Goal: Contribute content: Contribute content

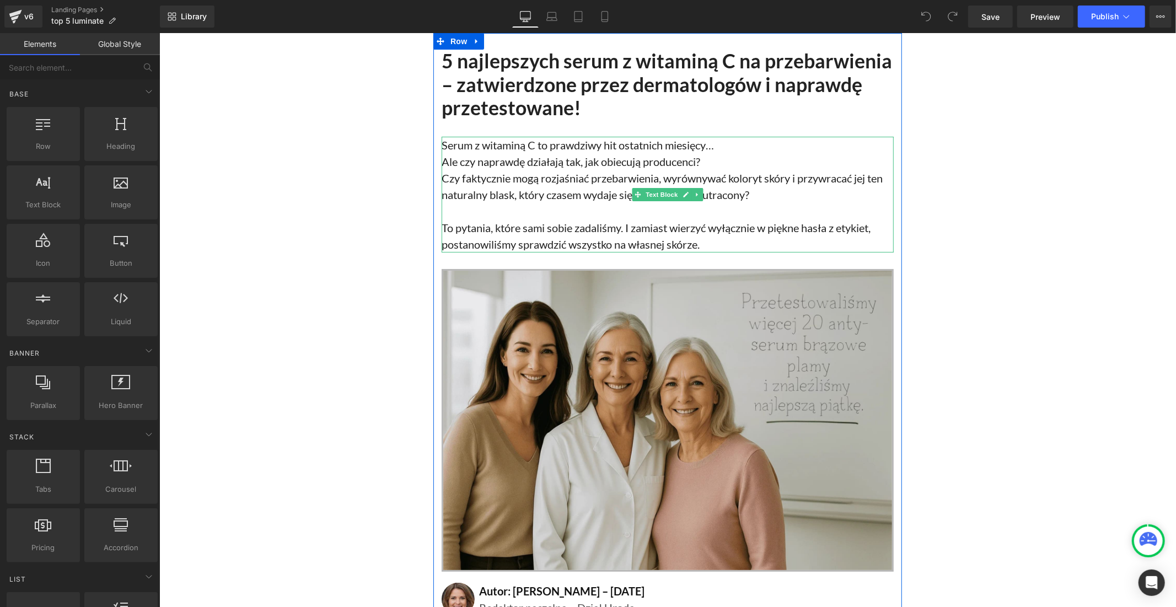
click at [524, 230] on p "To pytania, które sami sobie zadaliśmy. I zamiast wierzyć wyłącznie w piękne ha…" at bounding box center [667, 235] width 452 height 33
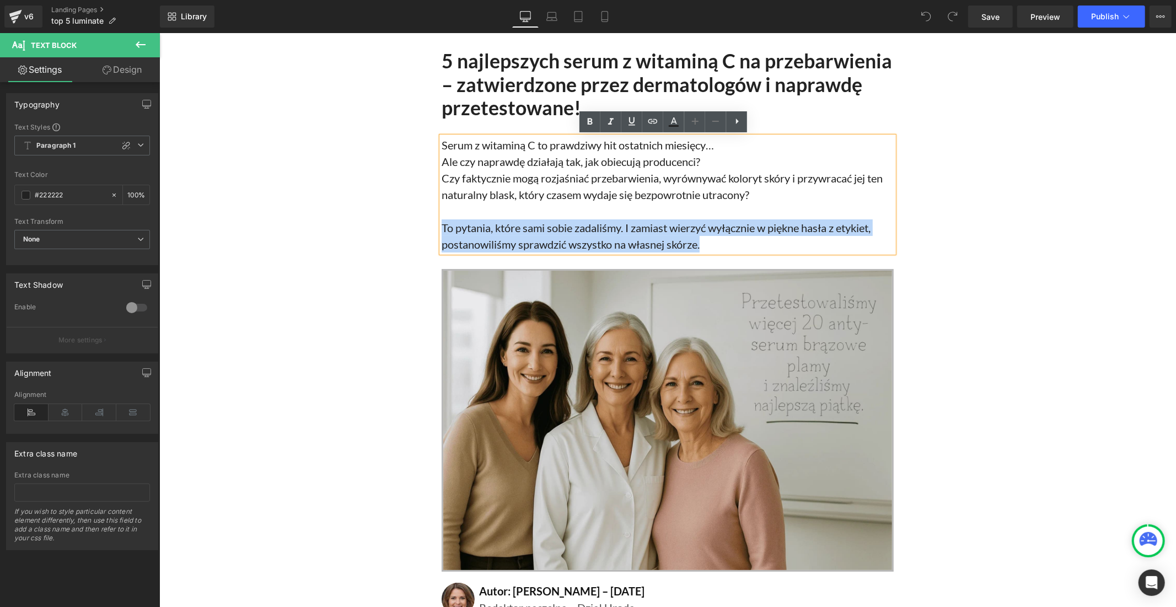
drag, startPoint x: 715, startPoint y: 242, endPoint x: 438, endPoint y: 233, distance: 277.4
click at [441, 233] on p "To pytania, które sami sobie zadaliśmy. I zamiast wierzyć wyłącznie w piękne ha…" at bounding box center [667, 235] width 452 height 33
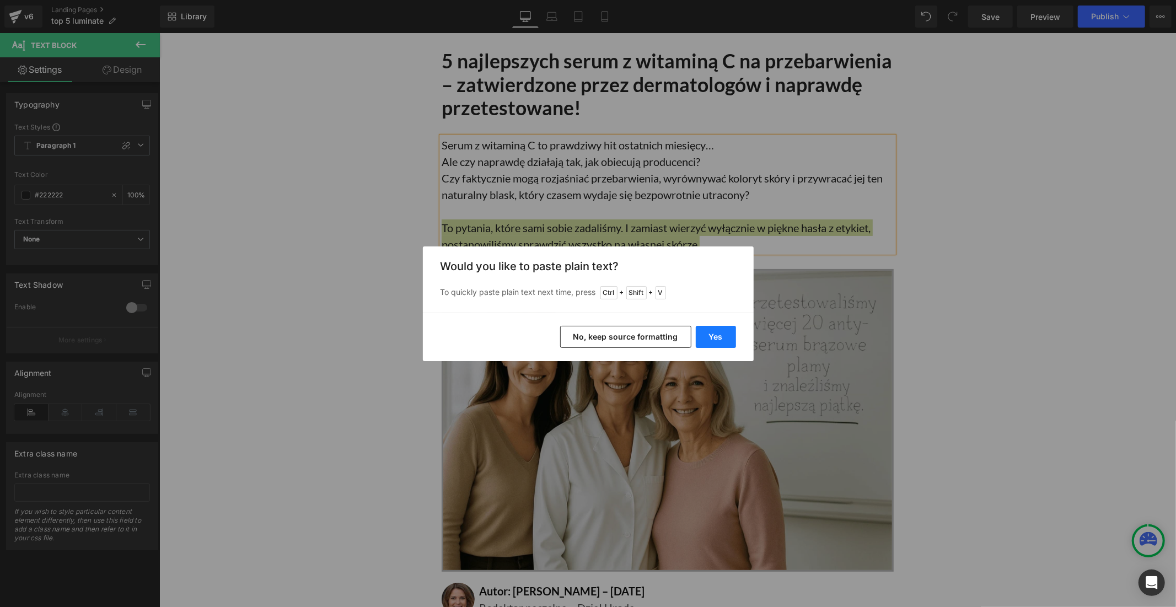
click at [714, 334] on button "Yes" at bounding box center [716, 337] width 40 height 22
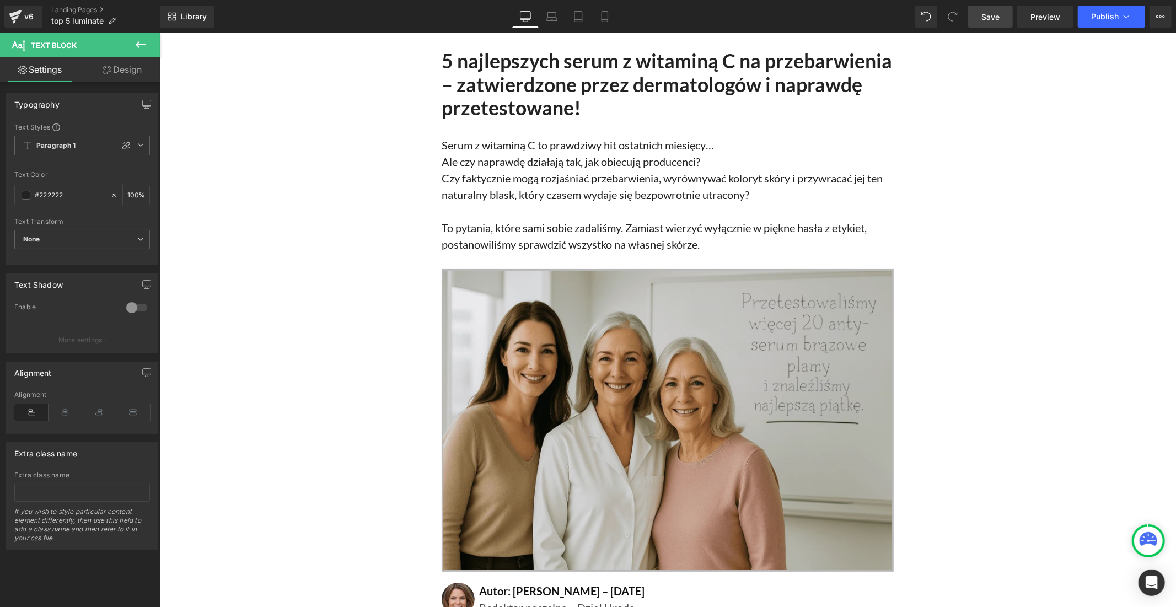
click at [989, 13] on span "Save" at bounding box center [990, 17] width 18 height 12
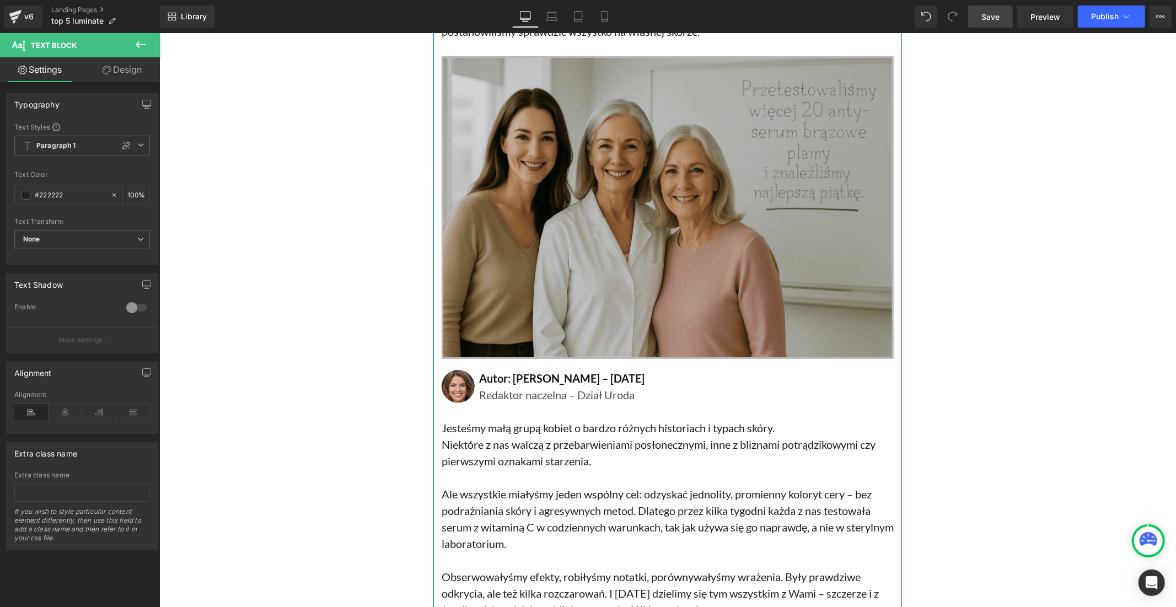
scroll to position [306, 0]
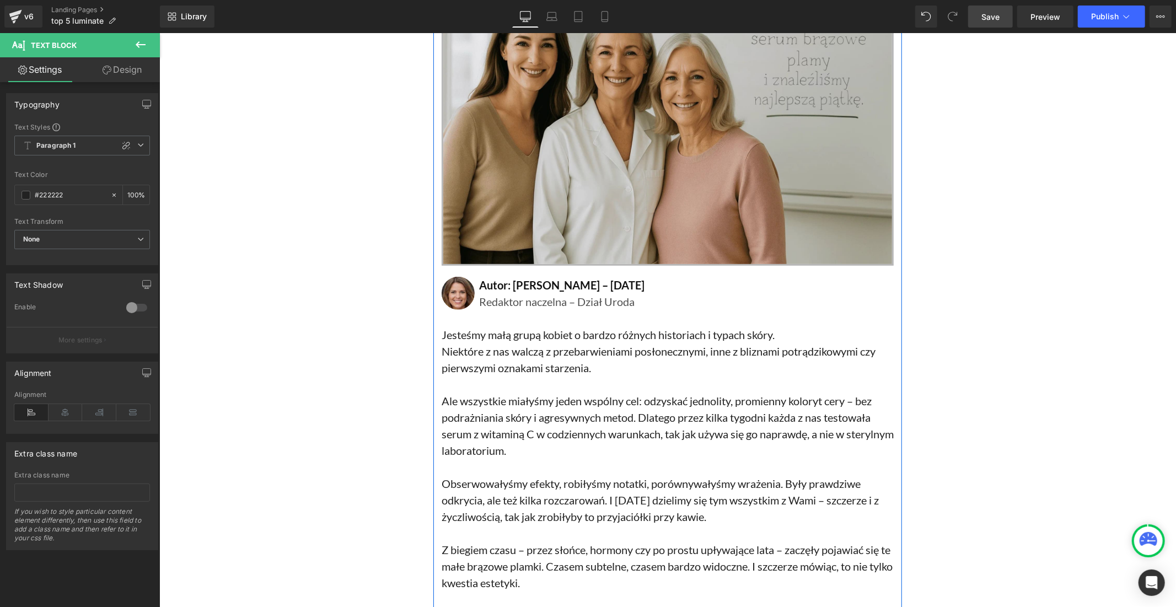
click at [524, 298] on p "Redaktor naczelna – Dział Uroda" at bounding box center [685, 301] width 415 height 17
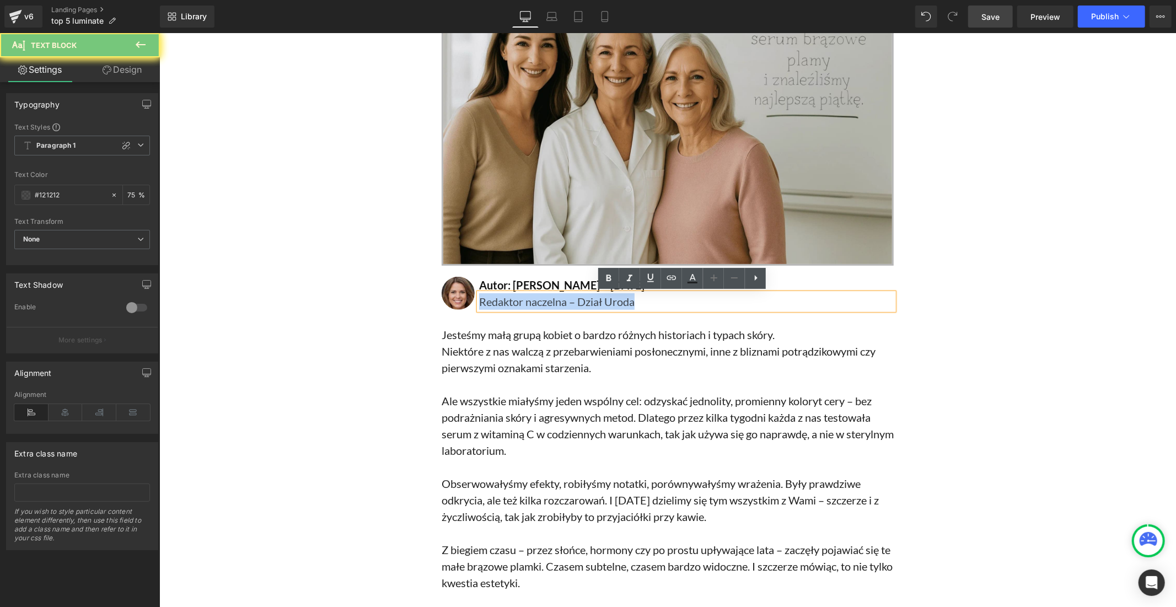
click at [524, 298] on p "Redaktor naczelna – Dział Uroda" at bounding box center [685, 301] width 415 height 17
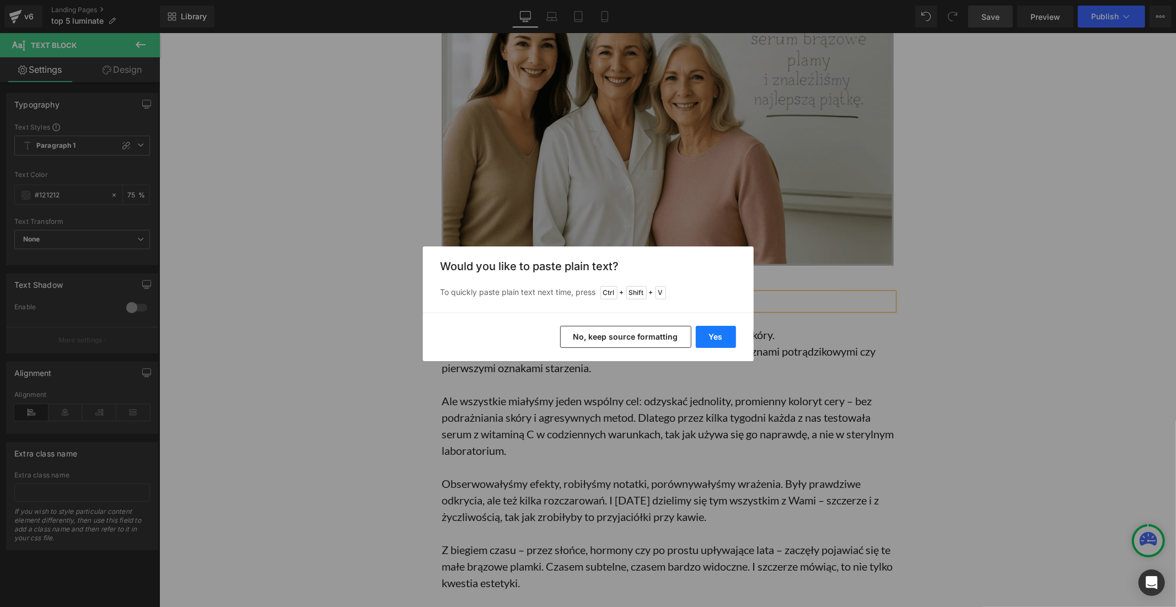
click at [715, 337] on button "Yes" at bounding box center [716, 337] width 40 height 22
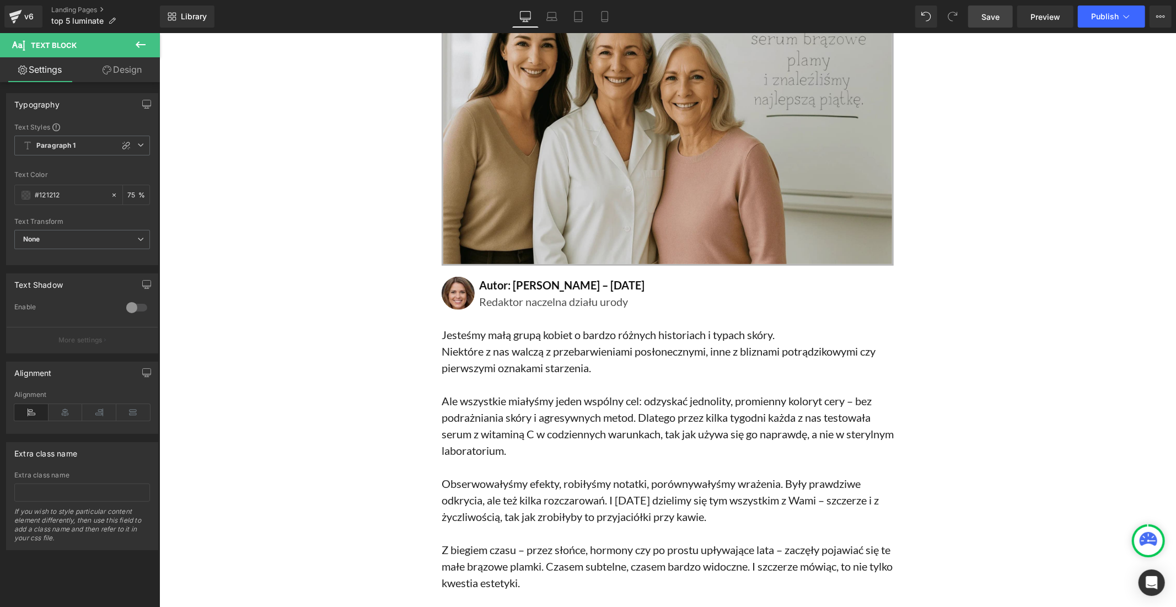
click at [993, 18] on span "Save" at bounding box center [990, 17] width 18 height 12
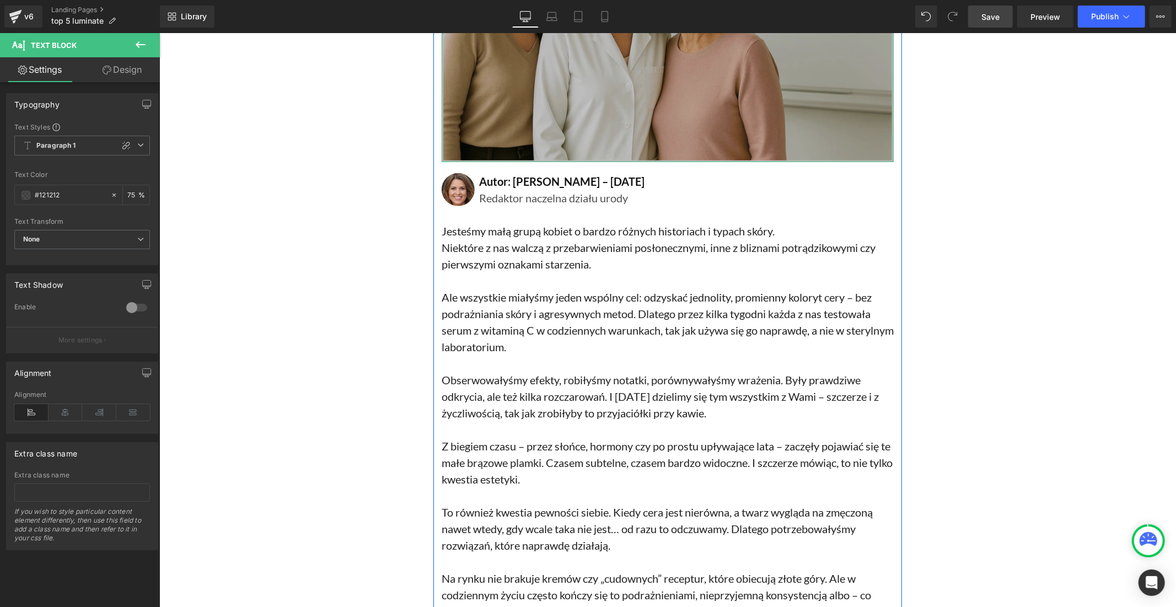
scroll to position [428, 0]
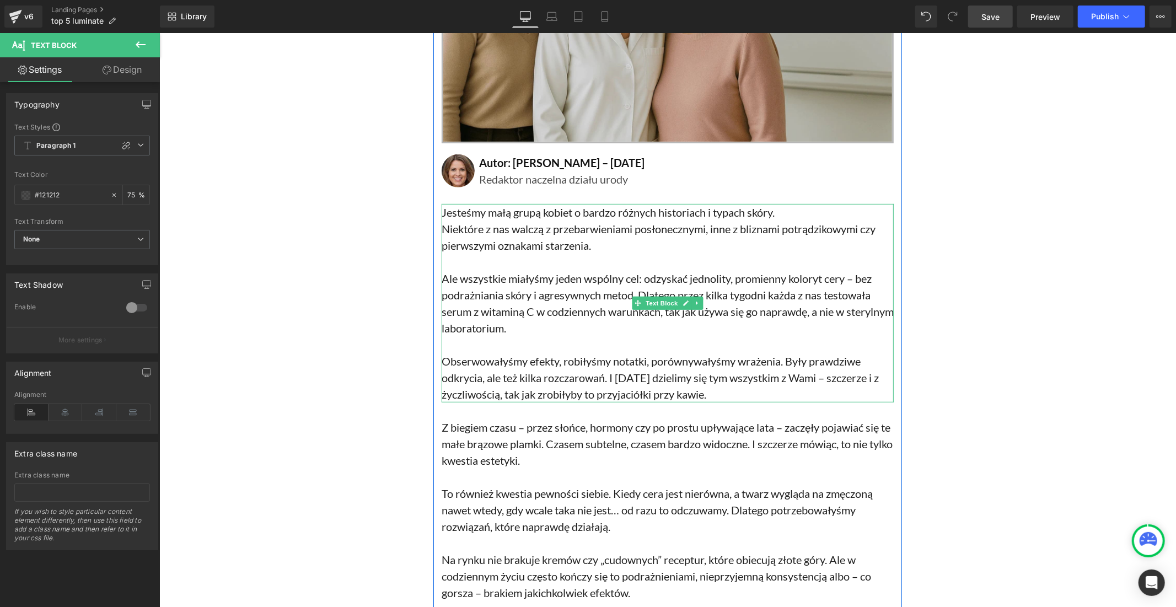
click at [584, 373] on p "Obserwowałyśmy efekty, robiłyśmy notatki, porównywałyśmy wrażenia. Były prawdzi…" at bounding box center [667, 377] width 452 height 50
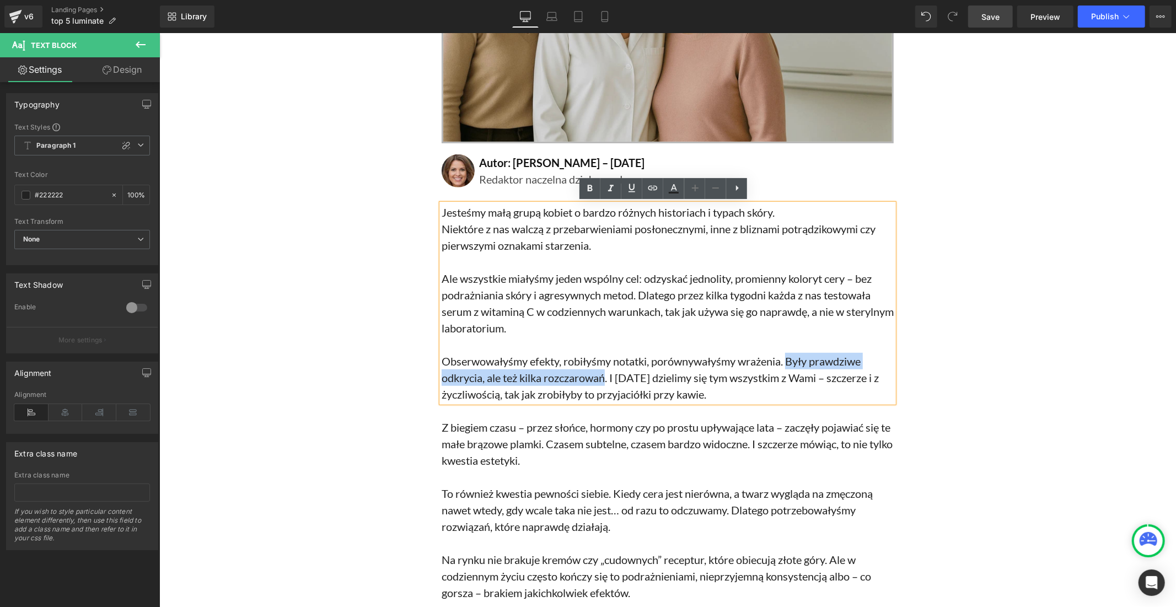
drag, startPoint x: 601, startPoint y: 377, endPoint x: 786, endPoint y: 353, distance: 186.7
click at [786, 353] on p "Obserwowałyśmy efekty, robiłyśmy notatki, porównywałyśmy wrażenia. Były prawdzi…" at bounding box center [667, 377] width 452 height 50
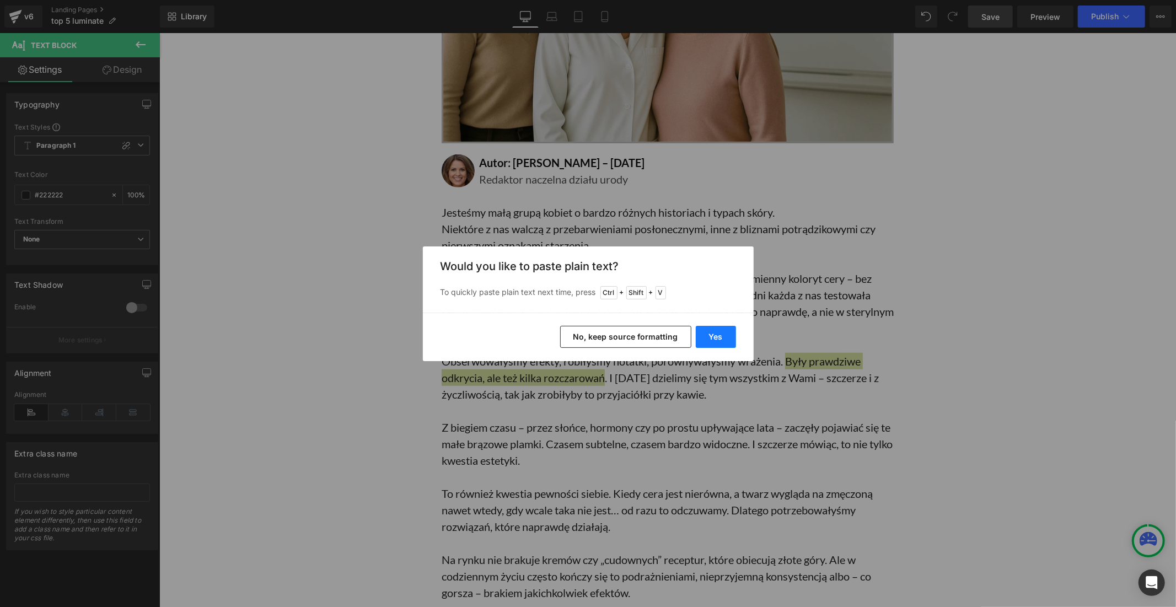
click at [728, 337] on button "Yes" at bounding box center [716, 337] width 40 height 22
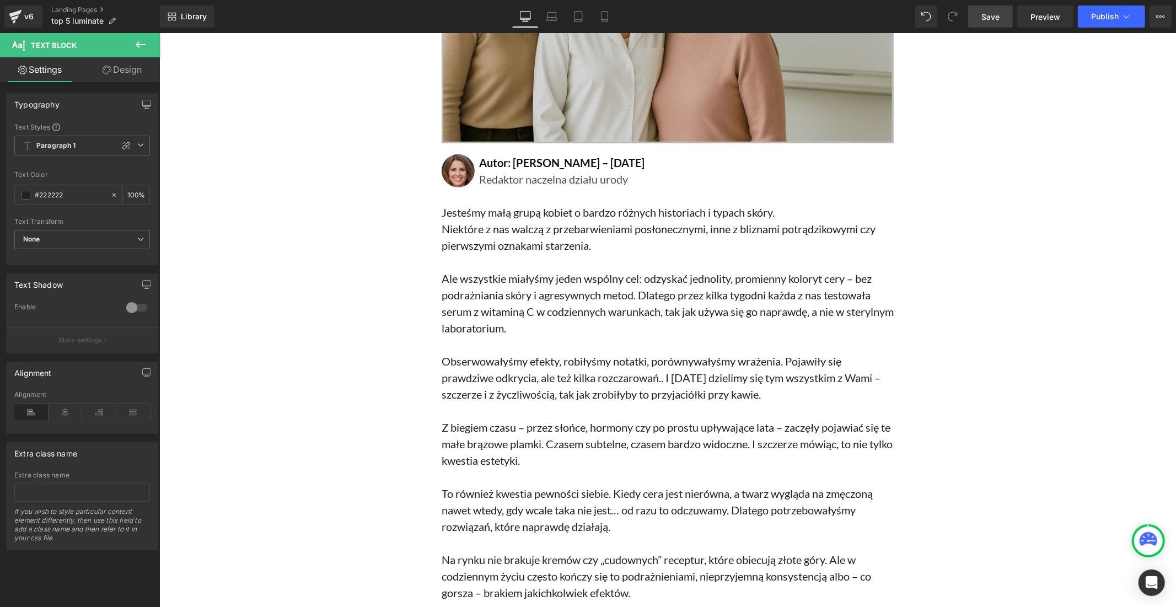
click at [994, 18] on span "Save" at bounding box center [990, 17] width 18 height 12
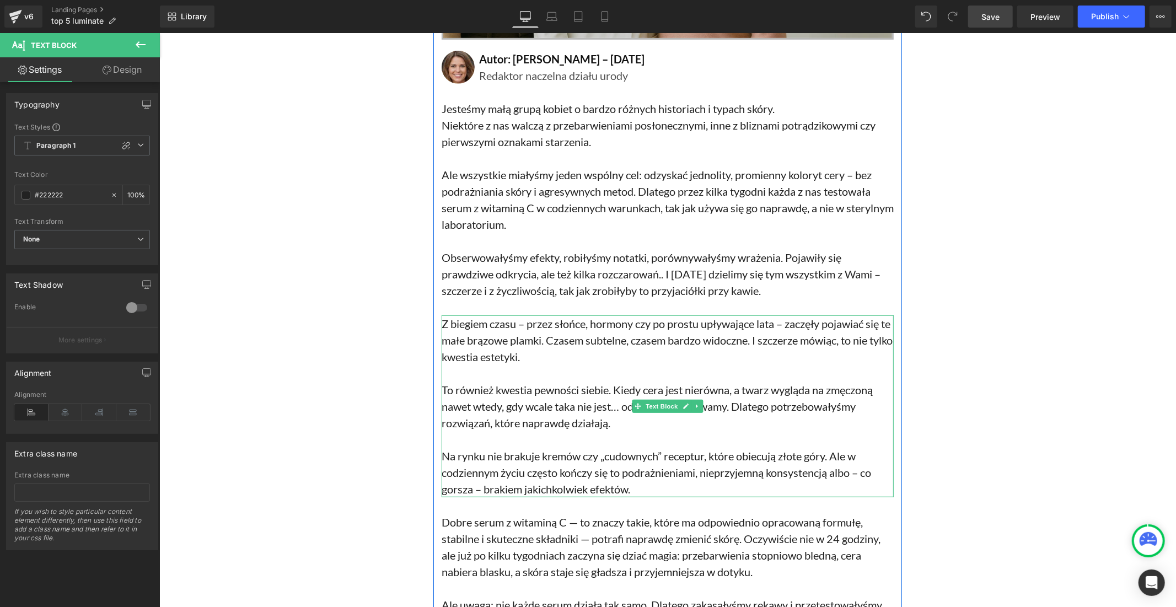
scroll to position [551, 0]
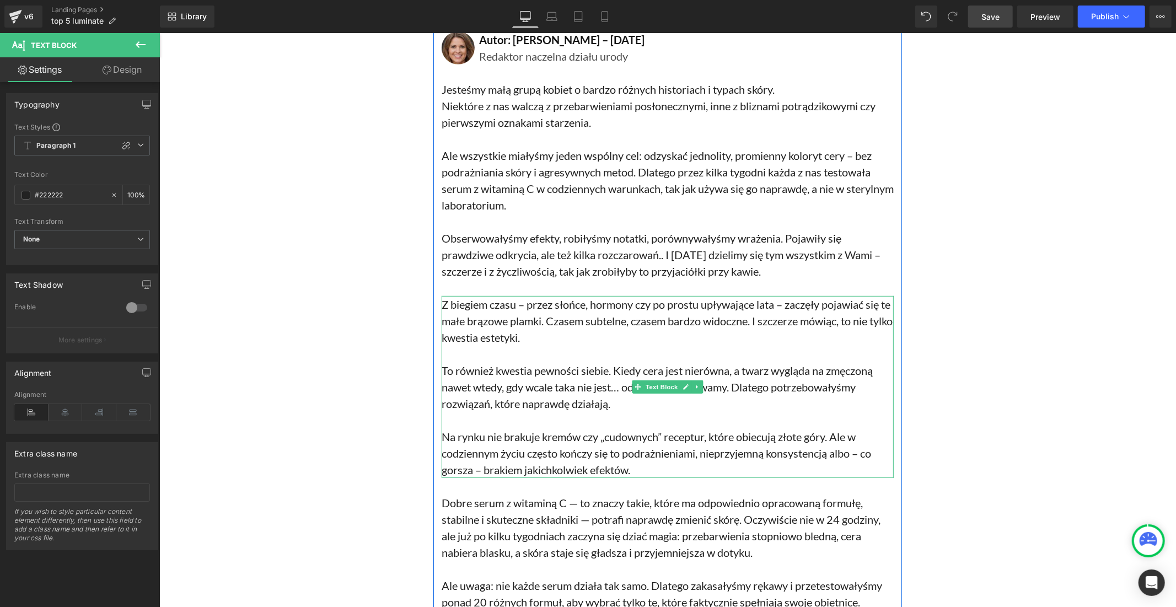
click at [561, 443] on p "Na rynku nie brakuje kremów czy „cudownych” receptur, które obiecują złote góry…" at bounding box center [667, 453] width 452 height 50
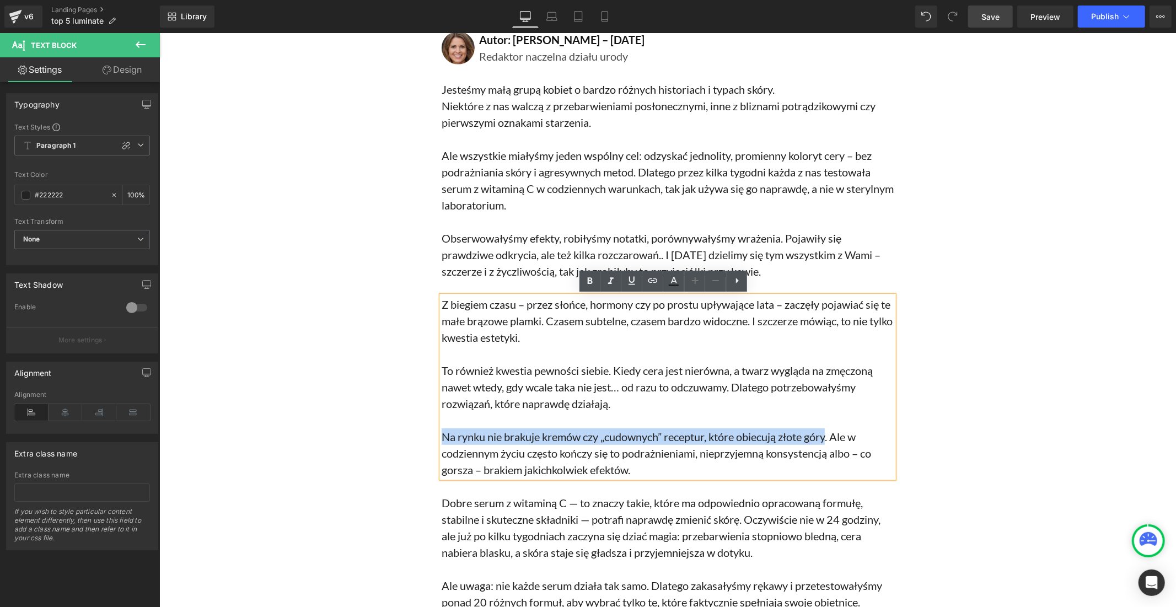
drag, startPoint x: 826, startPoint y: 432, endPoint x: 439, endPoint y: 439, distance: 387.6
click at [441, 439] on p "Na rynku nie brakuje kremów czy „cudownych” receptur, które obiecują złote góry…" at bounding box center [667, 453] width 452 height 50
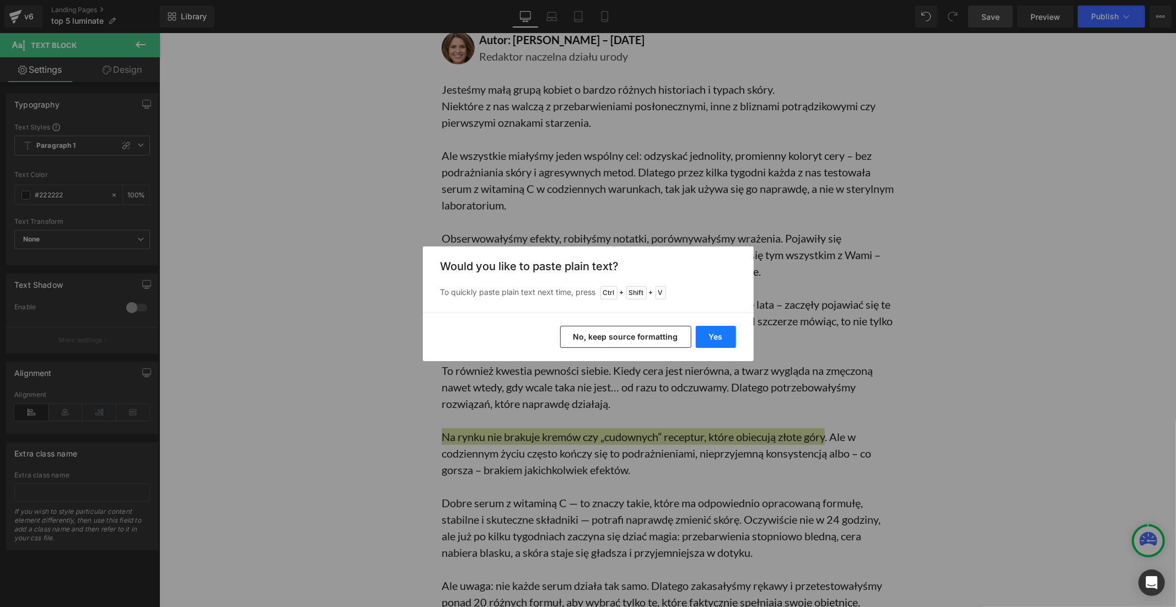
click at [710, 330] on button "Yes" at bounding box center [716, 337] width 40 height 22
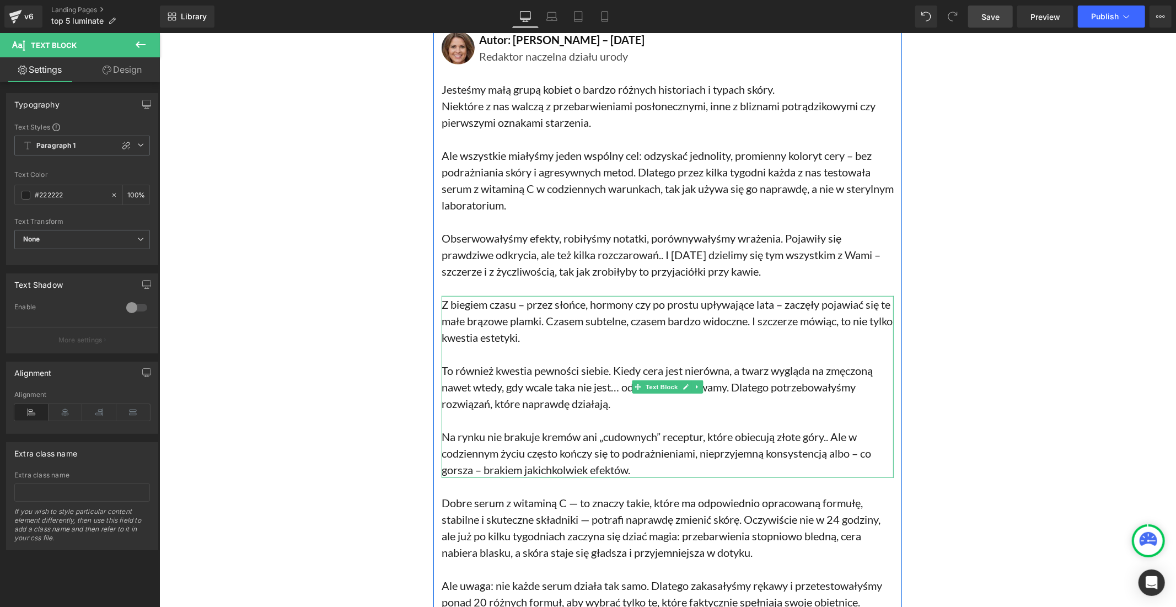
click at [828, 442] on p "Na rynku nie brakuje kremów ani „cudownych” receptur, które obiecują złote góry…" at bounding box center [667, 453] width 452 height 50
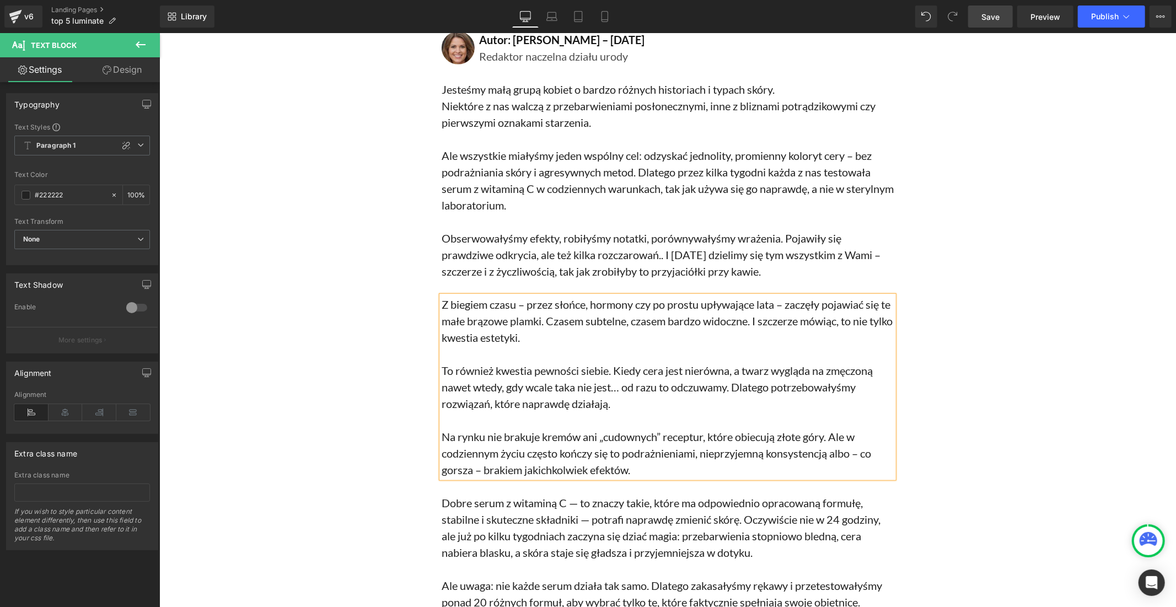
click at [977, 9] on link "Save" at bounding box center [990, 17] width 45 height 22
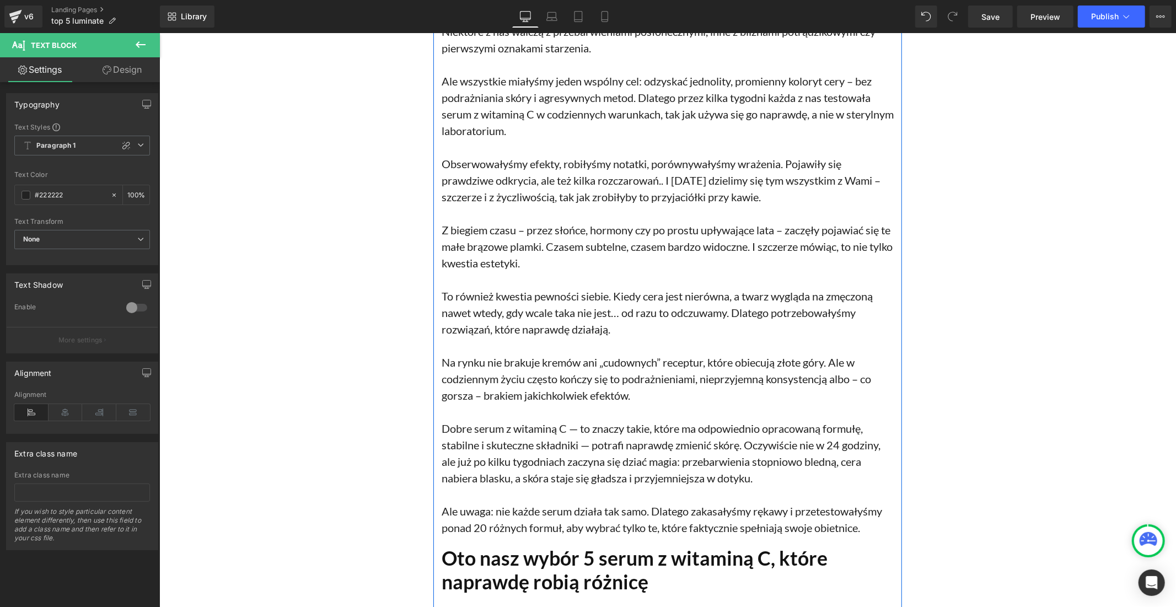
scroll to position [735, 0]
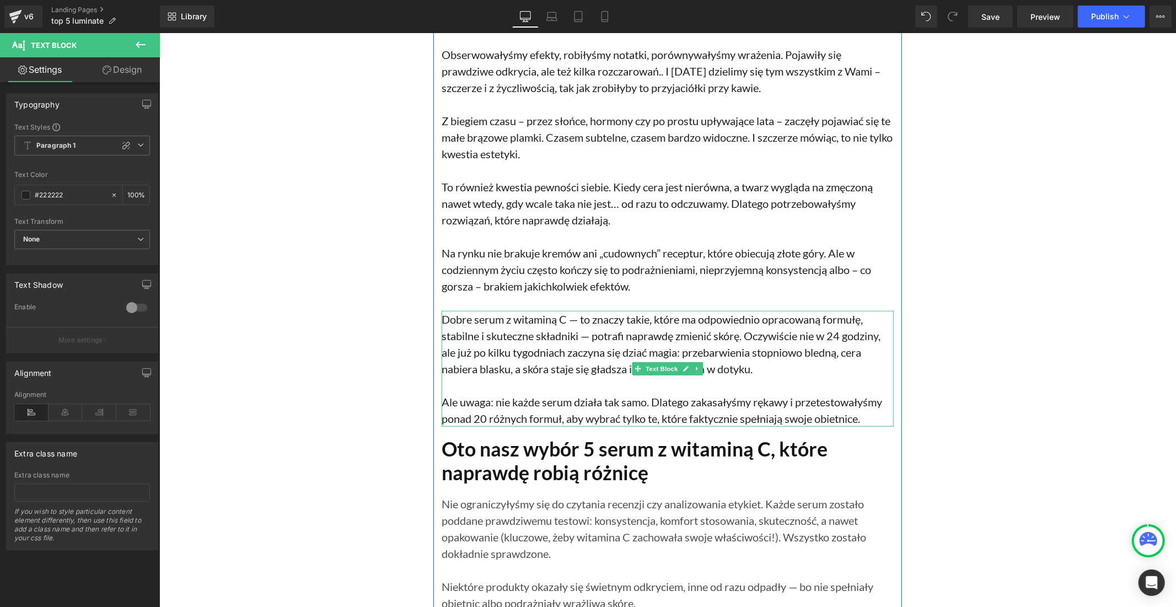
click at [526, 406] on p "Ale uwaga: nie każde serum działa tak samo. Dlatego zakasałyśmy rękawy i przete…" at bounding box center [667, 409] width 452 height 33
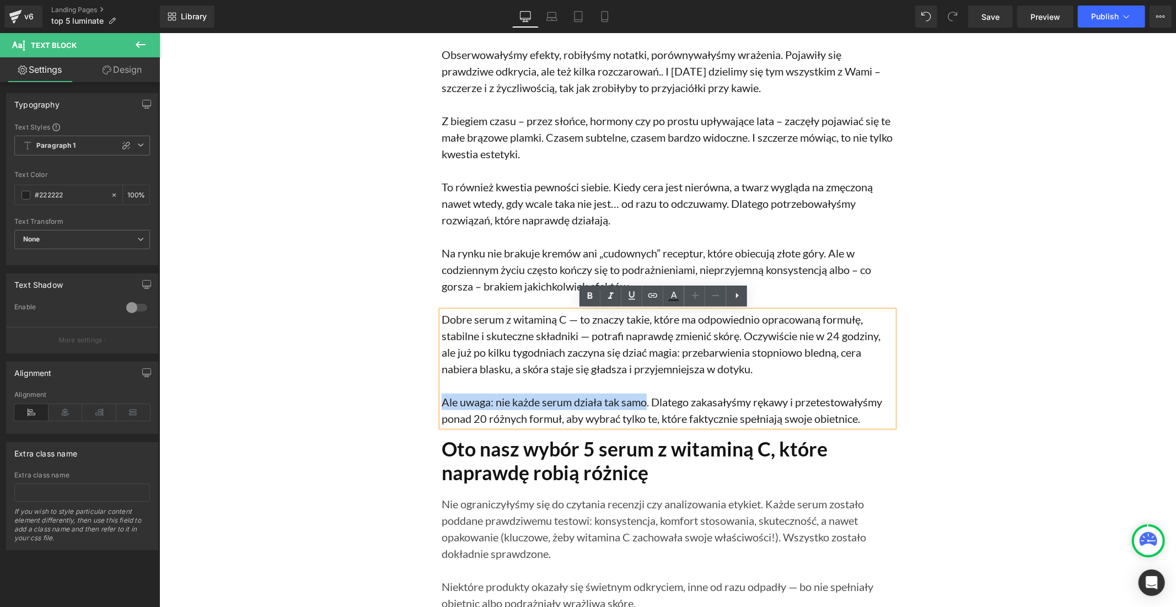
drag, startPoint x: 644, startPoint y: 402, endPoint x: 430, endPoint y: 400, distance: 213.3
click at [433, 400] on div "5 najlepszych serum z witaminą C na przebarwienia – zatwierdzone przez dermatol…" at bounding box center [667, 108] width 469 height 1589
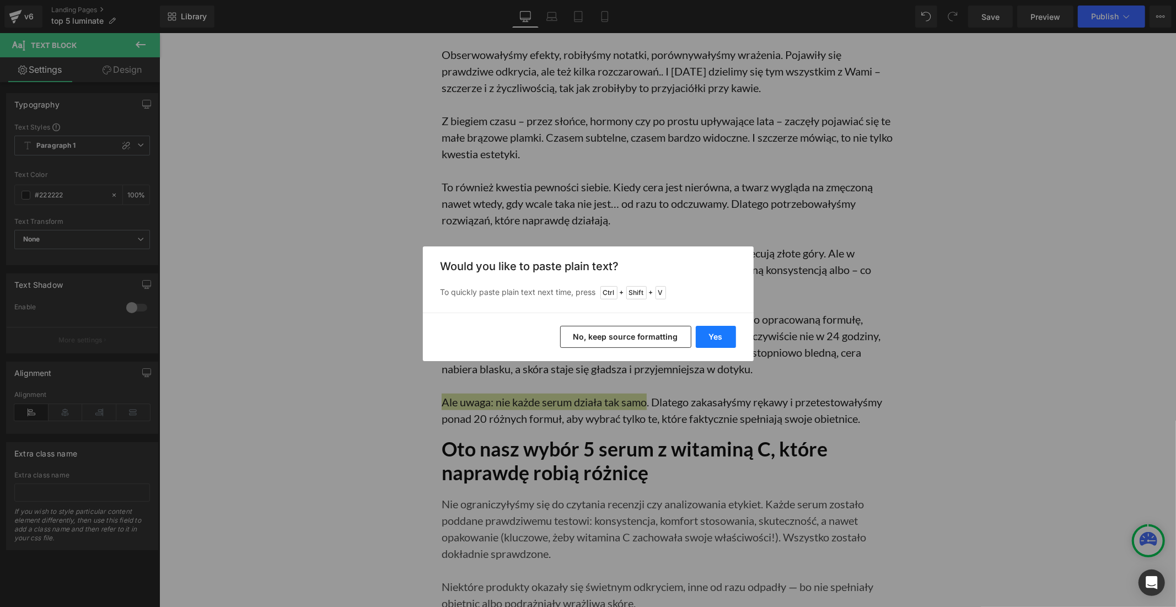
click at [714, 342] on button "Yes" at bounding box center [716, 337] width 40 height 22
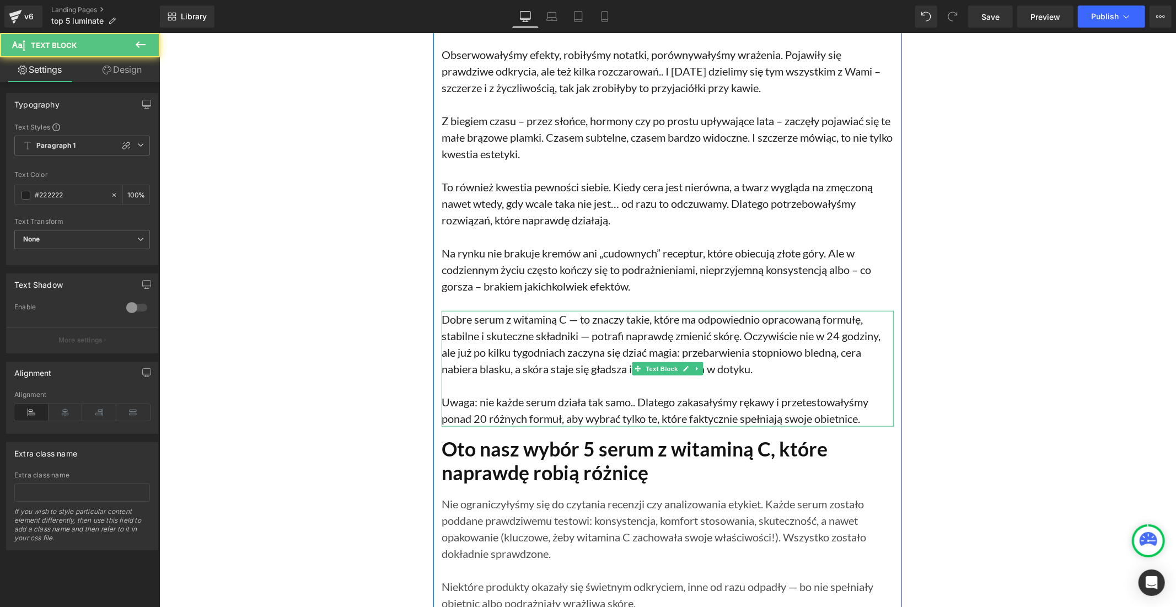
click at [629, 403] on p "Uwaga: nie każde serum działa tak samo.. Dlatego zakasałyśmy rękawy i przetesto…" at bounding box center [667, 409] width 452 height 33
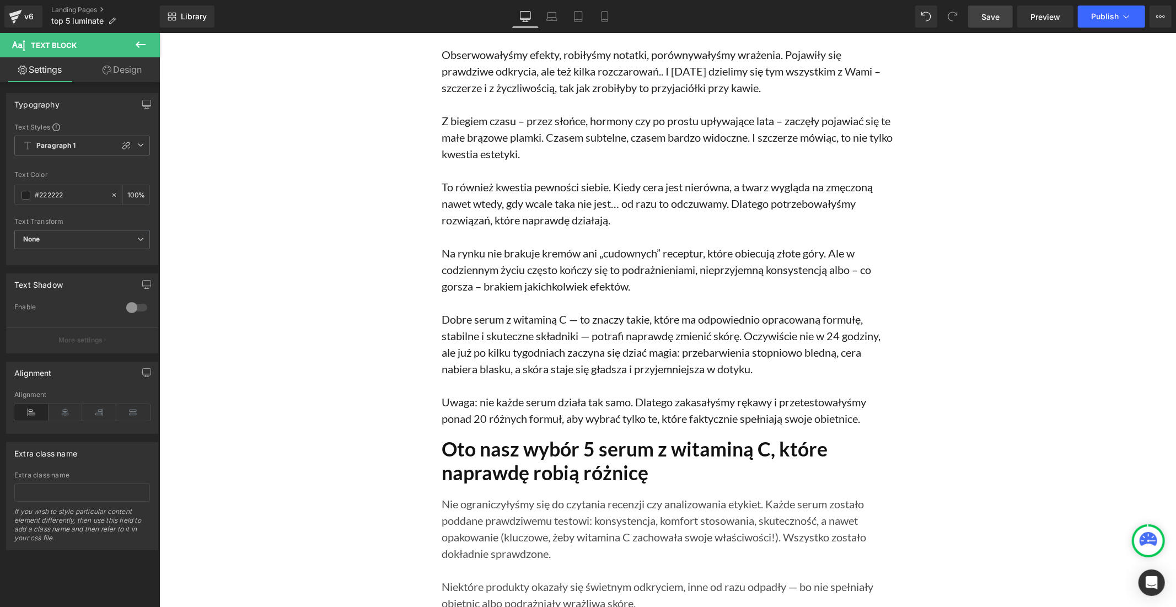
click at [993, 13] on span "Save" at bounding box center [990, 17] width 18 height 12
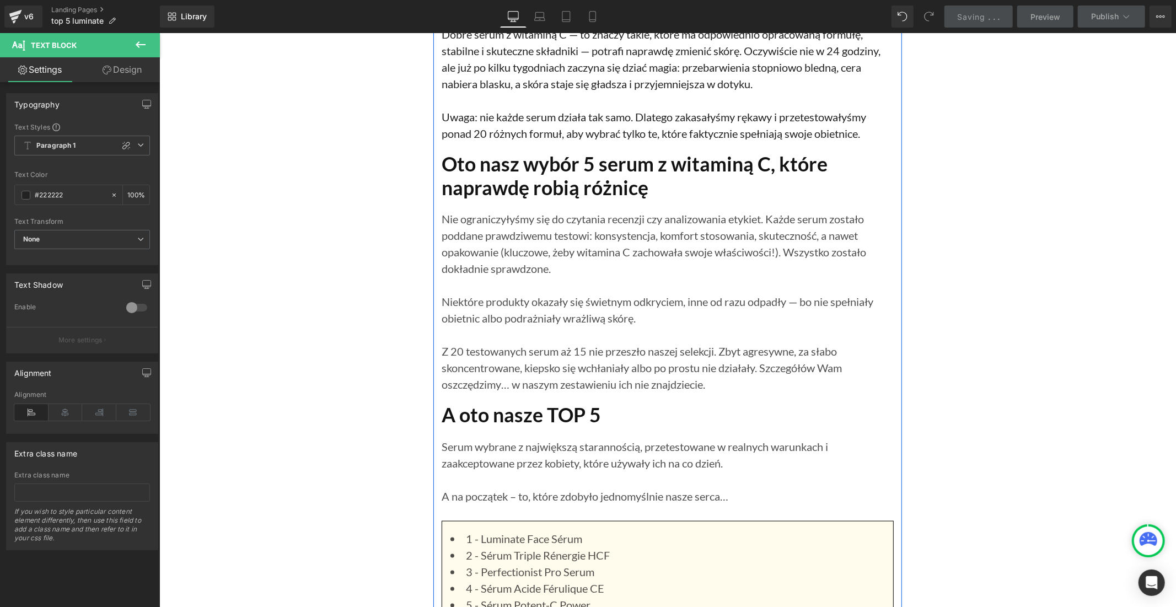
scroll to position [1041, 0]
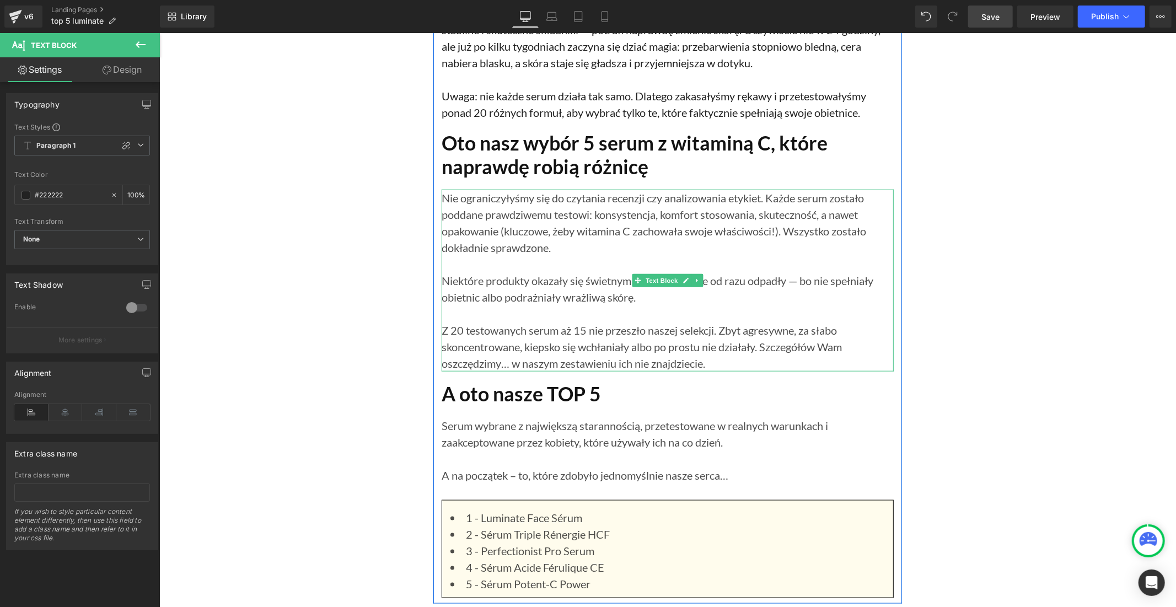
click at [524, 284] on p "Niektóre produkty okazały się świetnym odkryciem, inne od razu odpadły — bo nie…" at bounding box center [667, 288] width 452 height 33
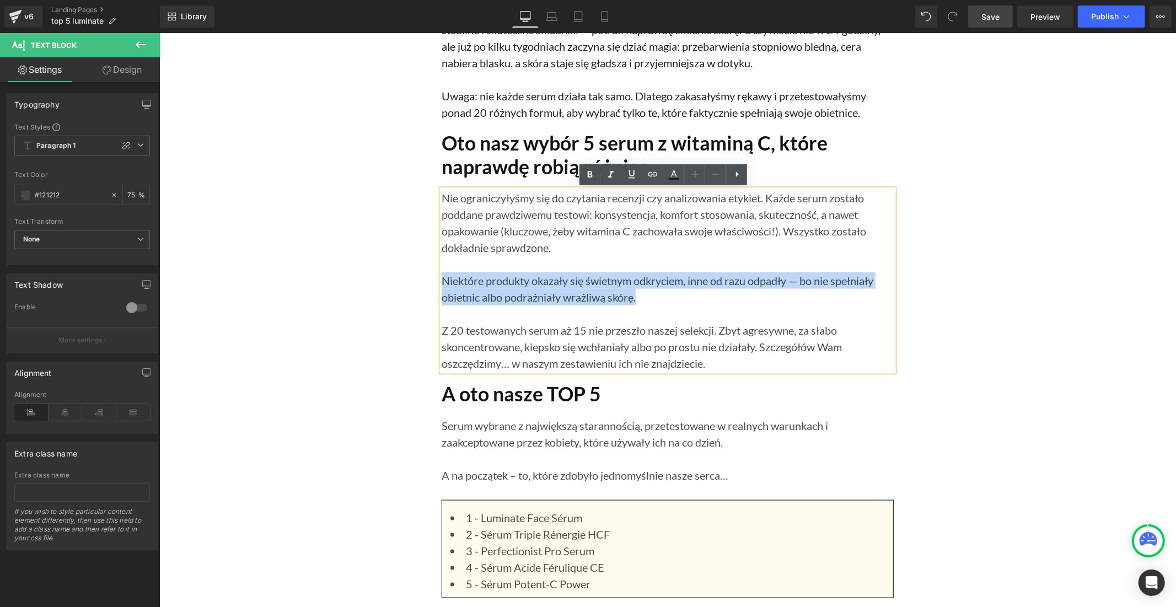
drag, startPoint x: 641, startPoint y: 295, endPoint x: 430, endPoint y: 278, distance: 211.8
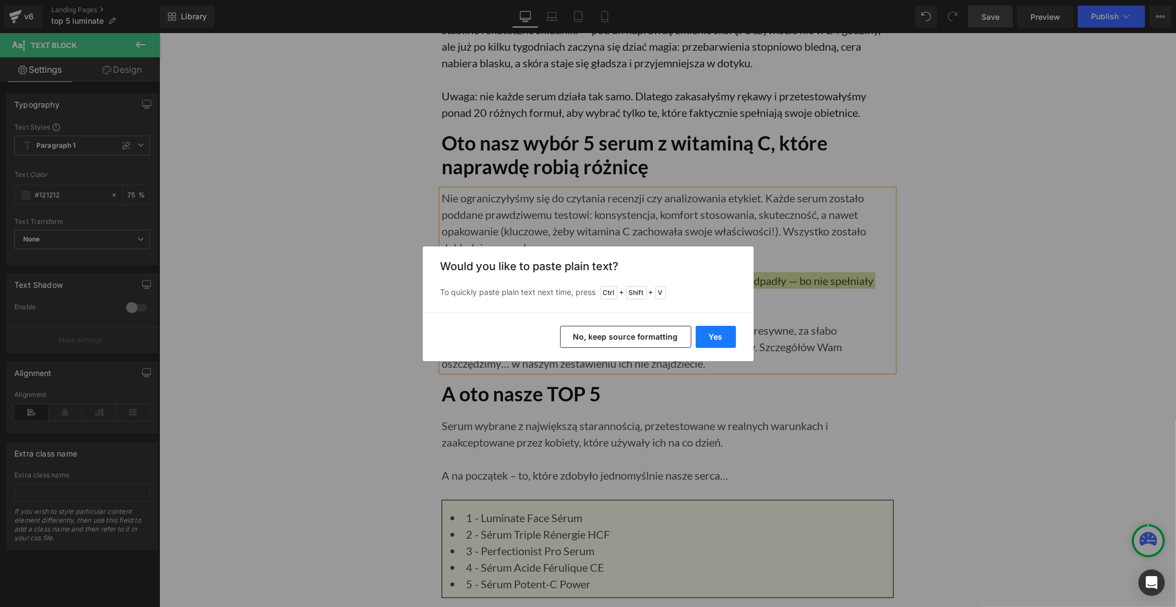
click at [706, 334] on button "Yes" at bounding box center [716, 337] width 40 height 22
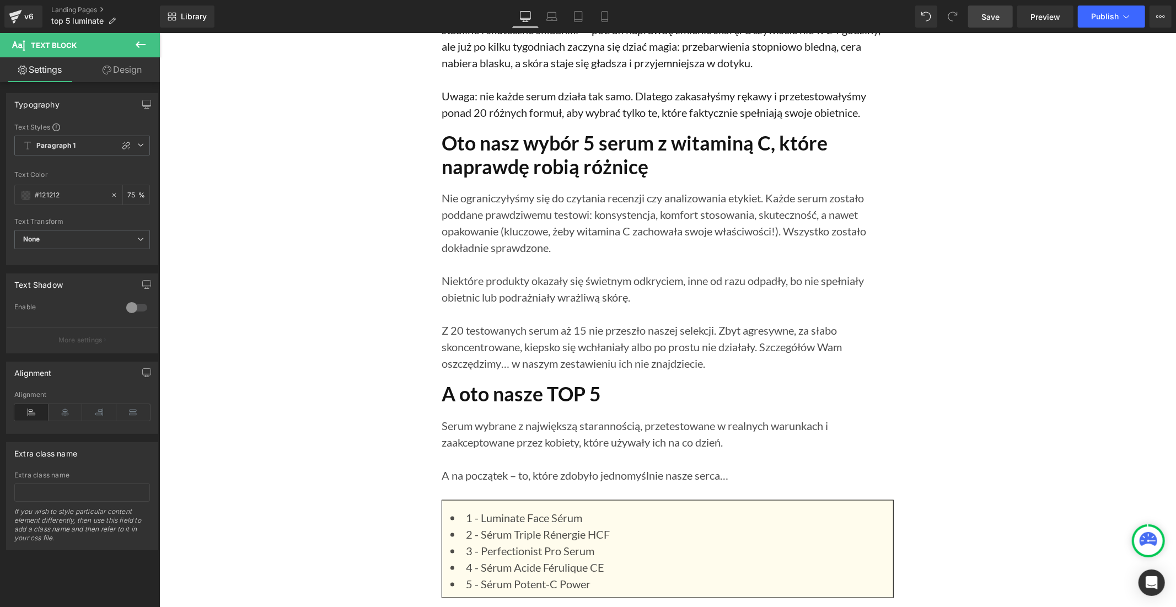
click at [987, 15] on span "Save" at bounding box center [990, 17] width 18 height 12
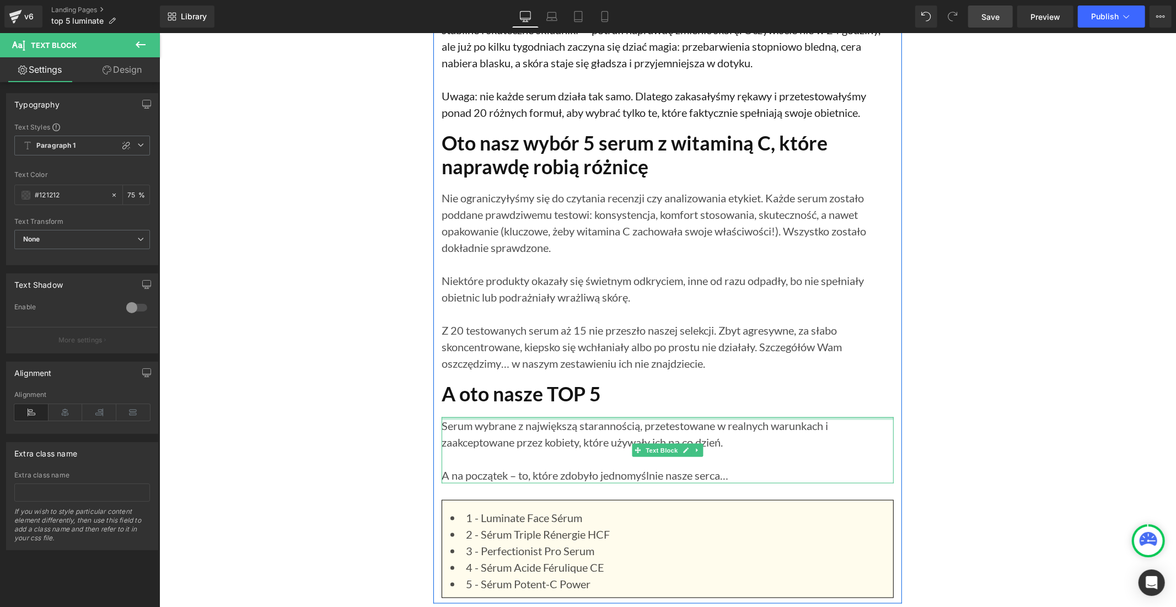
scroll to position [1102, 0]
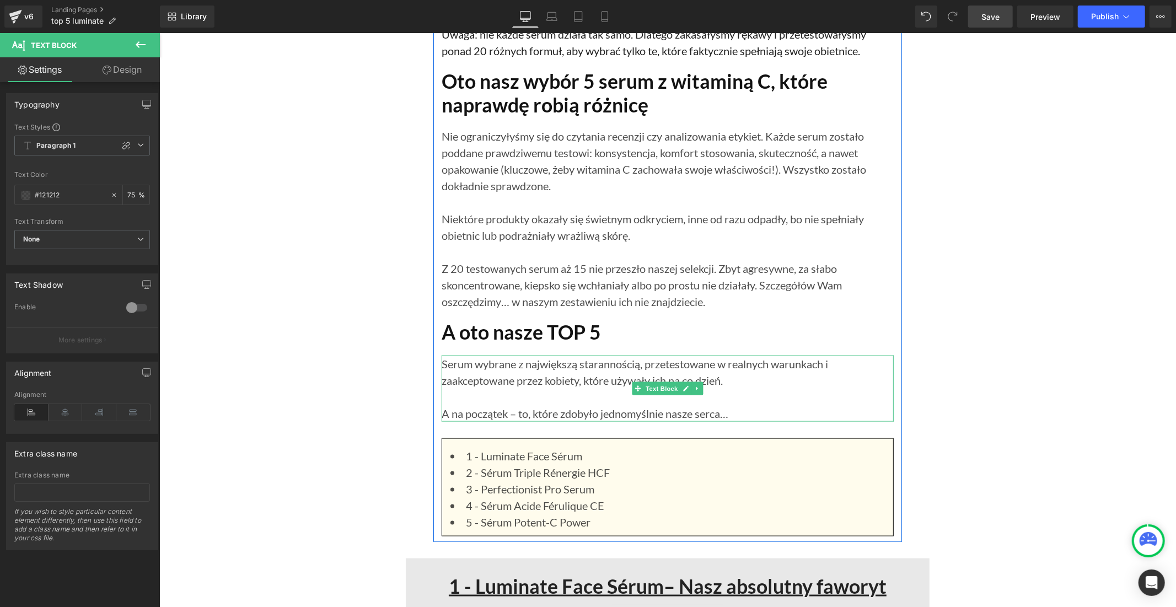
click at [598, 374] on p "Serum wybrane z największą starannością, przetestowane w realnych warunkach i z…" at bounding box center [667, 371] width 452 height 33
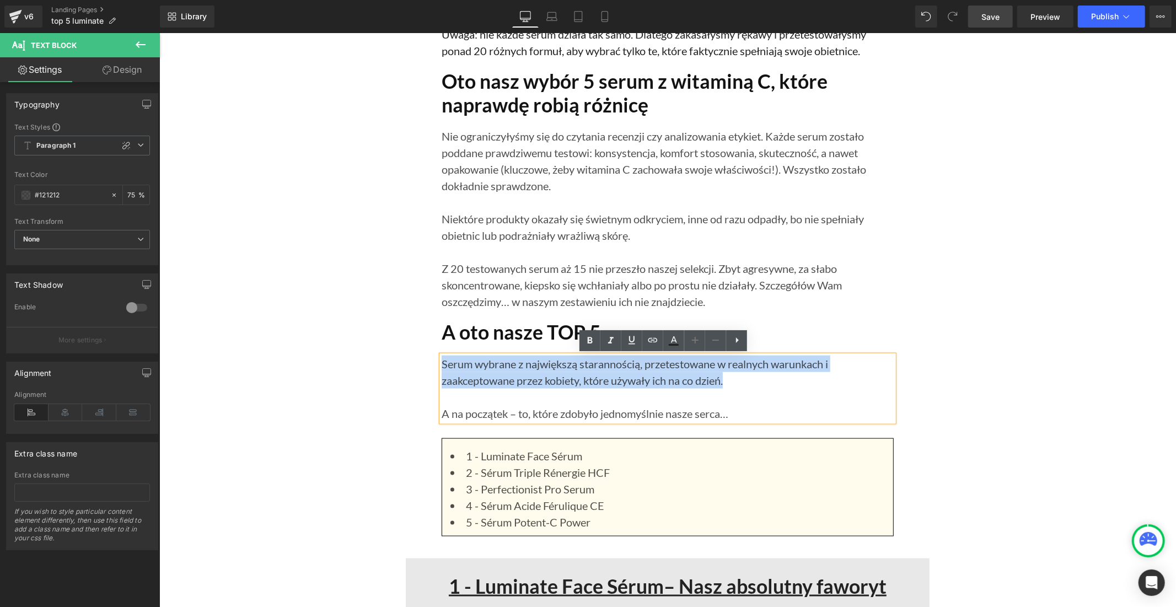
drag, startPoint x: 731, startPoint y: 381, endPoint x: 439, endPoint y: 365, distance: 292.5
click at [441, 365] on p "Serum wybrane z największą starannością, przetestowane w realnych warunkach i z…" at bounding box center [667, 371] width 452 height 33
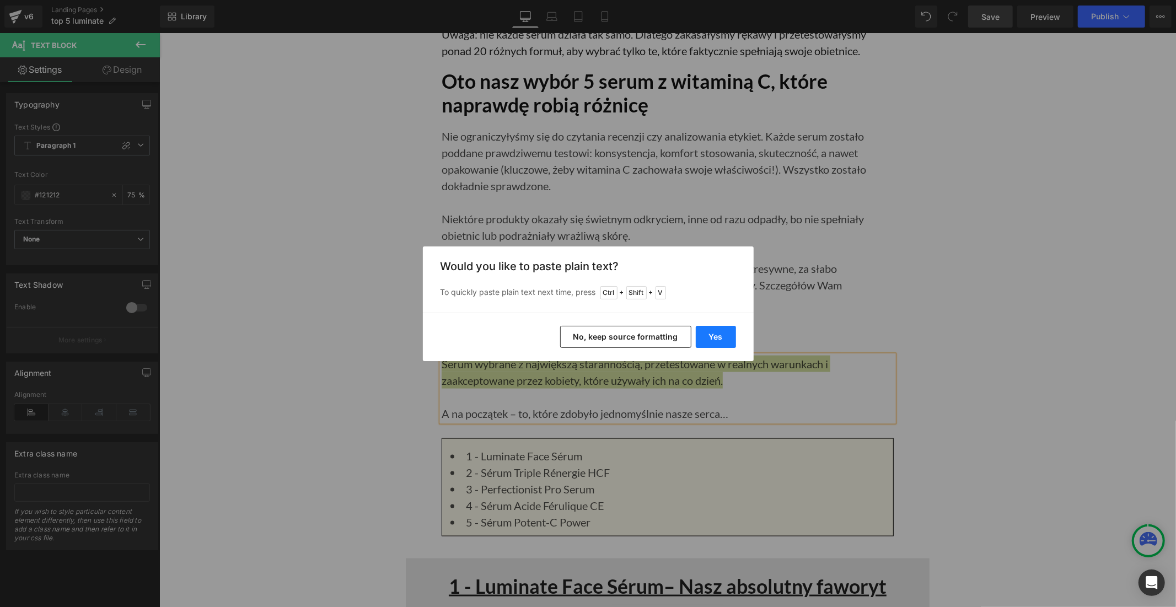
click at [724, 339] on button "Yes" at bounding box center [716, 337] width 40 height 22
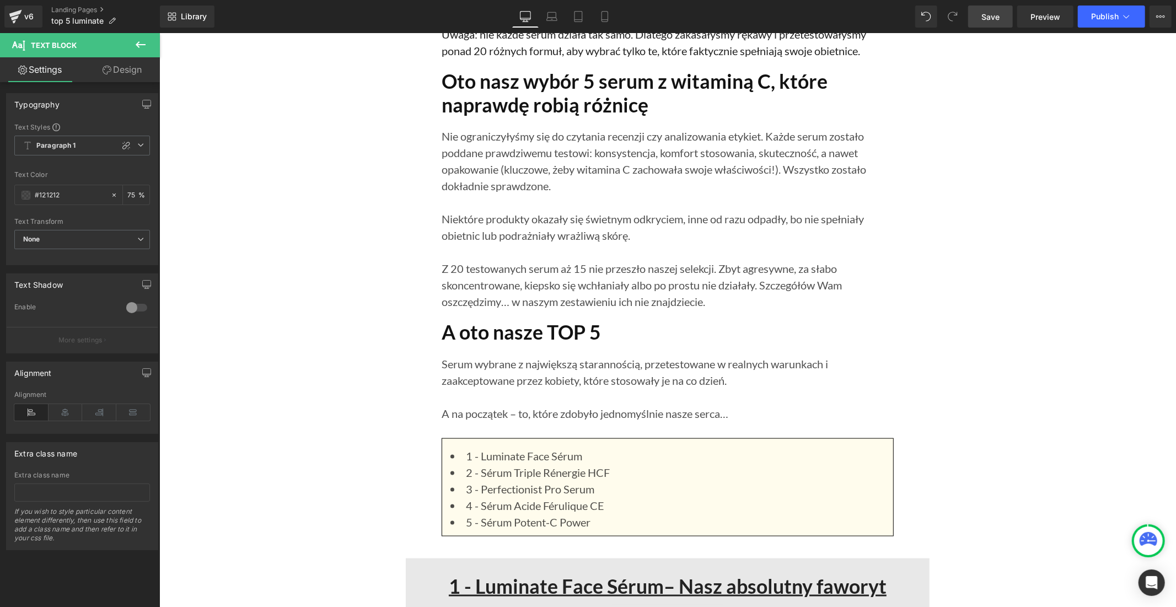
click at [1004, 20] on link "Save" at bounding box center [990, 17] width 45 height 22
drag, startPoint x: 990, startPoint y: 20, endPoint x: 969, endPoint y: 1, distance: 28.1
click at [989, 20] on span "Save" at bounding box center [990, 17] width 18 height 12
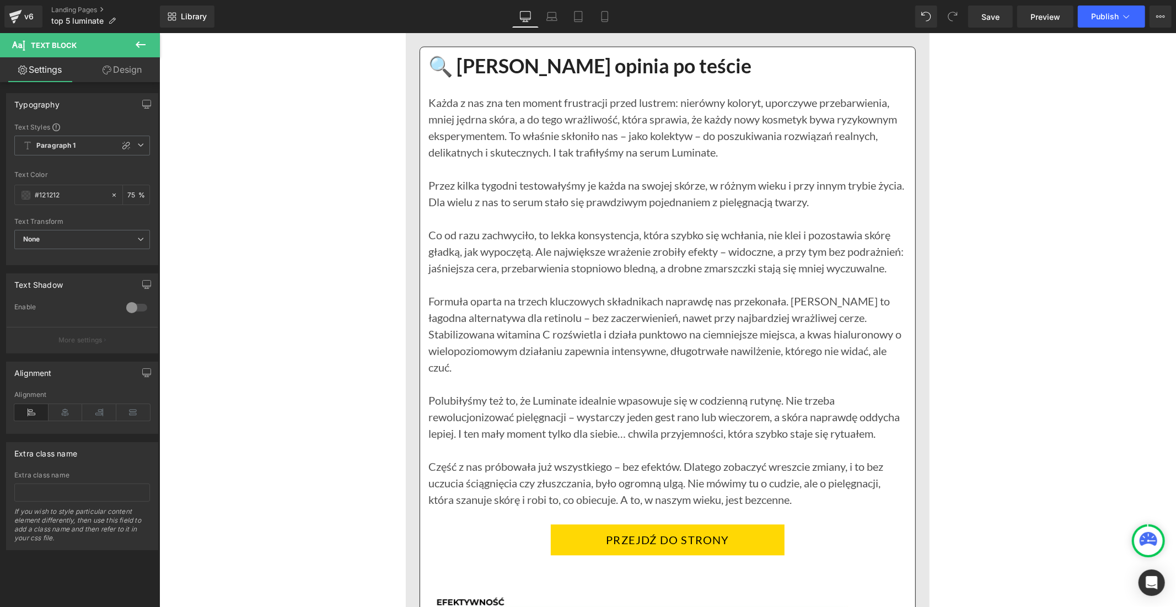
scroll to position [1898, 0]
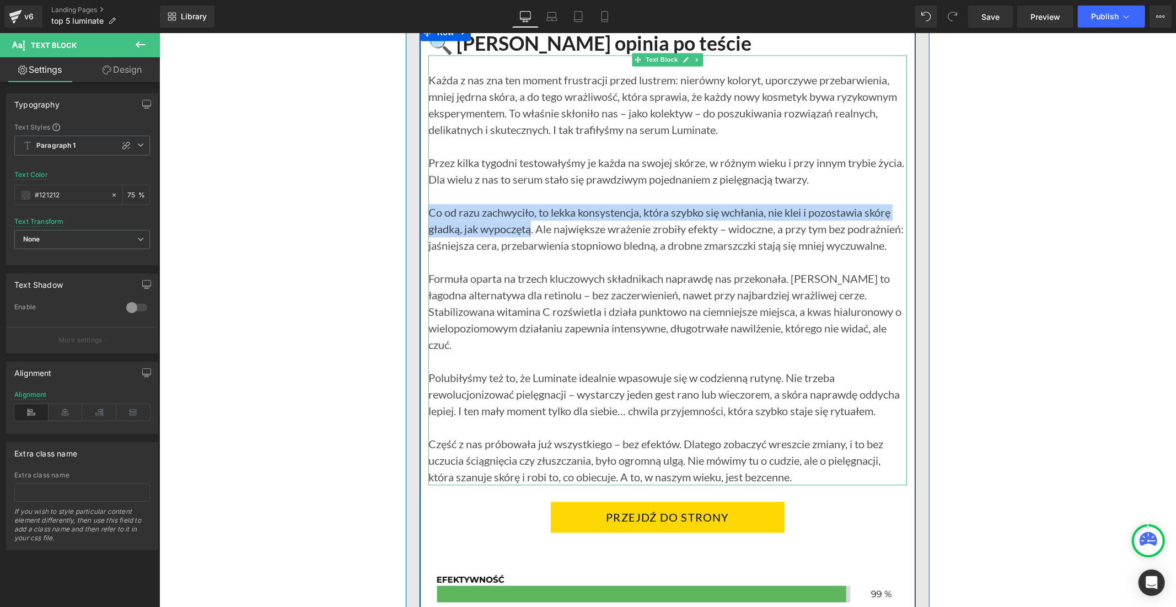
drag, startPoint x: 529, startPoint y: 231, endPoint x: 426, endPoint y: 209, distance: 104.9
click at [428, 209] on div "Co od razu zachwyciło, to lekka konsystencja, która szybko się wchłania, nie kl…" at bounding box center [667, 228] width 478 height 50
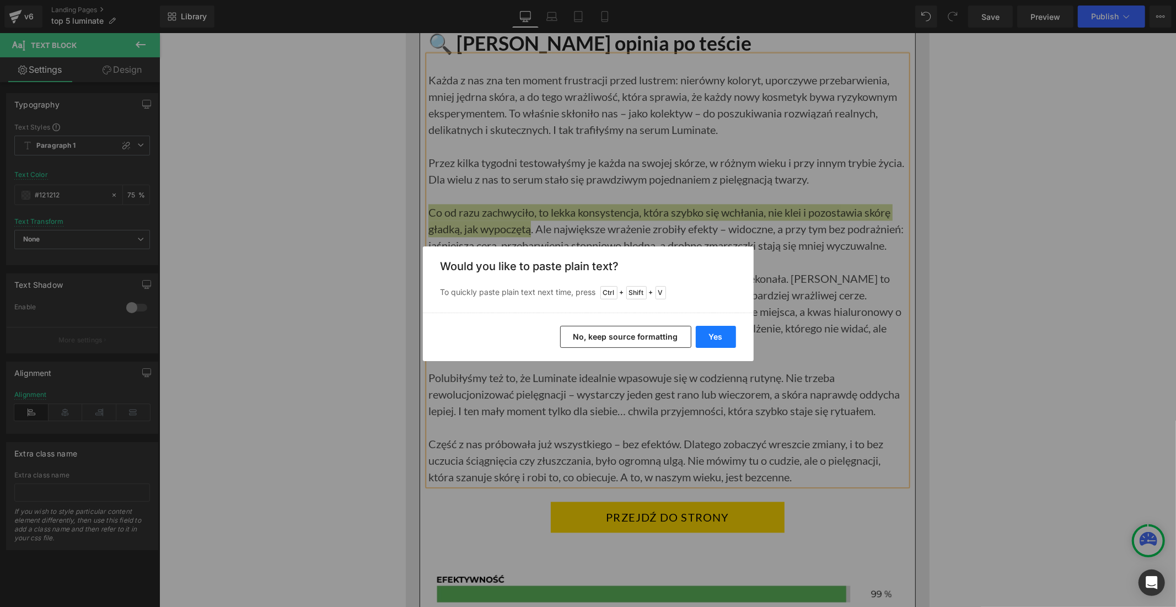
click at [718, 334] on button "Yes" at bounding box center [716, 337] width 40 height 22
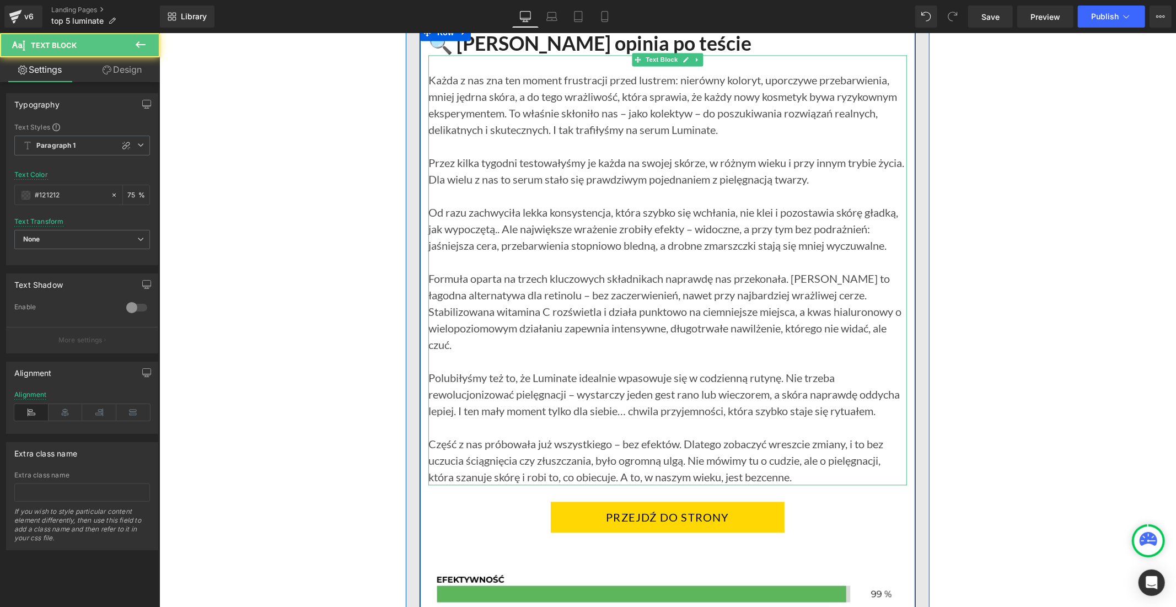
click at [496, 230] on div "Od razu zachwyciła lekka konsystencja, która szybko się wchłania, nie klei i po…" at bounding box center [667, 228] width 478 height 50
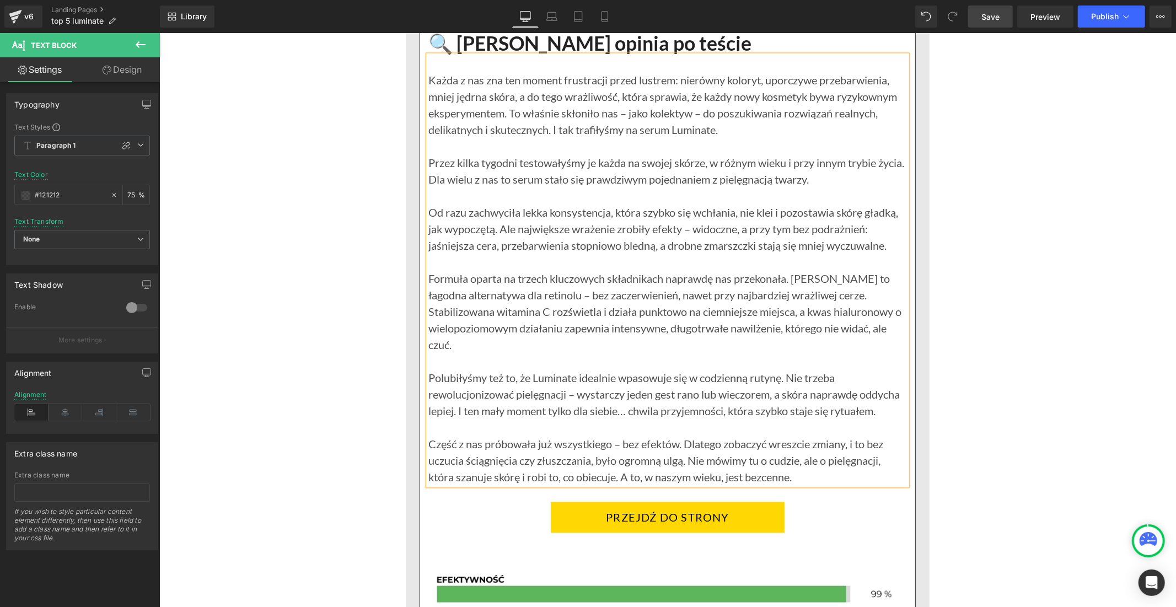
click at [994, 17] on span "Save" at bounding box center [990, 17] width 18 height 12
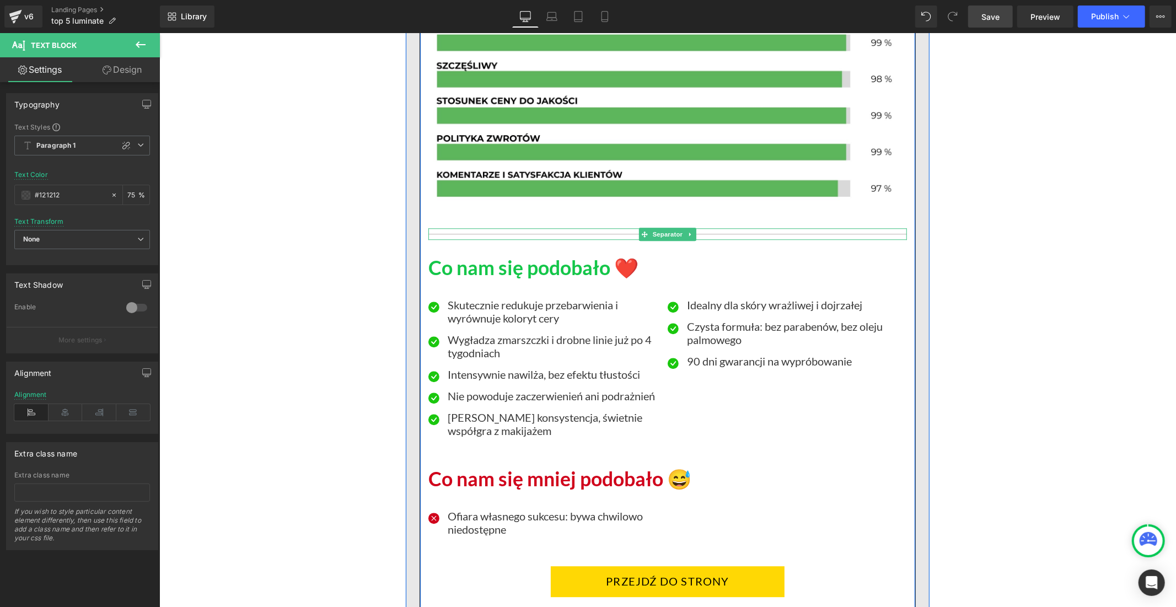
scroll to position [2511, 0]
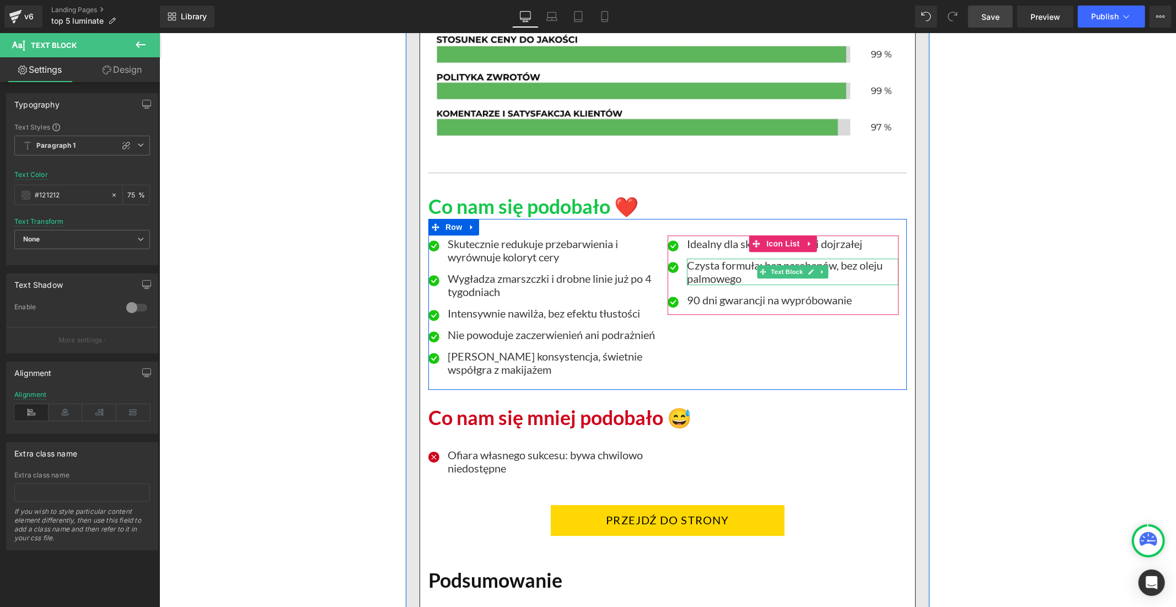
click at [712, 284] on p "Czysta formuła: bez parabenów, bez oleju palmowego" at bounding box center [792, 271] width 212 height 26
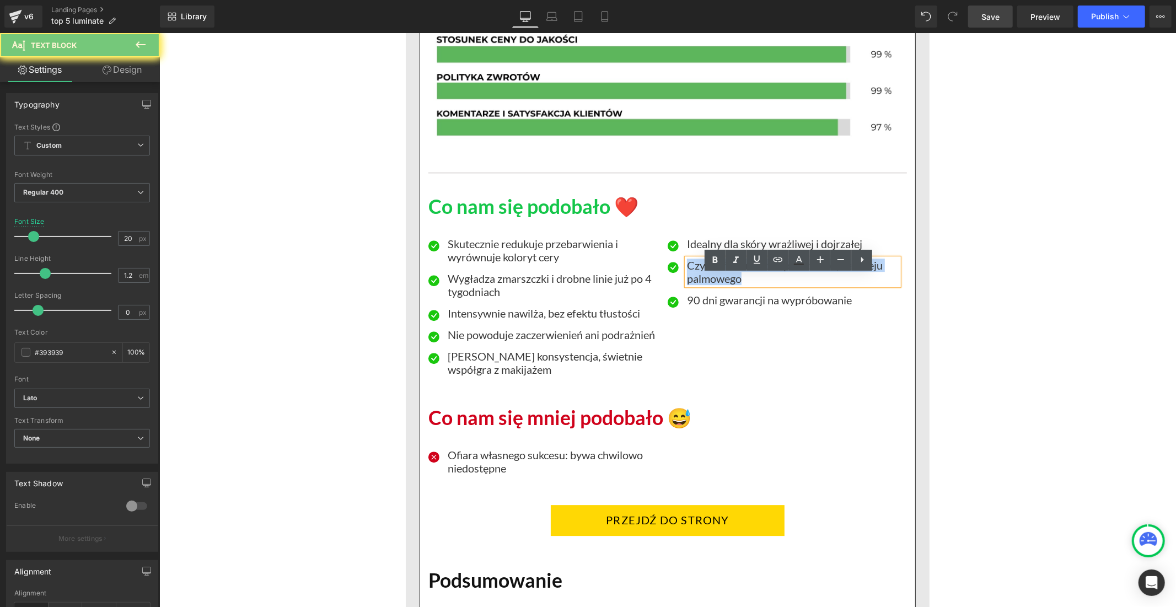
click at [712, 284] on p "Czysta formuła: bez parabenów, bez oleju palmowego" at bounding box center [792, 271] width 212 height 26
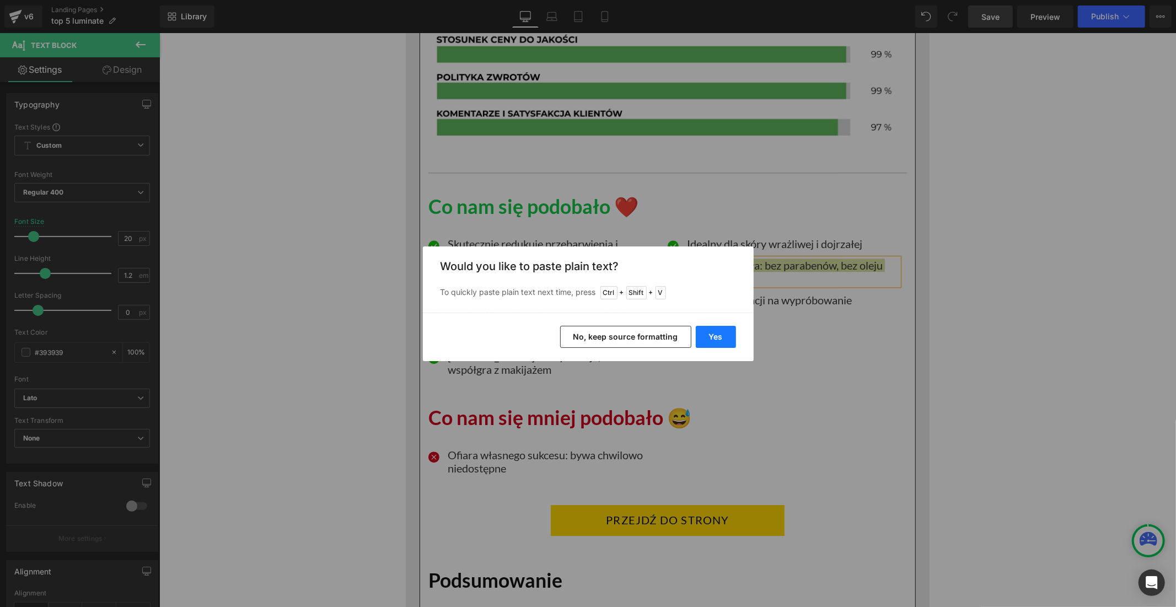
click at [710, 332] on button "Yes" at bounding box center [716, 337] width 40 height 22
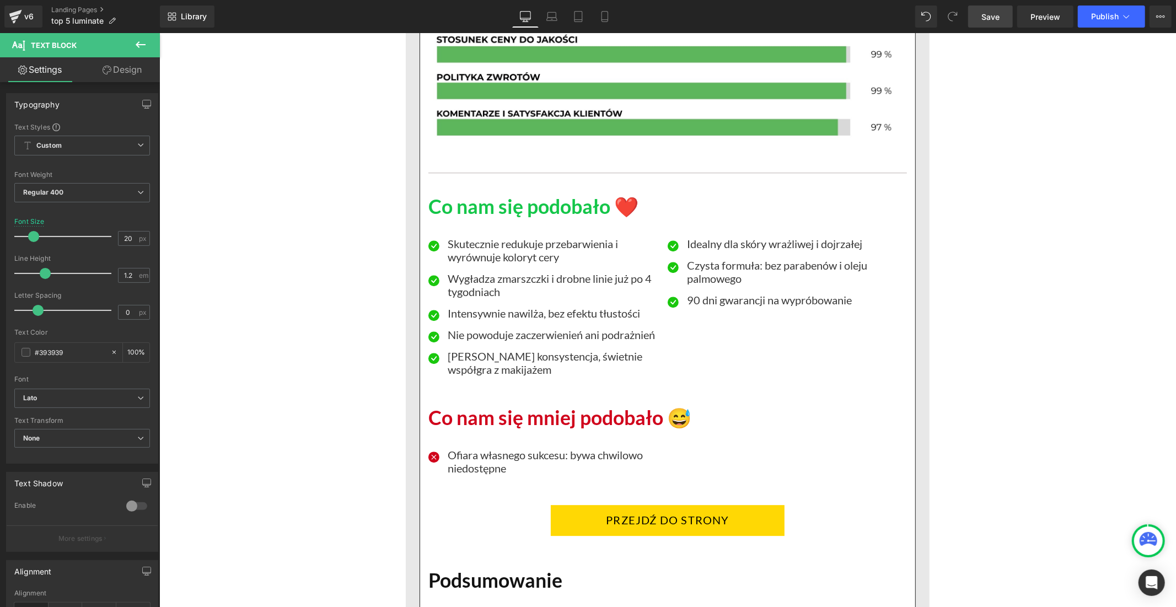
click at [1012, 9] on link "Save" at bounding box center [990, 17] width 45 height 22
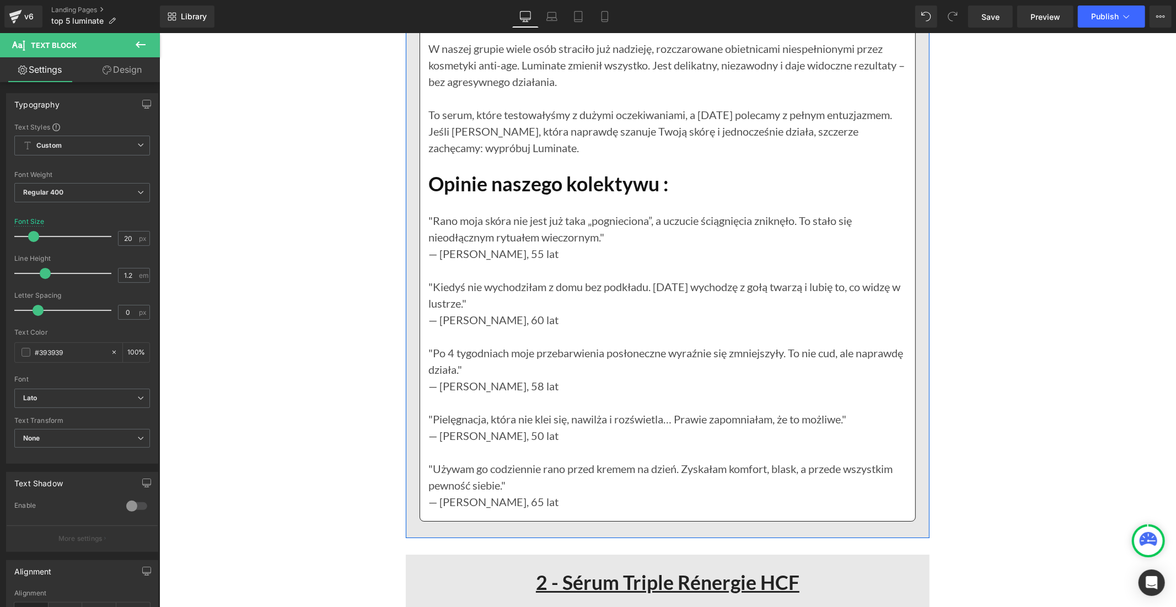
scroll to position [3184, 0]
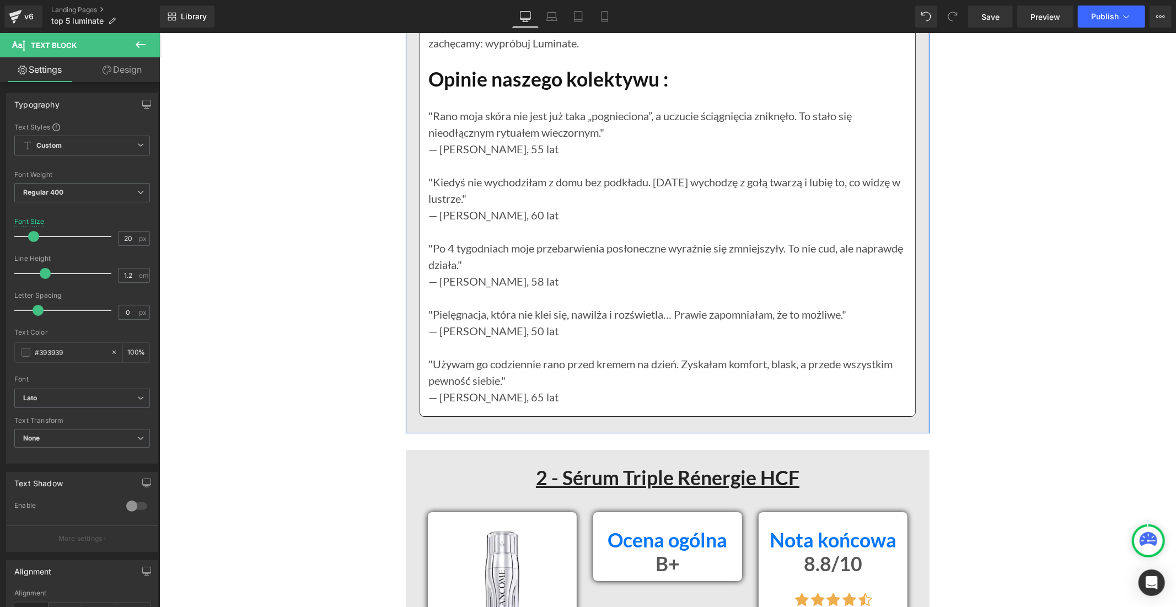
click at [494, 91] on h1 "Opinie naszego kolektywu :" at bounding box center [667, 79] width 478 height 24
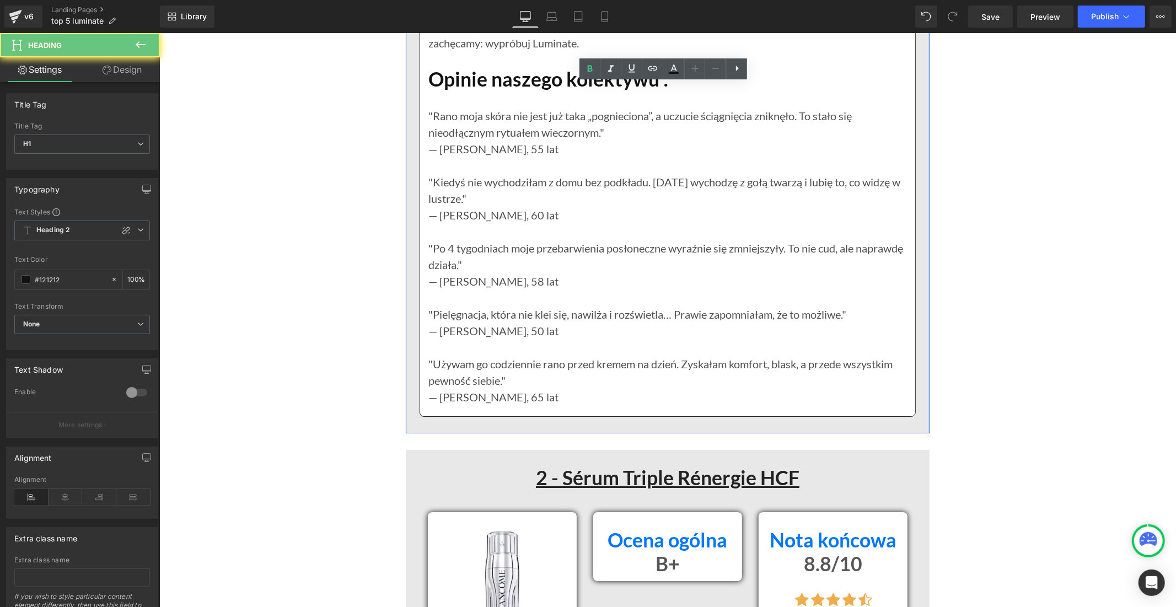
click at [494, 91] on h1 "Opinie naszego kolektywu :" at bounding box center [667, 79] width 478 height 24
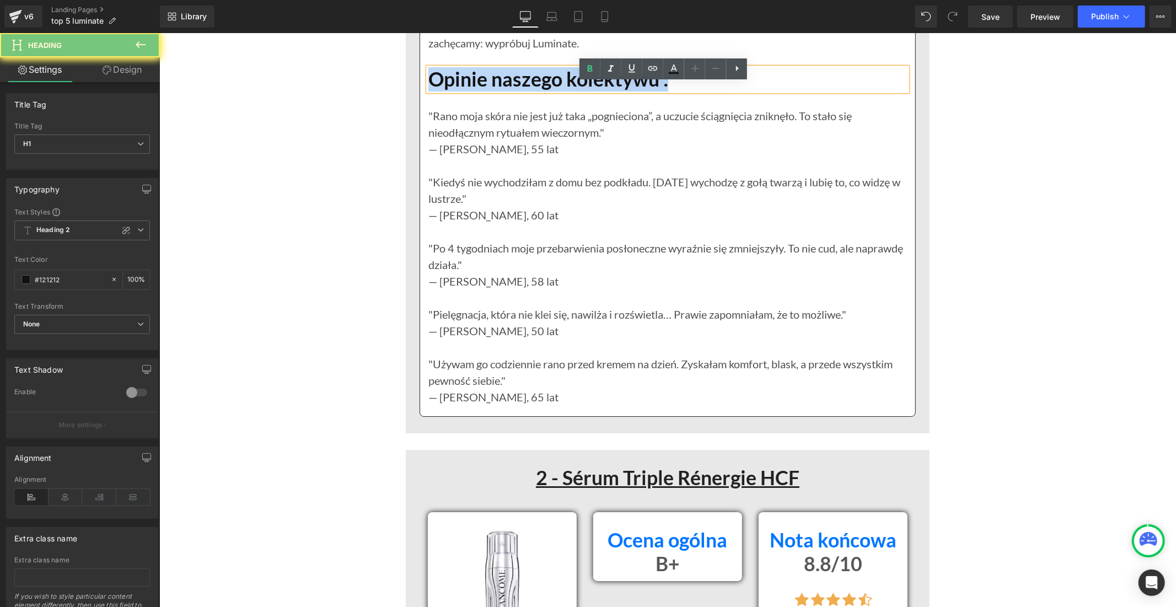
click at [494, 91] on h1 "Opinie naszego kolektywu :" at bounding box center [667, 79] width 478 height 24
paste div
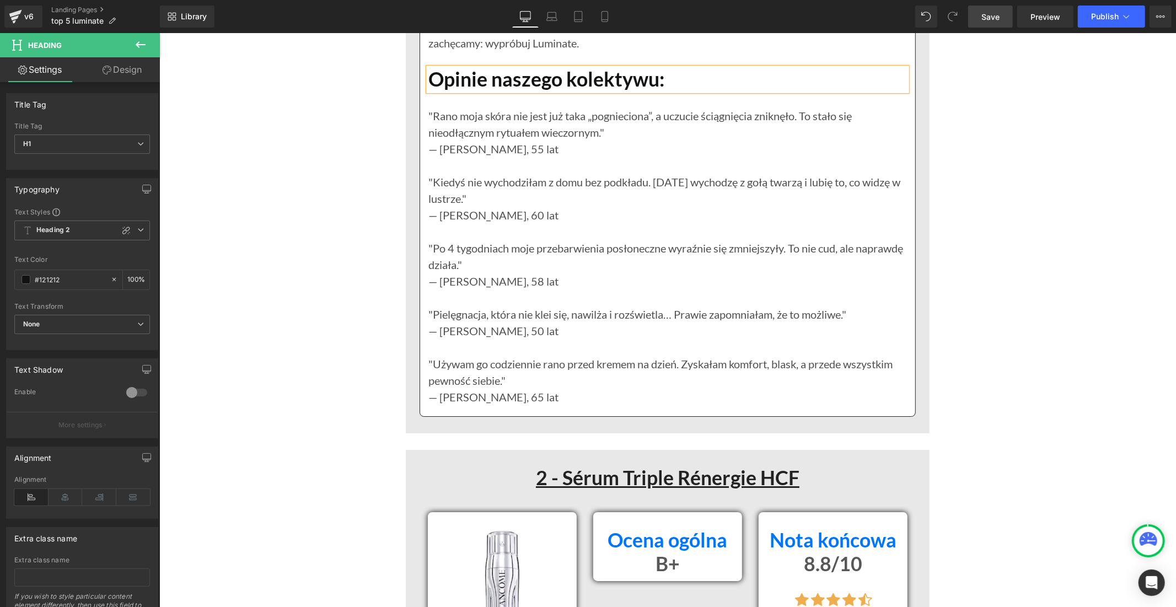
click at [994, 12] on span "Save" at bounding box center [990, 17] width 18 height 12
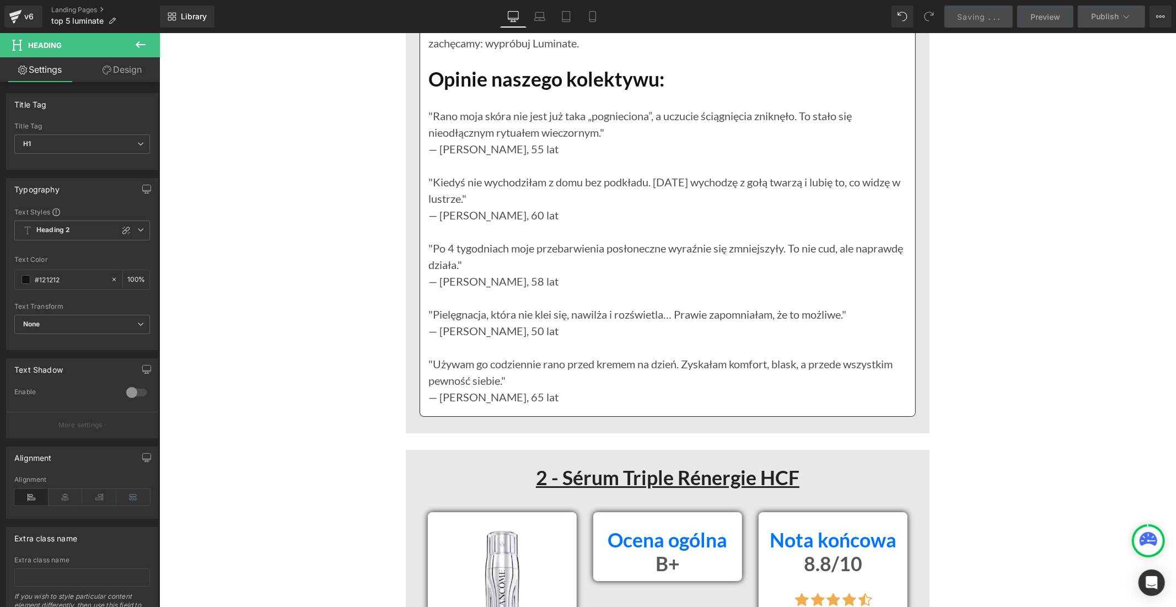
scroll to position [3797, 0]
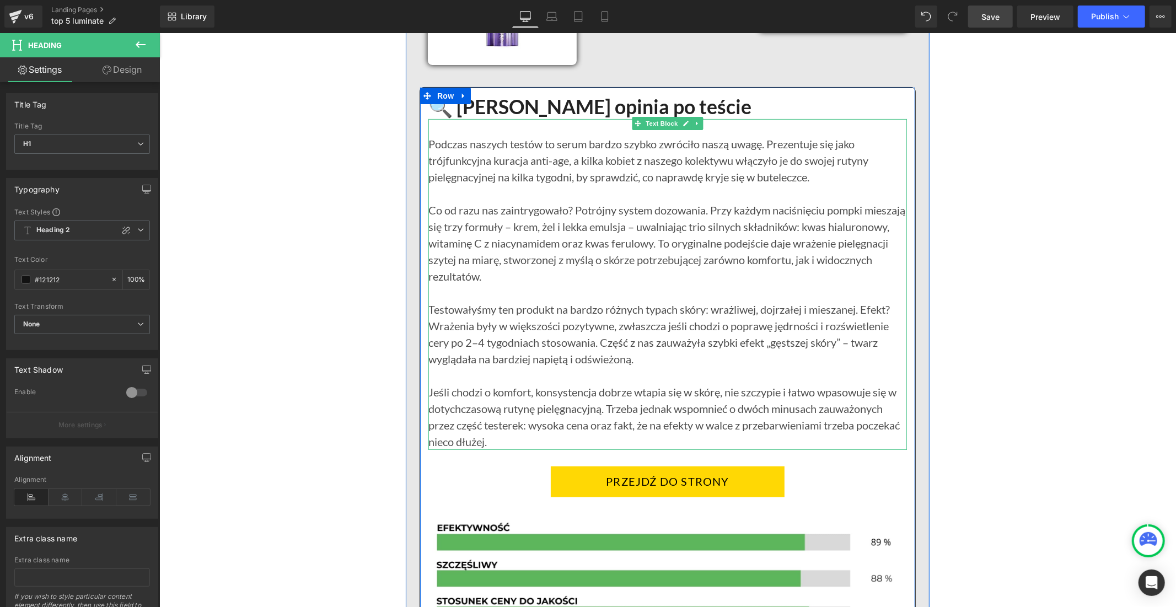
click at [592, 188] on div "Podczas naszych testów to serum bardzo szybko zwróciło naszą uwagę. Prezentuje …" at bounding box center [667, 284] width 478 height 331
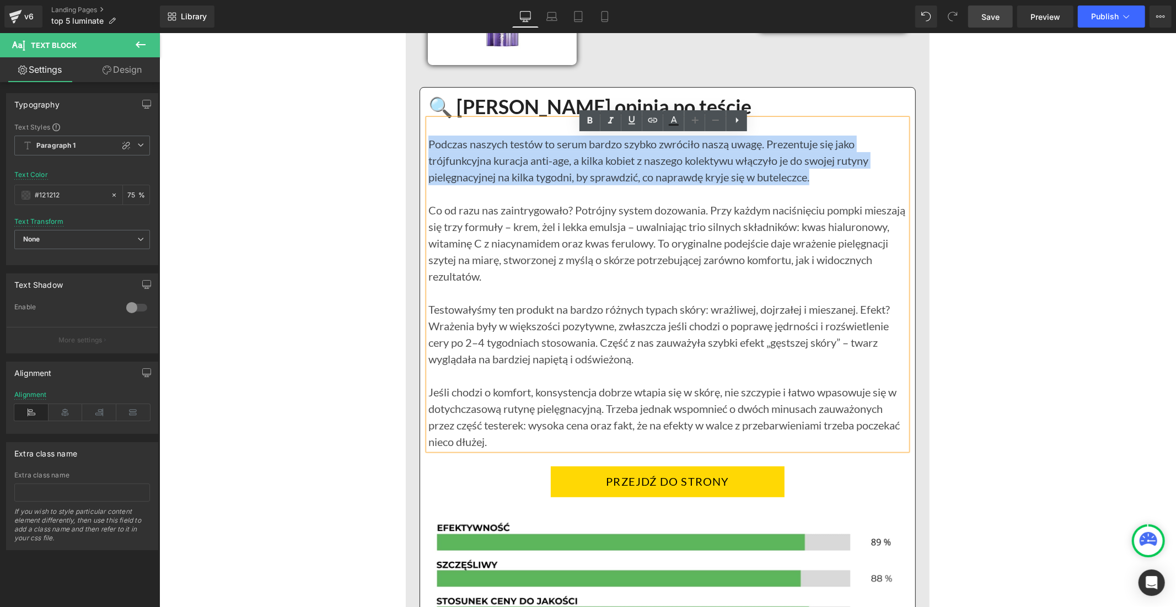
drag, startPoint x: 818, startPoint y: 190, endPoint x: 424, endPoint y: 158, distance: 395.5
click at [428, 158] on div "Podczas naszych testów to serum bardzo szybko zwróciło naszą uwagę. Prezentuje …" at bounding box center [667, 284] width 478 height 331
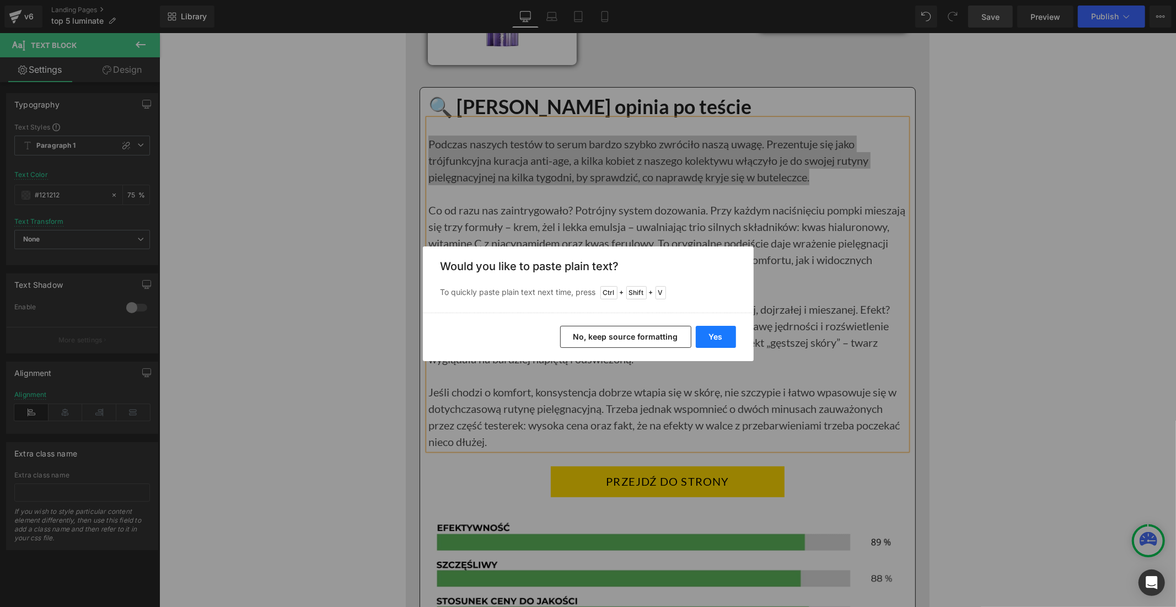
click at [710, 338] on button "Yes" at bounding box center [716, 337] width 40 height 22
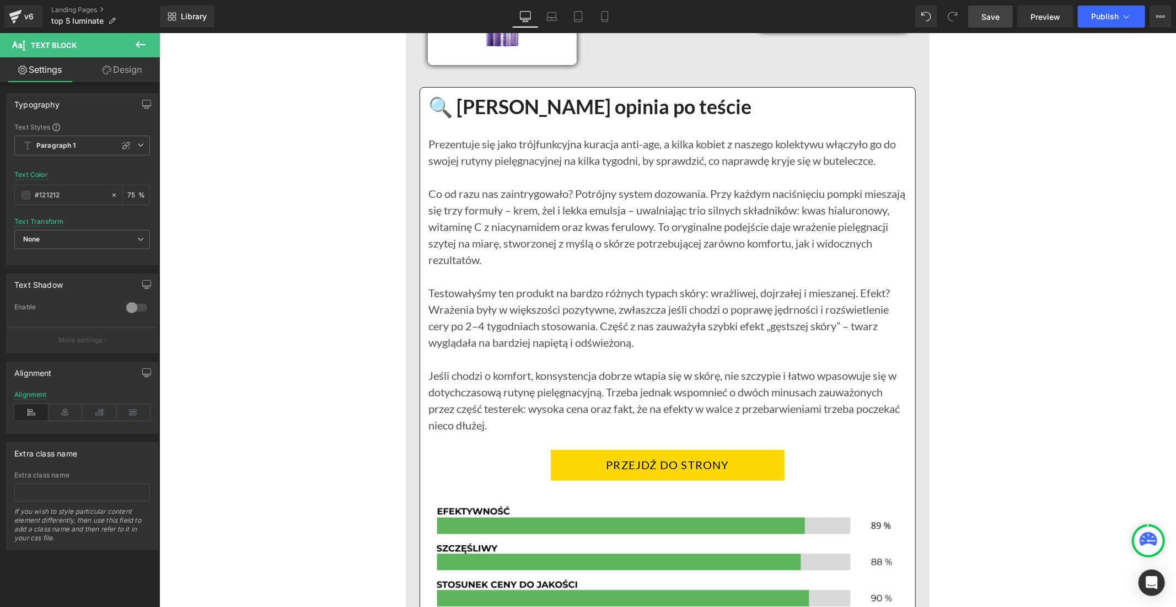
click at [982, 14] on span "Save" at bounding box center [990, 17] width 18 height 12
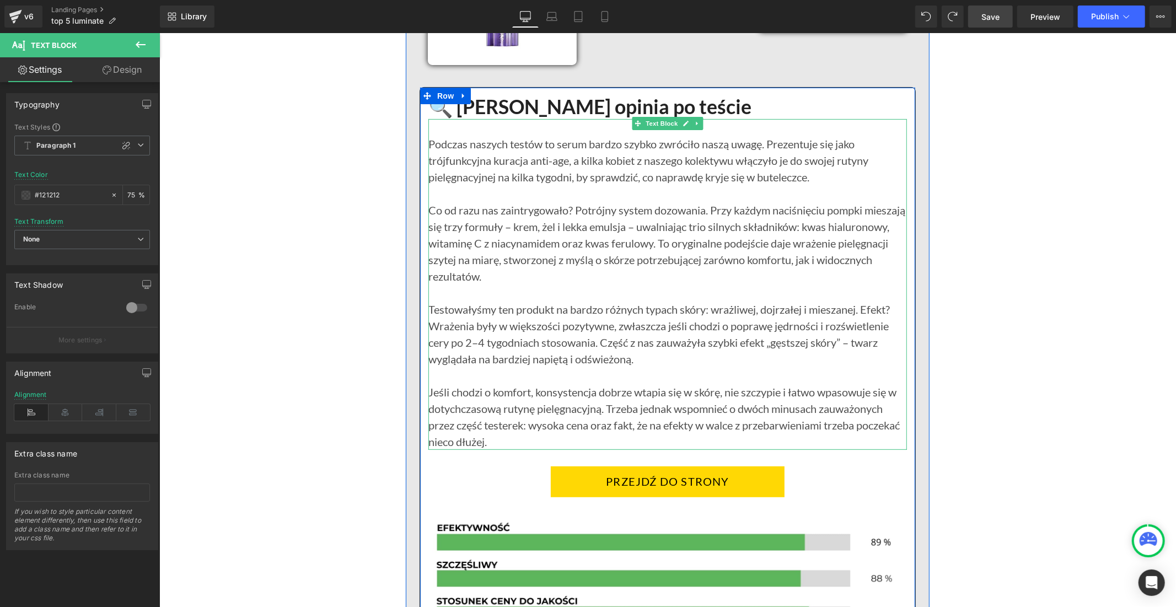
click at [563, 173] on div "Podczas naszych testów to serum bardzo szybko zwróciło naszą uwagę. Prezentuje …" at bounding box center [667, 284] width 478 height 331
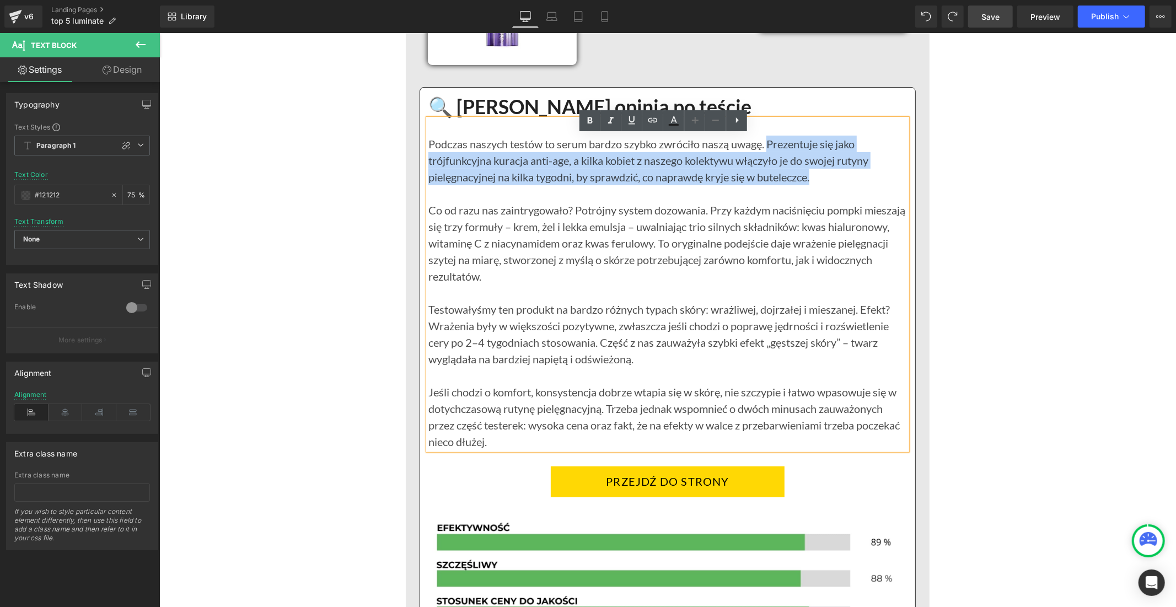
drag, startPoint x: 815, startPoint y: 192, endPoint x: 765, endPoint y: 163, distance: 57.6
click at [765, 163] on div "Podczas naszych testów to serum bardzo szybko zwróciło naszą uwagę. Prezentuje …" at bounding box center [667, 284] width 478 height 331
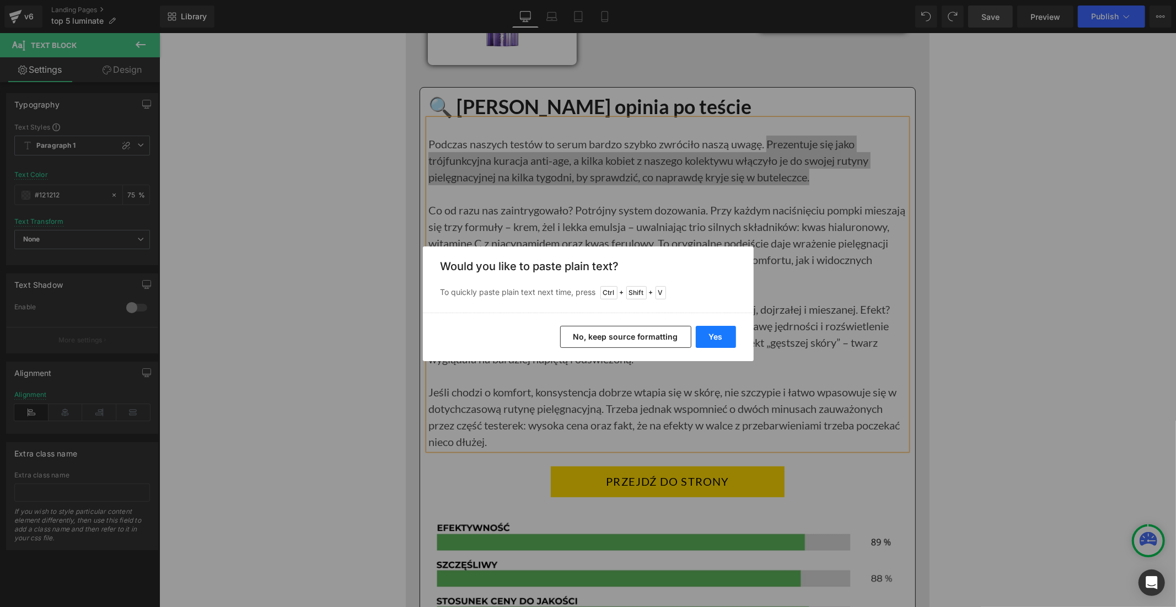
click at [707, 332] on button "Yes" at bounding box center [716, 337] width 40 height 22
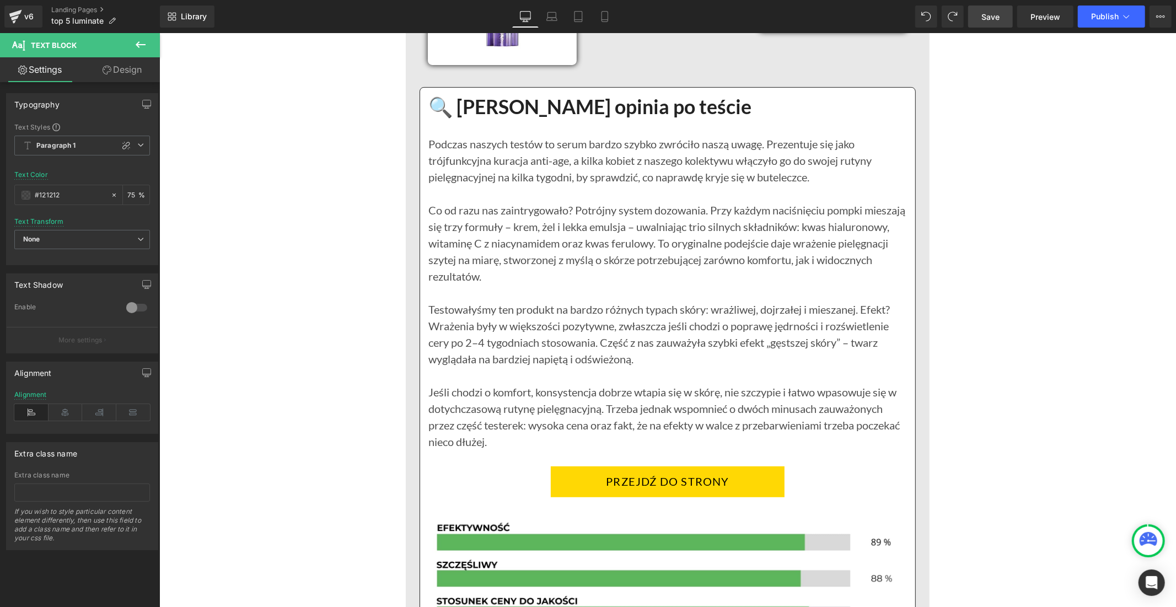
click at [994, 20] on span "Save" at bounding box center [990, 17] width 18 height 12
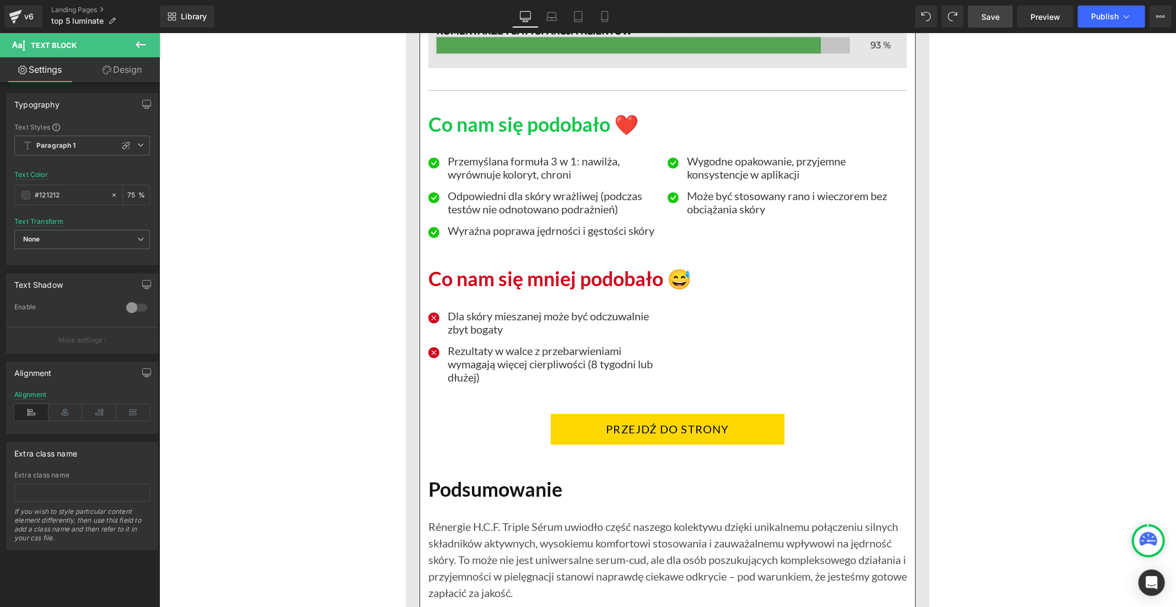
scroll to position [4532, 0]
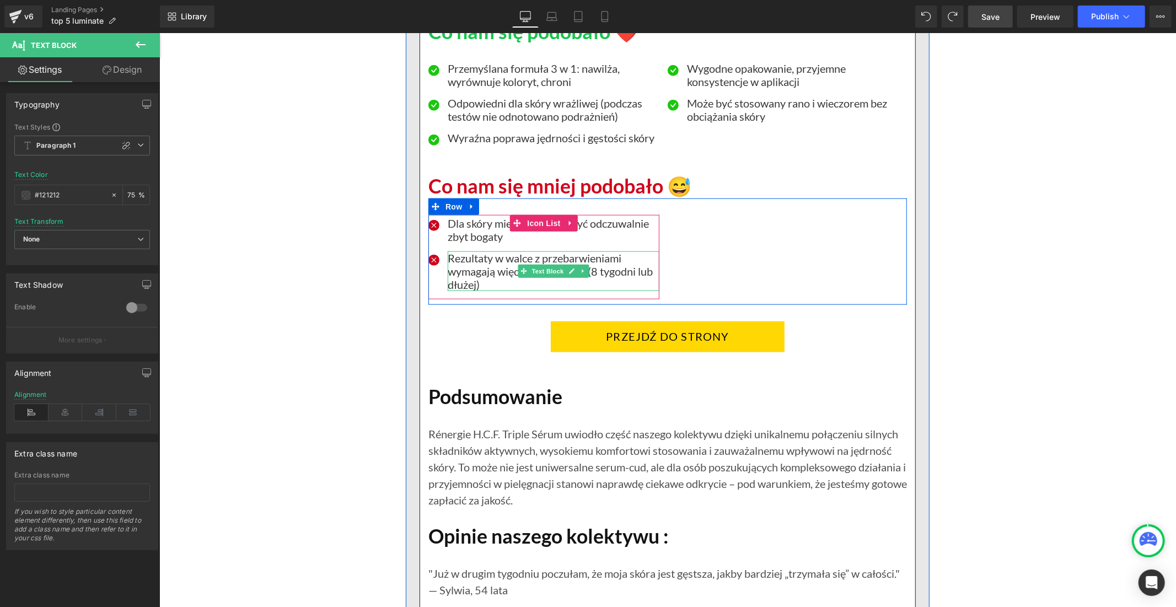
click at [480, 273] on p "Rezultaty w walce z przebarwieniami wymagają więcej cierpliwości (8 tygodni lub…" at bounding box center [553, 271] width 212 height 40
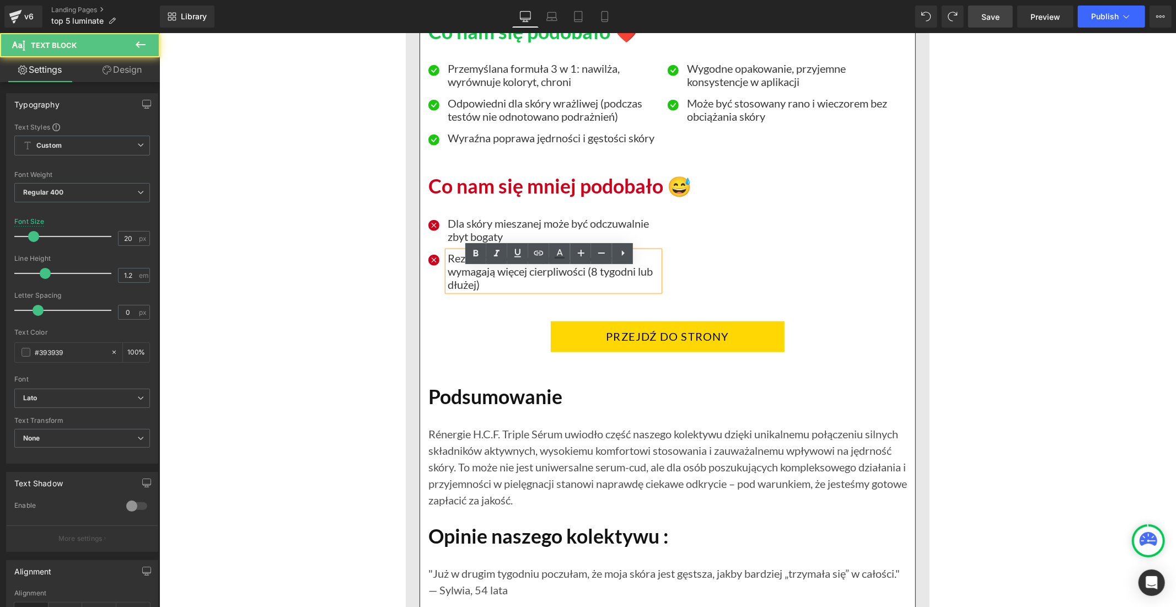
click at [473, 287] on p "Rezultaty w walce z przebarwieniami wymagają więcej cierpliwości (8 tygodni lub…" at bounding box center [553, 271] width 212 height 40
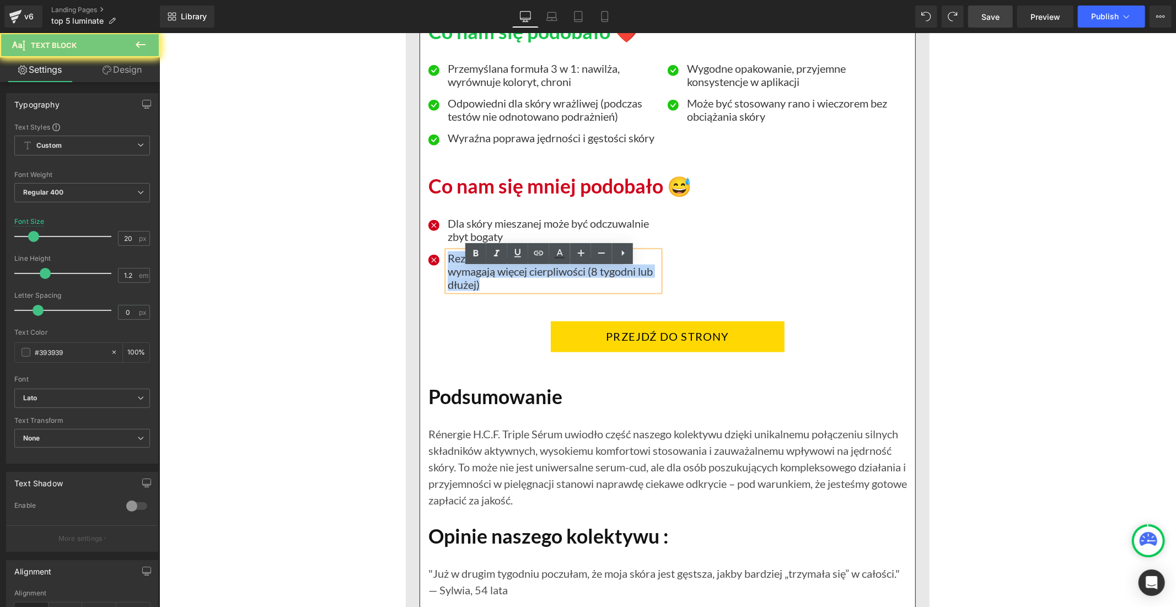
click at [473, 287] on p "Rezultaty w walce z przebarwieniami wymagają więcej cierpliwości (8 tygodni lub…" at bounding box center [553, 271] width 212 height 40
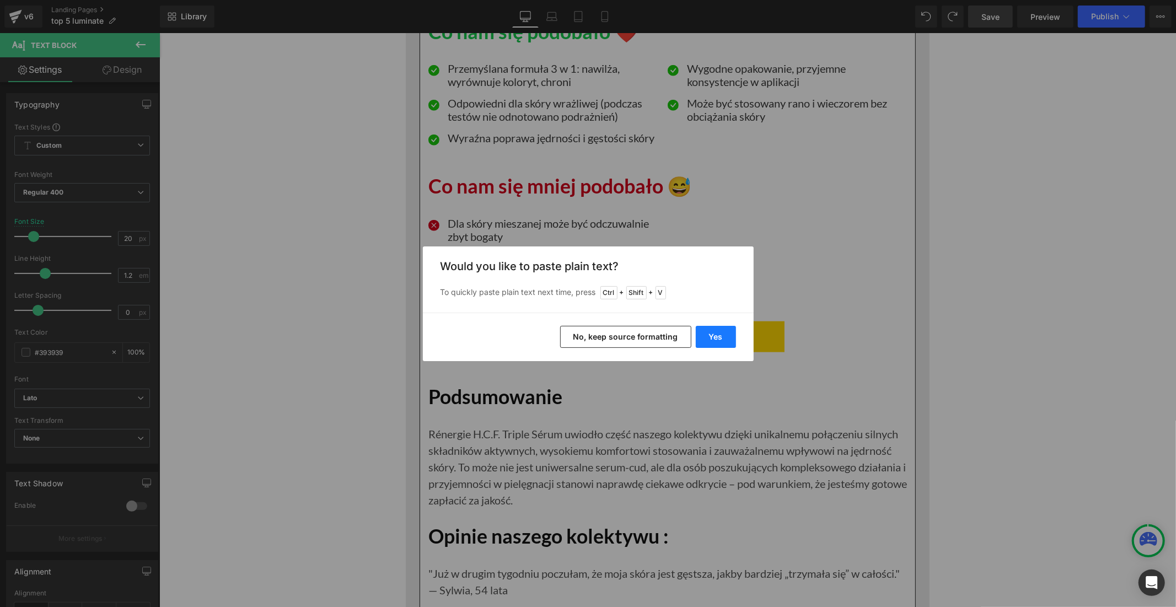
click at [718, 333] on button "Yes" at bounding box center [716, 337] width 40 height 22
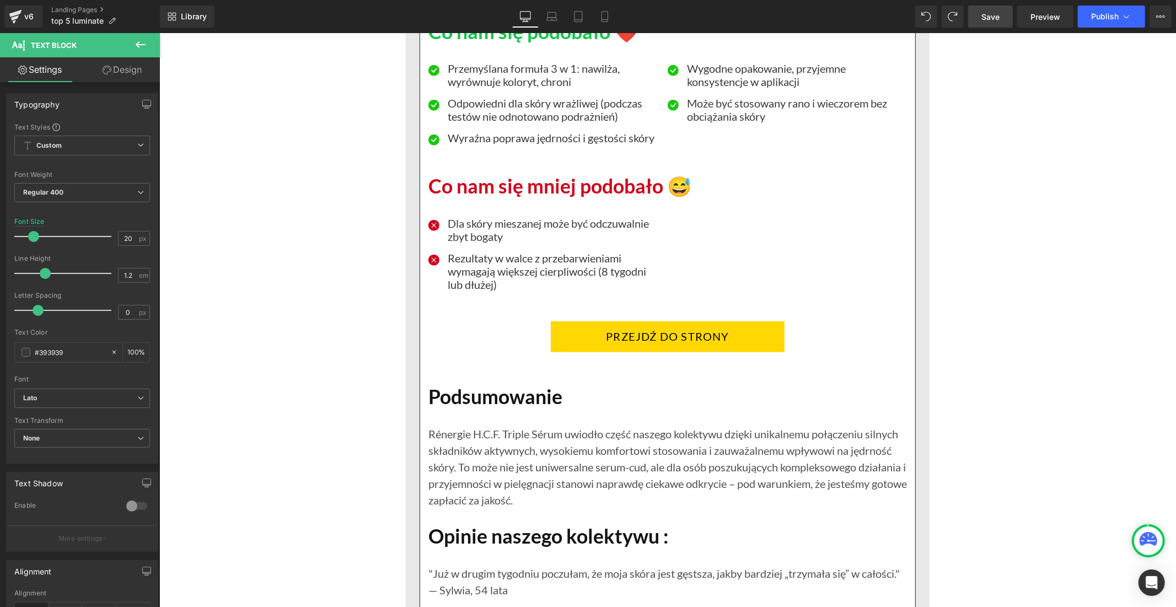
click at [983, 23] on link "Save" at bounding box center [990, 17] width 45 height 22
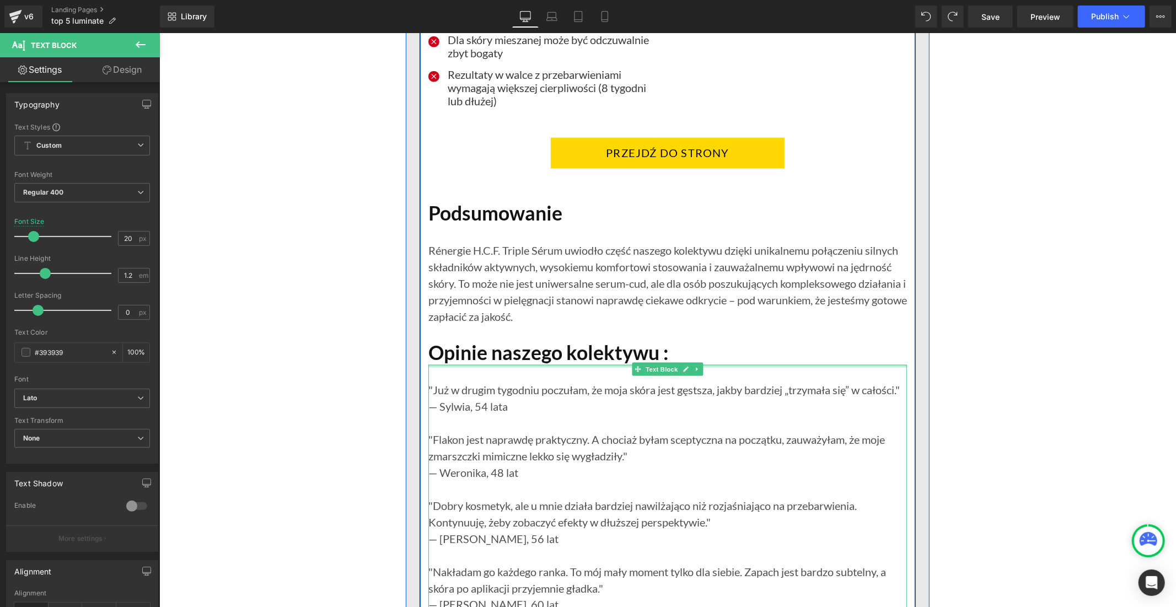
click at [512, 364] on h1 "Opinie naszego kolektywu :" at bounding box center [667, 353] width 478 height 24
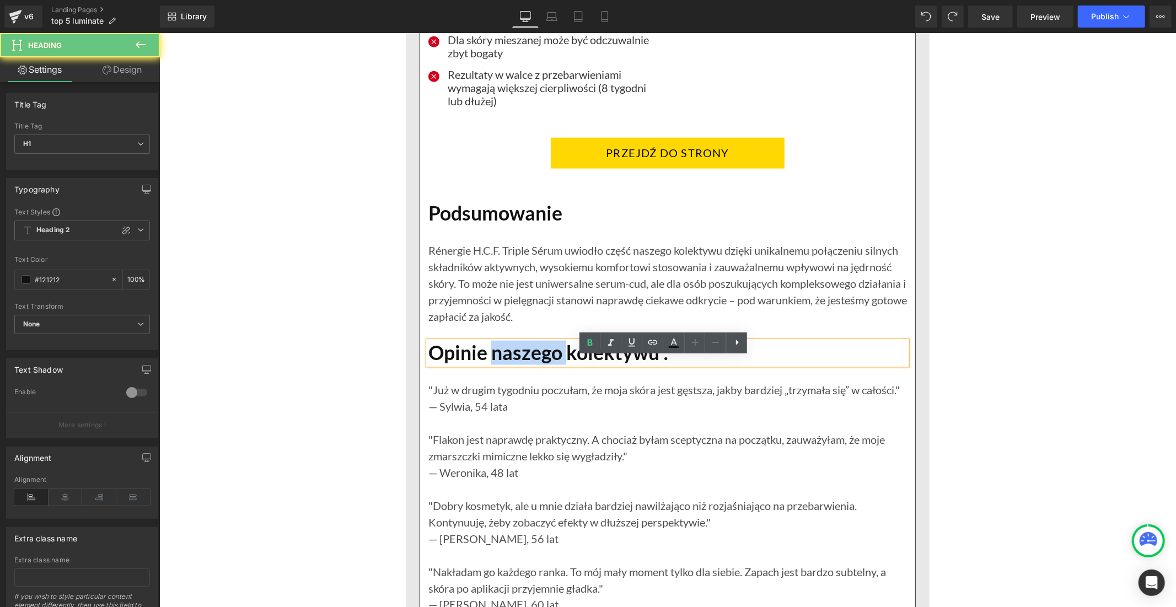
click at [512, 364] on h1 "Opinie naszego kolektywu :" at bounding box center [667, 353] width 478 height 24
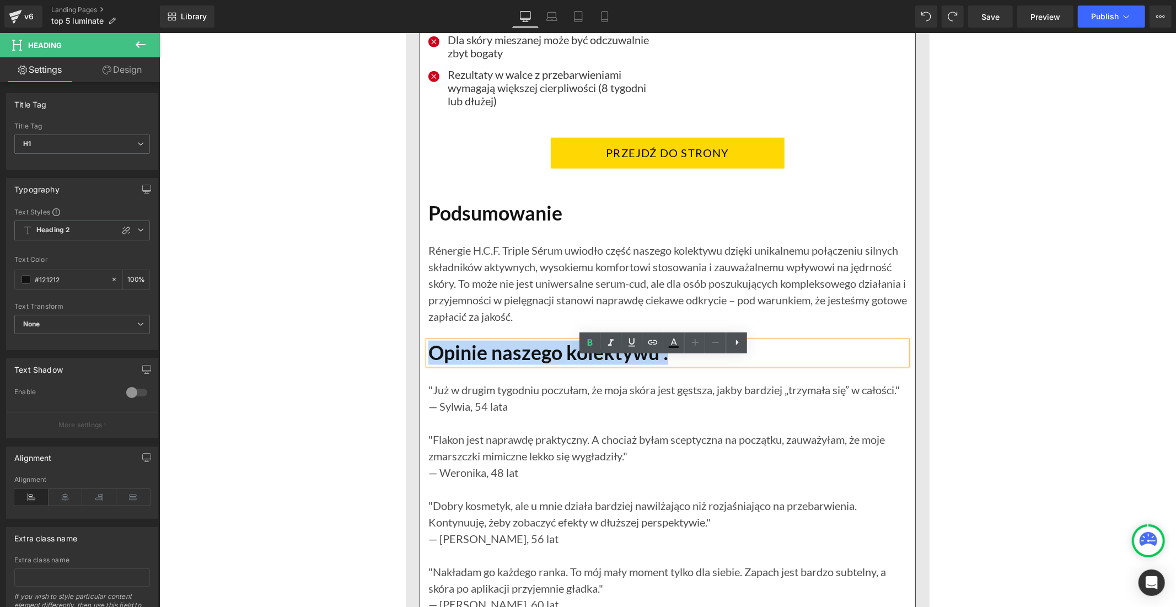
paste div
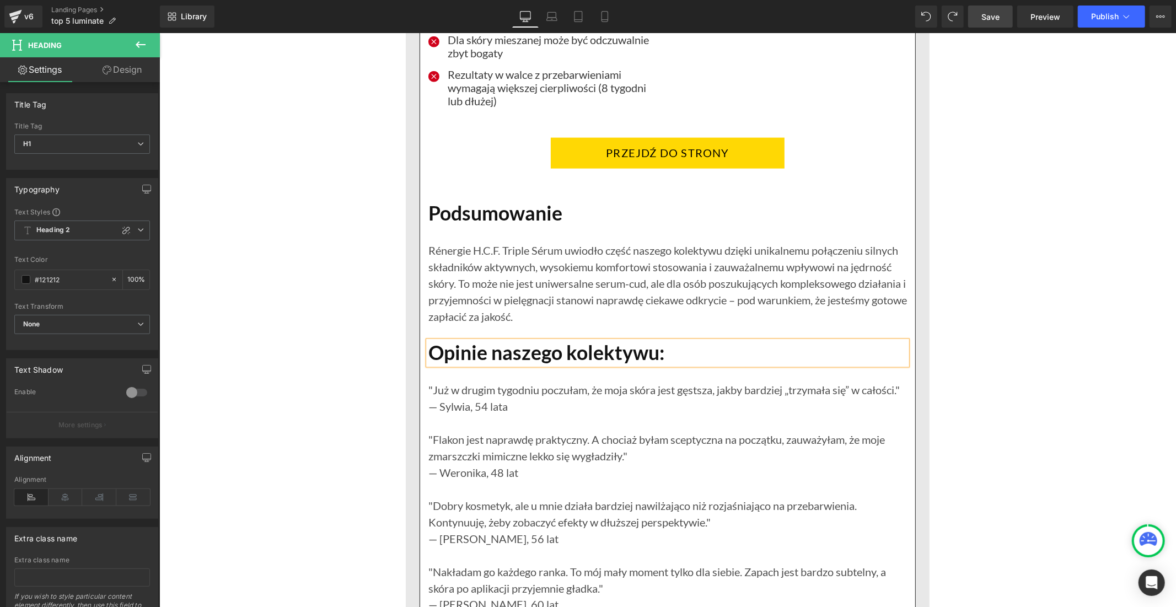
click at [989, 19] on span "Save" at bounding box center [990, 17] width 18 height 12
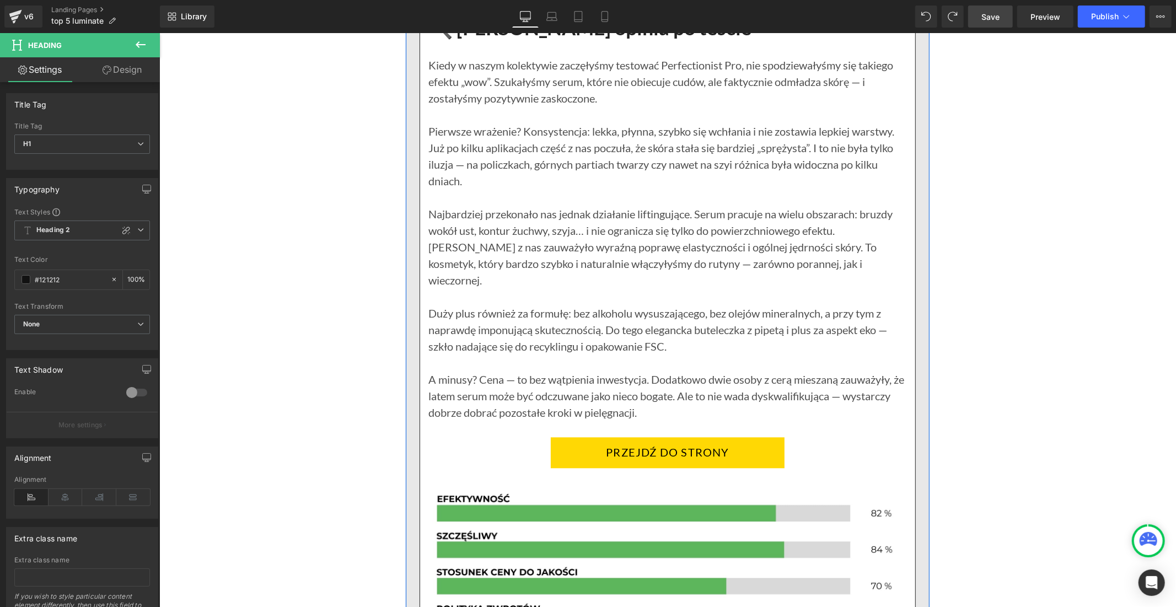
scroll to position [5634, 0]
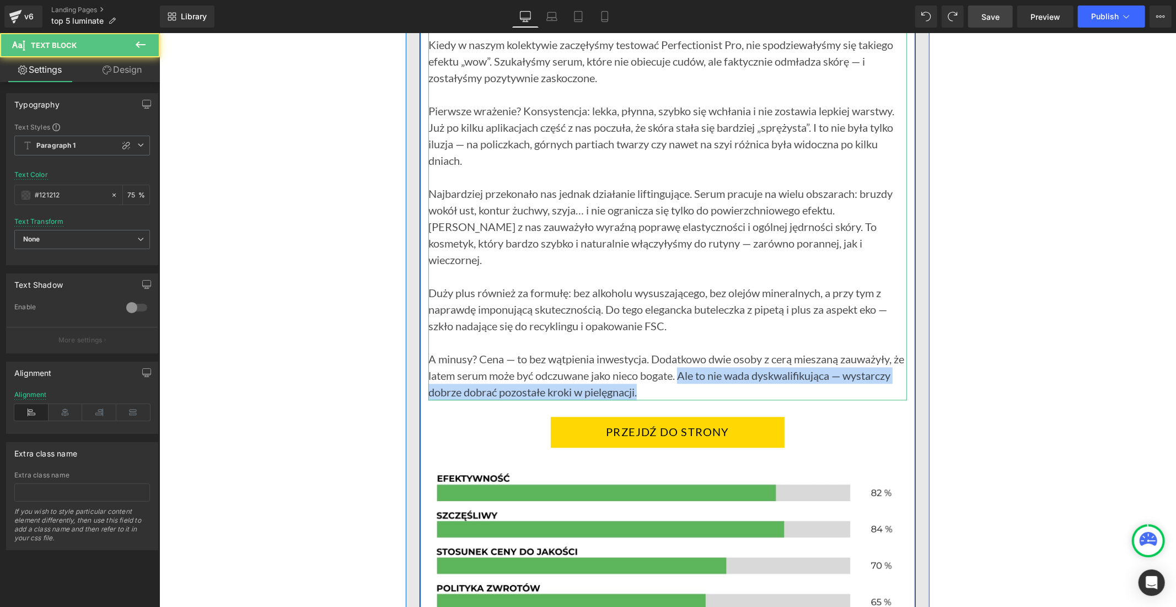
drag, startPoint x: 688, startPoint y: 398, endPoint x: 693, endPoint y: 394, distance: 6.7
click at [693, 394] on div "A minusy? Cena — to bez wątpienia inwestycja. Dodatkowo dwie osoby z cerą miesz…" at bounding box center [667, 375] width 478 height 50
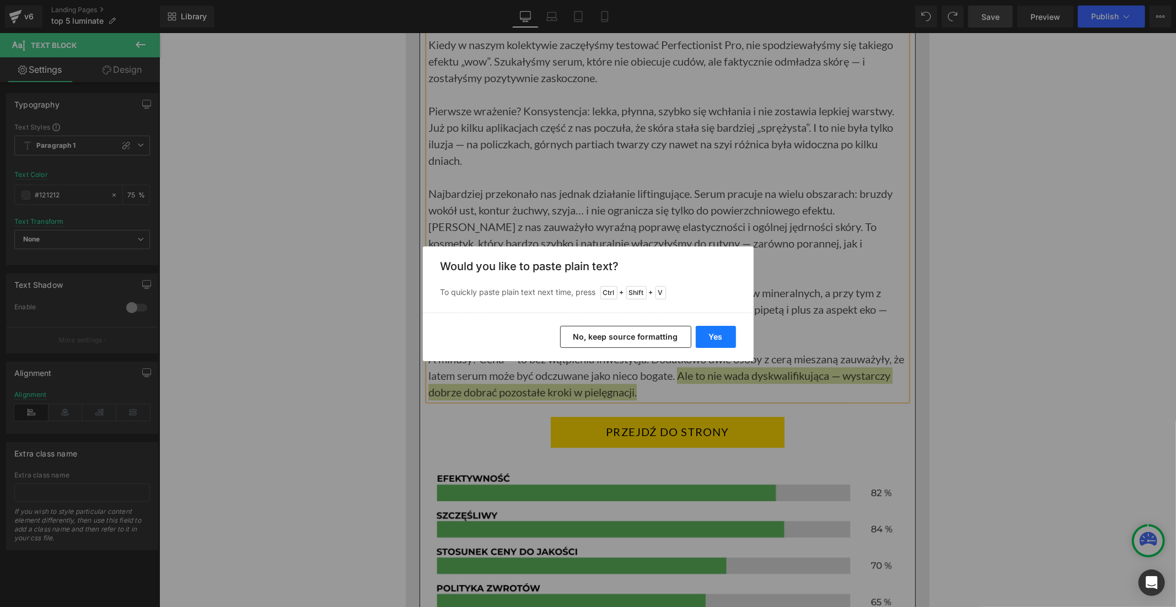
click at [703, 338] on button "Yes" at bounding box center [716, 337] width 40 height 22
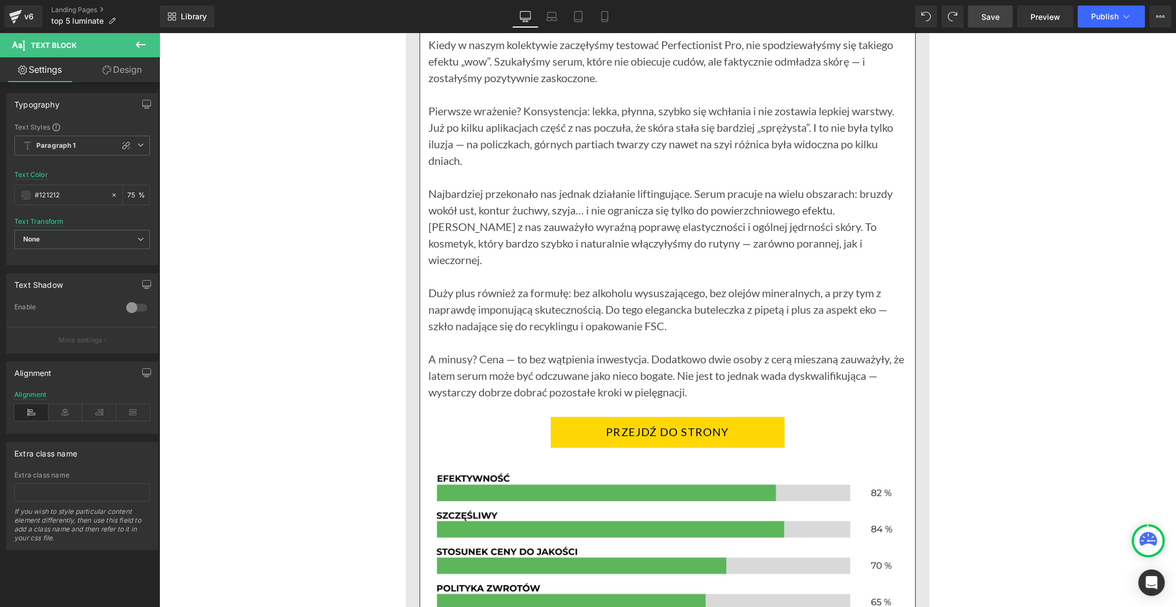
click at [983, 19] on span "Save" at bounding box center [990, 17] width 18 height 12
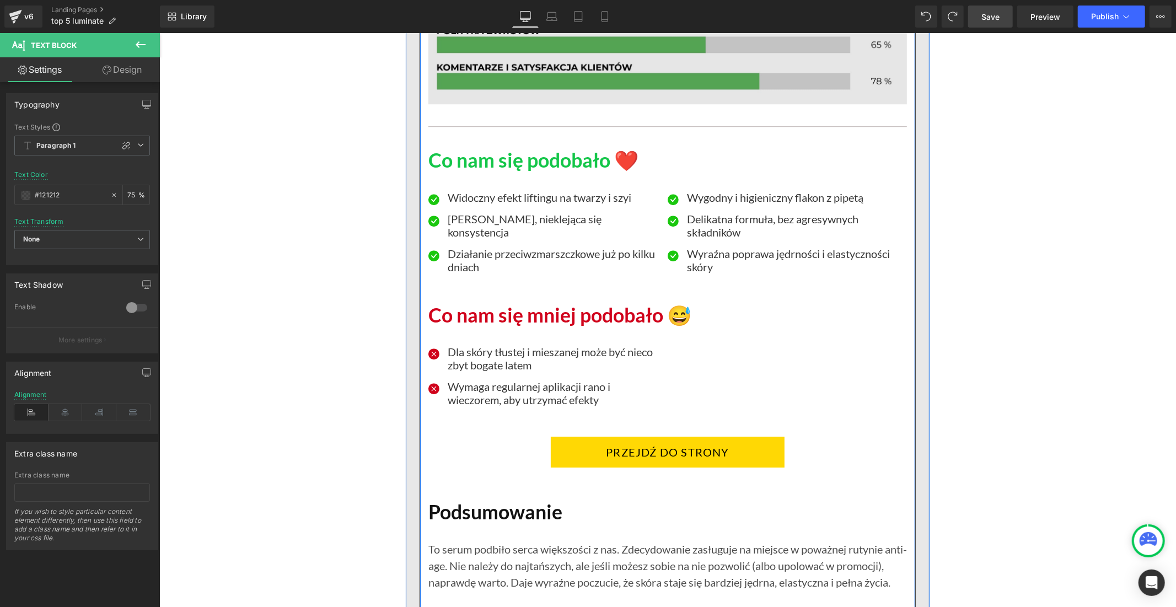
scroll to position [6247, 0]
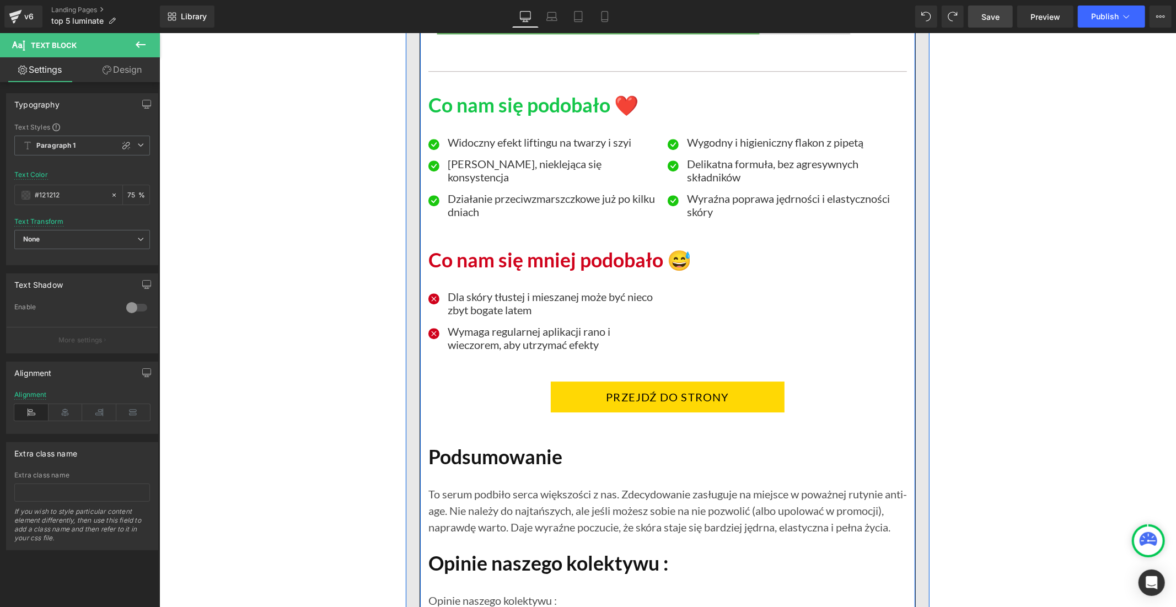
click at [471, 316] on p "Dla skóry tłustej i mieszanej może być nieco zbyt bogate latem" at bounding box center [553, 302] width 212 height 26
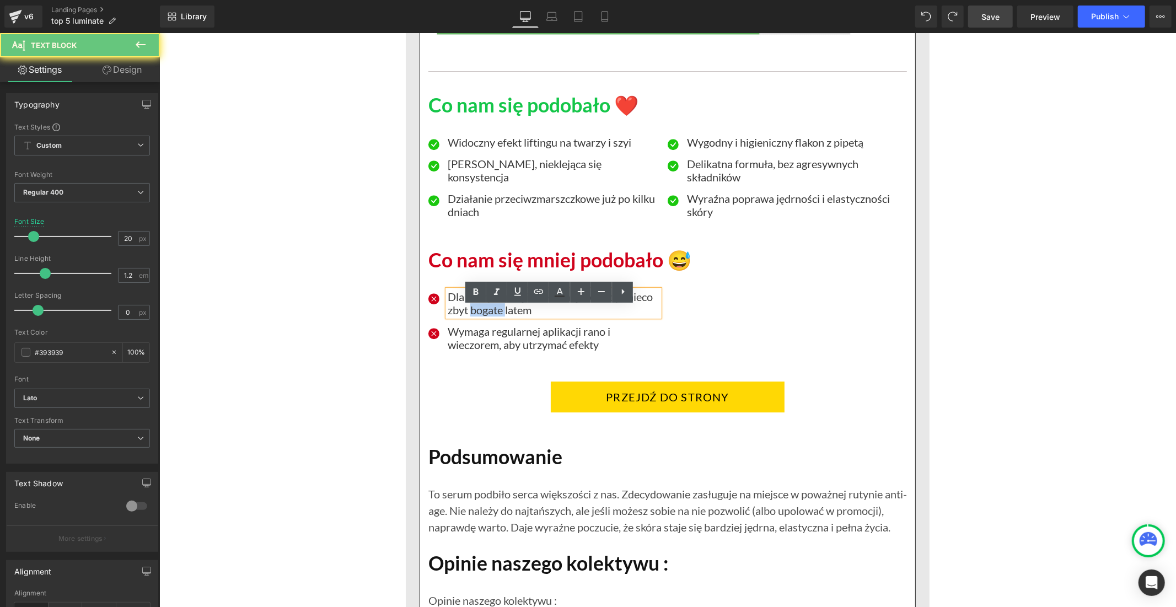
click at [471, 316] on p "Dla skóry tłustej i mieszanej może być nieco zbyt bogate latem" at bounding box center [553, 302] width 212 height 26
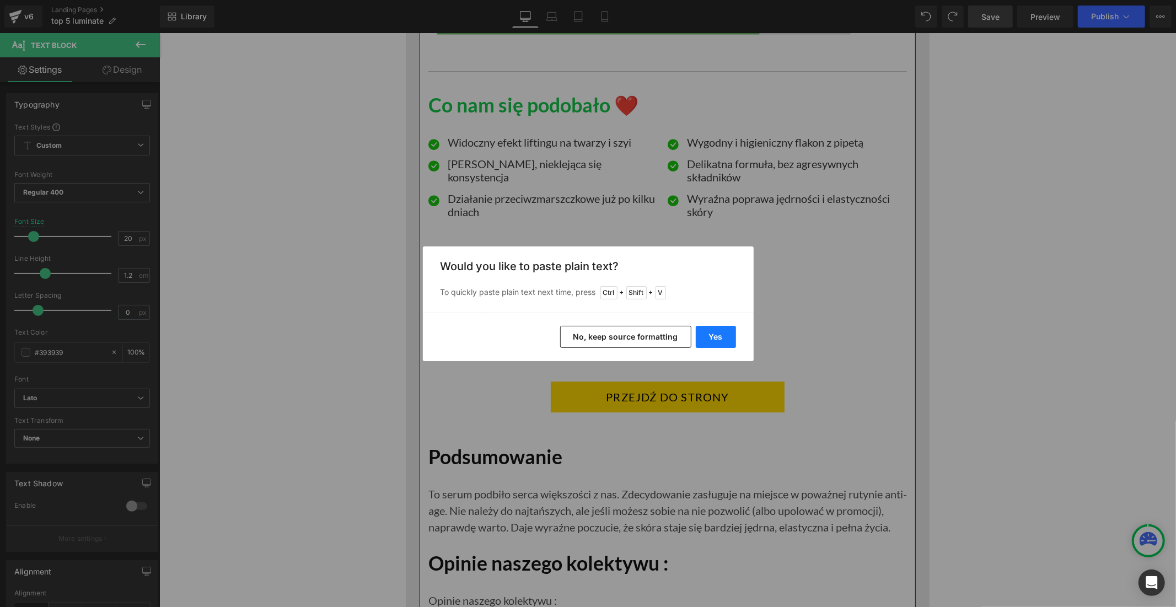
click at [702, 340] on button "Yes" at bounding box center [716, 337] width 40 height 22
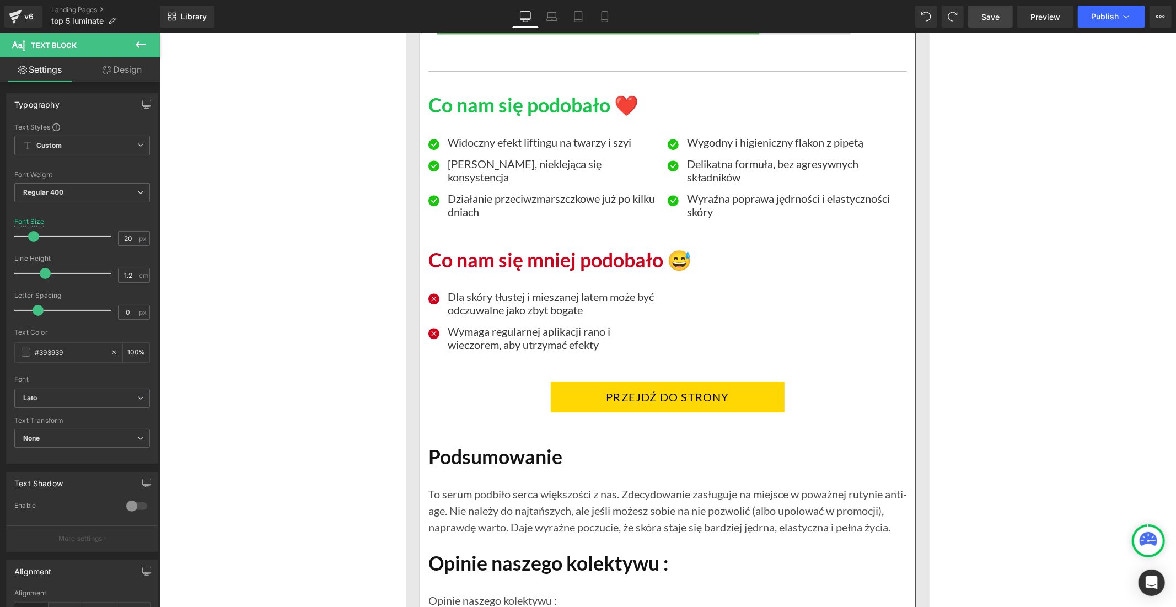
click at [984, 19] on span "Save" at bounding box center [990, 17] width 18 height 12
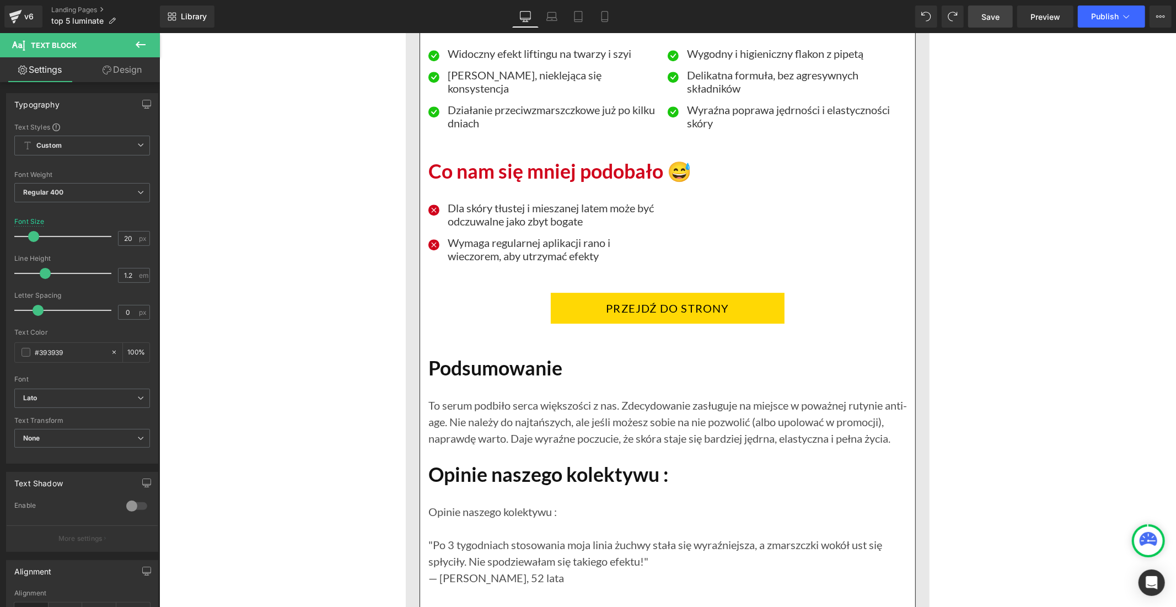
scroll to position [6492, 0]
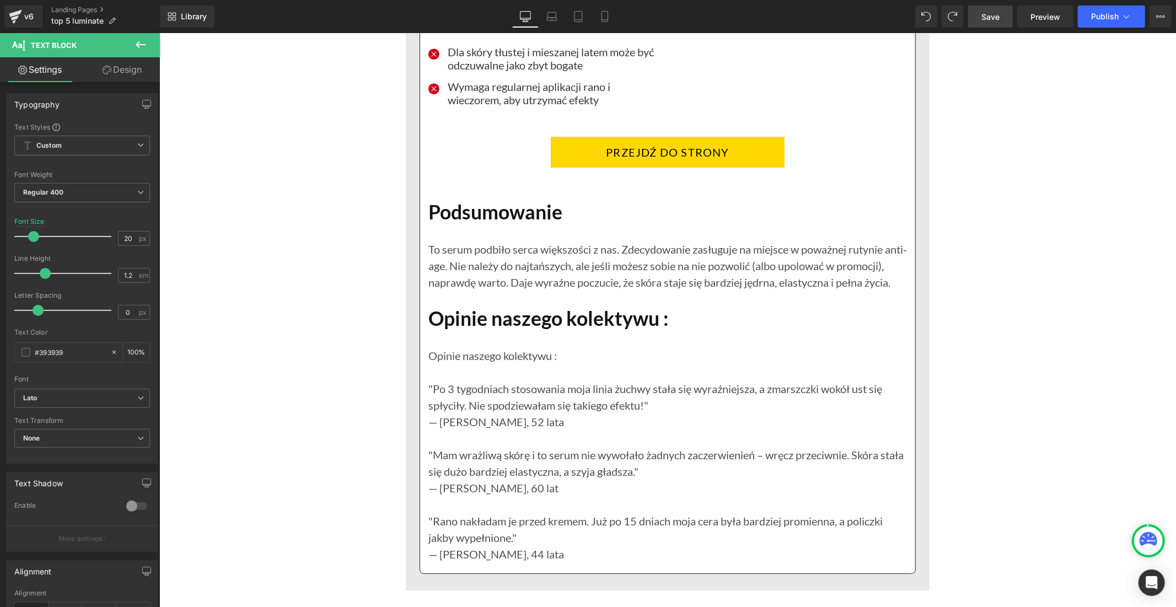
click at [159, 33] on div at bounding box center [159, 33] width 0 height 0
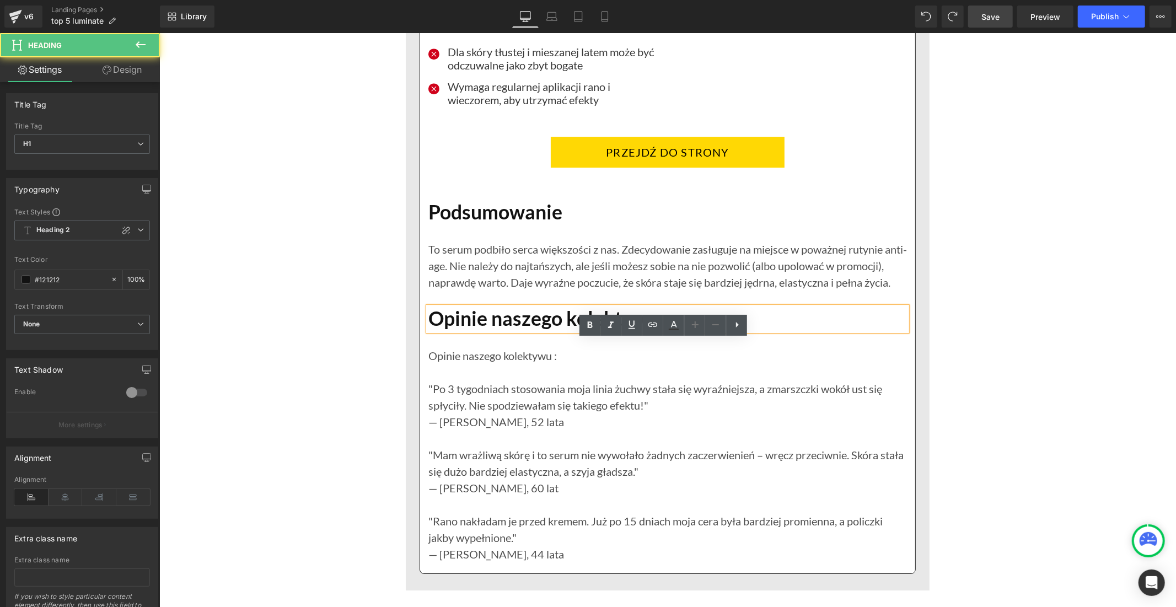
click at [482, 330] on h1 "Opinie naszego kolektywu :" at bounding box center [667, 318] width 478 height 24
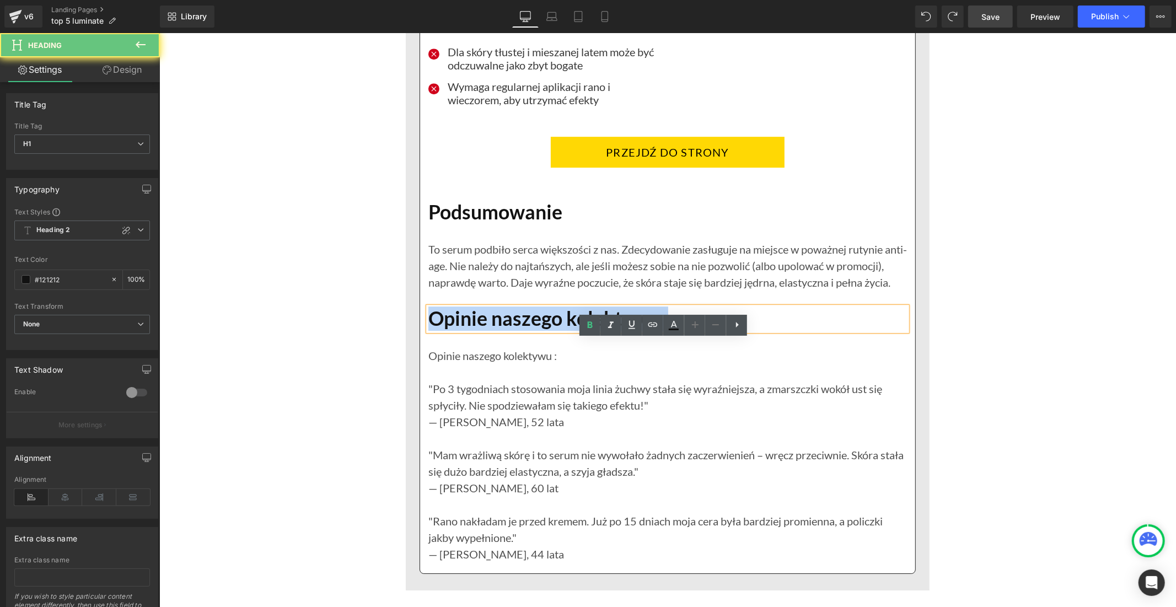
click at [482, 330] on h1 "Opinie naszego kolektywu :" at bounding box center [667, 318] width 478 height 24
paste div
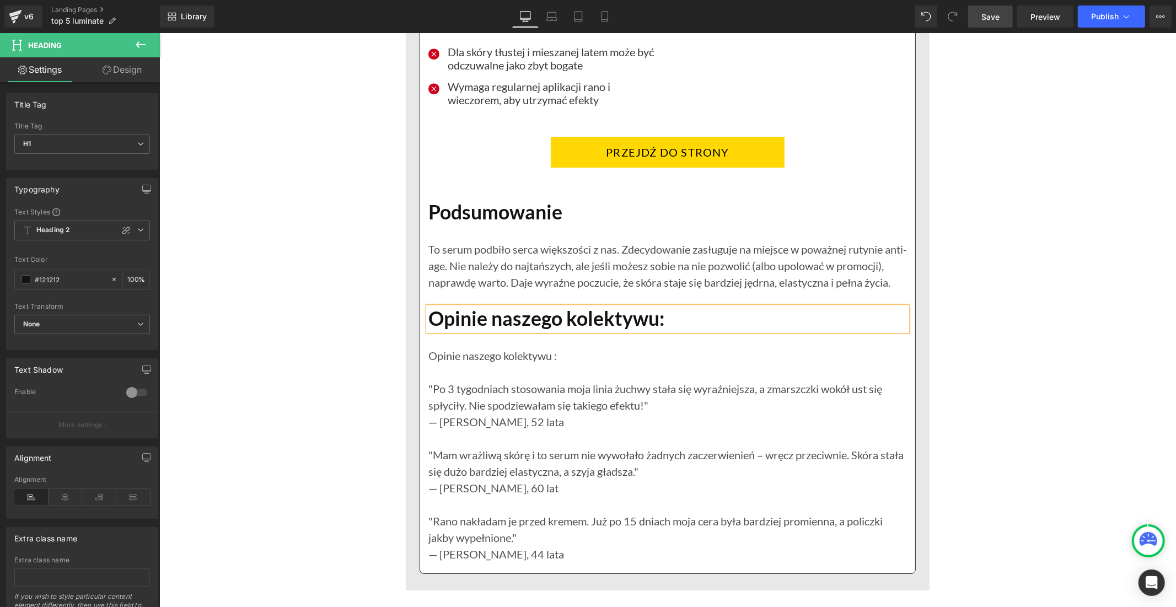
click at [984, 19] on span "Save" at bounding box center [990, 17] width 18 height 12
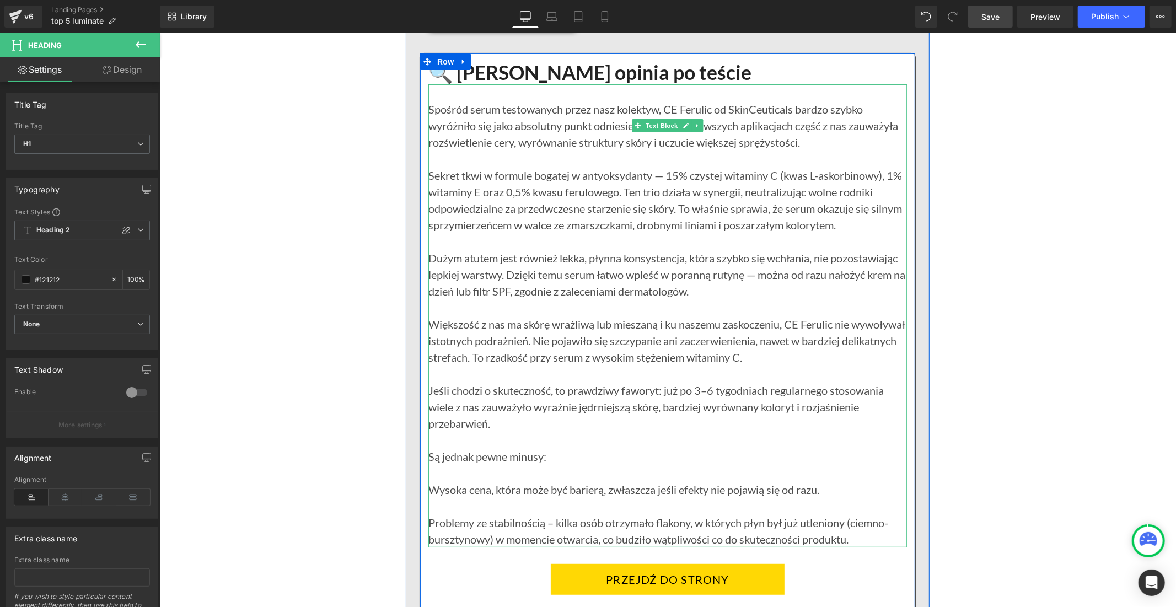
scroll to position [7288, 0]
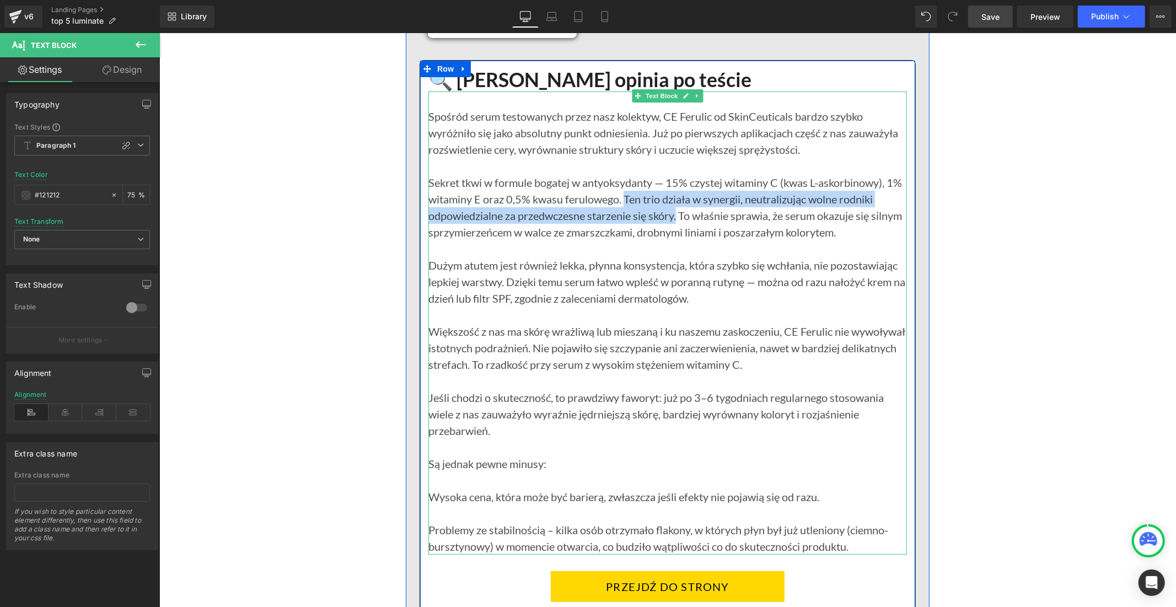
drag, startPoint x: 639, startPoint y: 231, endPoint x: 674, endPoint y: 249, distance: 39.4
click at [674, 240] on div "Sekret tkwi w formule bogatej w antyoksydanty — 15% czystej witaminy C (kwas L-…" at bounding box center [667, 207] width 478 height 66
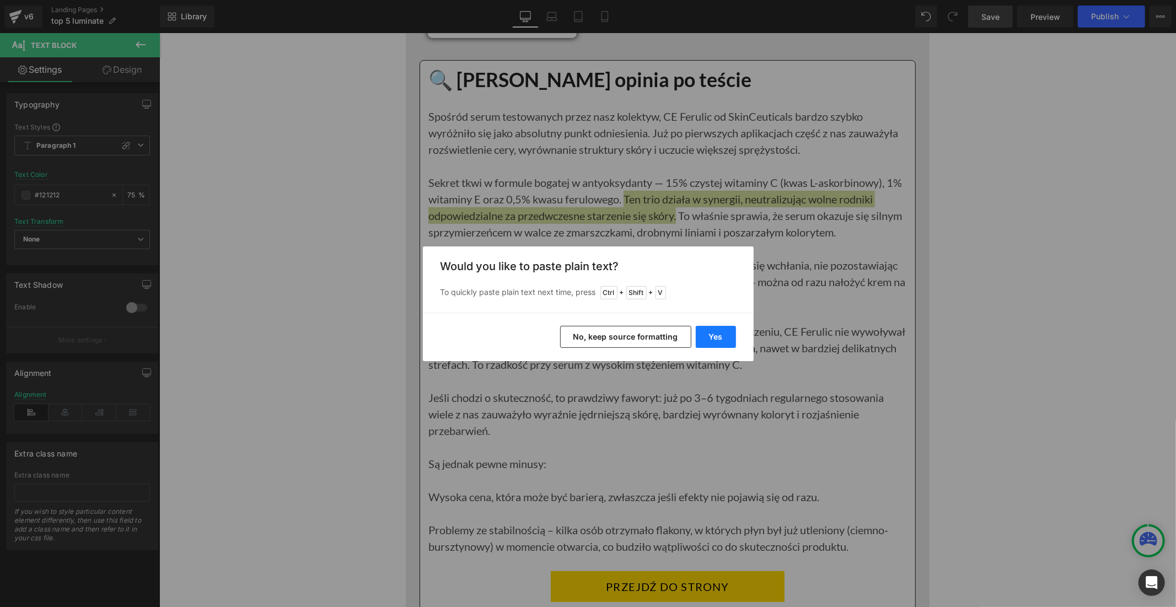
click at [715, 338] on button "Yes" at bounding box center [716, 337] width 40 height 22
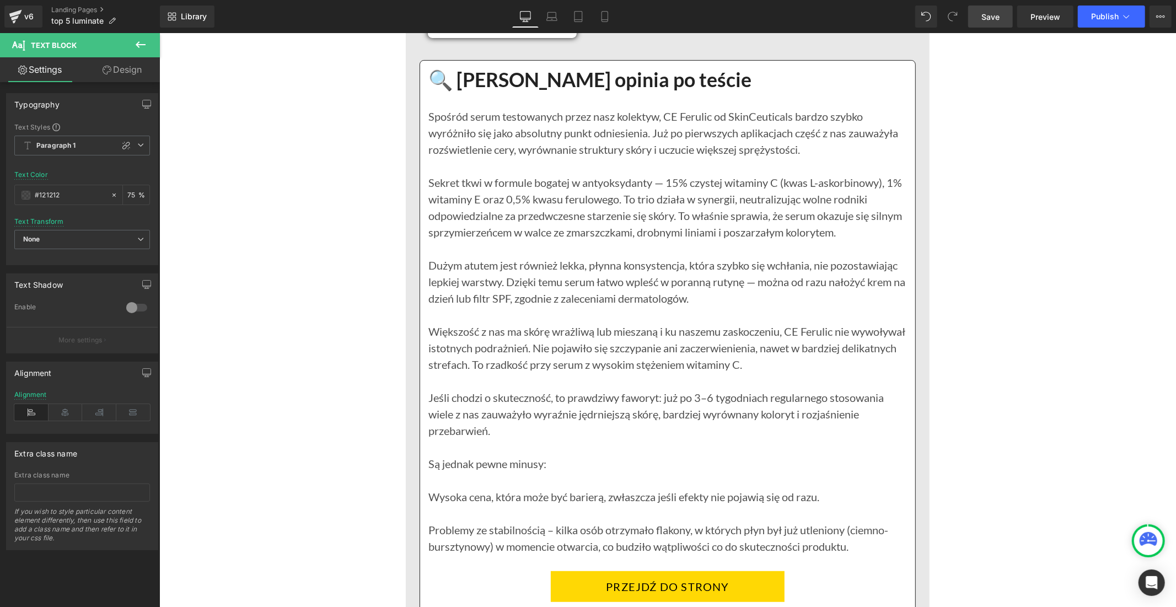
click at [989, 13] on span "Save" at bounding box center [990, 17] width 18 height 12
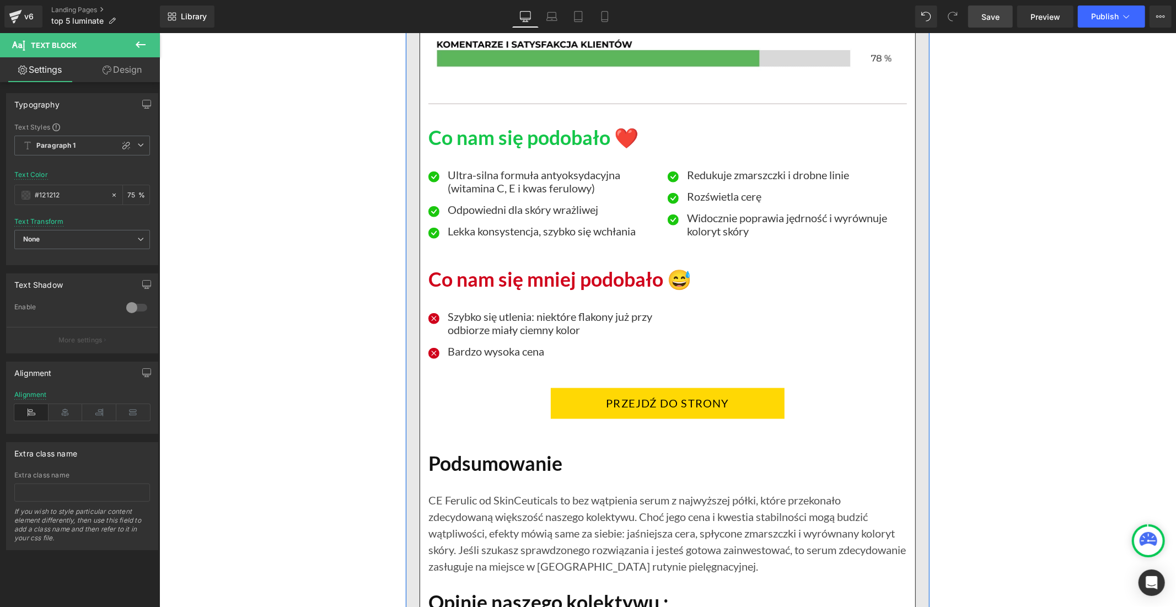
scroll to position [8023, 0]
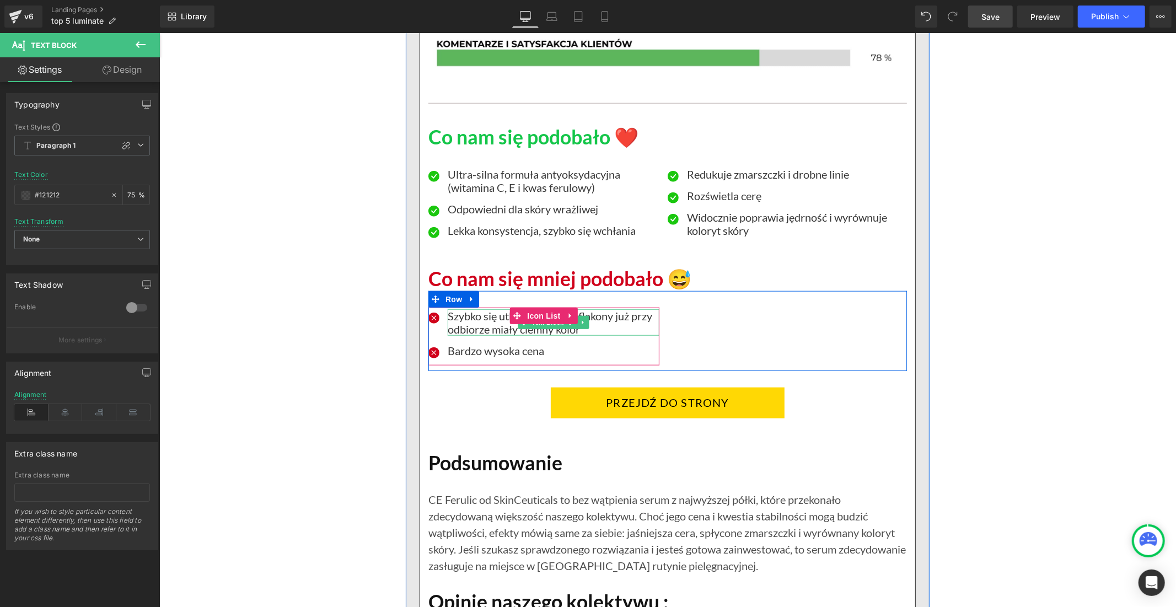
click at [472, 335] on p "Szybko się utlenia: niektóre flakony już przy odbiorze miały ciemny kolor" at bounding box center [553, 322] width 212 height 26
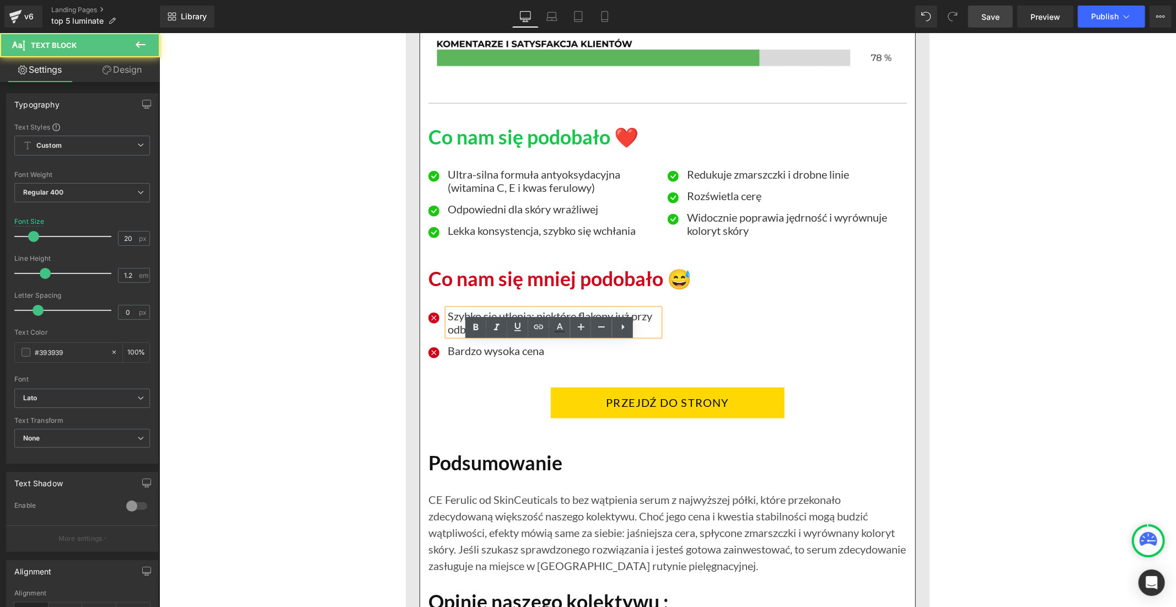
click at [472, 335] on p "Szybko się utlenia: niektóre flakony już przy odbiorze miały ciemny kolor" at bounding box center [553, 322] width 212 height 26
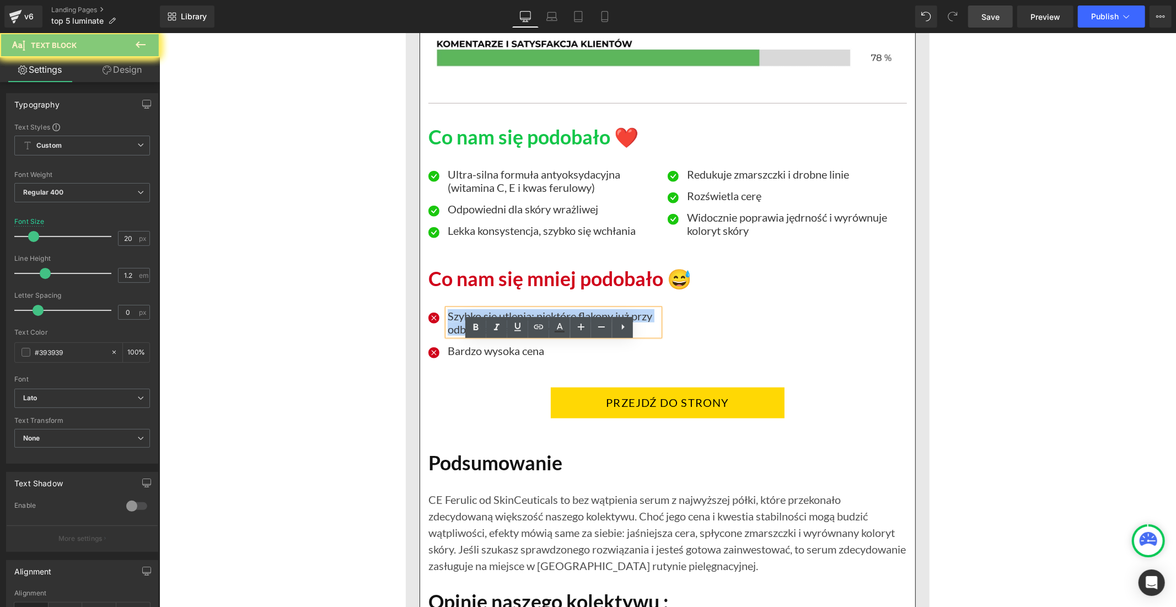
click at [472, 335] on p "Szybko się utlenia: niektóre flakony już przy odbiorze miały ciemny kolor" at bounding box center [553, 322] width 212 height 26
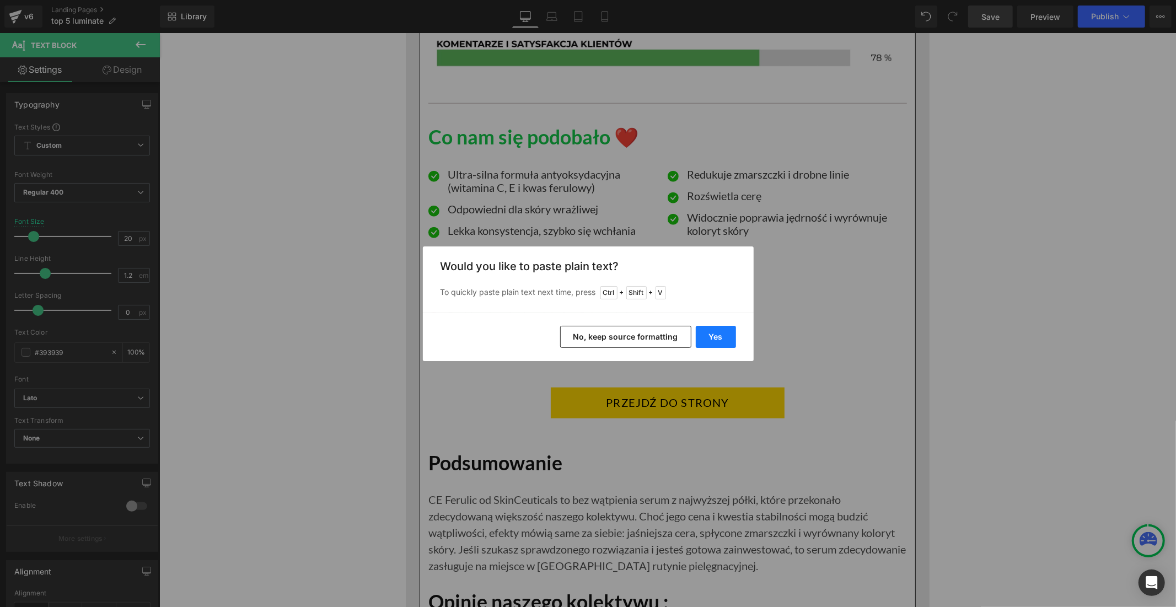
click at [707, 339] on button "Yes" at bounding box center [716, 337] width 40 height 22
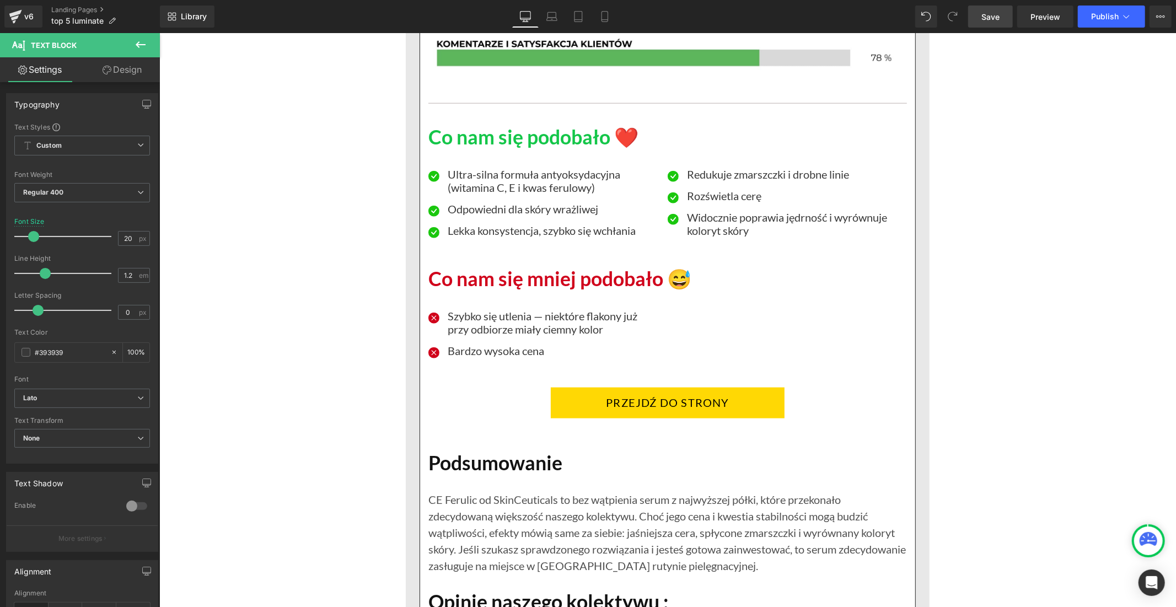
click at [992, 25] on link "Save" at bounding box center [990, 17] width 45 height 22
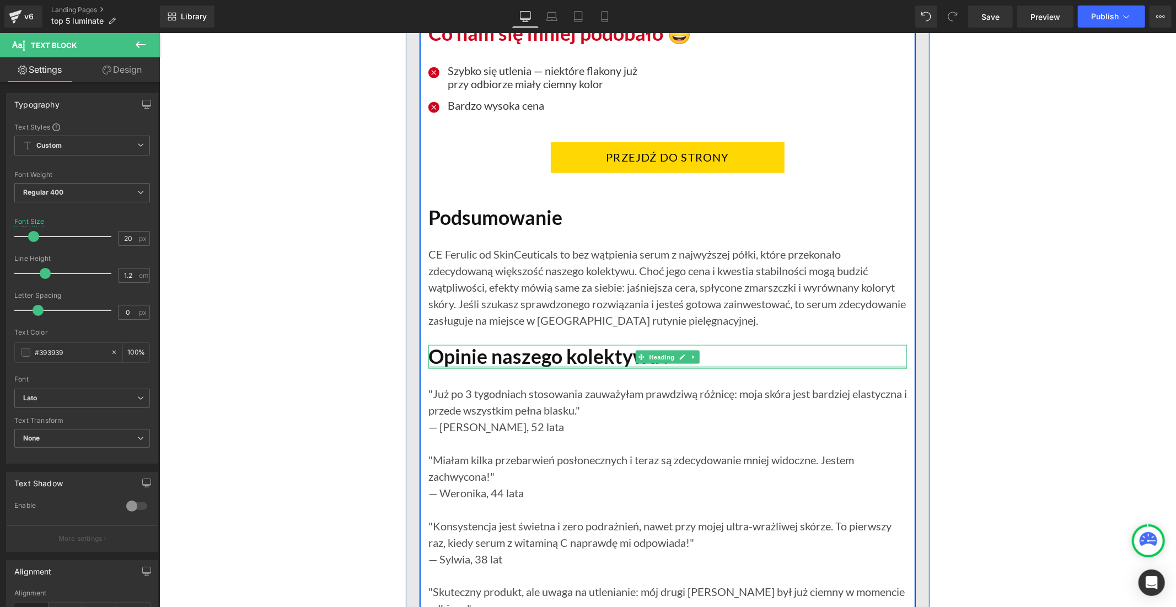
click at [523, 368] on div at bounding box center [667, 366] width 478 height 3
click at [523, 368] on h1 "Opinie naszego kolektywu :" at bounding box center [667, 357] width 478 height 24
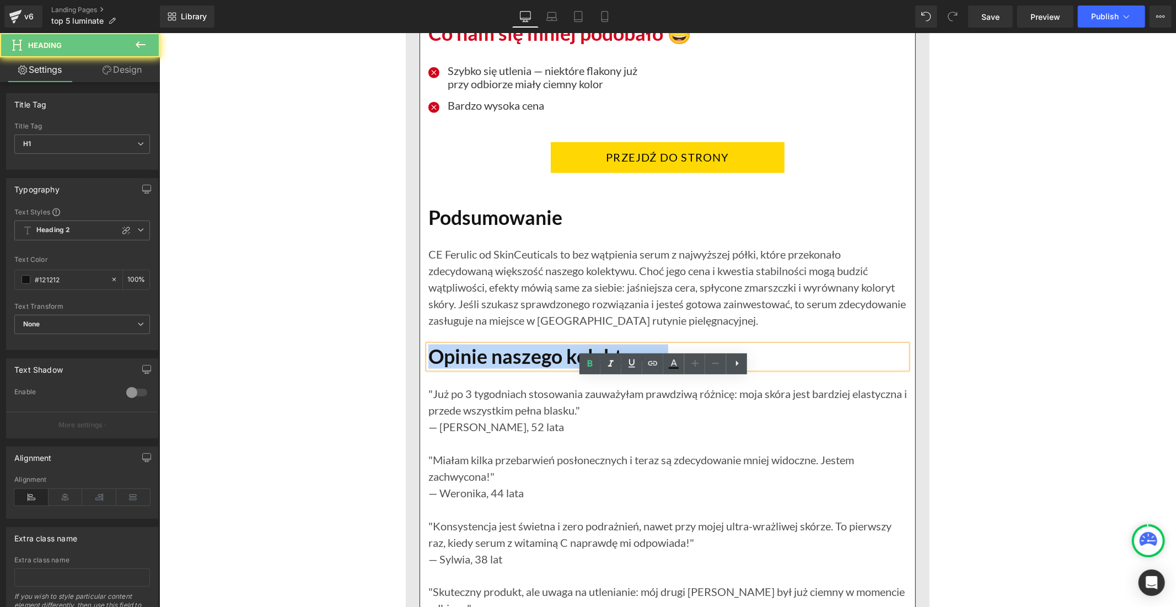
click at [523, 368] on h1 "Opinie naszego kolektywu :" at bounding box center [667, 357] width 478 height 24
paste div
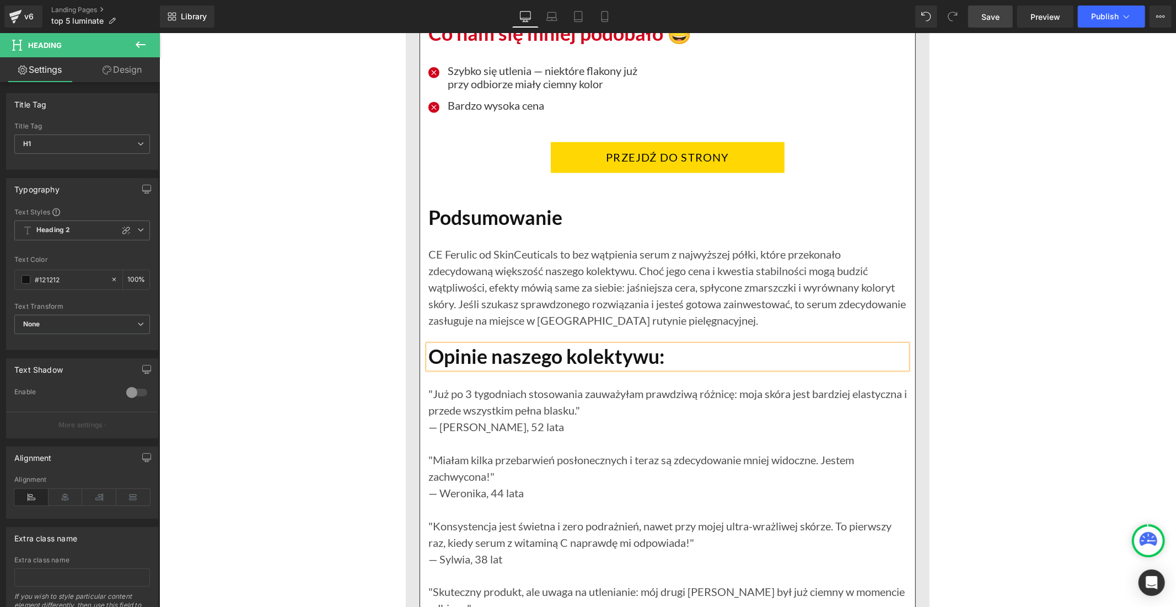
click at [985, 18] on span "Save" at bounding box center [990, 17] width 18 height 12
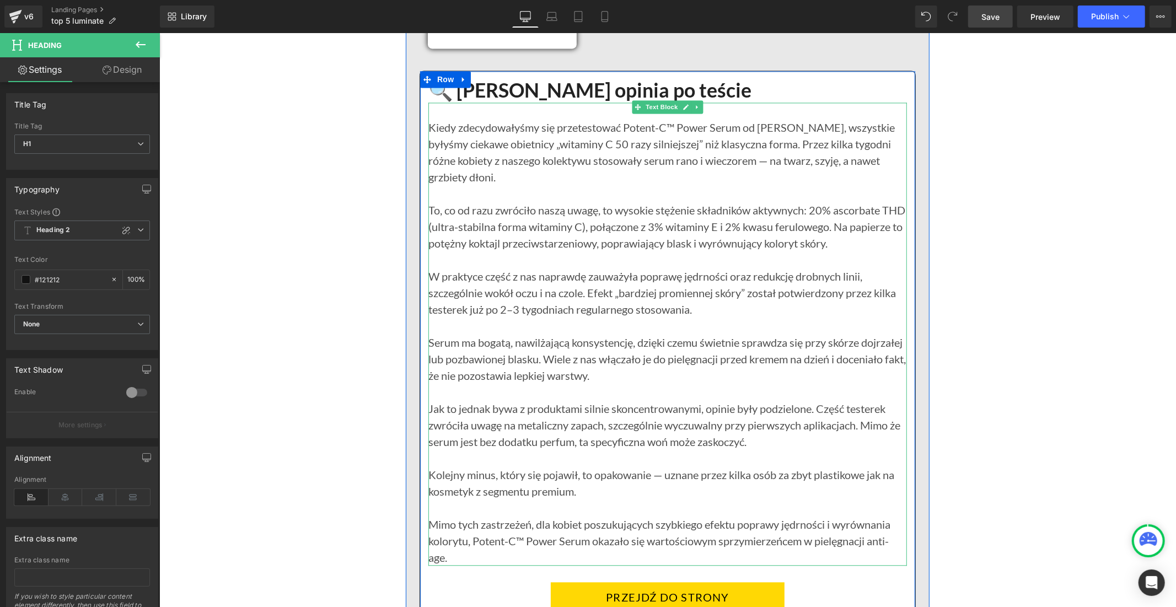
scroll to position [9186, 0]
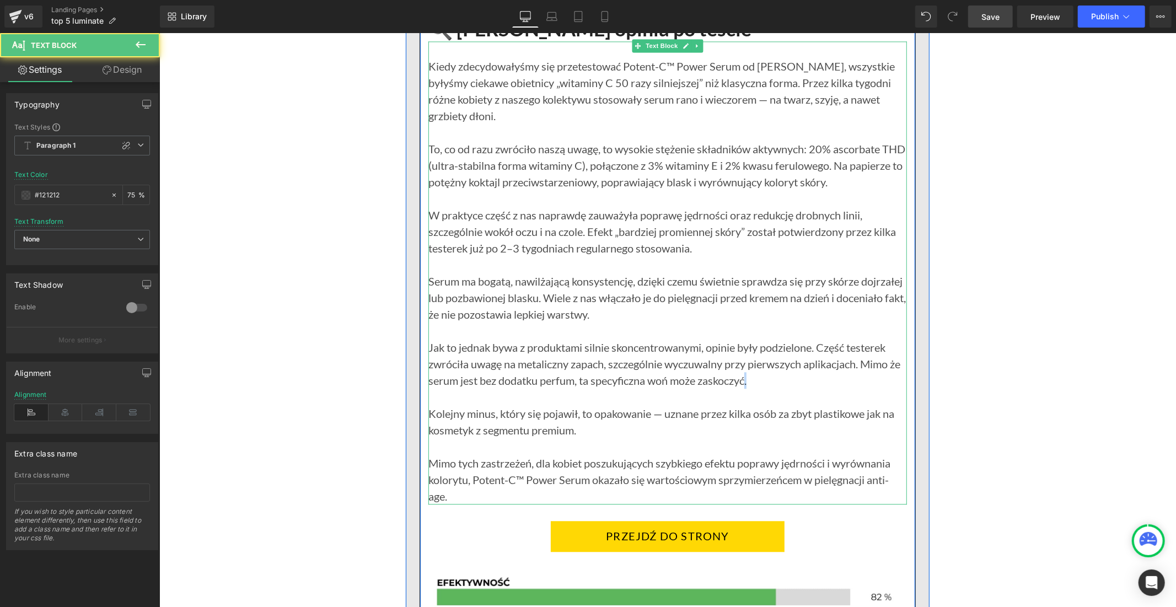
click at [760, 388] on p "Jak to jednak bywa z produktami silnie skoncentrowanymi, opinie były podzielone…" at bounding box center [667, 363] width 478 height 50
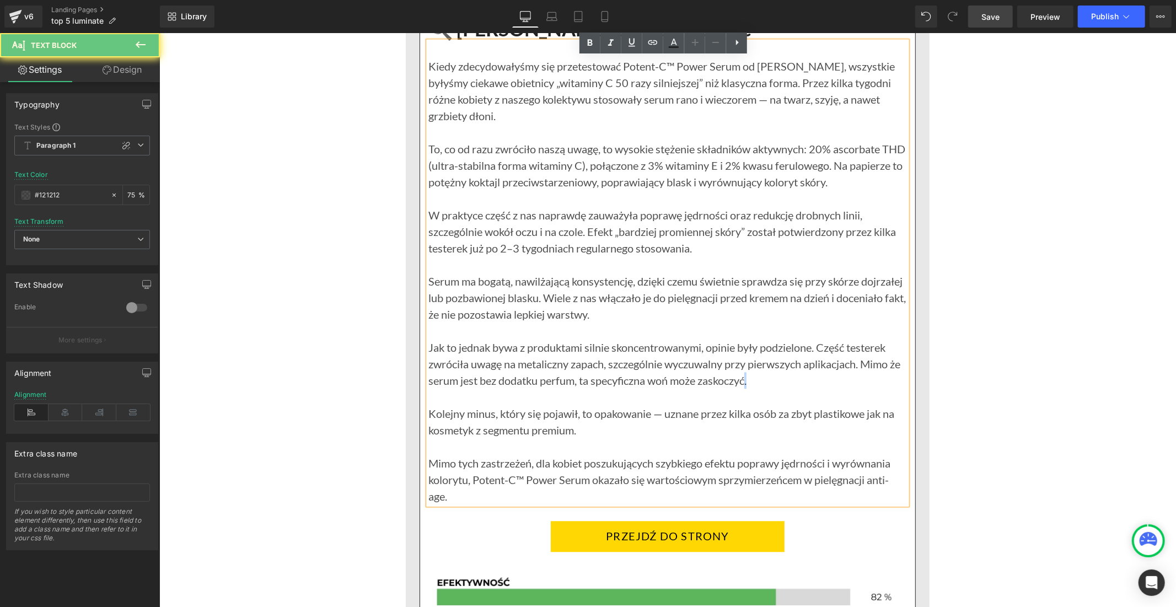
click at [764, 388] on p "Jak to jednak bywa z produktami silnie skoncentrowanymi, opinie były podzielone…" at bounding box center [667, 363] width 478 height 50
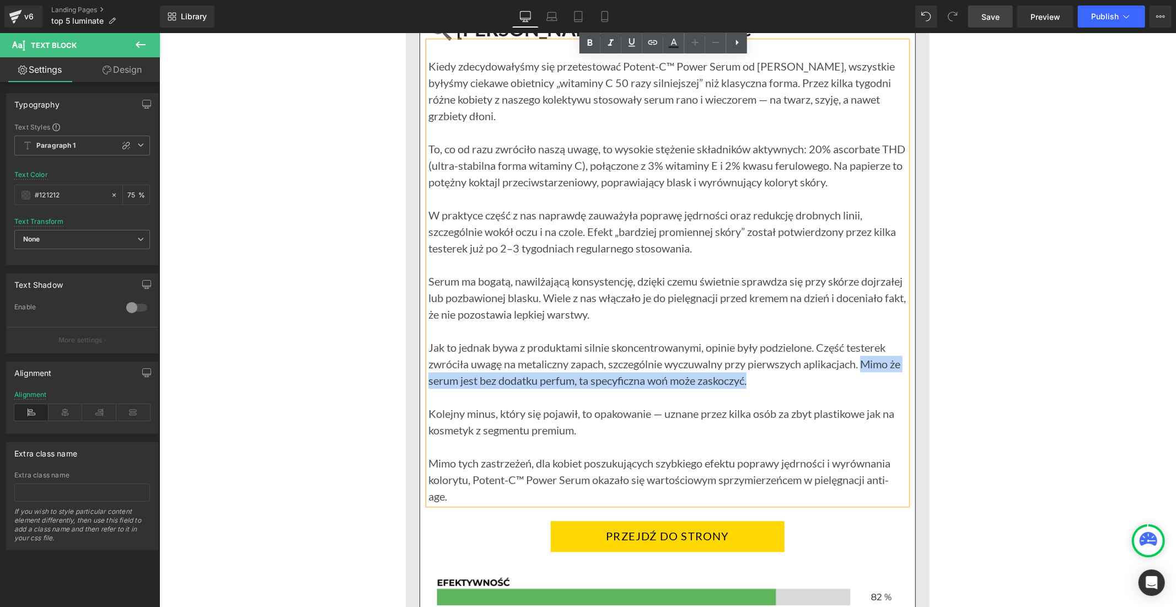
drag, startPoint x: 762, startPoint y: 399, endPoint x: 865, endPoint y: 383, distance: 103.8
click at [865, 383] on p "Jak to jednak bywa z produktami silnie skoncentrowanymi, opinie były podzielone…" at bounding box center [667, 363] width 478 height 50
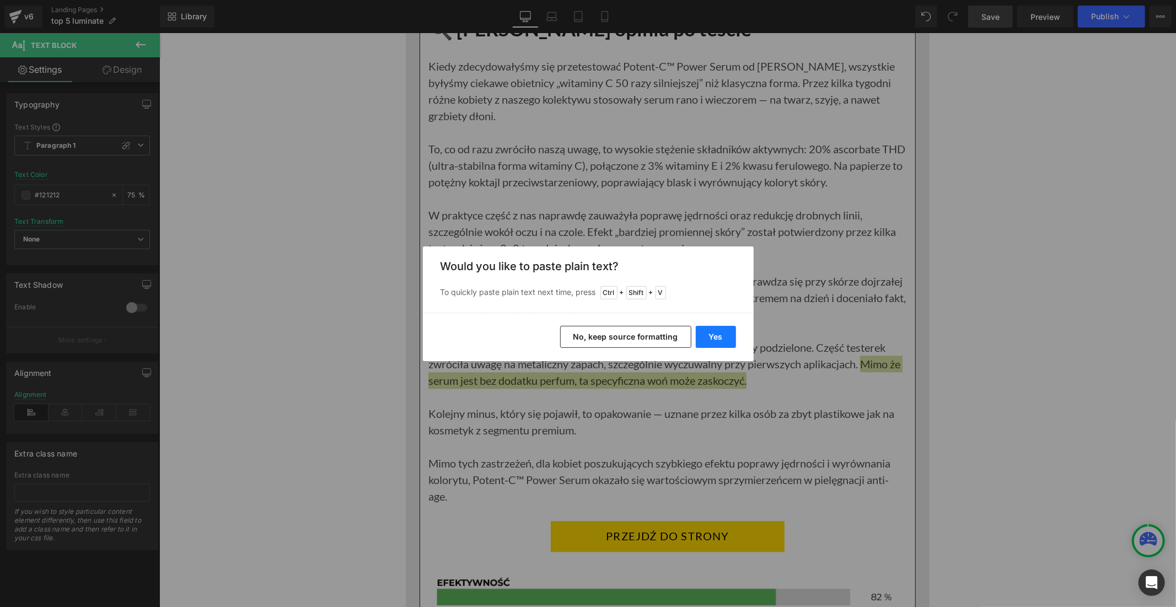
click at [712, 337] on button "Yes" at bounding box center [716, 337] width 40 height 22
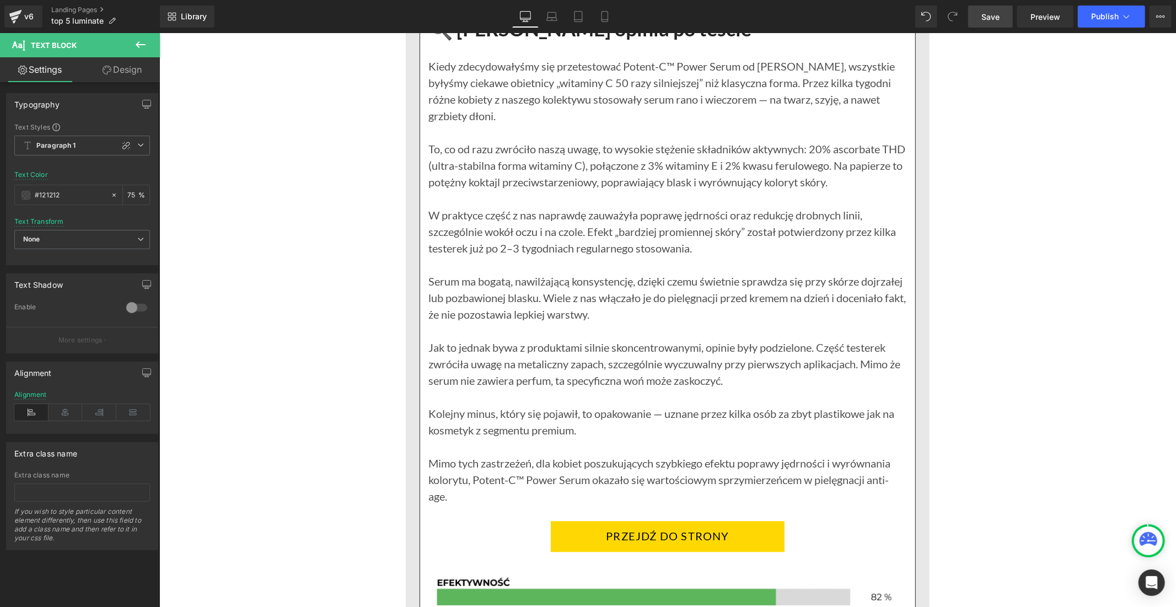
click at [996, 14] on span "Save" at bounding box center [990, 17] width 18 height 12
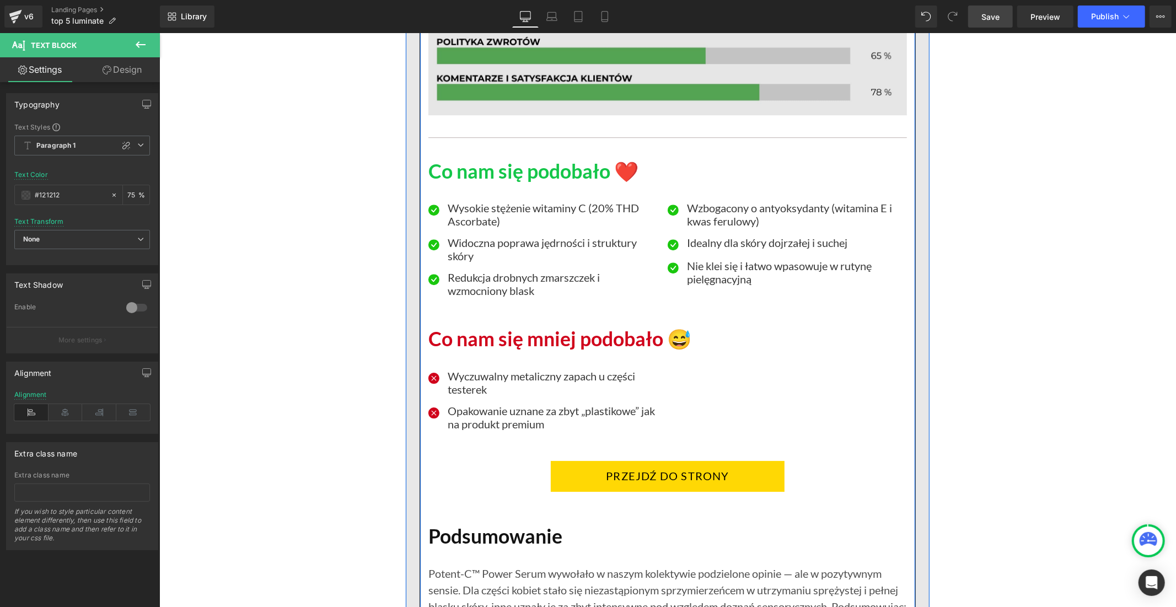
scroll to position [9860, 0]
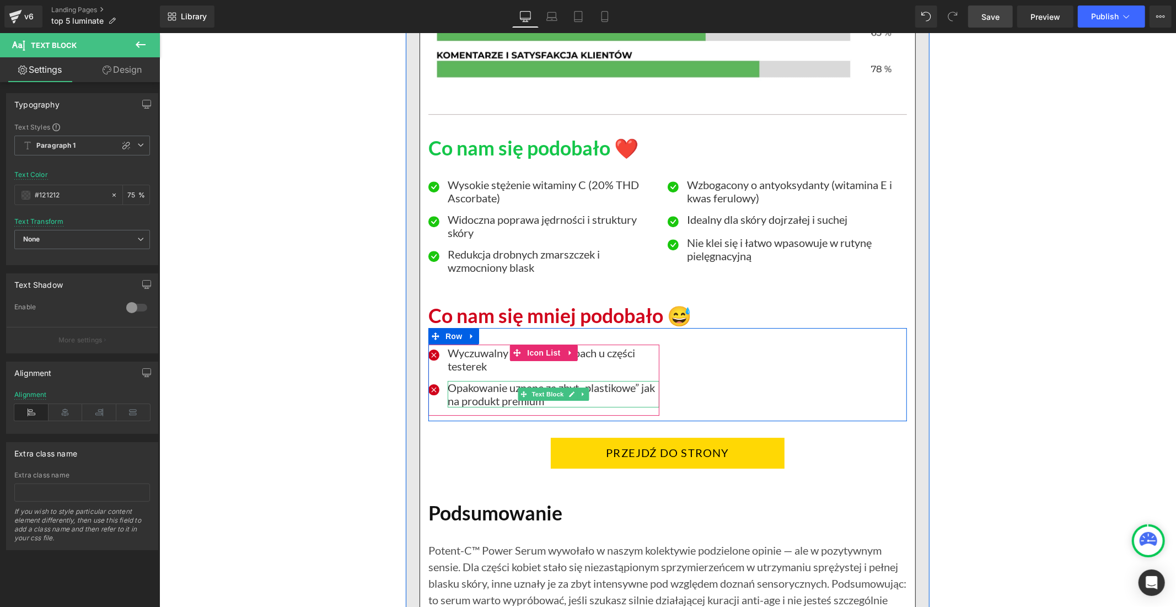
click at [473, 407] on p "Opakowanie uznane za zbyt „plastikowe” jak na produkt premium" at bounding box center [553, 393] width 212 height 26
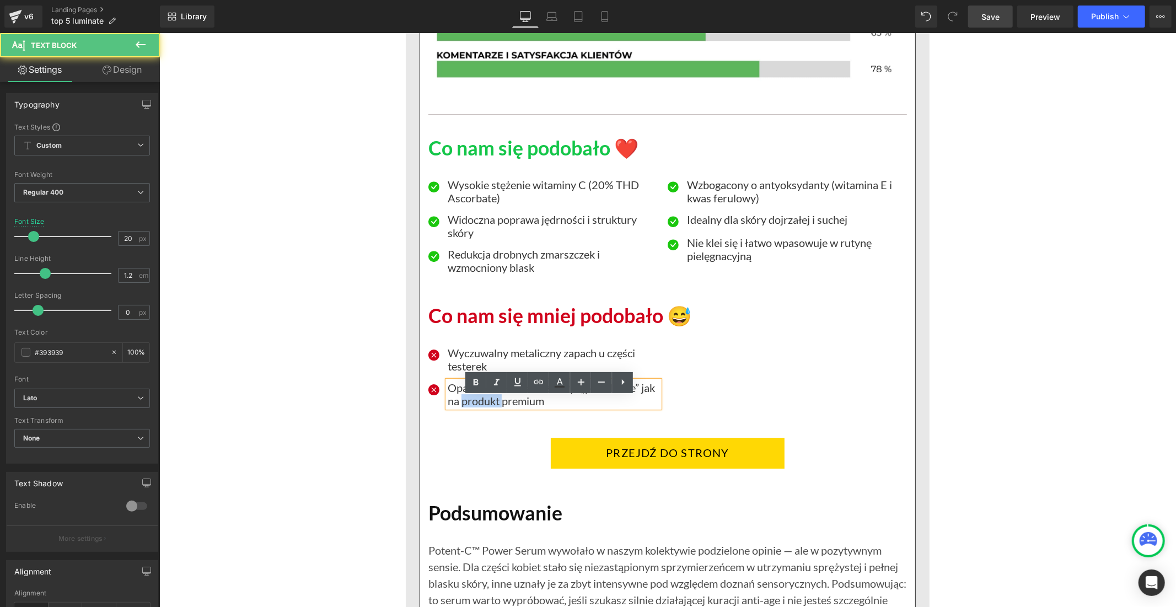
click at [473, 407] on p "Opakowanie uznane za zbyt „plastikowe” jak na produkt premium" at bounding box center [553, 393] width 212 height 26
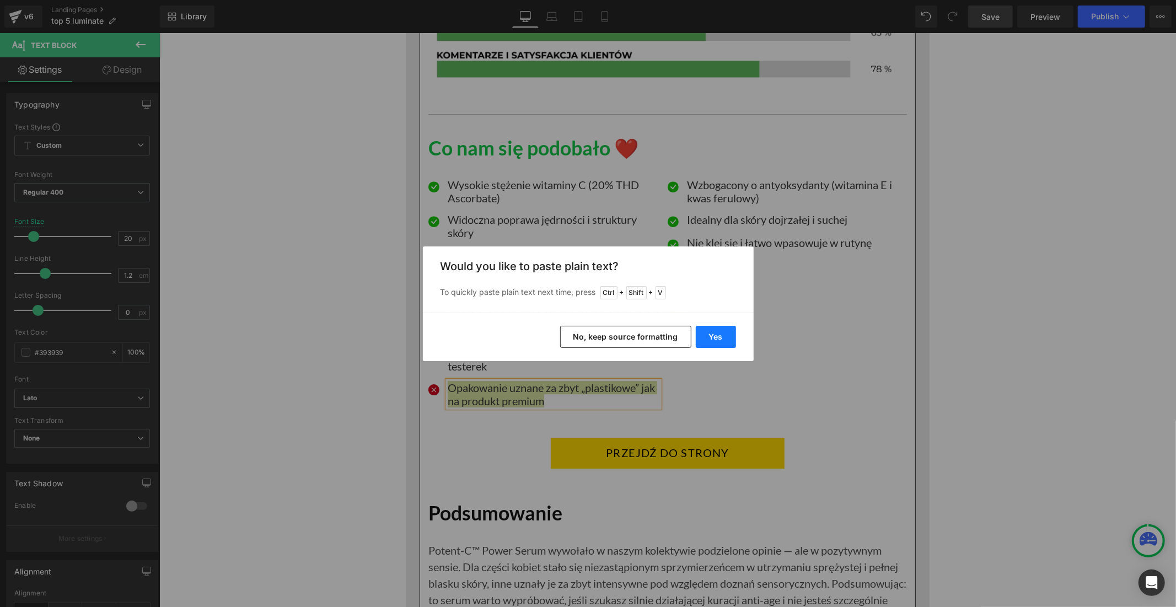
click at [702, 335] on button "Yes" at bounding box center [716, 337] width 40 height 22
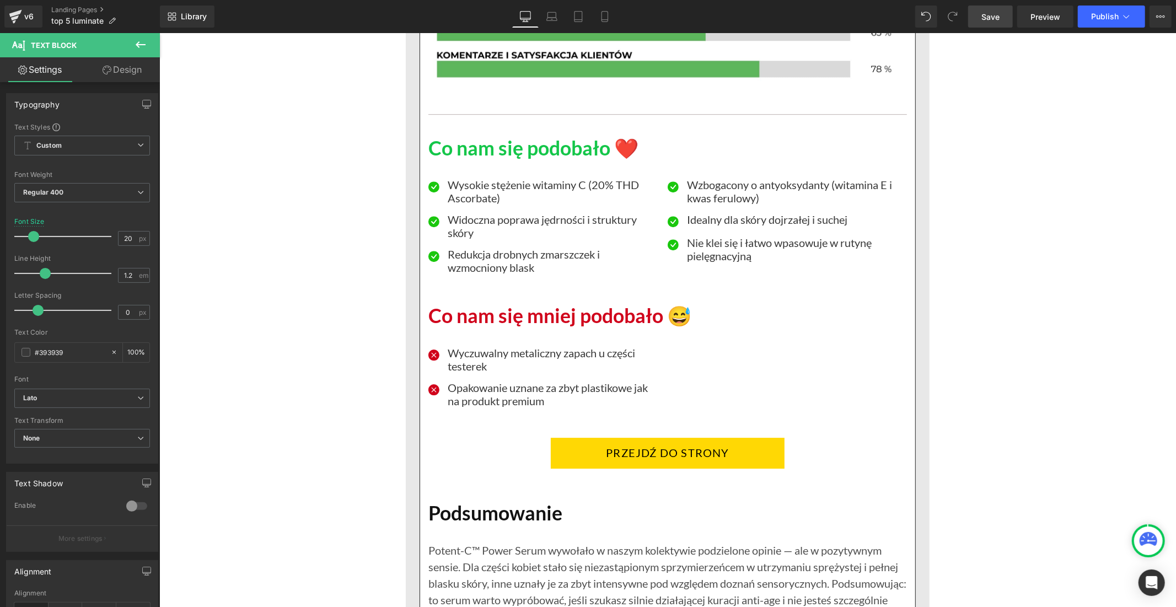
click at [991, 14] on span "Save" at bounding box center [990, 17] width 18 height 12
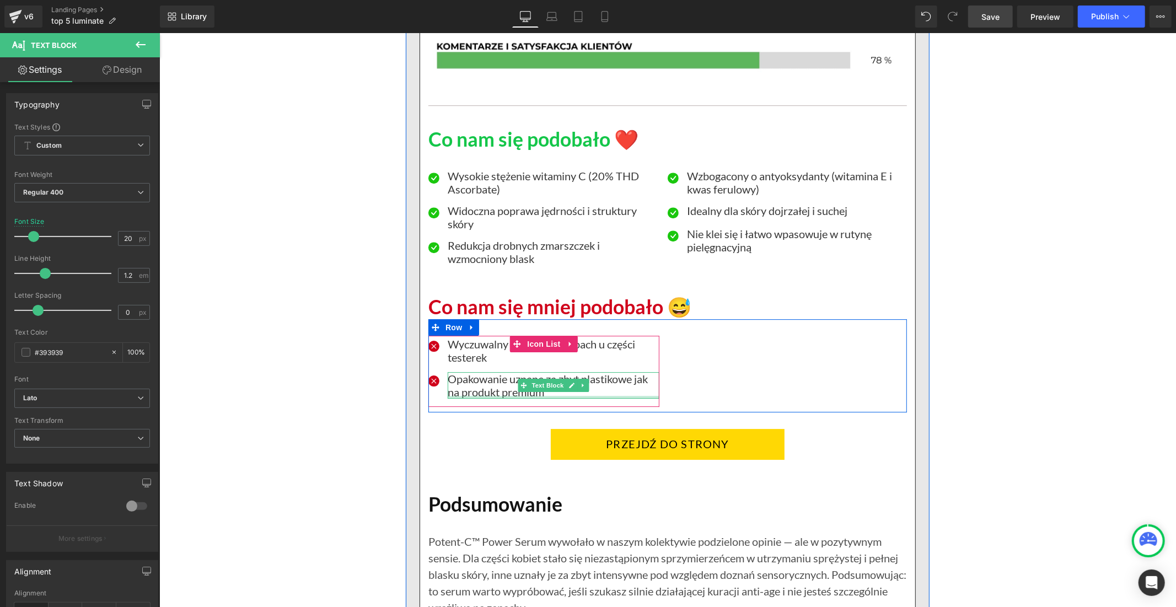
scroll to position [10167, 0]
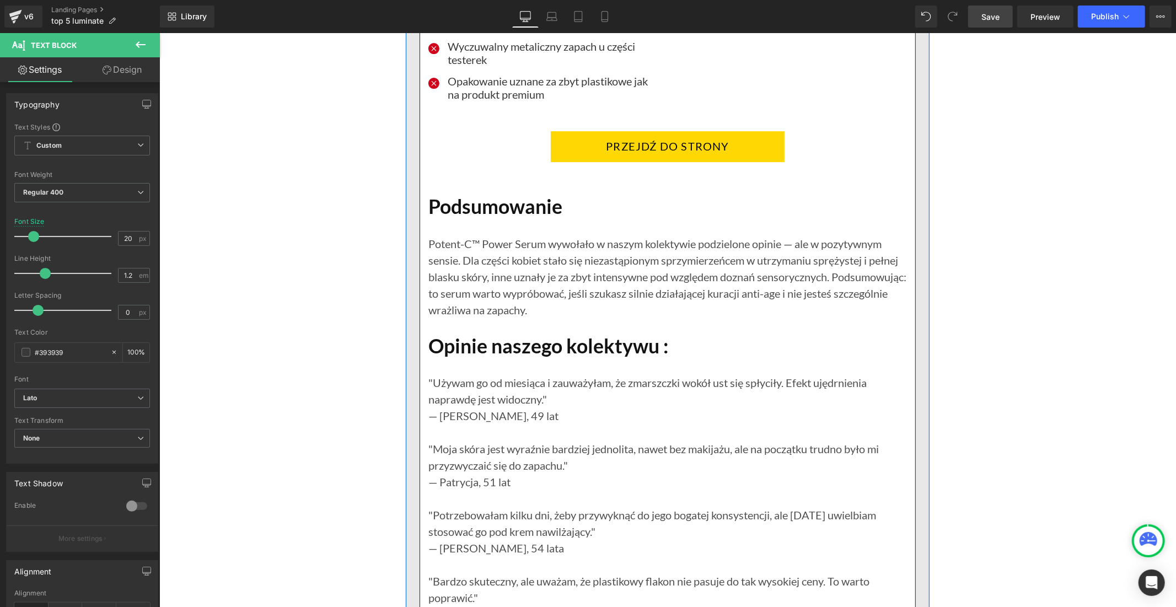
click at [542, 358] on h1 "Opinie naszego kolektywu :" at bounding box center [667, 346] width 478 height 24
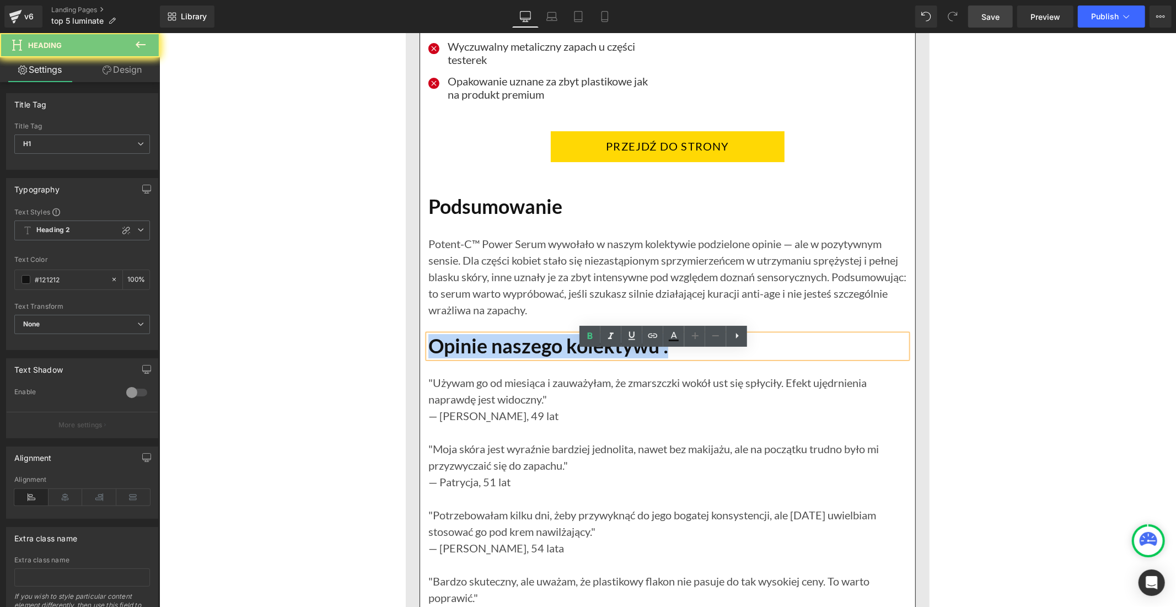
click at [542, 358] on h1 "Opinie naszego kolektywu :" at bounding box center [667, 346] width 478 height 24
paste div
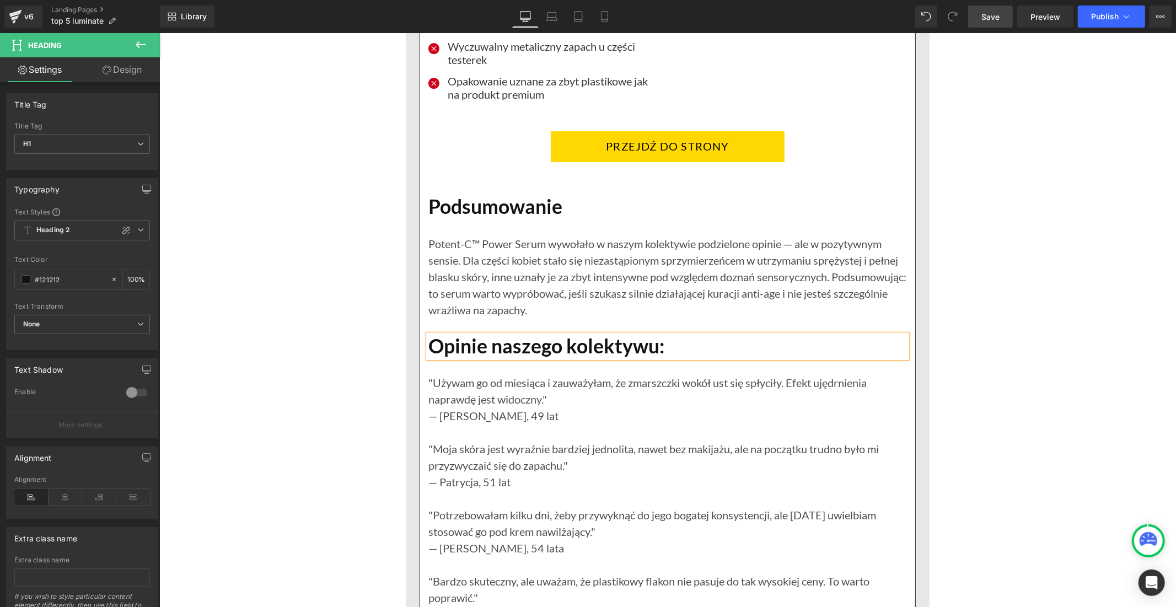
click at [997, 9] on link "Save" at bounding box center [990, 17] width 45 height 22
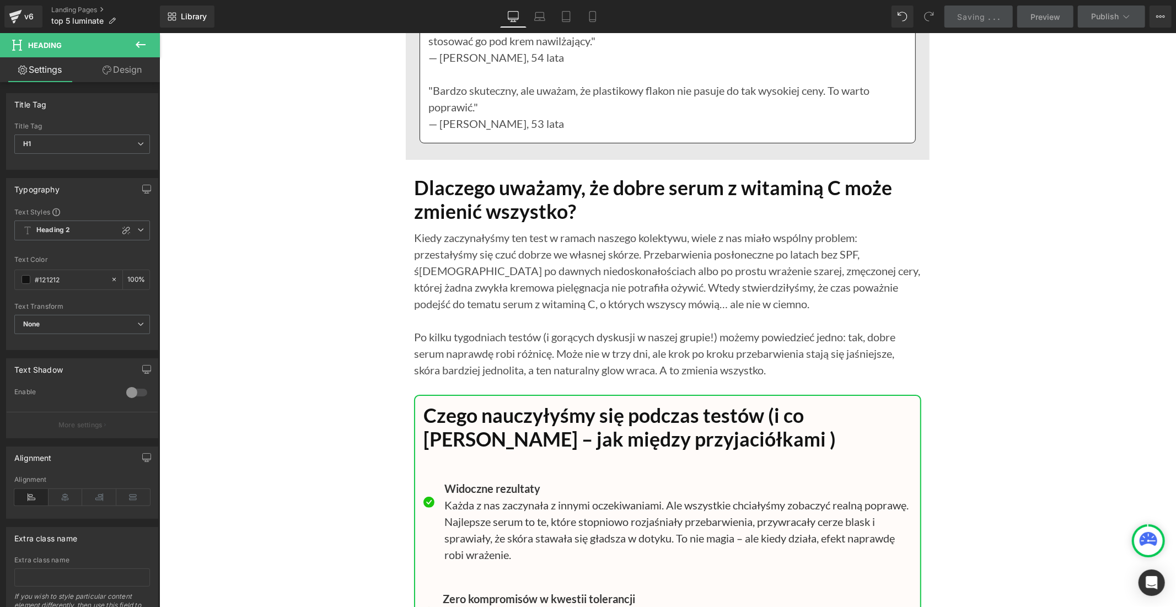
scroll to position [10718, 0]
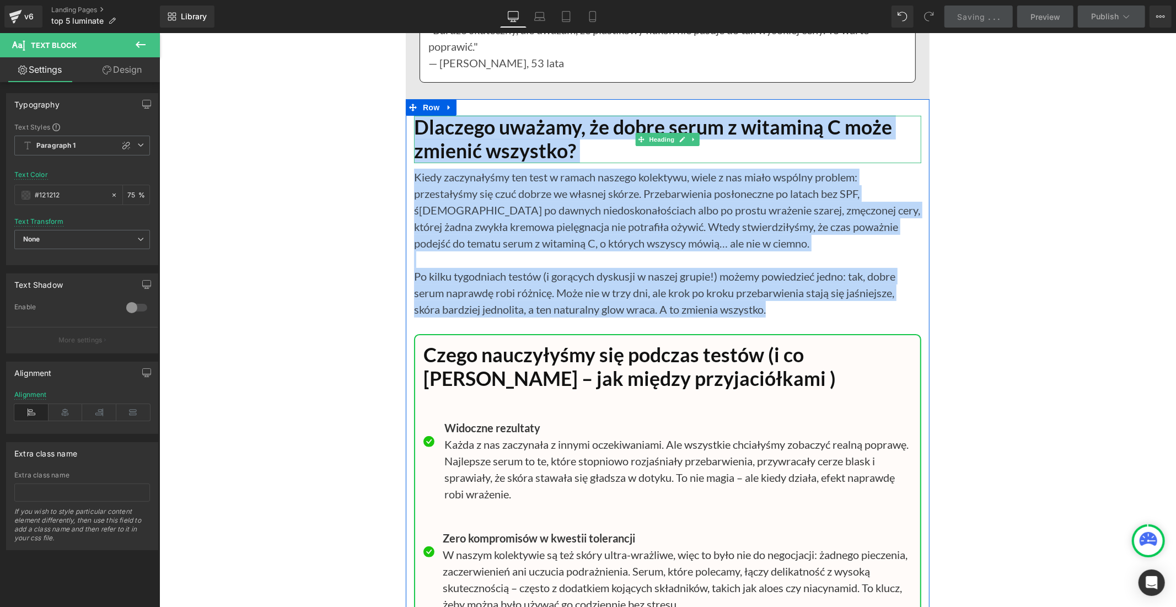
drag, startPoint x: 776, startPoint y: 329, endPoint x: 413, endPoint y: 136, distance: 411.1
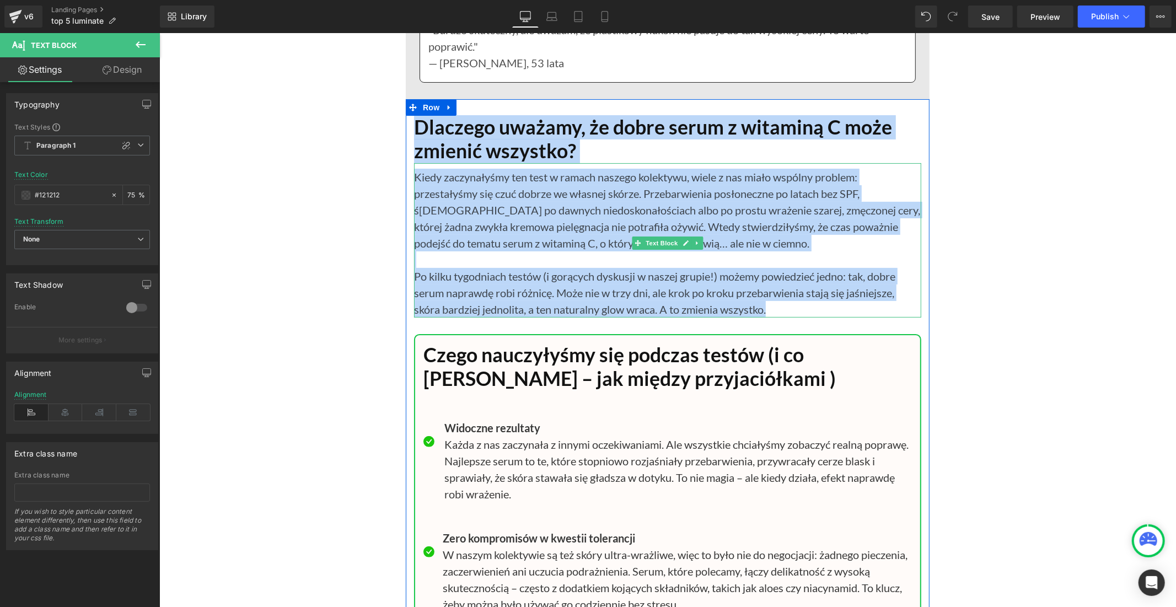
click at [736, 251] on p "Kiedy zaczynałyśmy ten test w ramach naszego kolektywu, wiele z nas miało wspól…" at bounding box center [666, 209] width 507 height 83
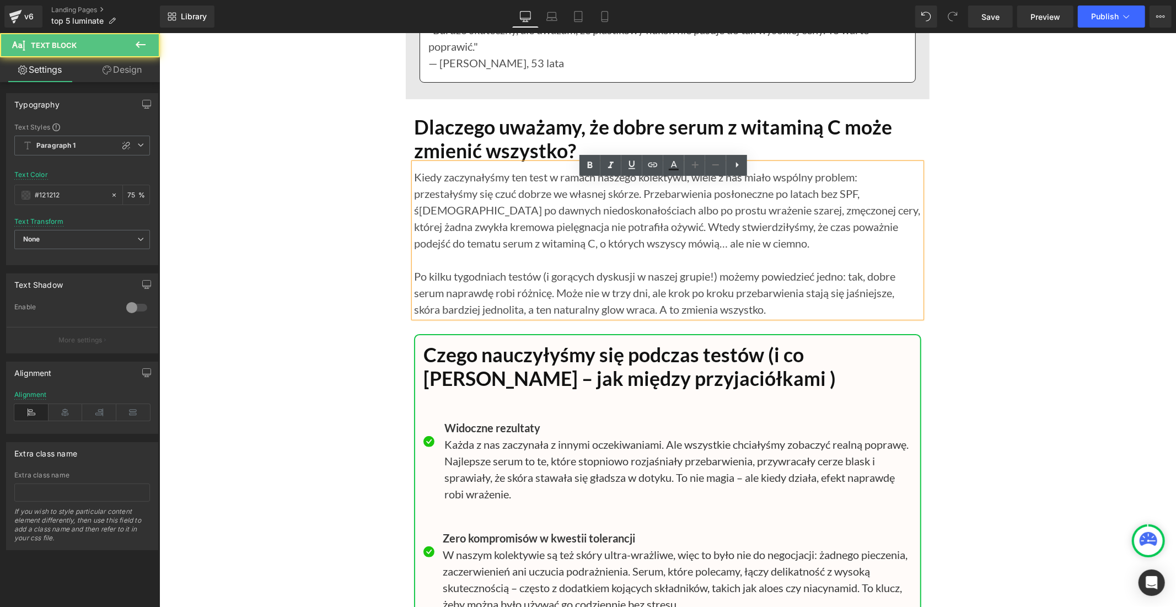
click at [642, 210] on p "Kiedy zaczynałyśmy ten test w ramach naszego kolektywu, wiele z nas miało wspól…" at bounding box center [666, 209] width 507 height 83
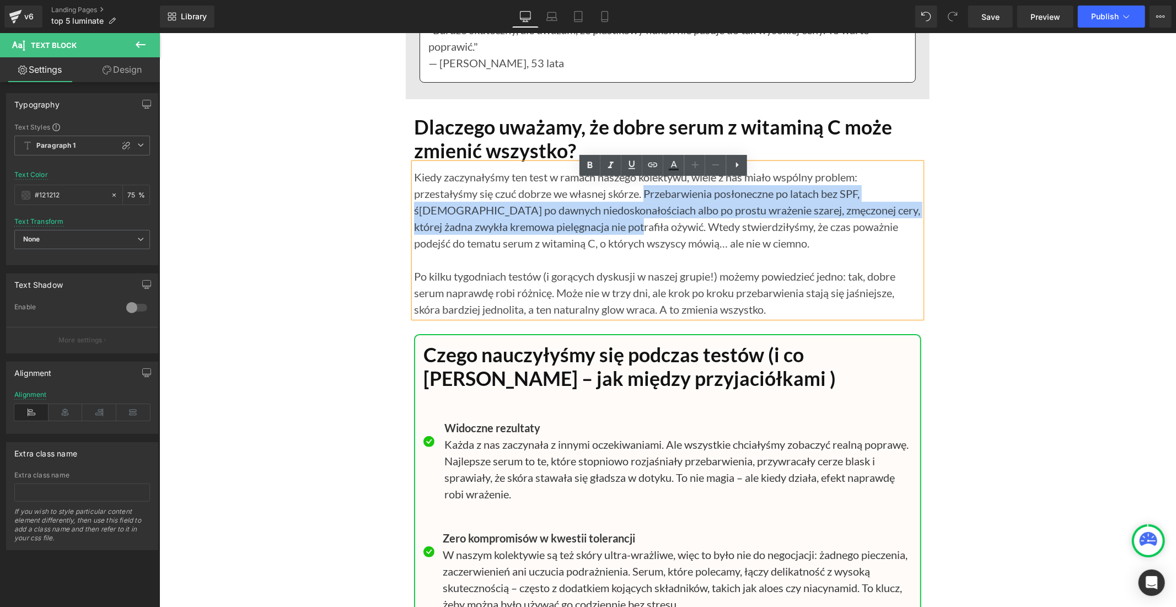
drag, startPoint x: 609, startPoint y: 244, endPoint x: 645, endPoint y: 212, distance: 48.4
click at [645, 212] on p "Kiedy zaczynałyśmy ten test w ramach naszego kolektywu, wiele z nas miało wspól…" at bounding box center [666, 209] width 507 height 83
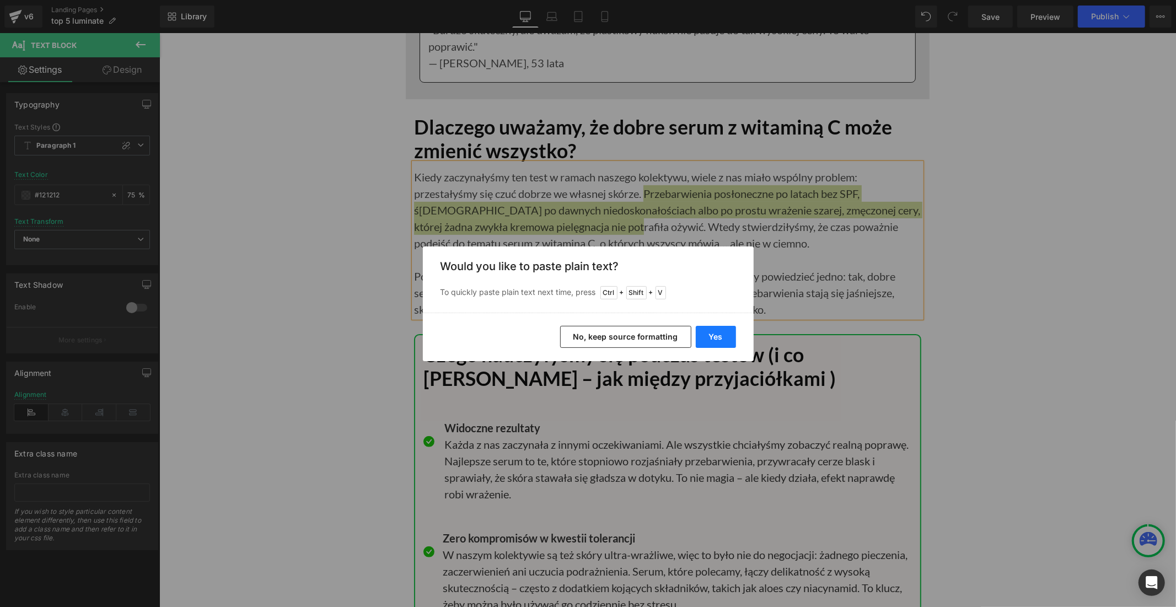
click at [714, 332] on button "Yes" at bounding box center [716, 337] width 40 height 22
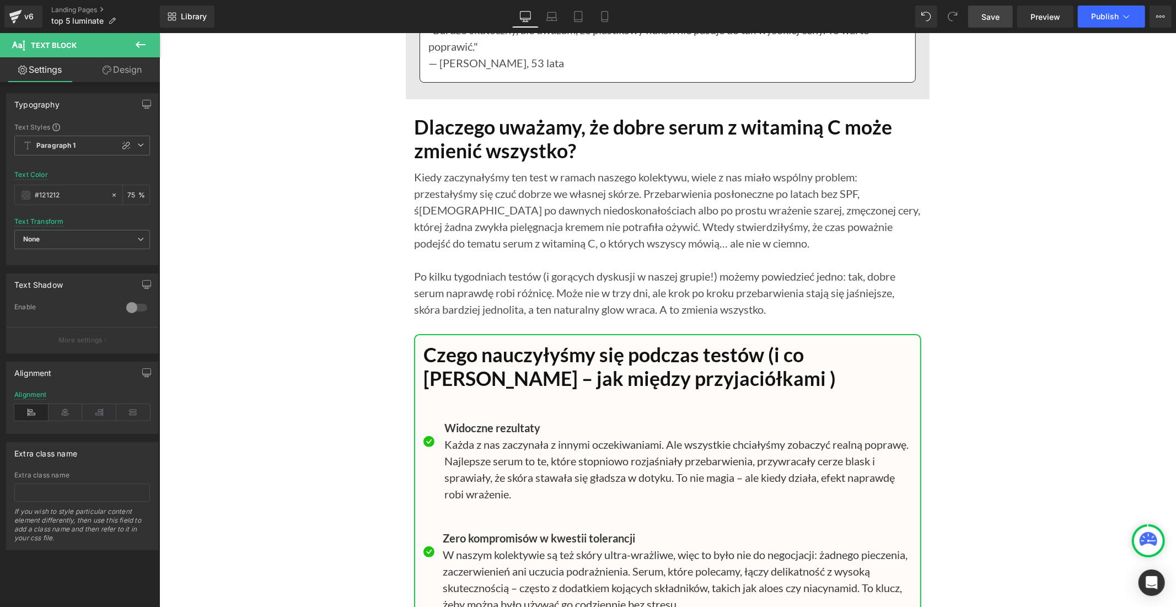
click at [987, 19] on span "Save" at bounding box center [990, 17] width 18 height 12
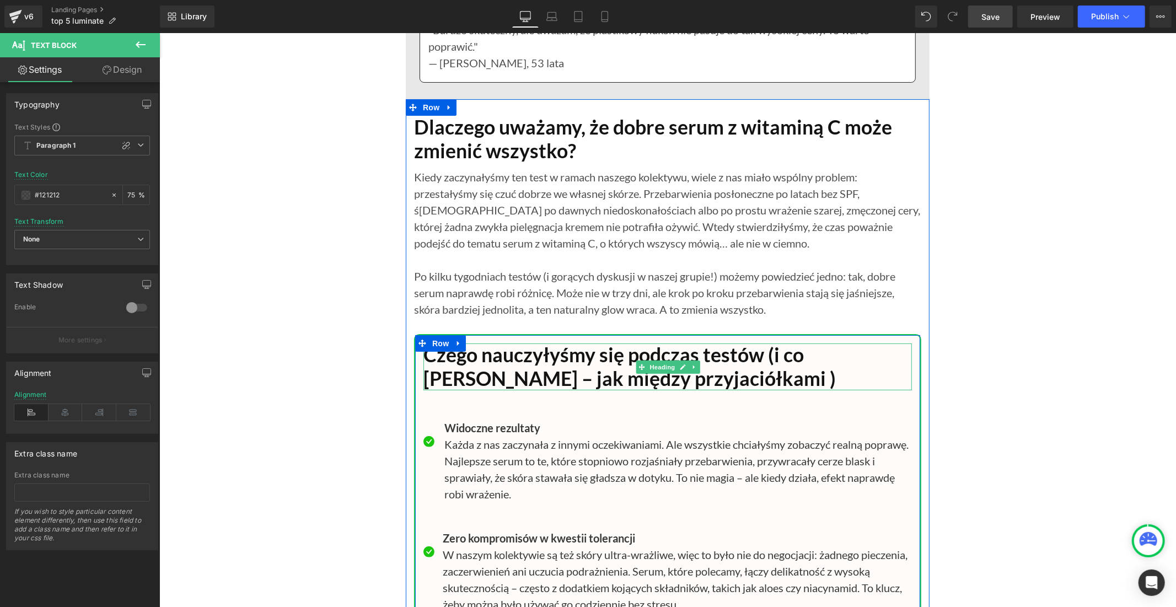
click at [496, 373] on h1 "Czego nauczyłyśmy się podczas testów (i co radzimy Wam – jak między przyjaciółk…" at bounding box center [667, 366] width 488 height 47
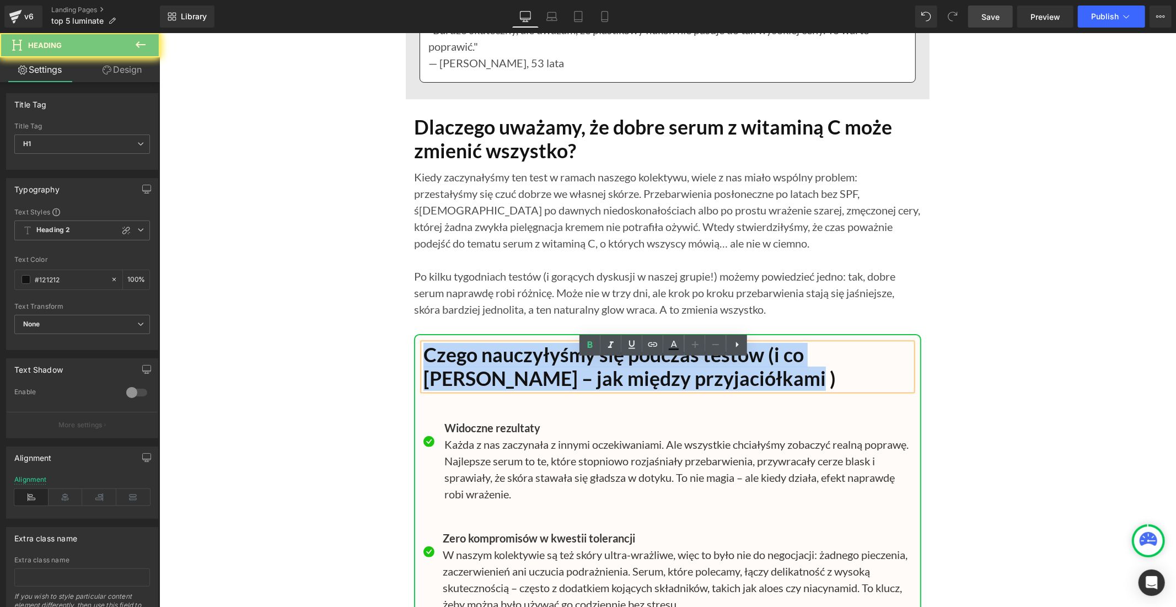
click at [496, 373] on h1 "Czego nauczyłyśmy się podczas testów (i co radzimy Wam – jak między przyjaciółk…" at bounding box center [667, 366] width 488 height 47
paste div
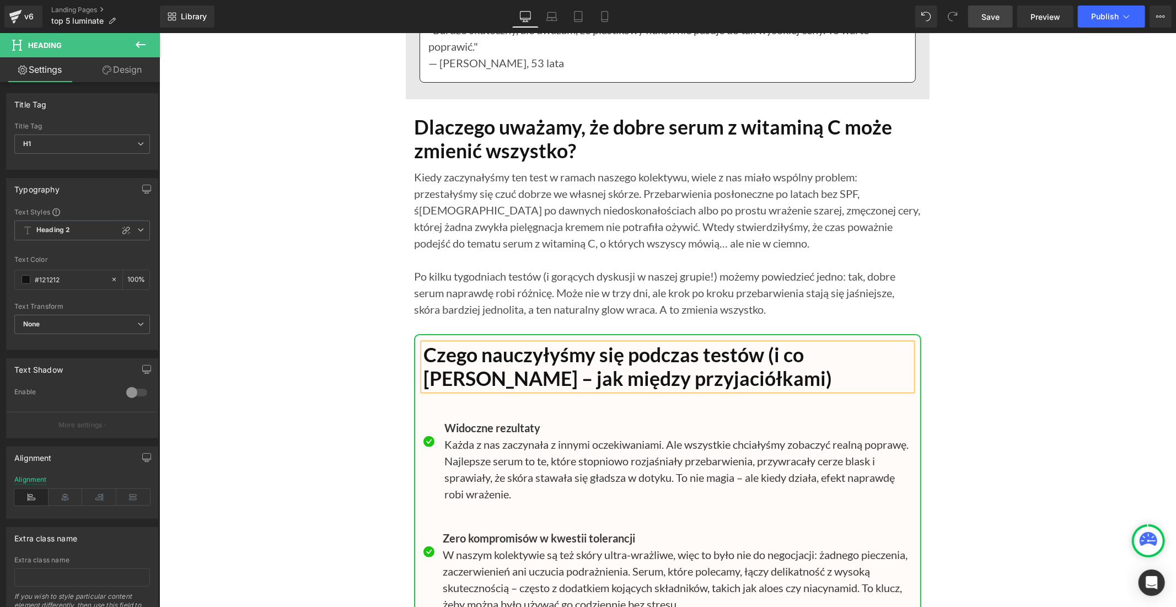
click at [984, 15] on span "Save" at bounding box center [990, 17] width 18 height 12
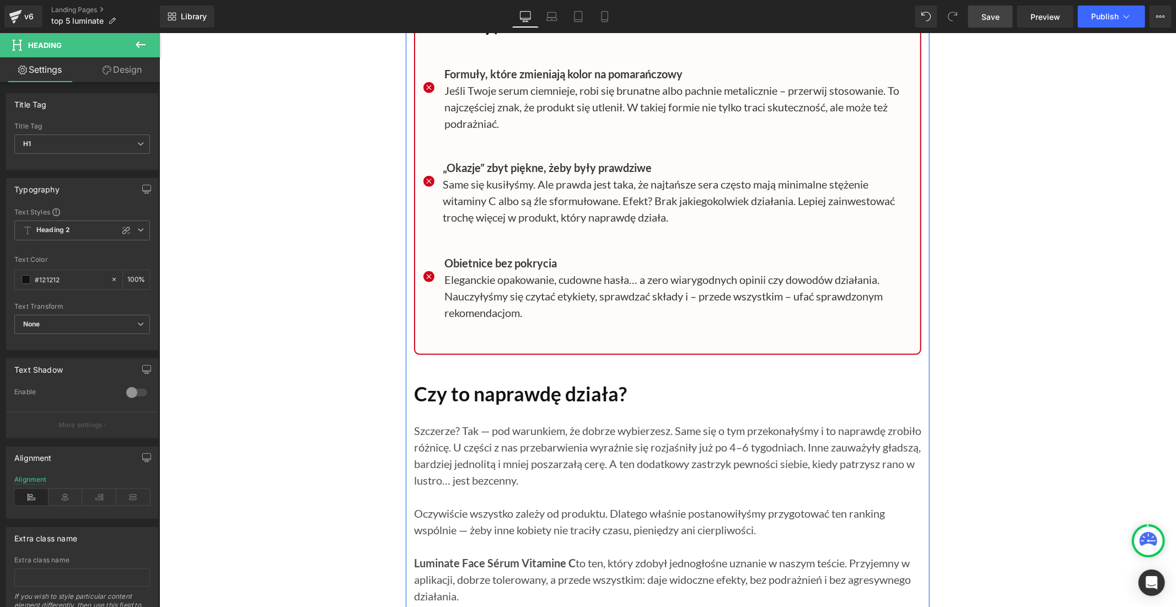
scroll to position [11575, 0]
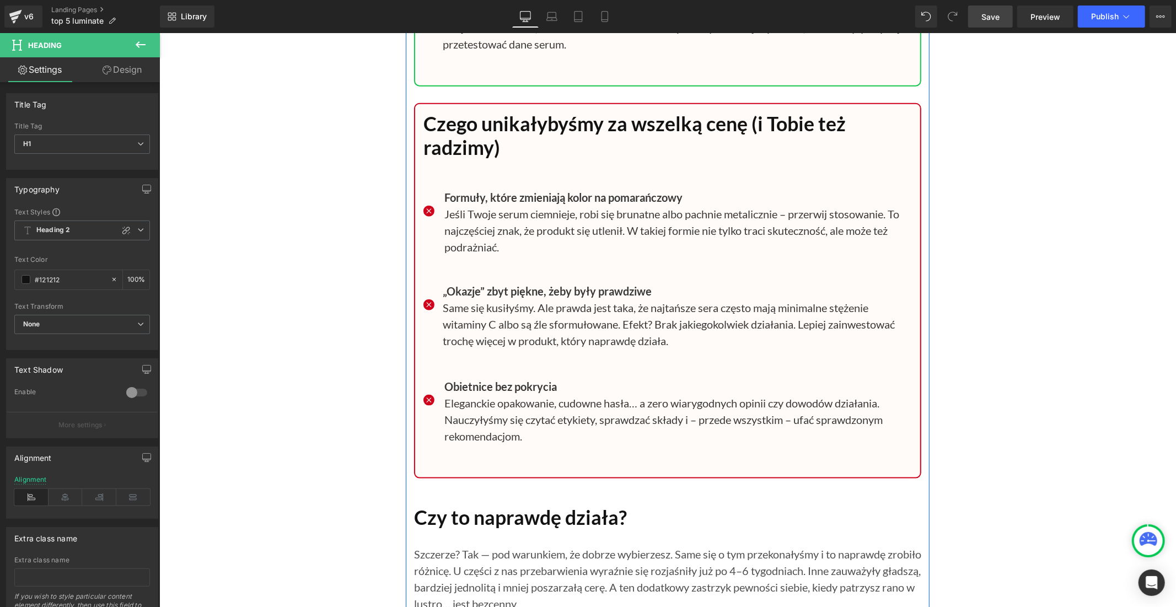
click at [455, 155] on h1 "Czego unikałybyśmy za wszelką cenę (i Tobie też radzimy)" at bounding box center [667, 135] width 488 height 47
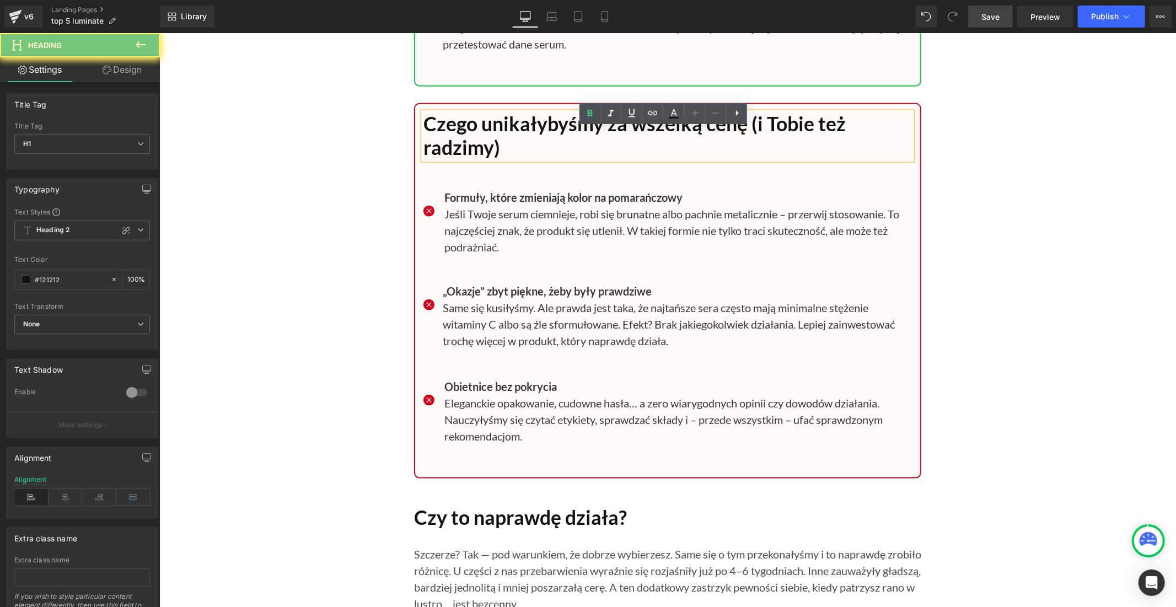
click at [455, 155] on h1 "Czego unikałybyśmy za wszelką cenę (i Tobie też radzimy)" at bounding box center [667, 135] width 488 height 47
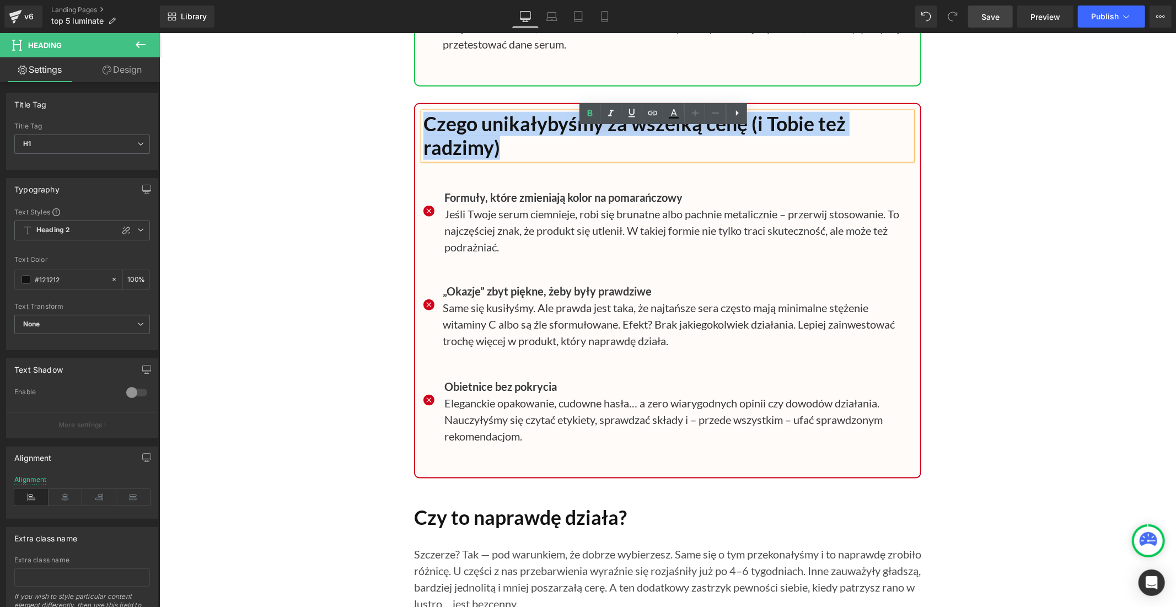
paste div
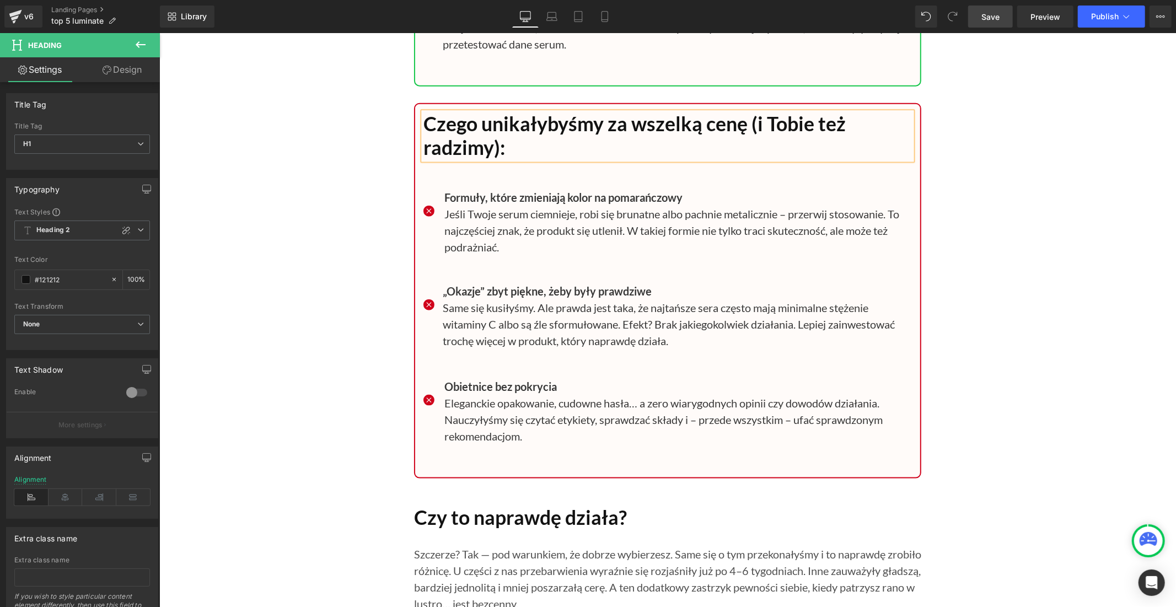
click at [988, 13] on span "Save" at bounding box center [990, 17] width 18 height 12
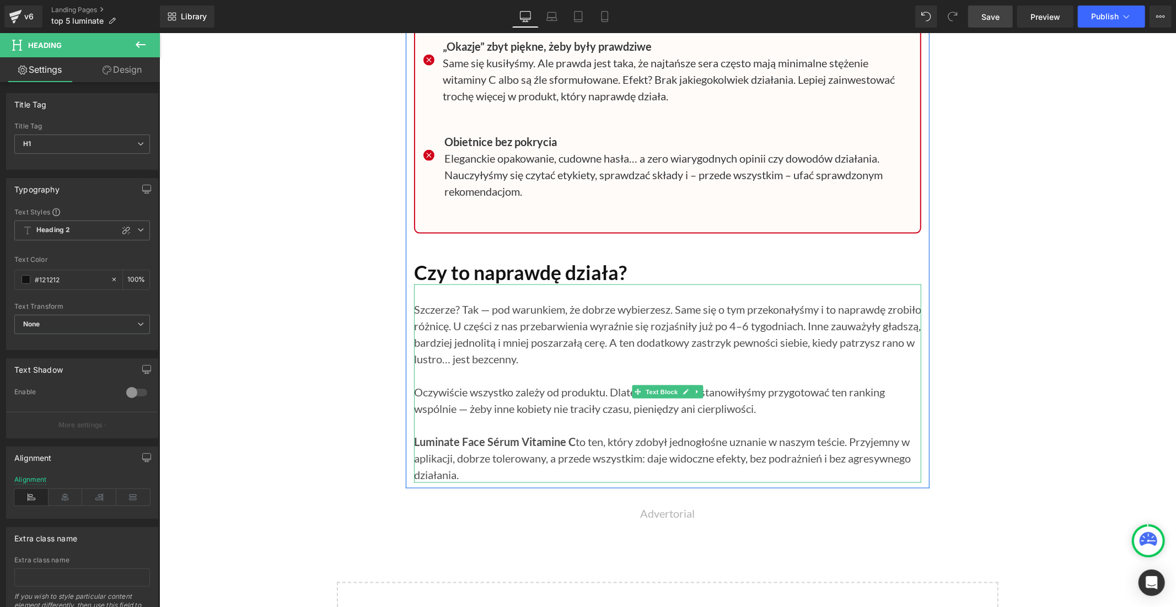
click at [768, 458] on p "Luminate Face Sérum Vitamine C to ten, który zdobył jednogłośne uznanie w naszy…" at bounding box center [666, 458] width 507 height 50
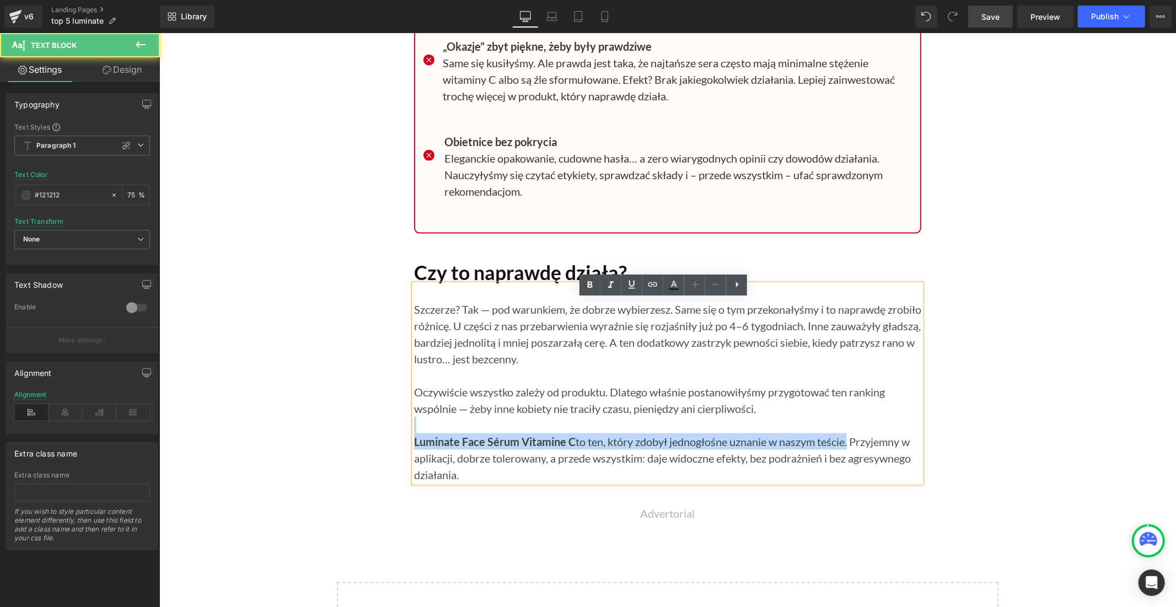
drag, startPoint x: 848, startPoint y: 456, endPoint x: 519, endPoint y: 440, distance: 329.4
click at [519, 440] on div "Szczerze? Tak — pod warunkiem, że dobrze wybierzesz. Same się o tym przekonałyś…" at bounding box center [666, 383] width 507 height 198
click at [593, 433] on p at bounding box center [666, 424] width 507 height 17
drag, startPoint x: 849, startPoint y: 456, endPoint x: 408, endPoint y: 454, distance: 440.4
click at [413, 454] on p "Luminate Face Sérum Vitamine C to ten, który zdobył jednogłośne uznanie w naszy…" at bounding box center [666, 458] width 507 height 50
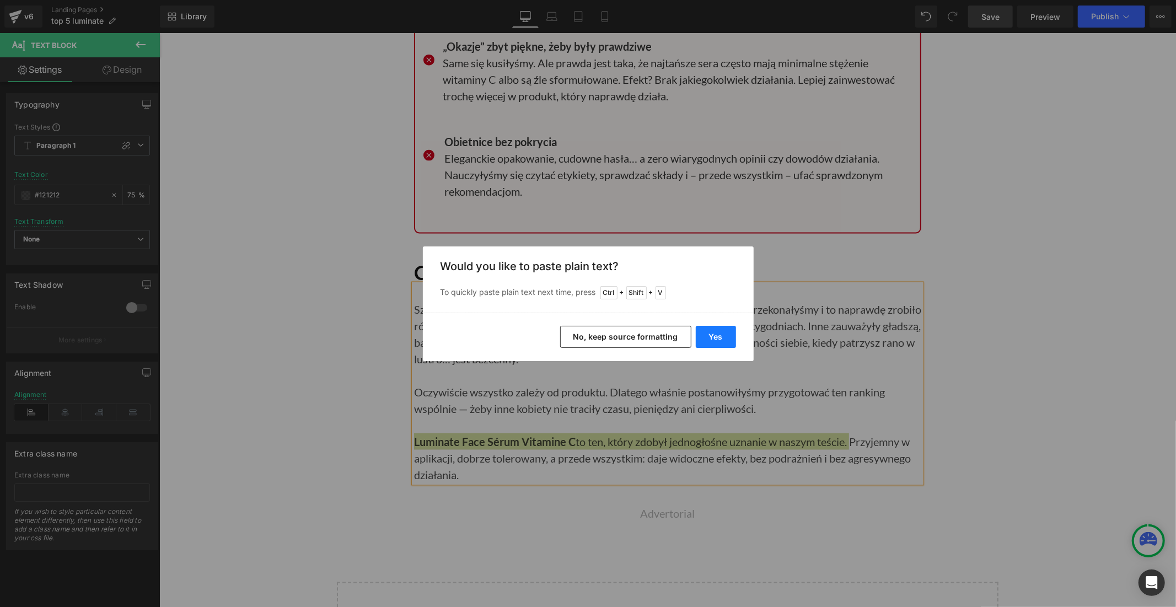
click at [703, 335] on button "Yes" at bounding box center [716, 337] width 40 height 22
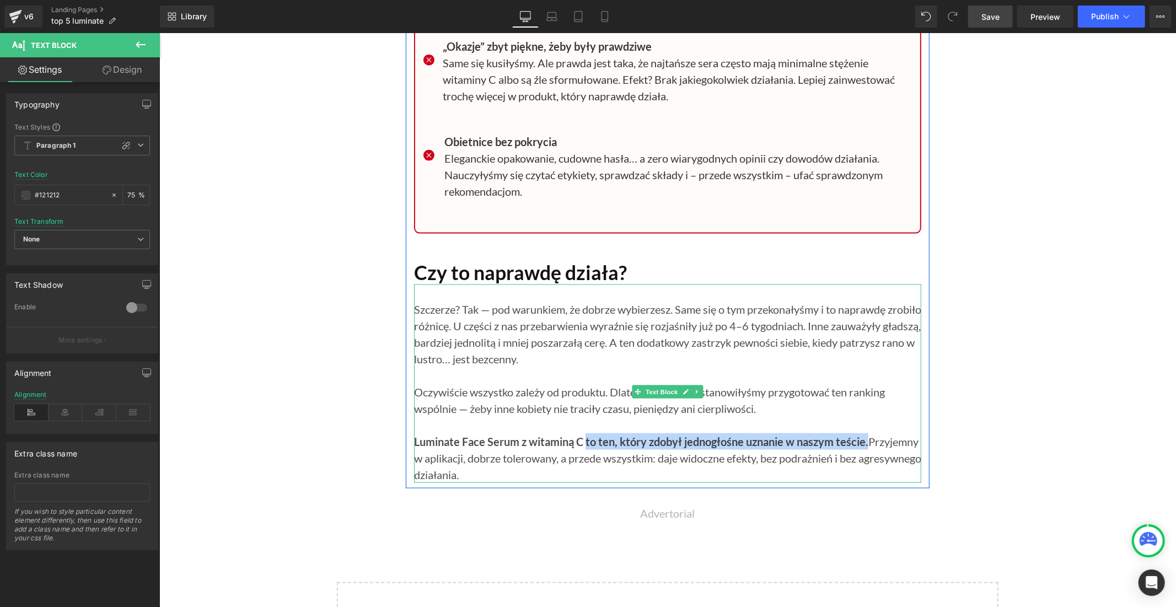
drag, startPoint x: 868, startPoint y: 458, endPoint x: 583, endPoint y: 450, distance: 285.1
click at [583, 450] on p "Luminate Face Serum z witaminą C to ten, który zdobył jednogłośne uznanie w nas…" at bounding box center [666, 458] width 507 height 50
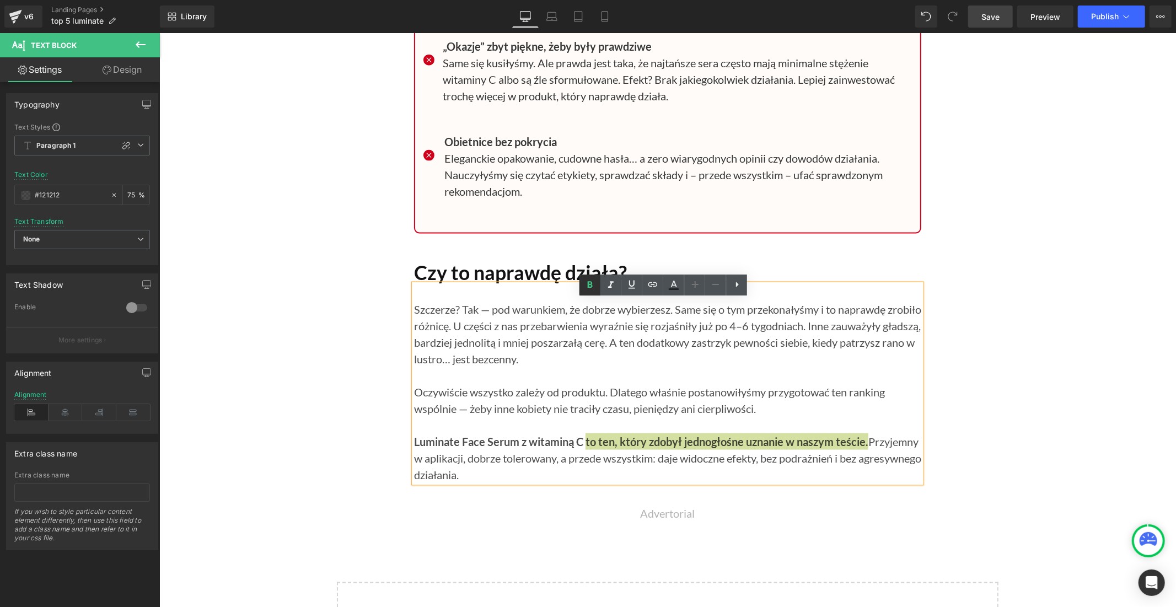
click at [591, 278] on icon at bounding box center [589, 284] width 13 height 13
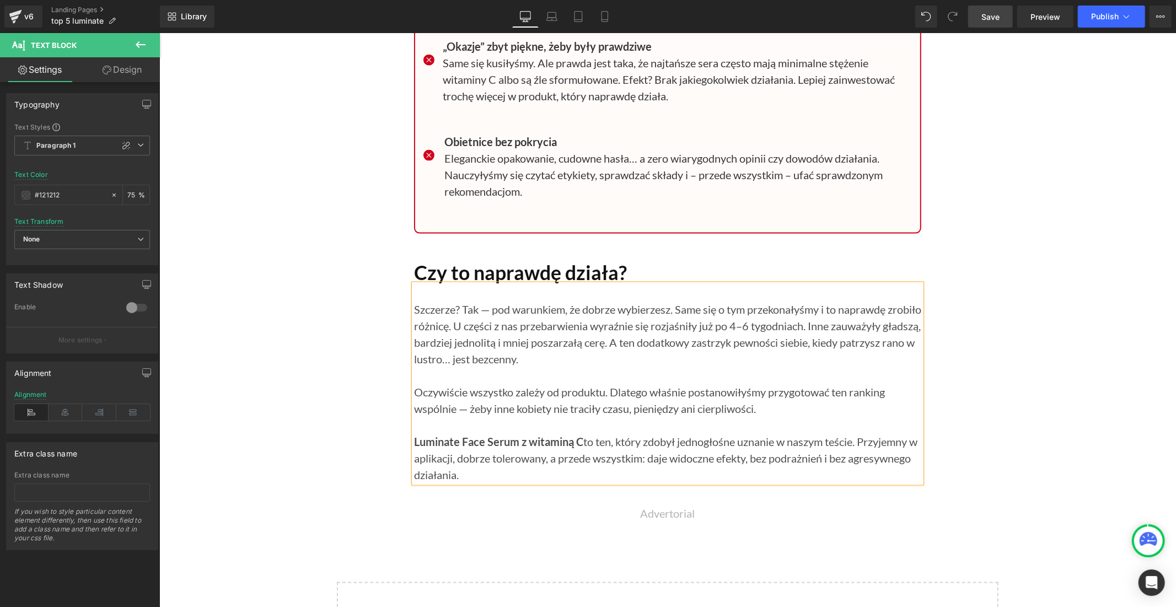
click at [994, 15] on span "Save" at bounding box center [990, 17] width 18 height 12
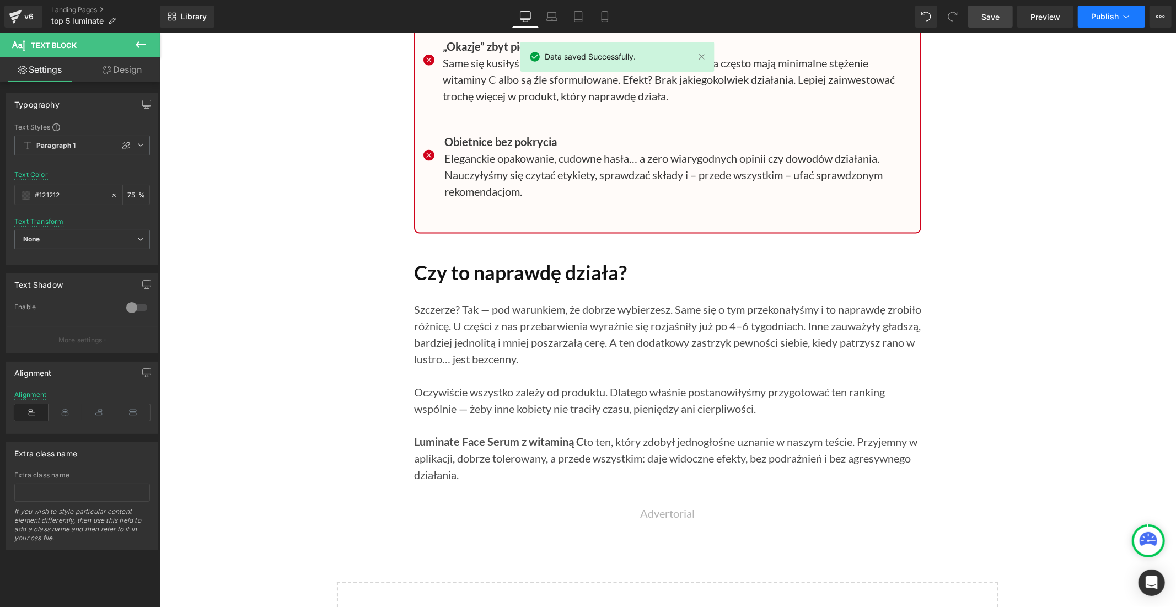
click at [1102, 13] on span "Publish" at bounding box center [1105, 16] width 28 height 9
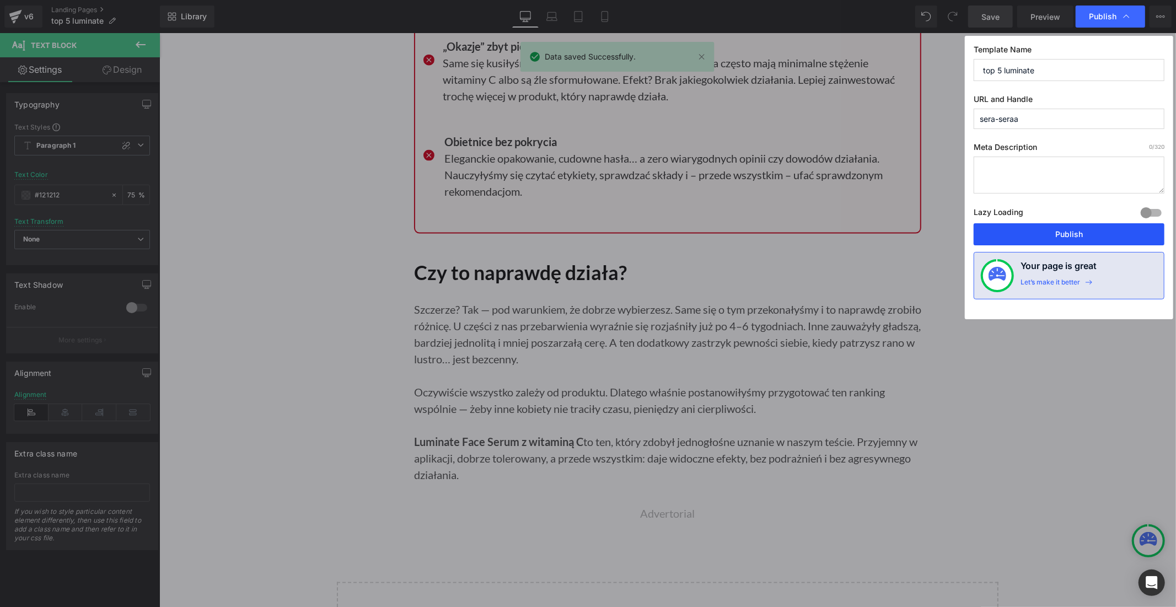
click at [1040, 238] on button "Publish" at bounding box center [1068, 234] width 191 height 22
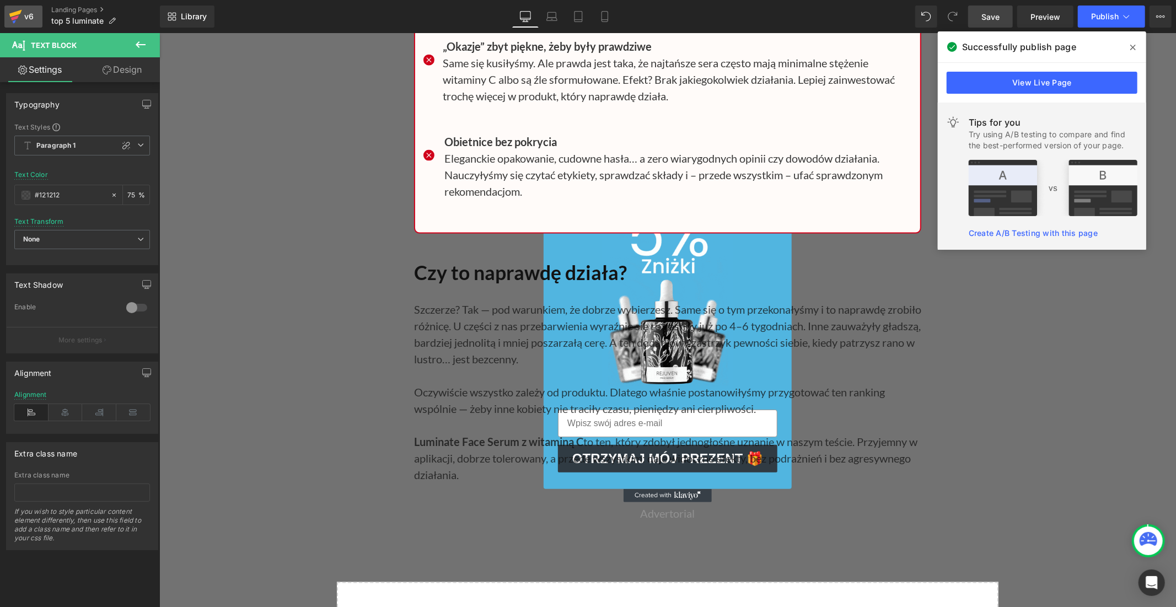
click at [33, 19] on div "v6" at bounding box center [29, 16] width 14 height 14
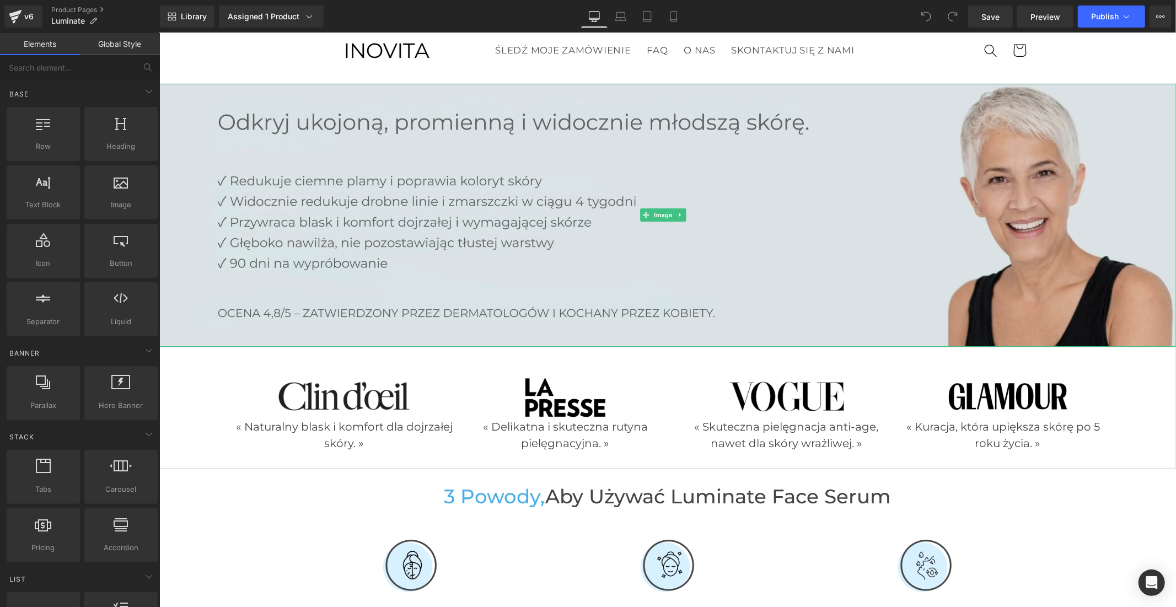
scroll to position [61, 0]
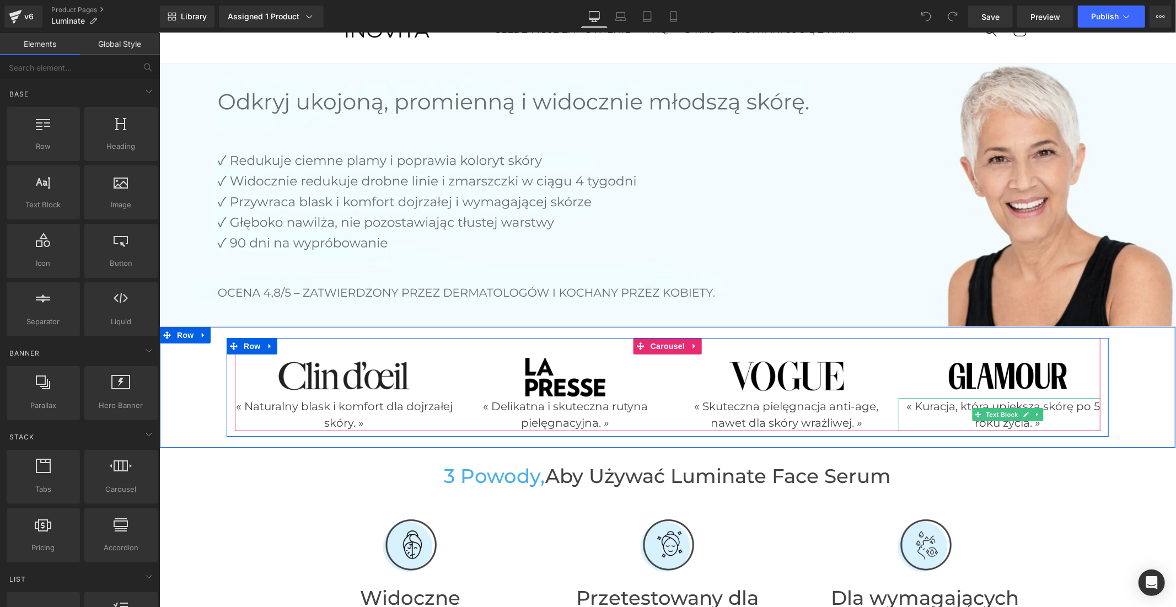
click at [957, 406] on p "« Kuracja, która upiększa skórę po 50. roku życia. »" at bounding box center [1007, 413] width 218 height 33
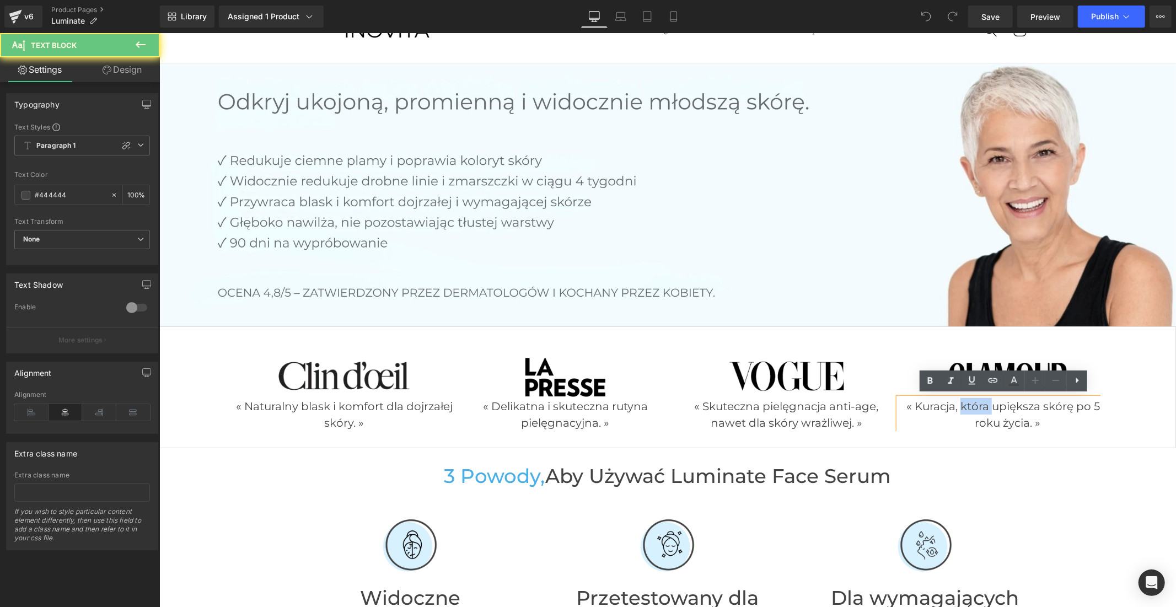
click at [957, 406] on p "« Kuracja, która upiększa skórę po 50. roku życia. »" at bounding box center [1007, 413] width 218 height 33
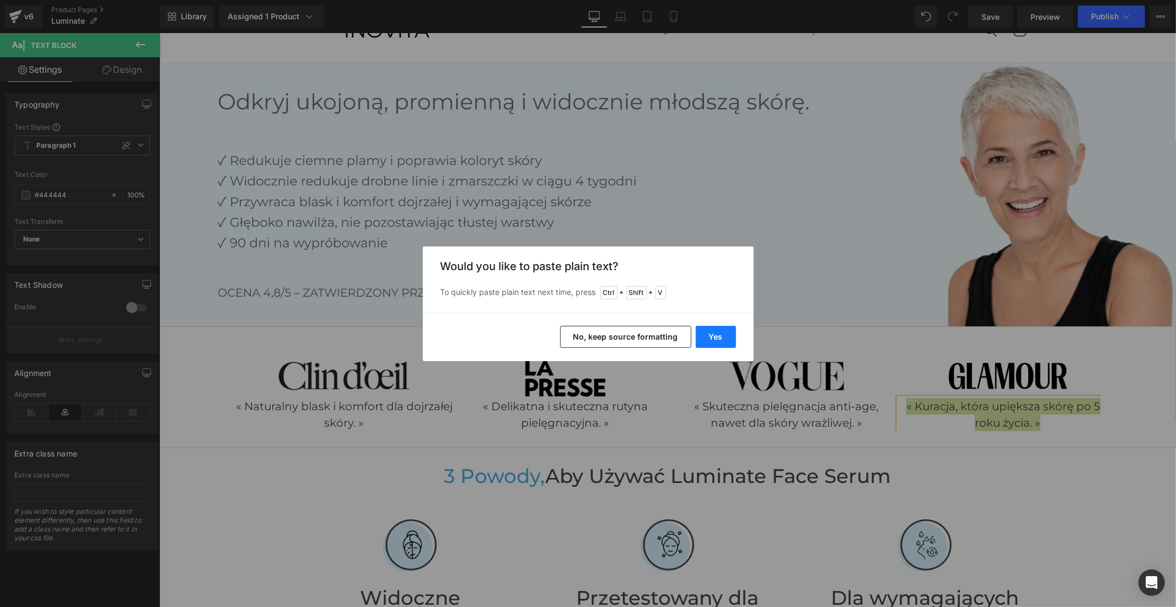
click at [726, 334] on button "Yes" at bounding box center [716, 337] width 40 height 22
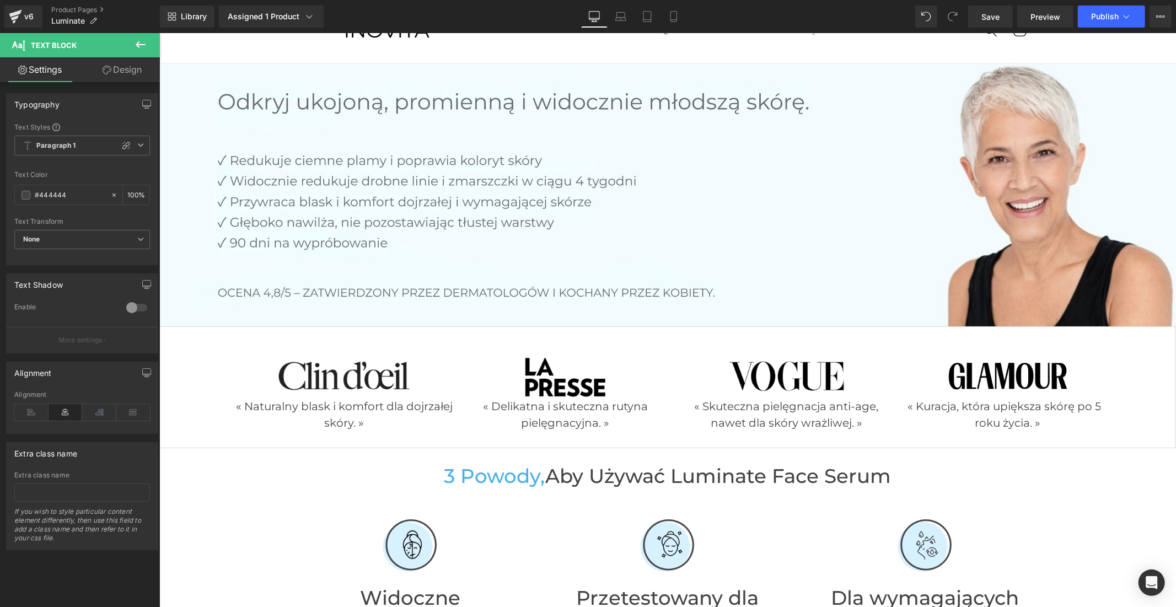
drag, startPoint x: 988, startPoint y: 15, endPoint x: 930, endPoint y: 2, distance: 59.9
click at [988, 15] on span "Save" at bounding box center [990, 17] width 18 height 12
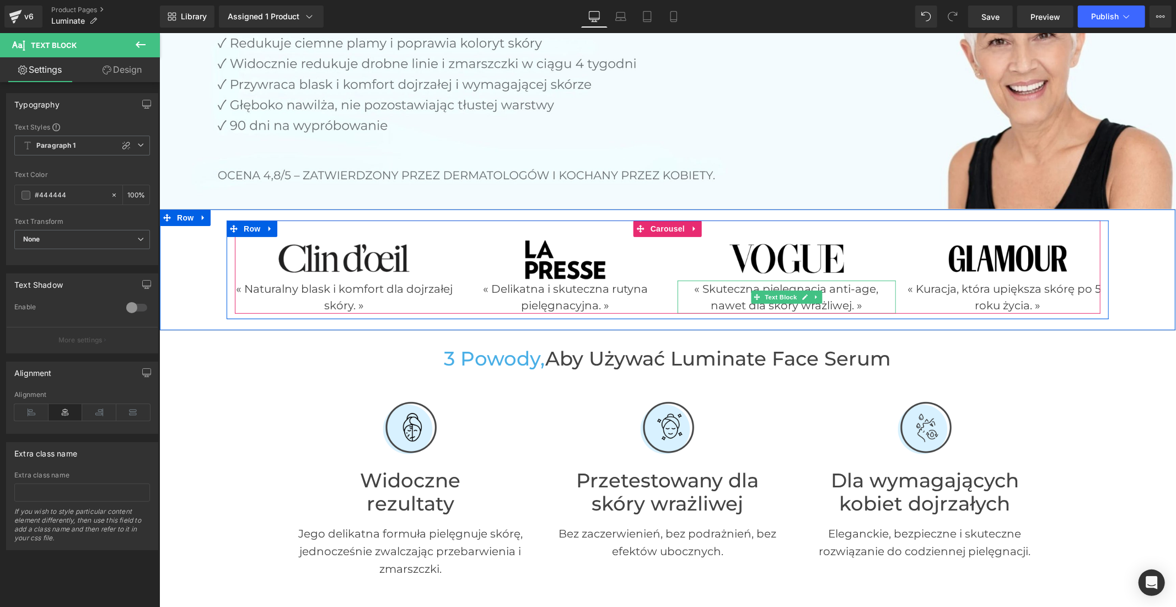
scroll to position [184, 0]
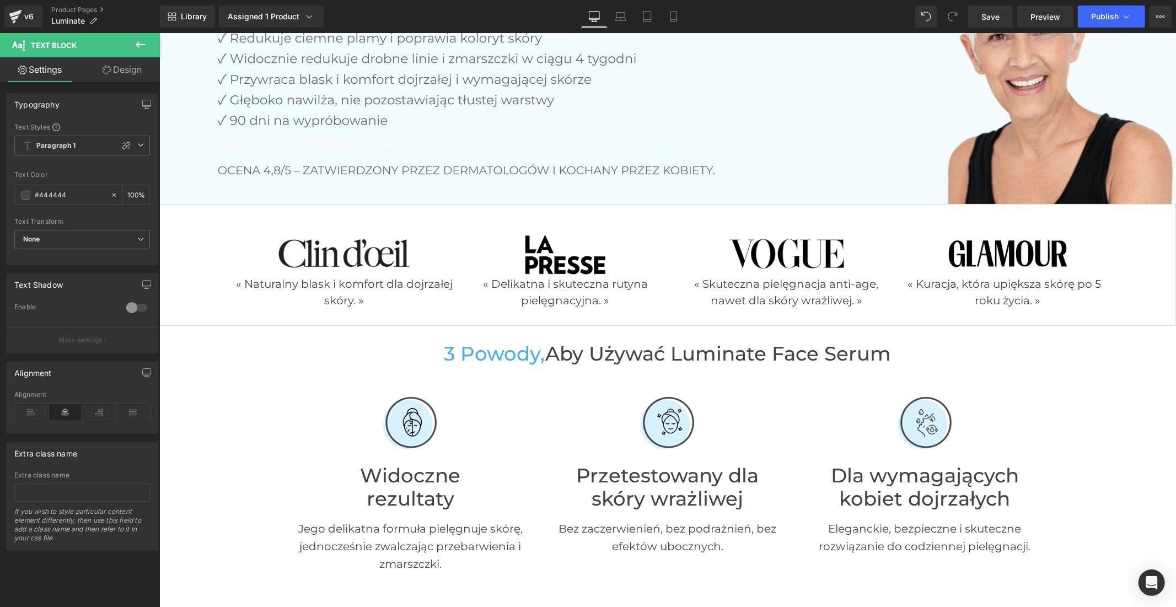
click at [661, 353] on div "3 powody, aby używać Luminate Face Serum Heading" at bounding box center [667, 354] width 1016 height 24
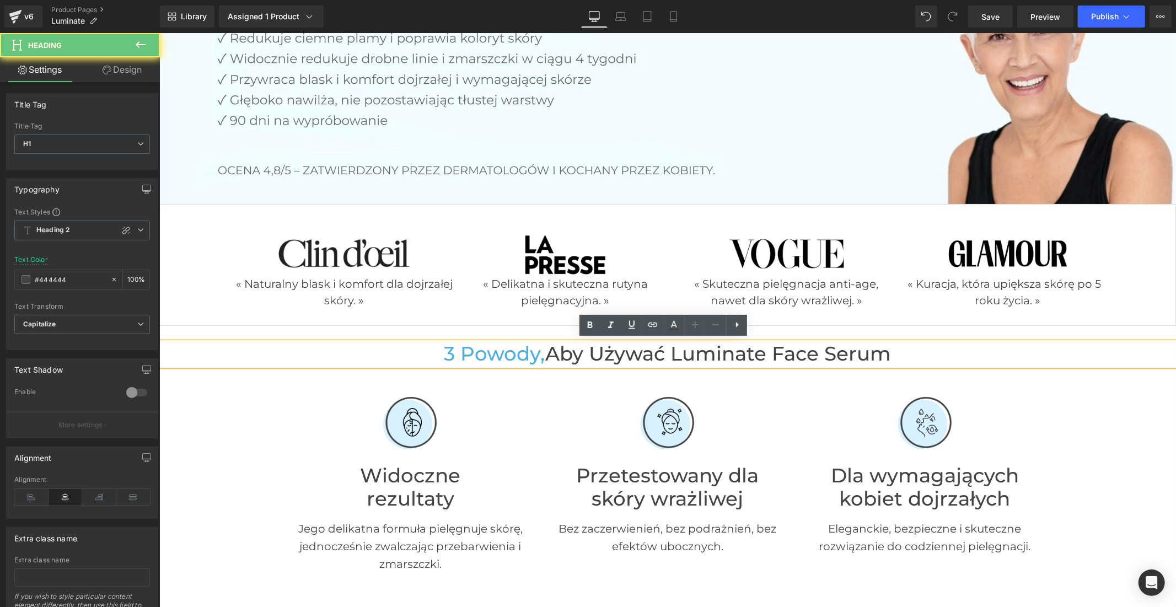
drag, startPoint x: 723, startPoint y: 353, endPoint x: 734, endPoint y: 353, distance: 11.0
click at [724, 353] on span "aby używać Luminate Face Serum" at bounding box center [718, 353] width 346 height 24
drag, startPoint x: 890, startPoint y: 353, endPoint x: 551, endPoint y: 357, distance: 339.0
click at [551, 357] on h1 "3 powody, aby używać Luminate Face Serum" at bounding box center [667, 354] width 1016 height 24
click at [648, 346] on span "aby używać Luminate Face Serum" at bounding box center [718, 353] width 346 height 24
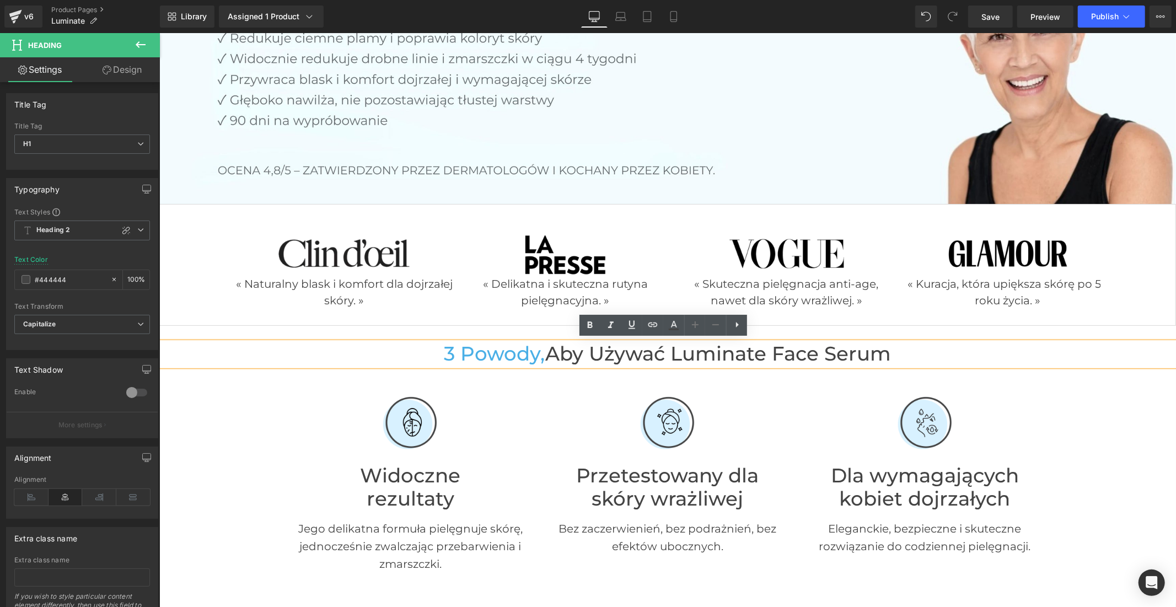
drag, startPoint x: 905, startPoint y: 356, endPoint x: 546, endPoint y: 356, distance: 358.3
click at [546, 356] on h1 "3 powody, aby używać Luminate Face Serum" at bounding box center [667, 354] width 1016 height 24
paste div
drag, startPoint x: 912, startPoint y: 351, endPoint x: 545, endPoint y: 343, distance: 366.6
click at [545, 343] on h1 "3 powody, aby używać Luminate Face Serum" at bounding box center [667, 354] width 1016 height 24
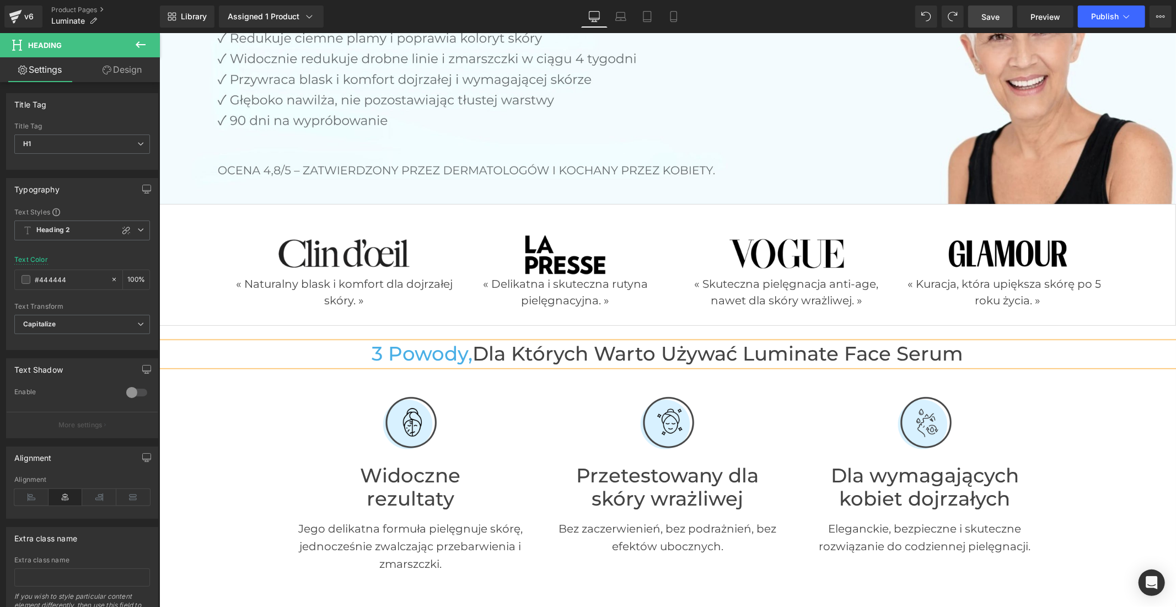
click at [986, 11] on span "Save" at bounding box center [990, 17] width 18 height 12
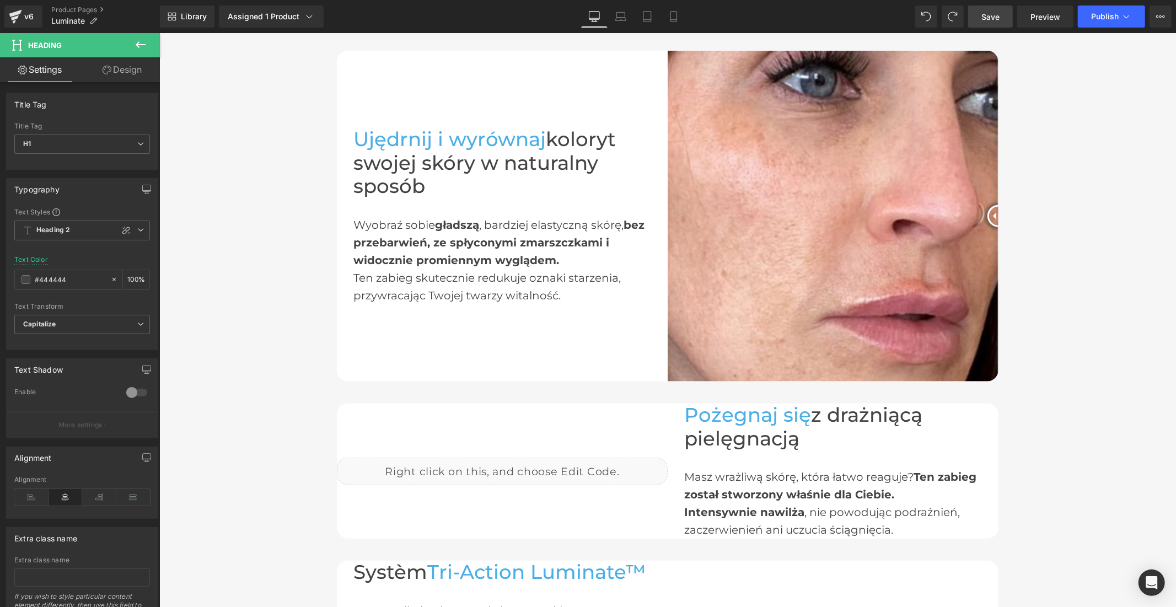
scroll to position [796, 0]
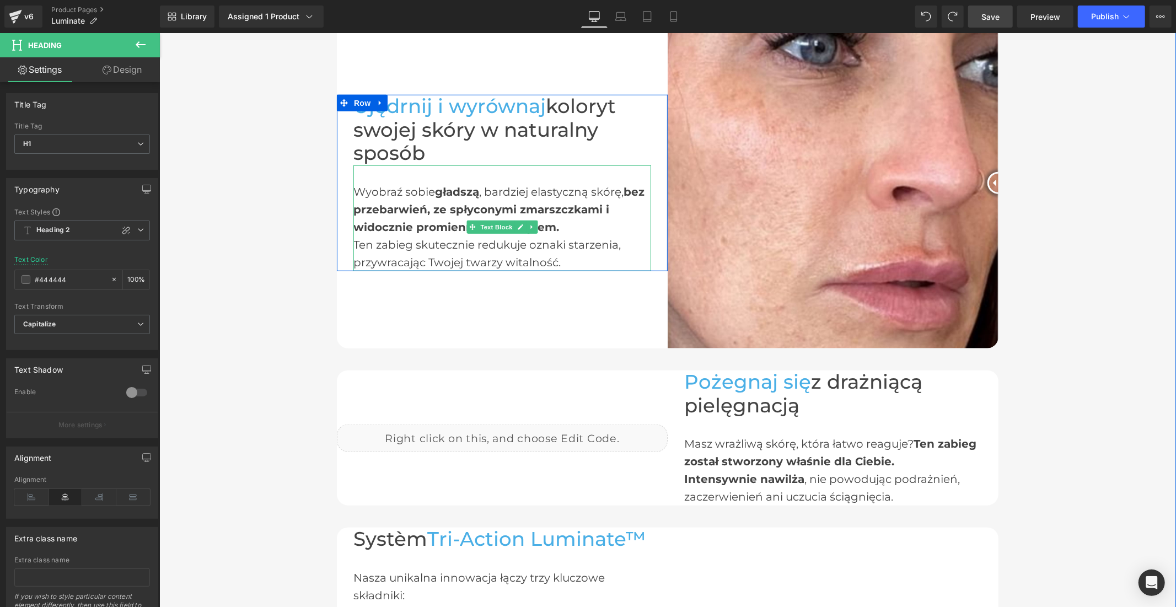
click at [402, 228] on strong "bez przebarwień, ze spłyconymi zmarszczkami i widocznie promiennym wyglądem." at bounding box center [498, 209] width 291 height 49
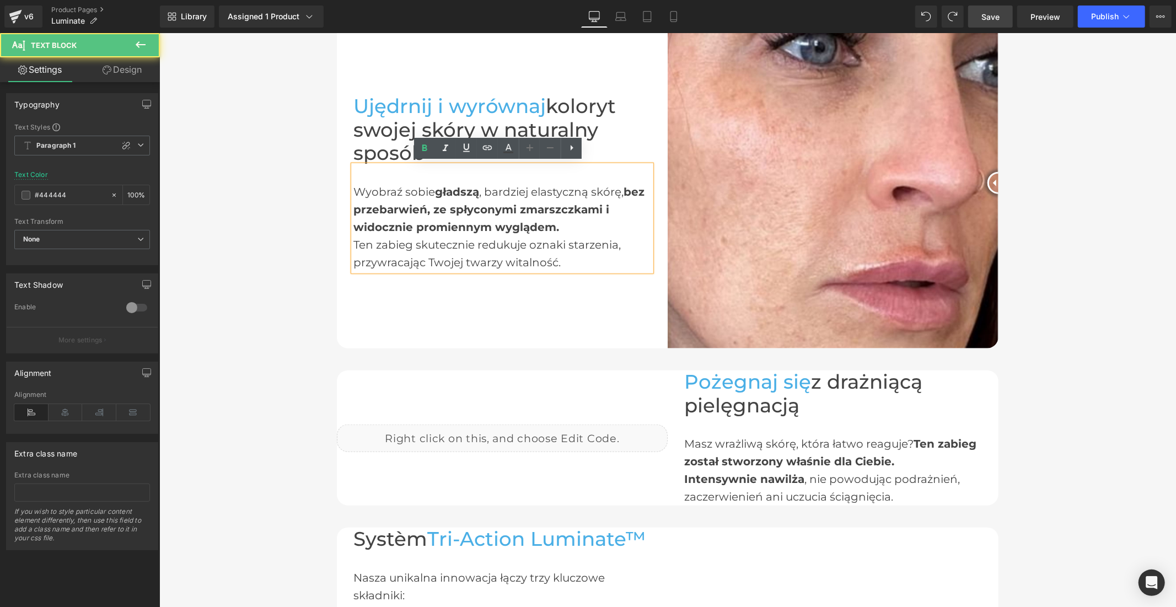
click at [572, 255] on div "Ten zabieg skutecznie redukuje oznaki starzenia, przywracając Twojej twarzy wit…" at bounding box center [502, 252] width 298 height 35
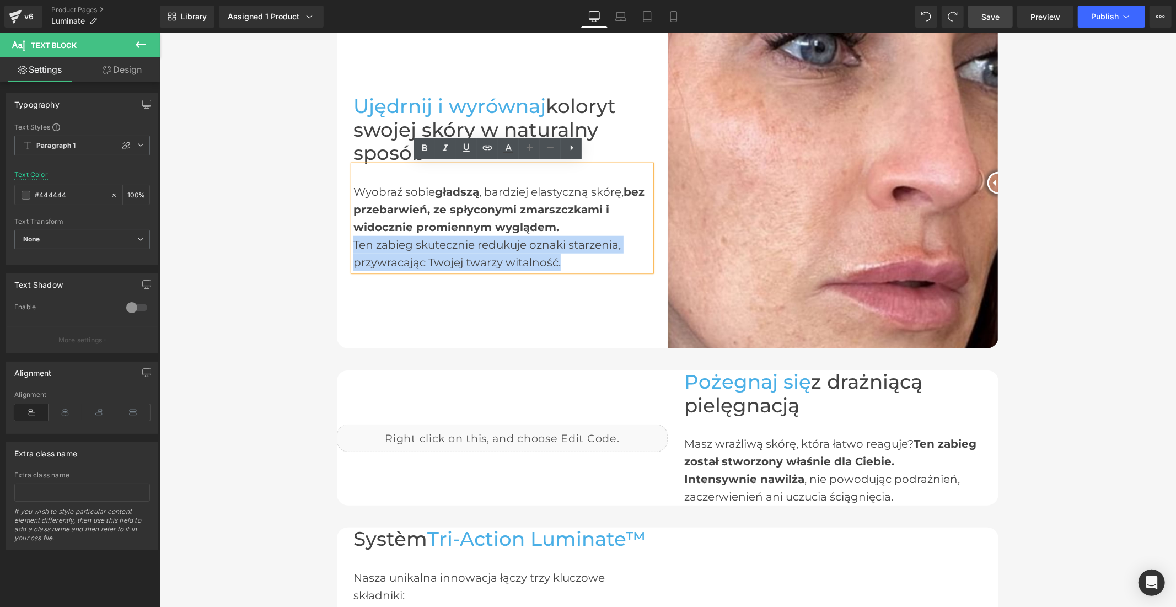
drag, startPoint x: 562, startPoint y: 259, endPoint x: 349, endPoint y: 243, distance: 213.4
click at [353, 243] on div "Ten zabieg skutecznie redukuje oznaki starzenia, przywracając Twojej twarzy wit…" at bounding box center [502, 252] width 298 height 35
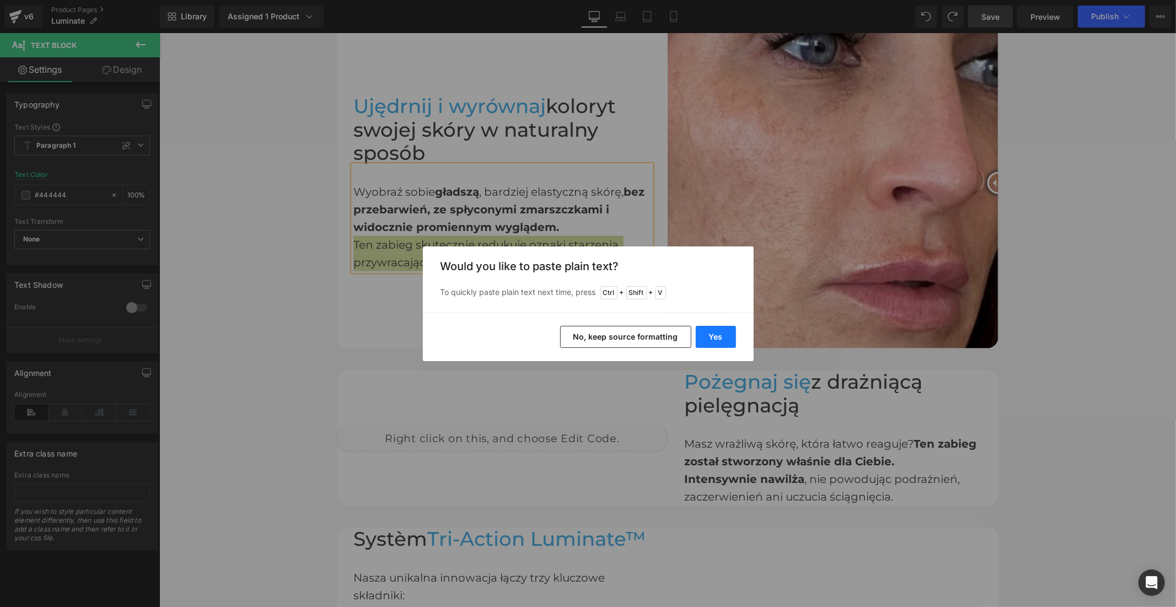
click at [706, 338] on button "Yes" at bounding box center [716, 337] width 40 height 22
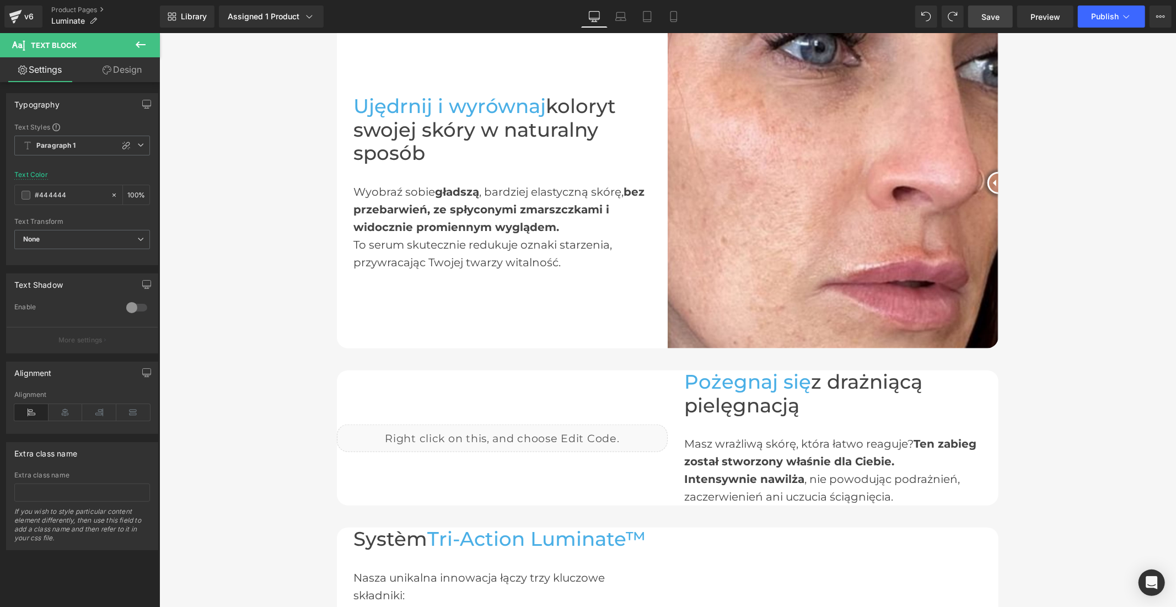
click at [991, 20] on span "Save" at bounding box center [990, 17] width 18 height 12
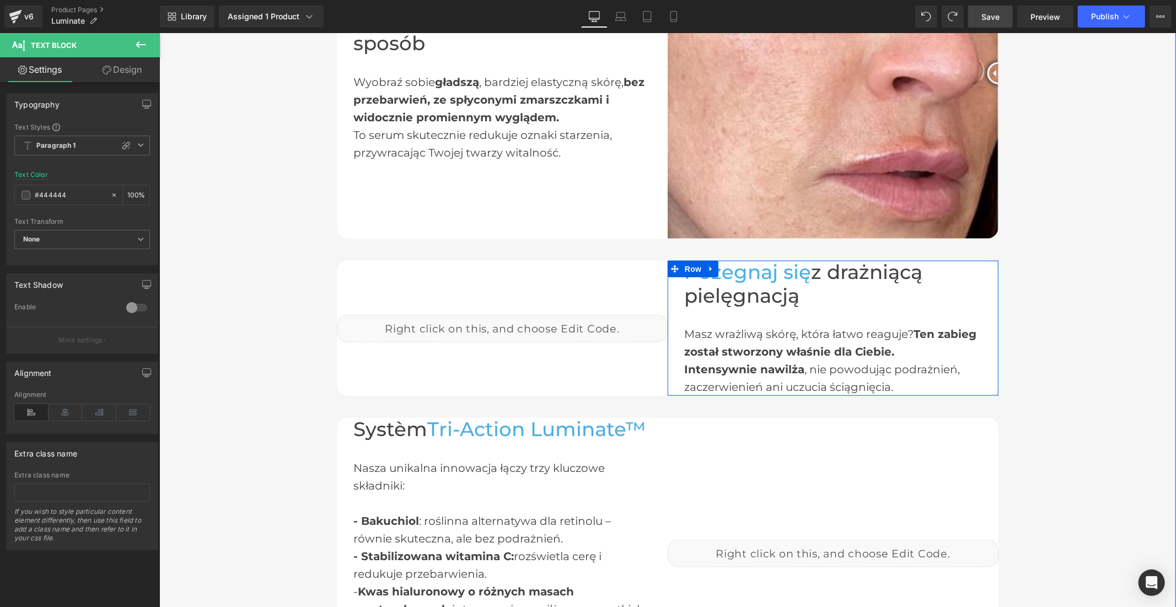
scroll to position [918, 0]
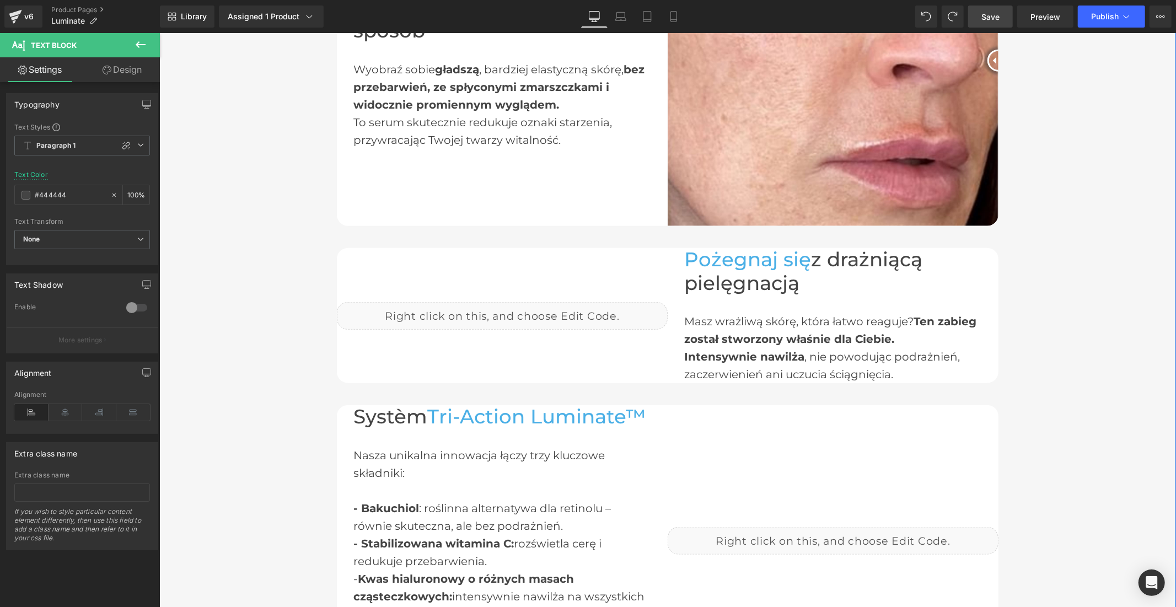
click at [824, 329] on strong "Ten zabieg został stworzony właśnie dla Ciebie." at bounding box center [829, 329] width 292 height 31
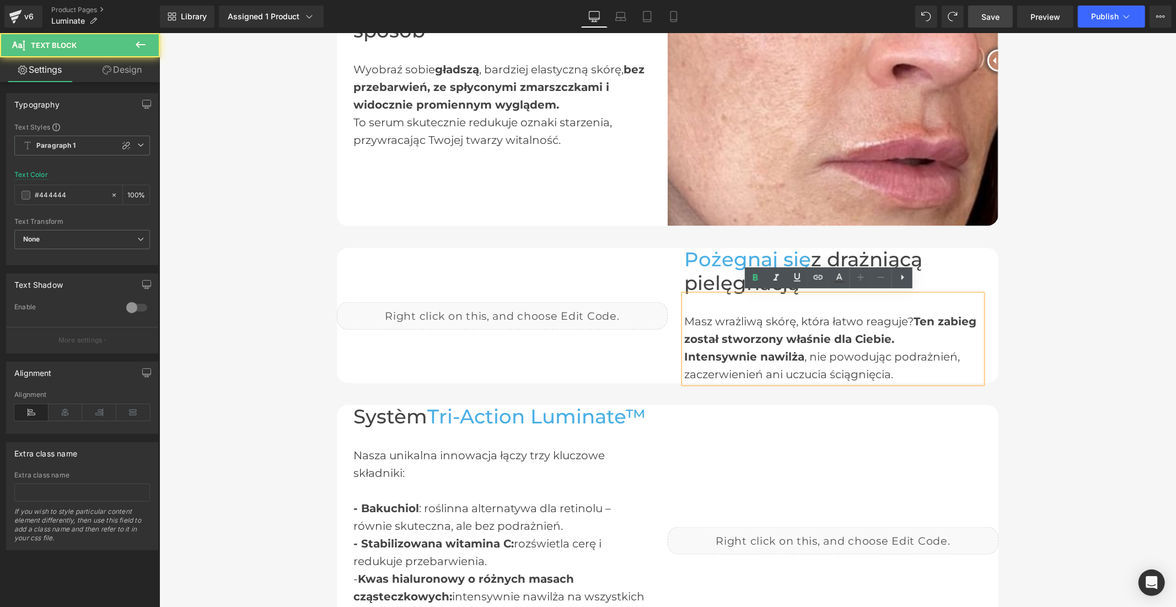
click at [880, 330] on strong "Ten zabieg został stworzony właśnie dla Ciebie." at bounding box center [829, 329] width 292 height 31
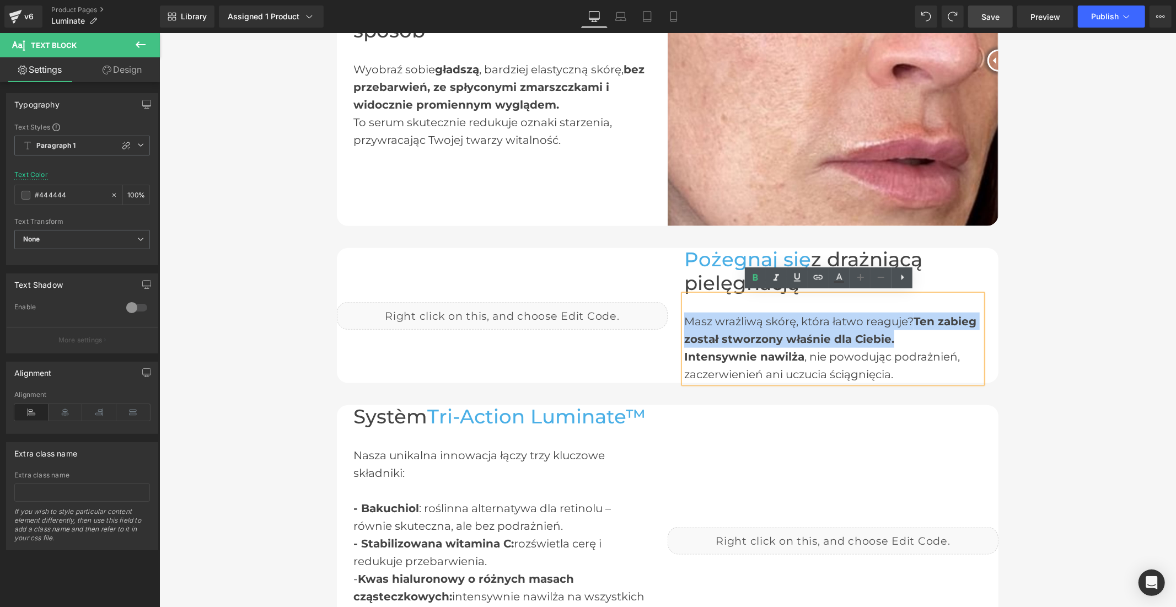
drag, startPoint x: 892, startPoint y: 336, endPoint x: 683, endPoint y: 317, distance: 209.2
click at [683, 317] on div "Masz wrażliwą skórę, która łatwo reaguje? Ten zabieg został stworzony właśnie d…" at bounding box center [832, 338] width 298 height 88
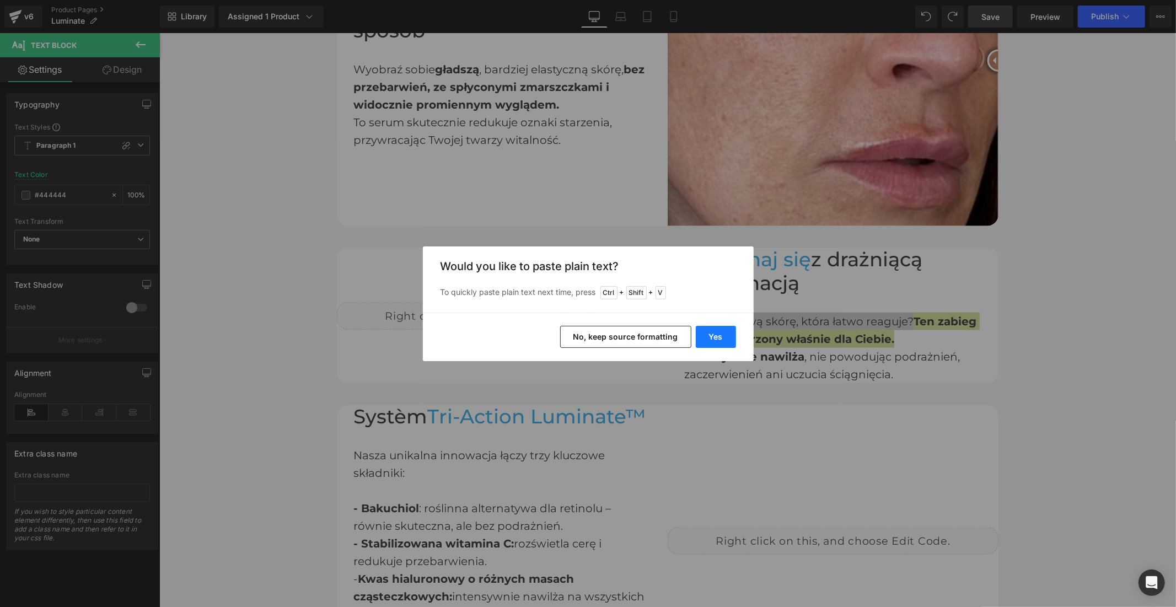
click at [702, 339] on button "Yes" at bounding box center [716, 337] width 40 height 22
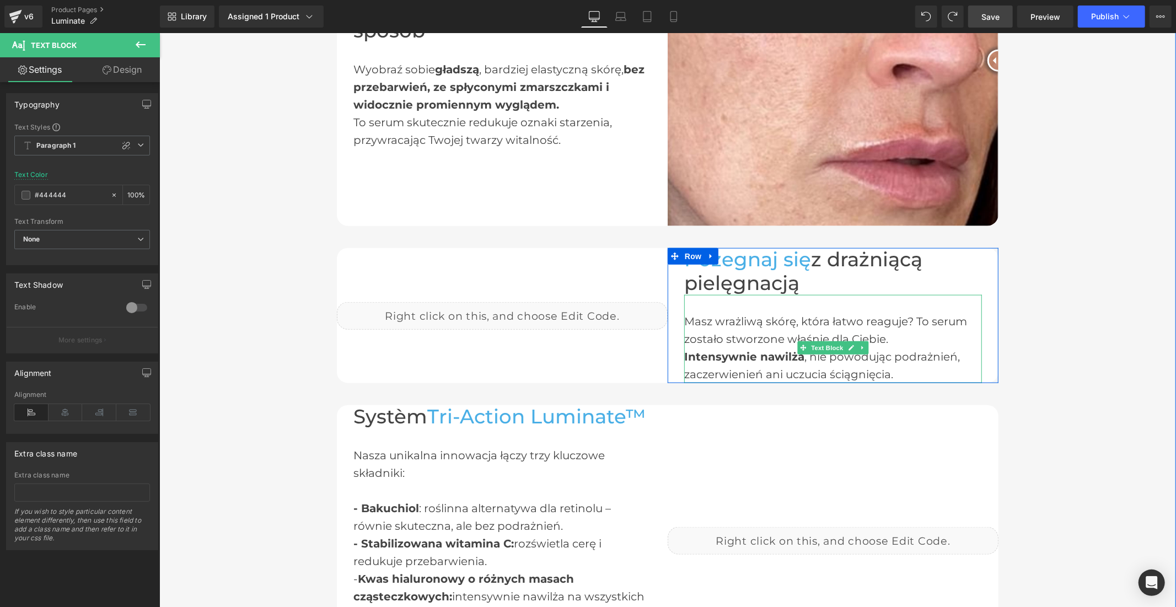
click at [881, 335] on div "Masz wrażliwą skórę, która łatwo reaguje? To serum zostało stworzone właśnie dl…" at bounding box center [832, 338] width 298 height 88
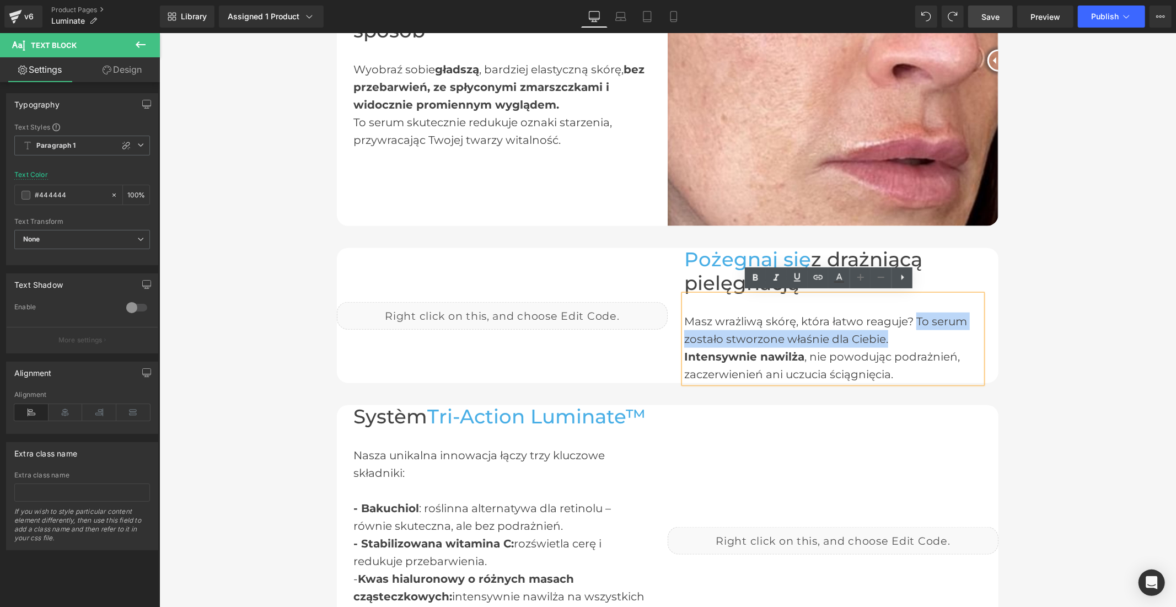
drag, startPoint x: 881, startPoint y: 335, endPoint x: 912, endPoint y: 316, distance: 35.6
click at [912, 316] on div "Masz wrażliwą skórę, która łatwo reaguje? To serum zostało stworzone właśnie dl…" at bounding box center [832, 338] width 298 height 88
click at [757, 279] on icon at bounding box center [755, 277] width 5 height 7
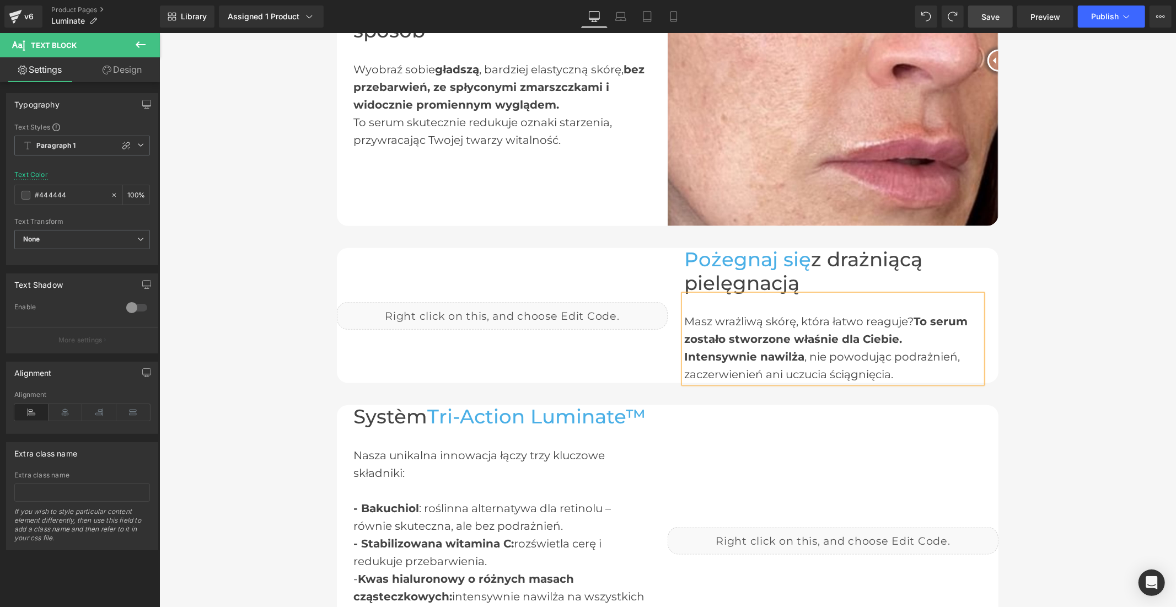
drag, startPoint x: 991, startPoint y: 17, endPoint x: 811, endPoint y: 8, distance: 179.9
click at [991, 17] on span "Save" at bounding box center [990, 17] width 18 height 12
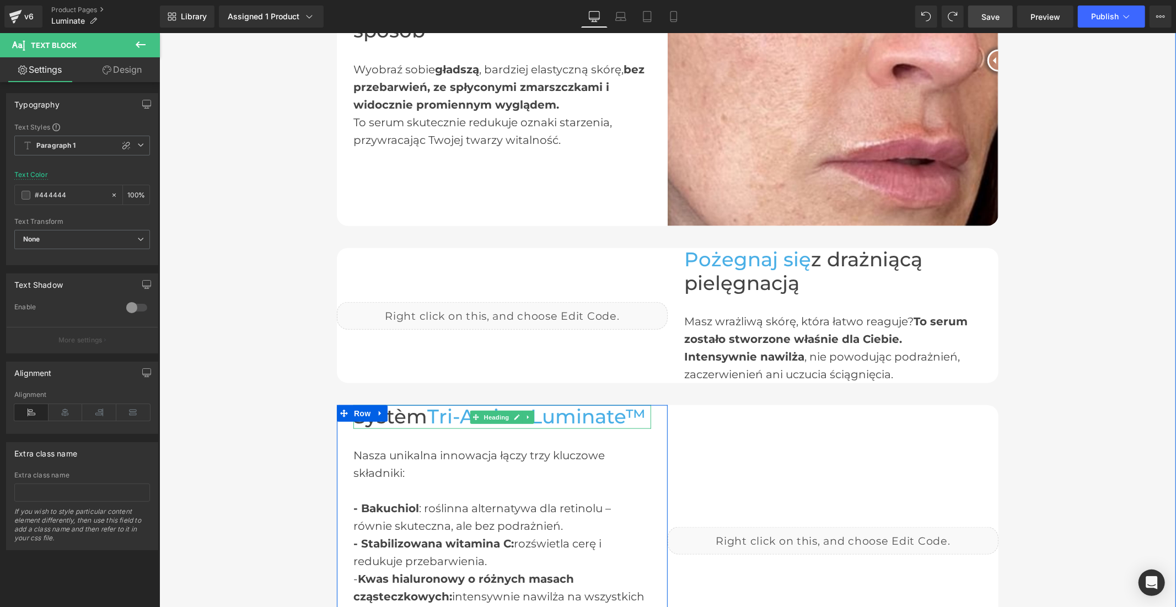
click at [427, 414] on span "Tri-Action Luminate™" at bounding box center [536, 416] width 219 height 24
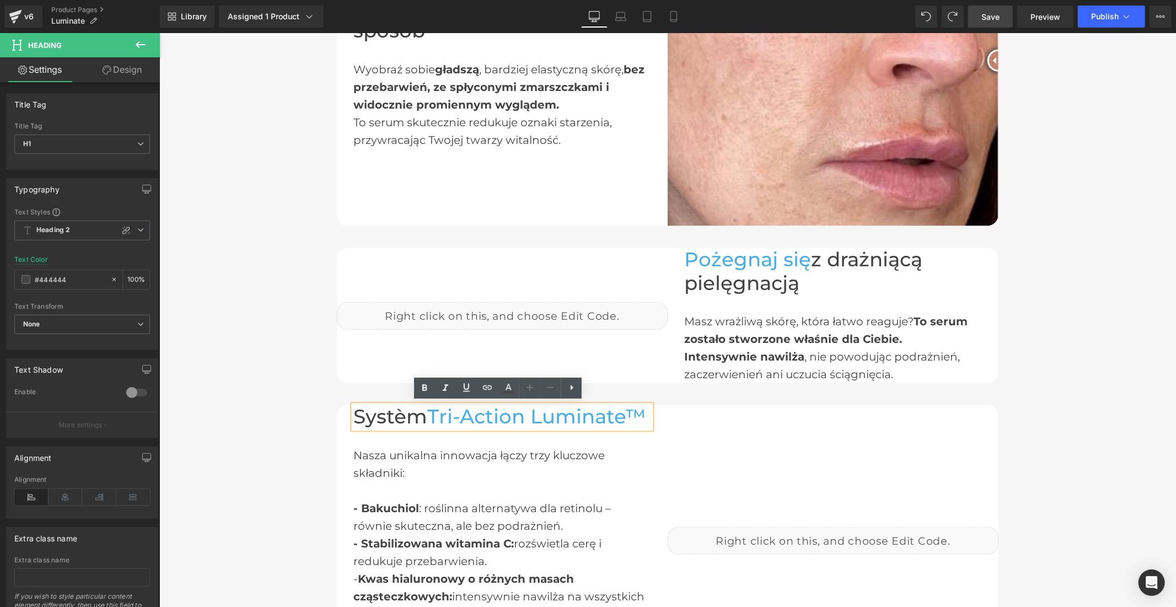
click at [421, 418] on h1 "Systèm Tri-Action Luminate™" at bounding box center [502, 417] width 298 height 24
click at [994, 14] on span "Save" at bounding box center [990, 17] width 18 height 12
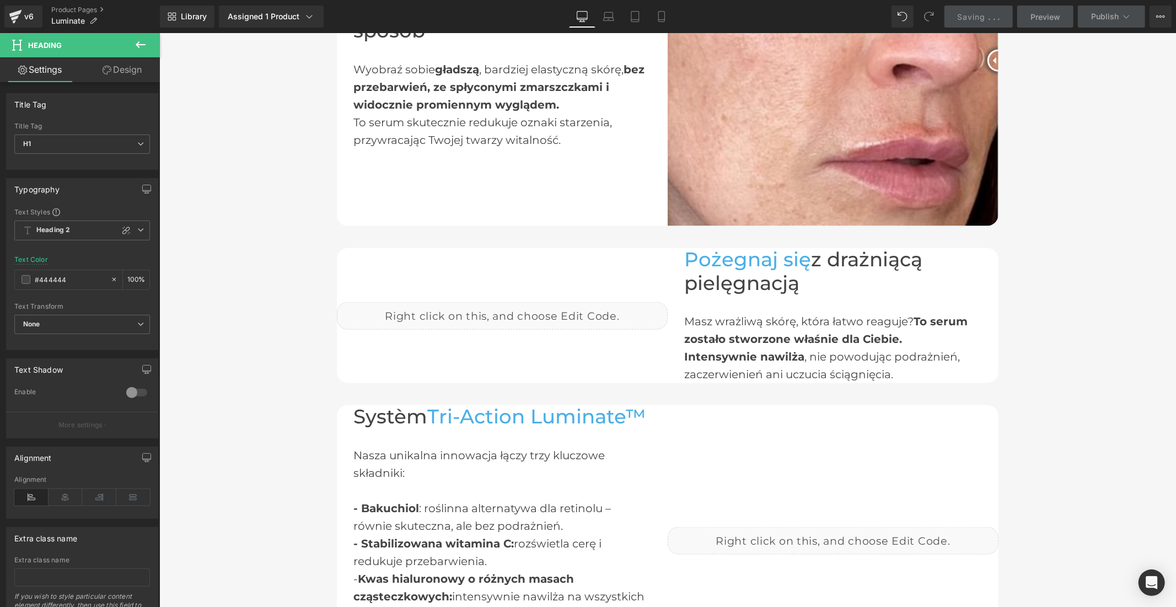
scroll to position [1531, 0]
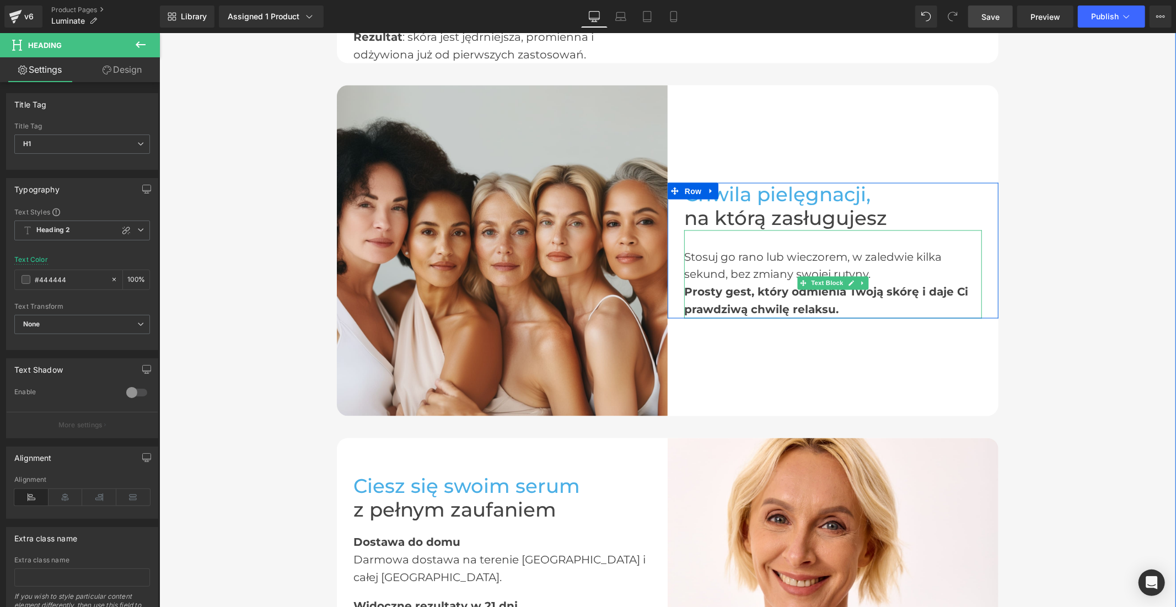
click at [821, 270] on div "Stosuj go rano lub wieczorem, w zaledwie kilka sekund, bez zmiany swojej rutyny." at bounding box center [832, 264] width 298 height 35
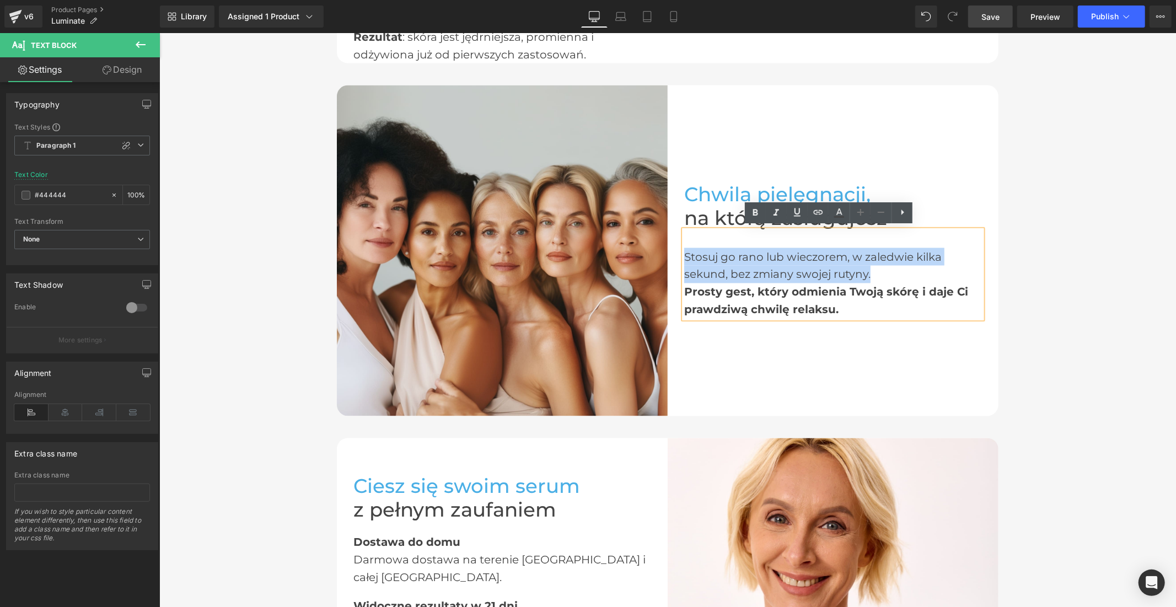
drag, startPoint x: 869, startPoint y: 272, endPoint x: 681, endPoint y: 253, distance: 189.4
click at [683, 253] on div "Stosuj go rano lub wieczorem, w zaledwie kilka sekund, bez zmiany swojej rutyny." at bounding box center [832, 264] width 298 height 35
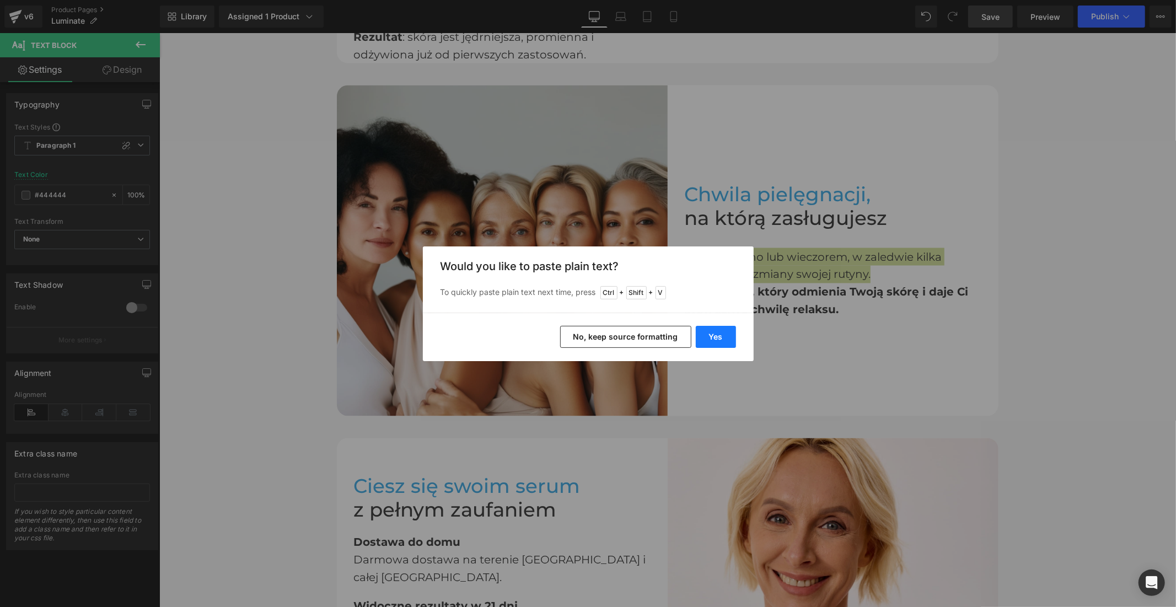
drag, startPoint x: 728, startPoint y: 334, endPoint x: 567, endPoint y: 302, distance: 163.7
click at [728, 334] on button "Yes" at bounding box center [716, 337] width 40 height 22
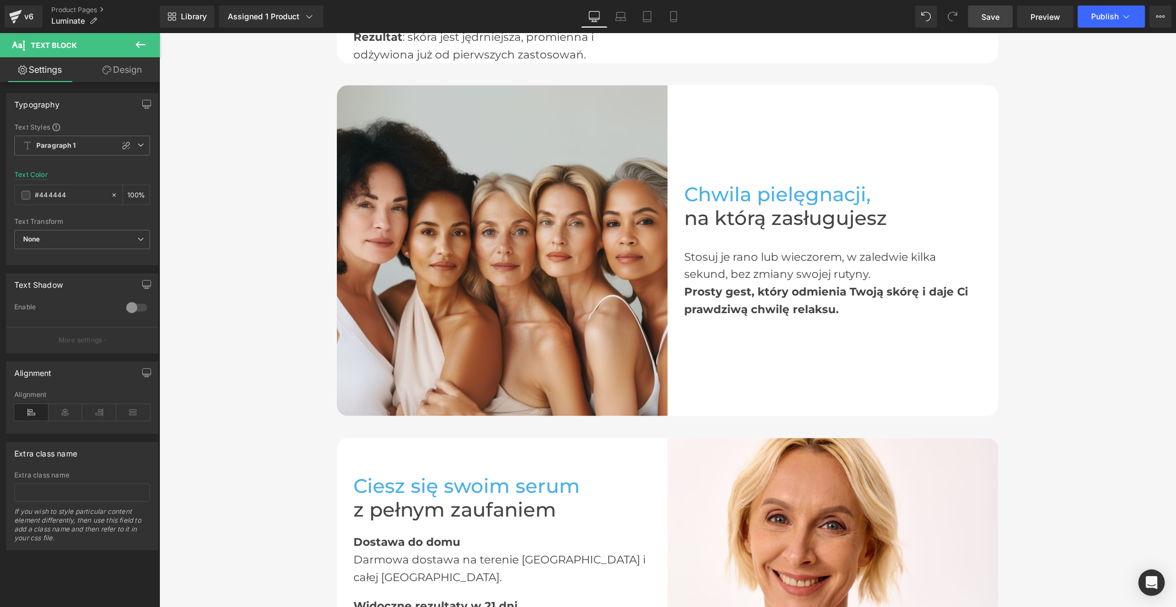
click at [987, 14] on span "Save" at bounding box center [990, 17] width 18 height 12
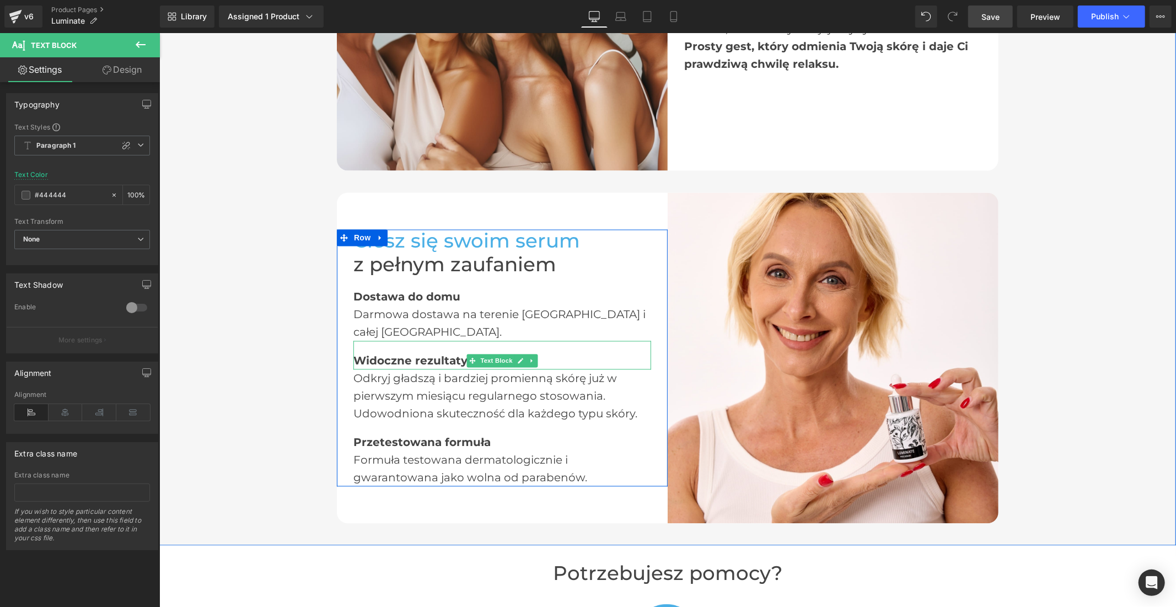
click at [453, 354] on b "Widoczne rezultaty w 21 dni" at bounding box center [435, 360] width 164 height 13
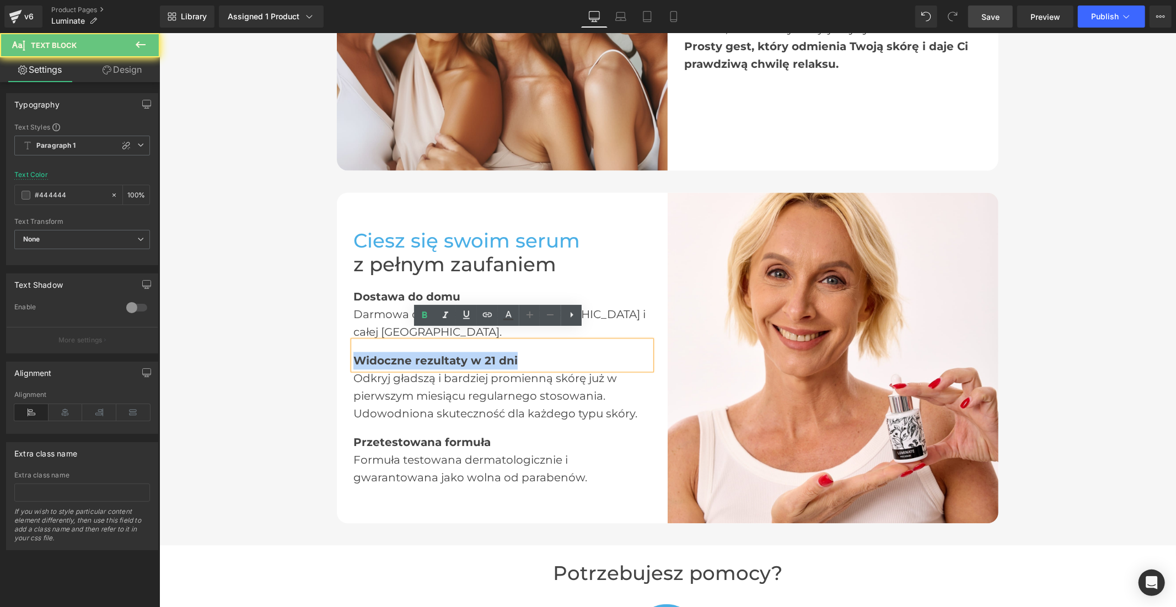
click at [453, 354] on b "Widoczne rezultaty w 21 dni" at bounding box center [435, 360] width 164 height 13
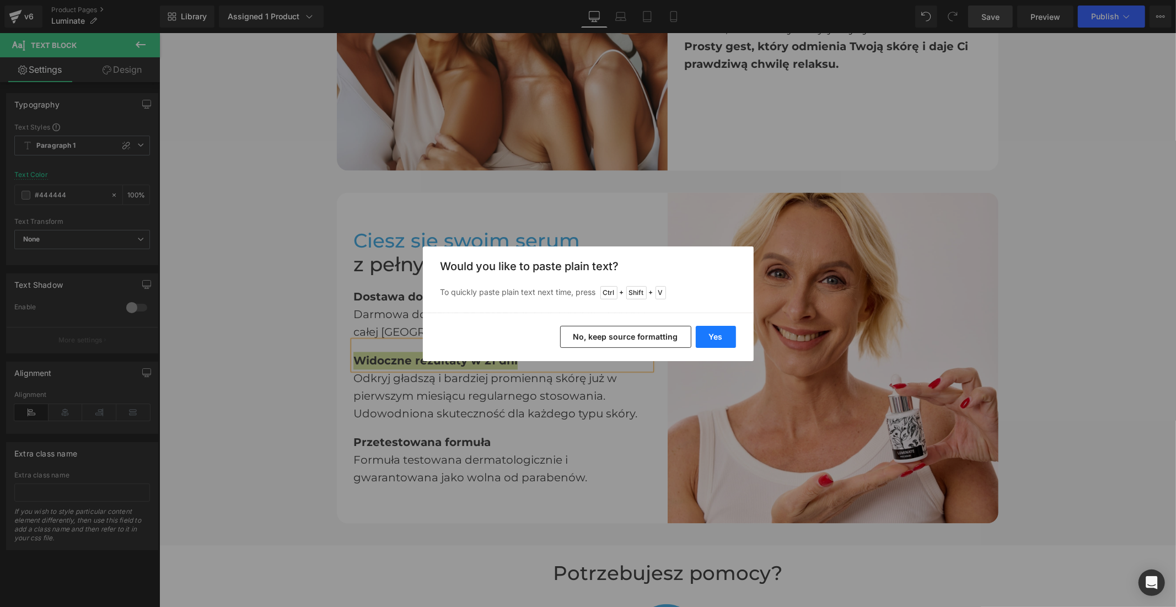
click at [708, 337] on button "Yes" at bounding box center [716, 337] width 40 height 22
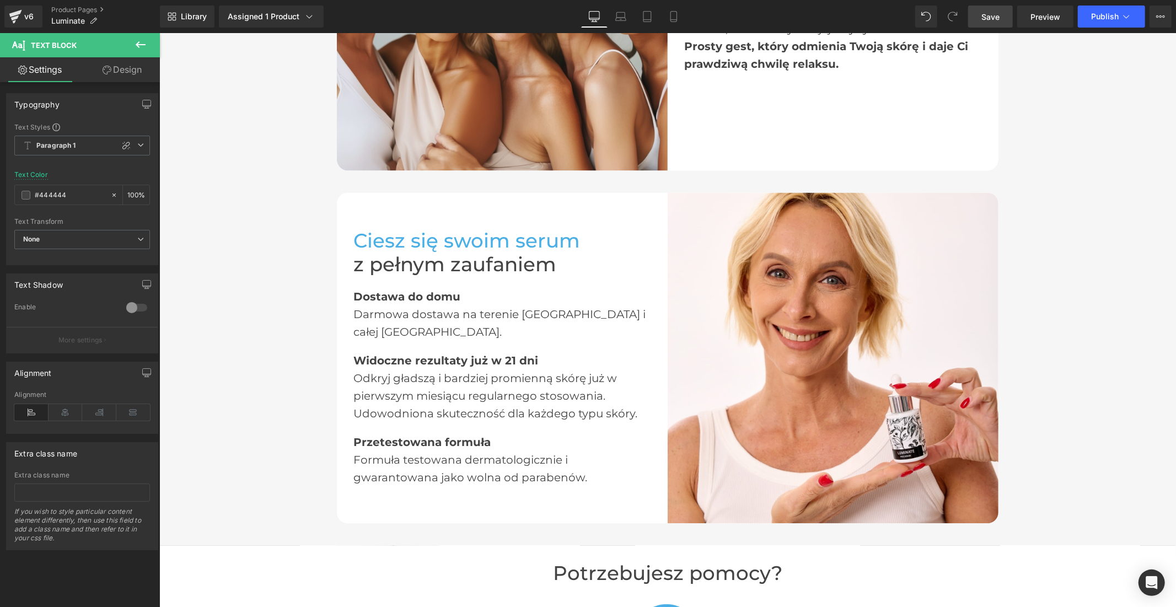
click at [995, 13] on span "Save" at bounding box center [990, 17] width 18 height 12
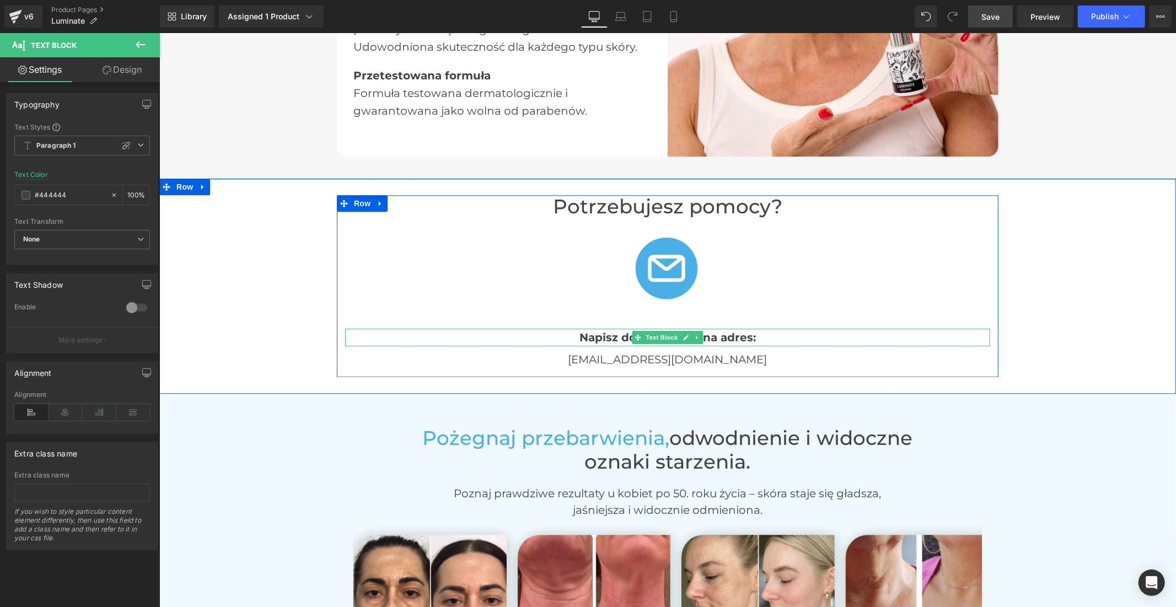
click at [609, 332] on b "Napisz do nas e-mail na adres:" at bounding box center [667, 336] width 176 height 13
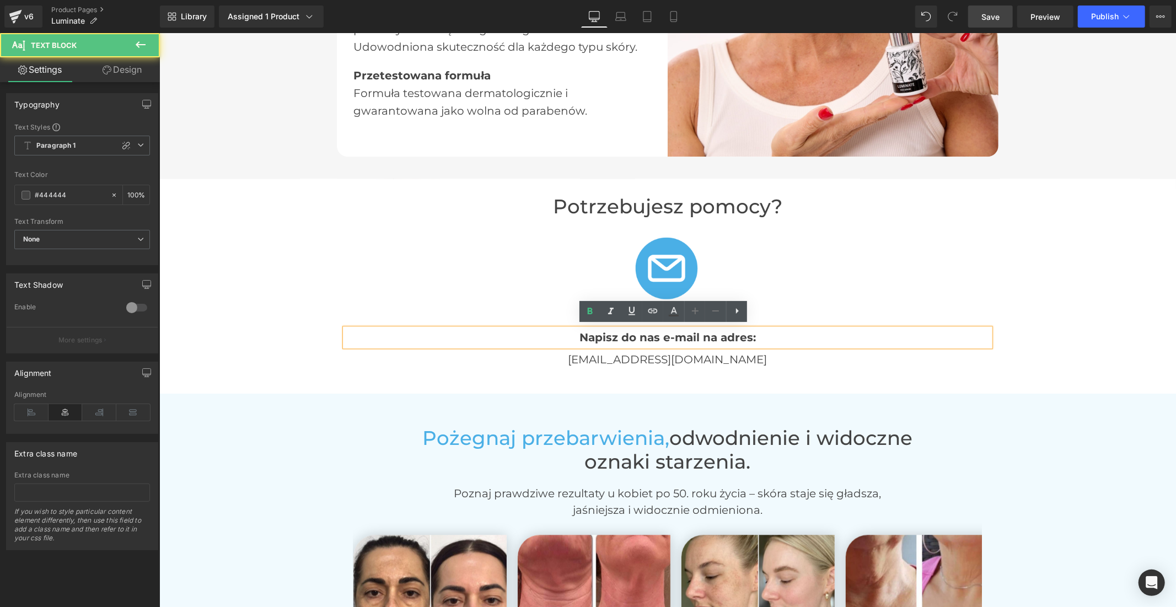
click at [621, 332] on b "Napisz do nas e-mail na adres:" at bounding box center [667, 336] width 176 height 13
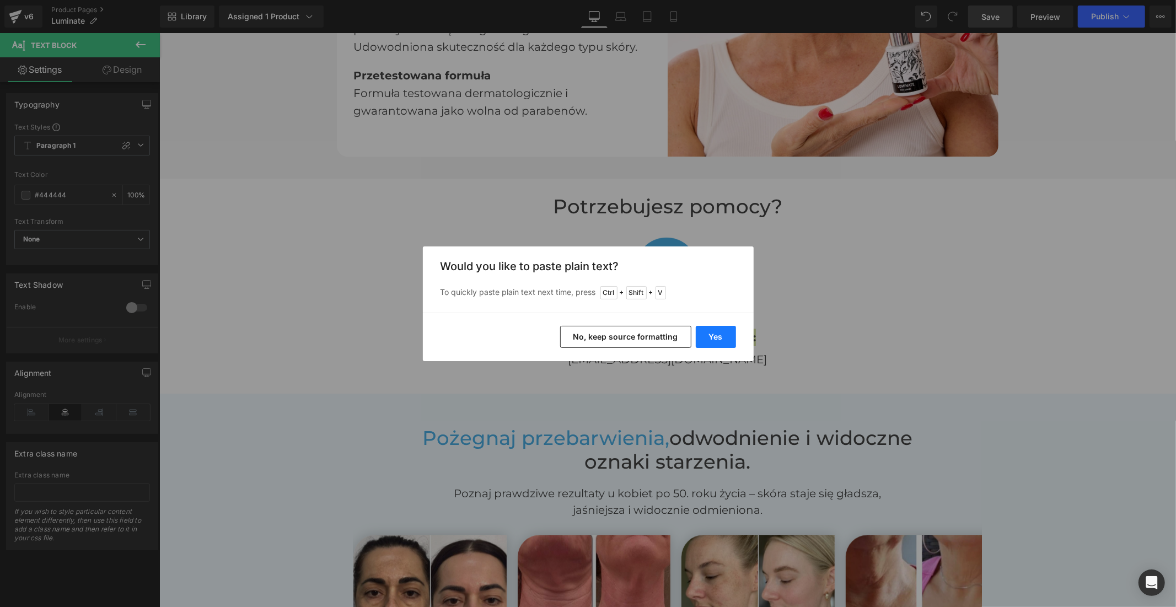
click at [723, 340] on button "Yes" at bounding box center [716, 337] width 40 height 22
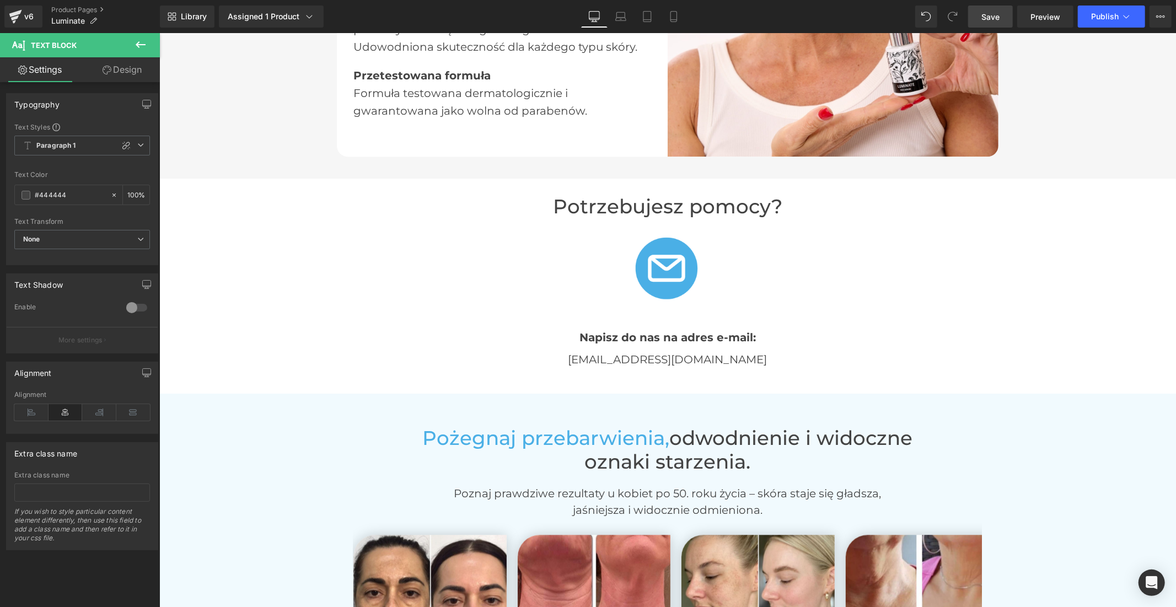
drag, startPoint x: 987, startPoint y: 17, endPoint x: 903, endPoint y: 14, distance: 83.8
click at [987, 17] on span "Save" at bounding box center [990, 17] width 18 height 12
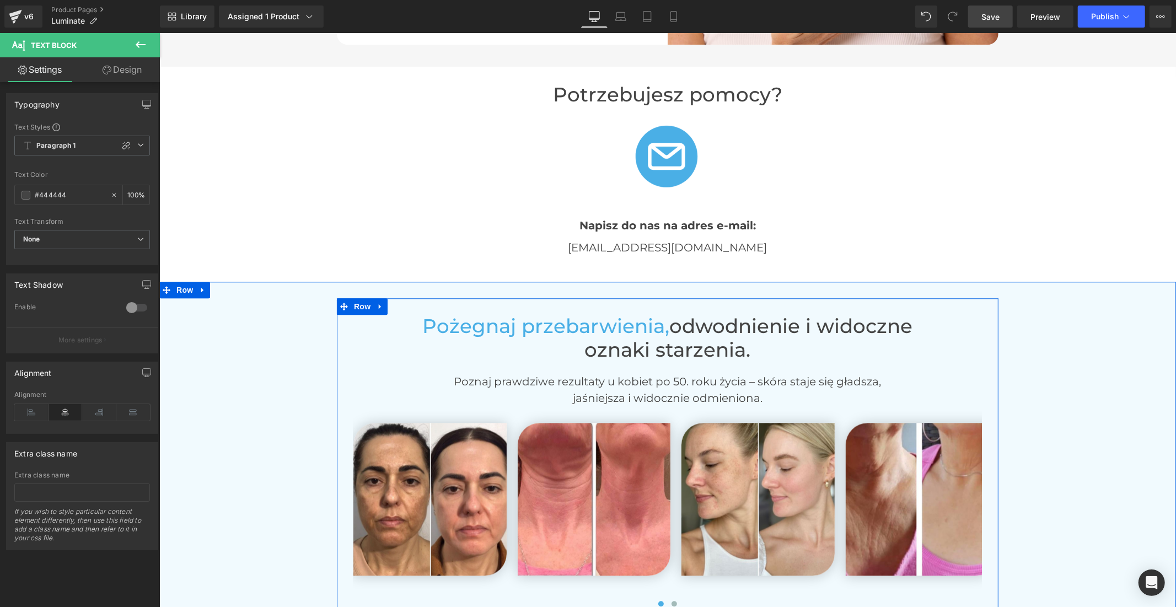
scroll to position [2266, 0]
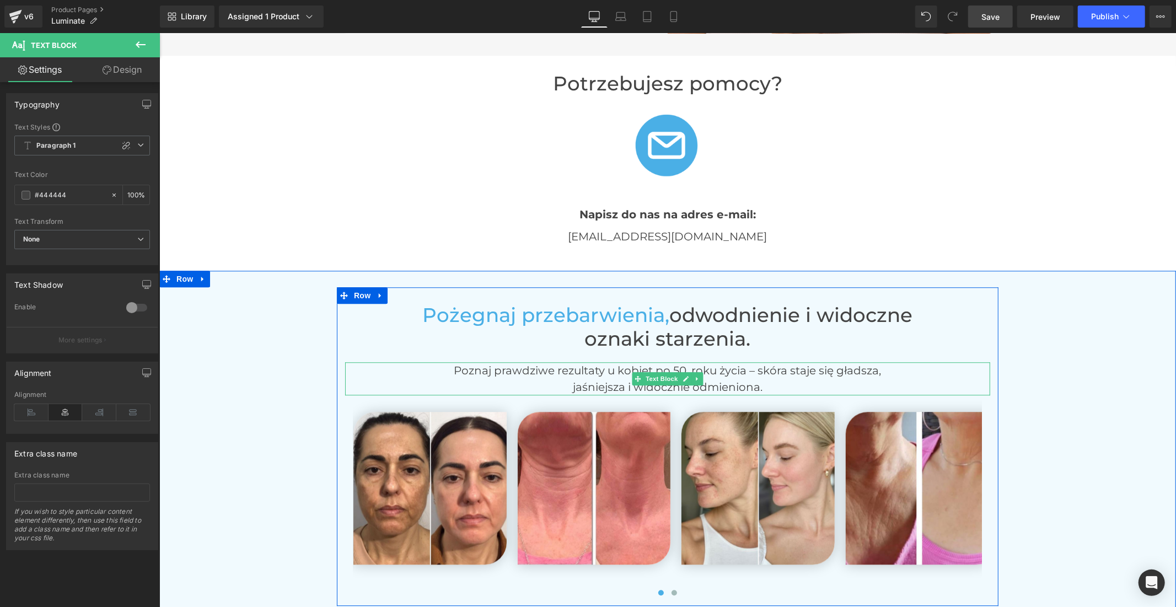
click at [698, 364] on p "Poznaj prawdziwe rezultaty u kobiet po 50. roku życia – skóra staje się gładsza," at bounding box center [667, 370] width 645 height 17
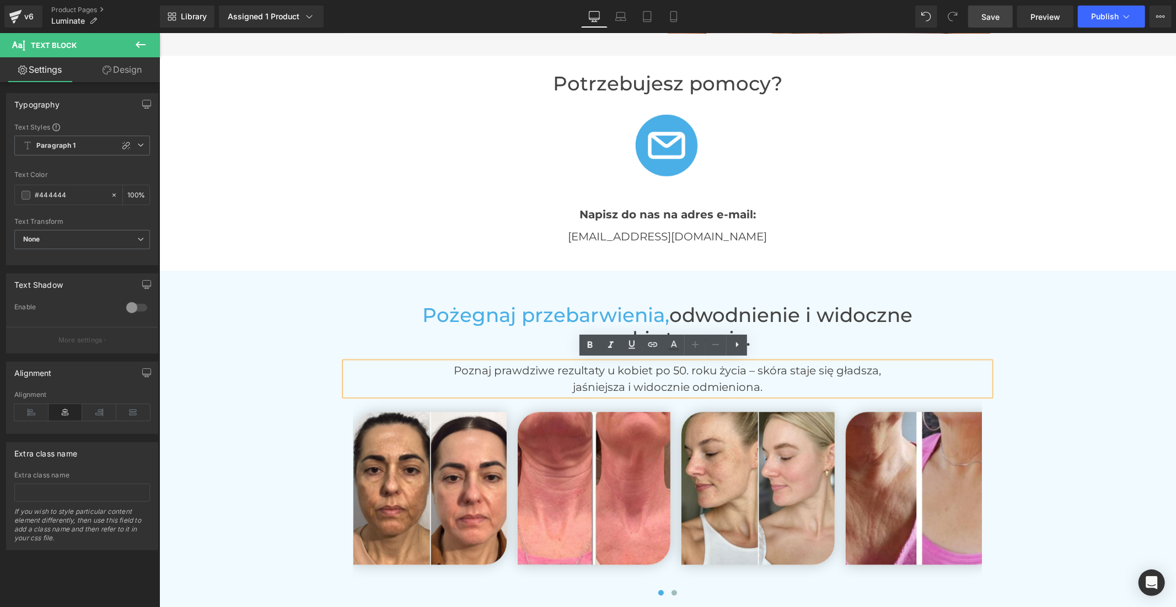
click at [681, 370] on p "Poznaj prawdziwe rezultaty u kobiet po 50. roku życia – skóra staje się gładsza," at bounding box center [667, 370] width 645 height 17
click at [682, 367] on p "Poznaj prawdziwe rezultaty u kobiet po 50. roku życia – skóra staje się gładsza," at bounding box center [667, 370] width 645 height 17
click at [1000, 19] on link "Save" at bounding box center [990, 17] width 45 height 22
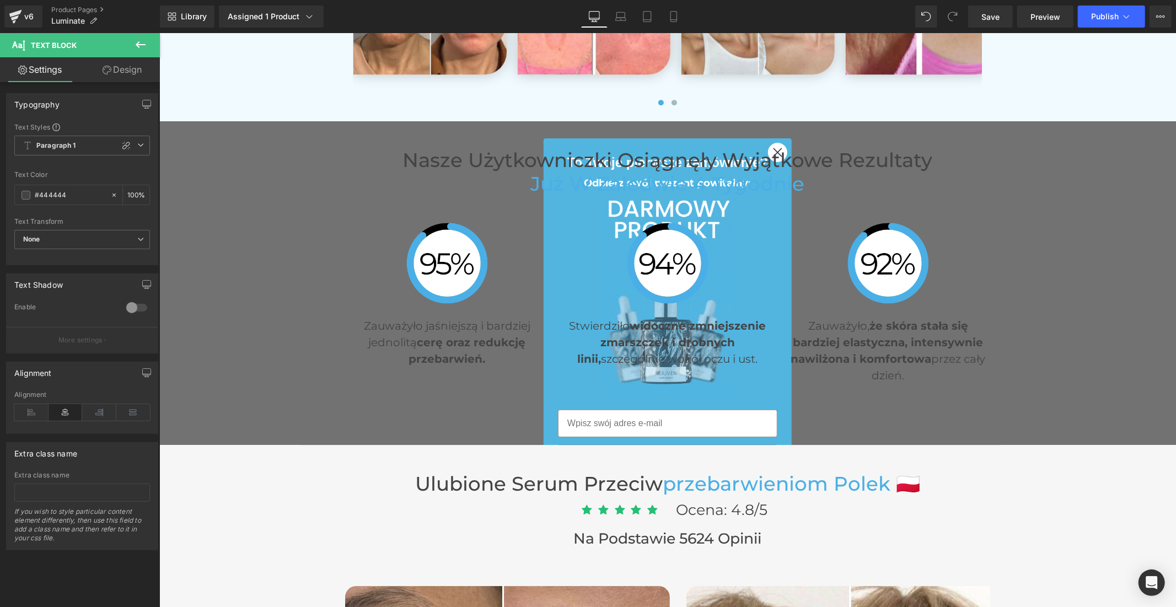
scroll to position [2817, 0]
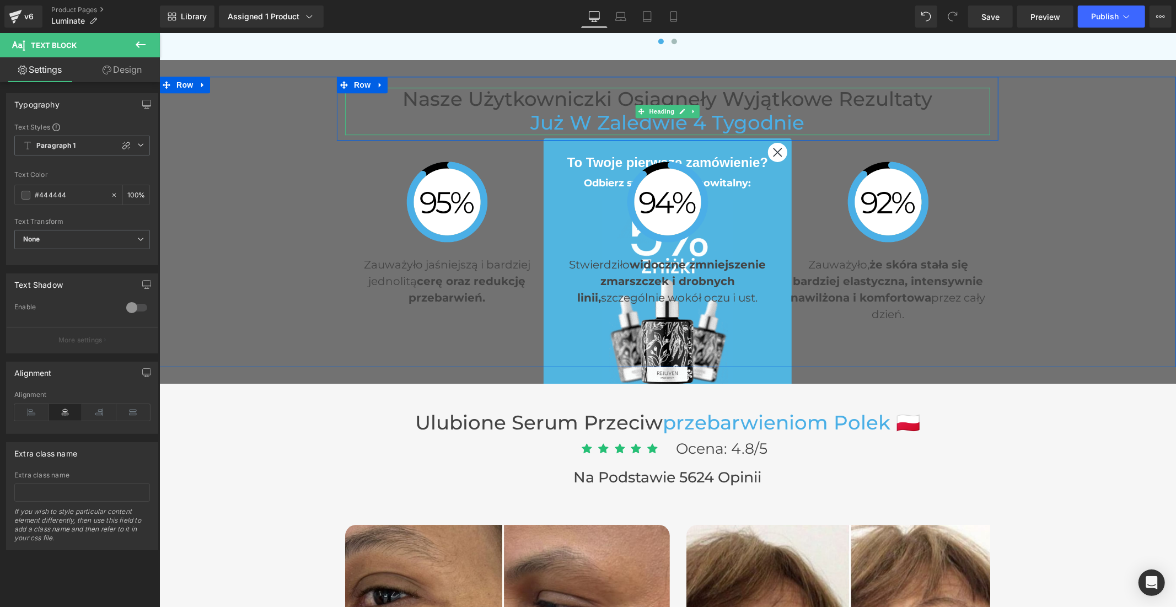
click at [678, 97] on h2 "Nasze użytkowniczki osiągnęły wyjątkowe rezultaty" at bounding box center [667, 99] width 645 height 24
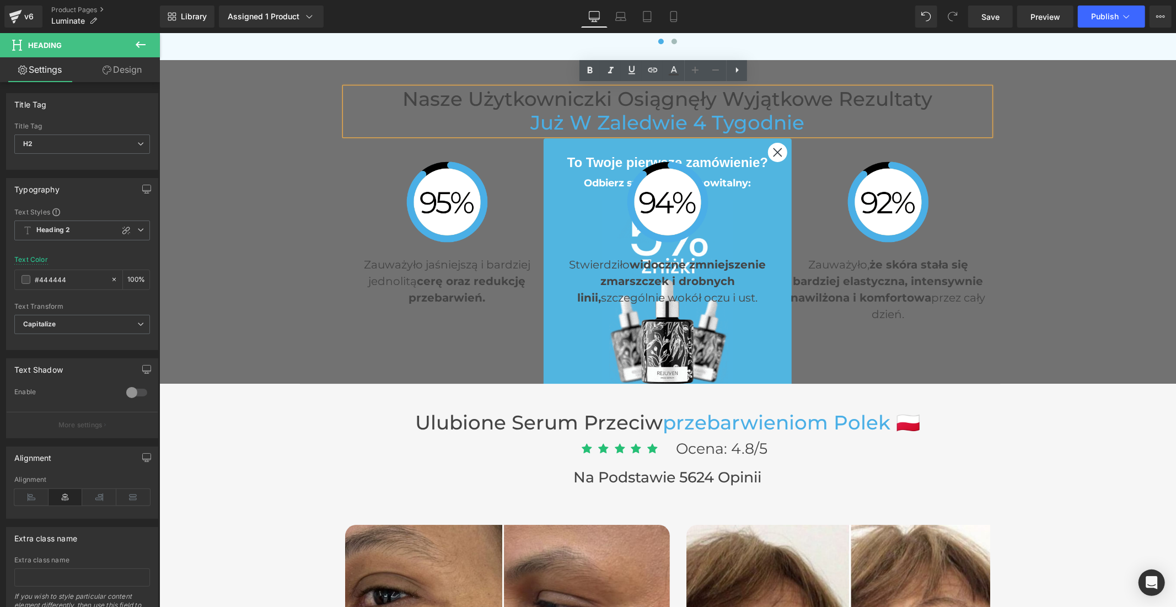
click at [923, 93] on h2 "Nasze użytkowniczki osiągnęły wyjątkowe rezultaty" at bounding box center [667, 99] width 645 height 24
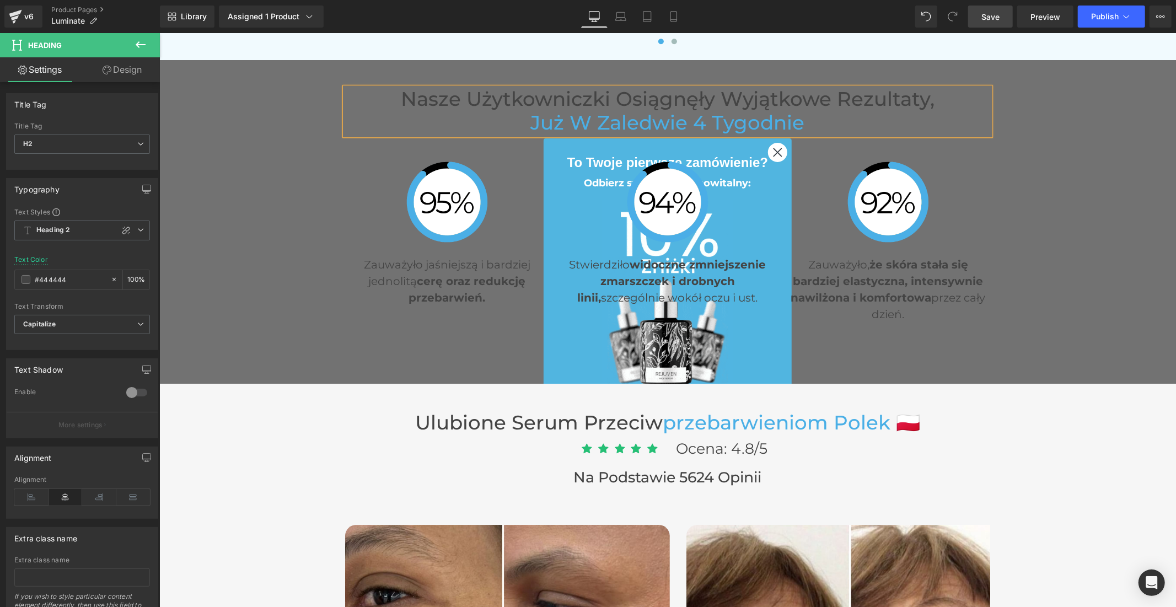
click at [987, 14] on span "Save" at bounding box center [990, 17] width 18 height 12
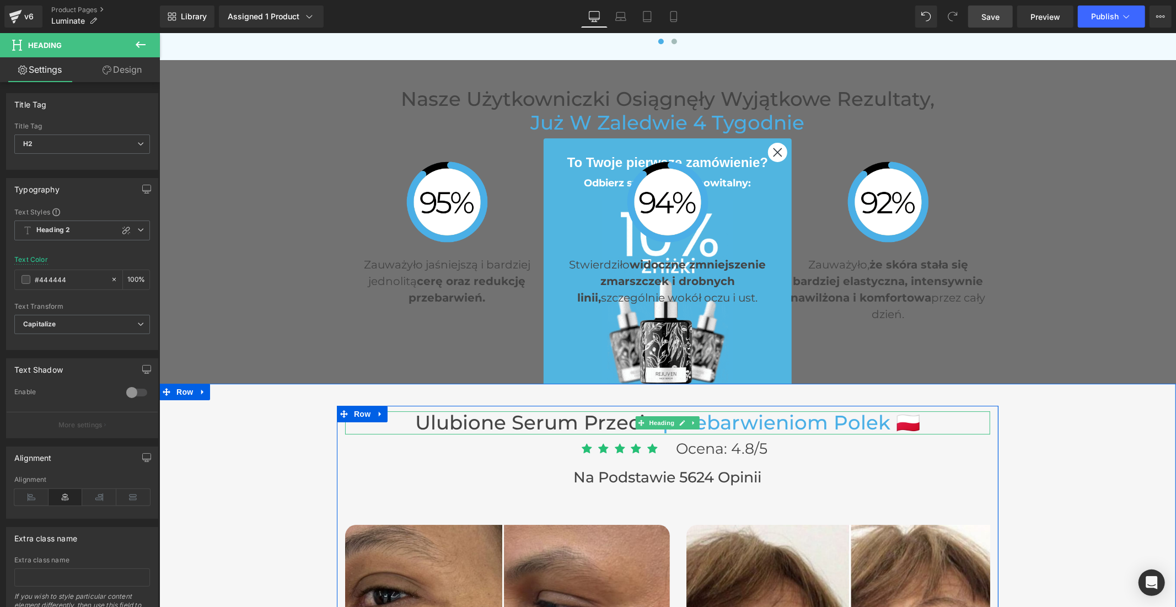
click at [736, 422] on font "przebarwieniom Polek 🇵🇱" at bounding box center [790, 422] width 257 height 24
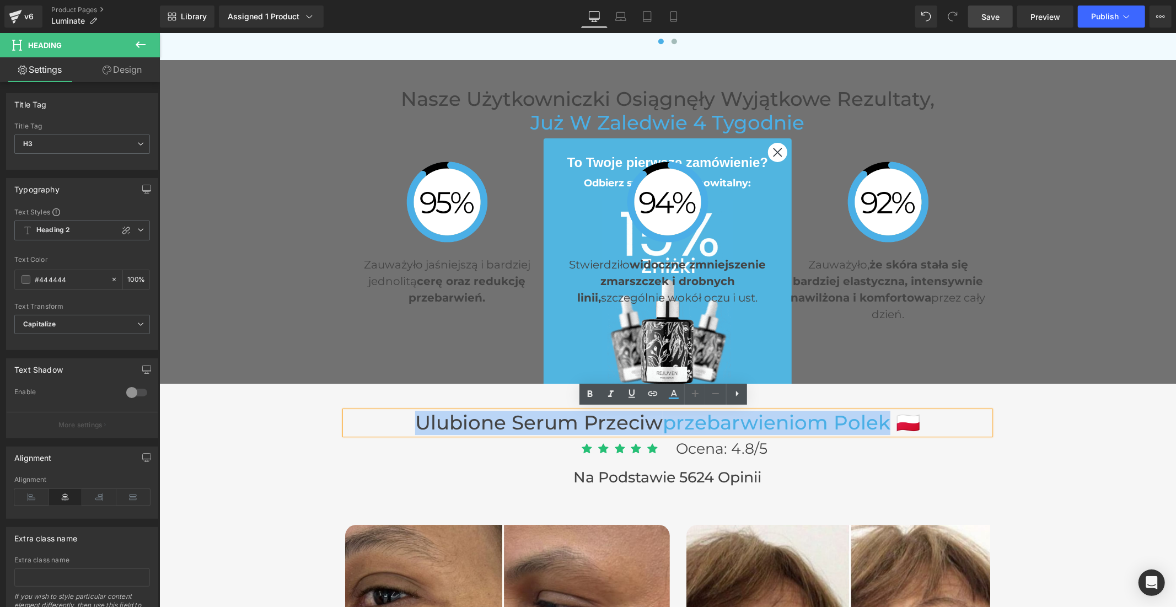
drag, startPoint x: 886, startPoint y: 419, endPoint x: 417, endPoint y: 419, distance: 469.6
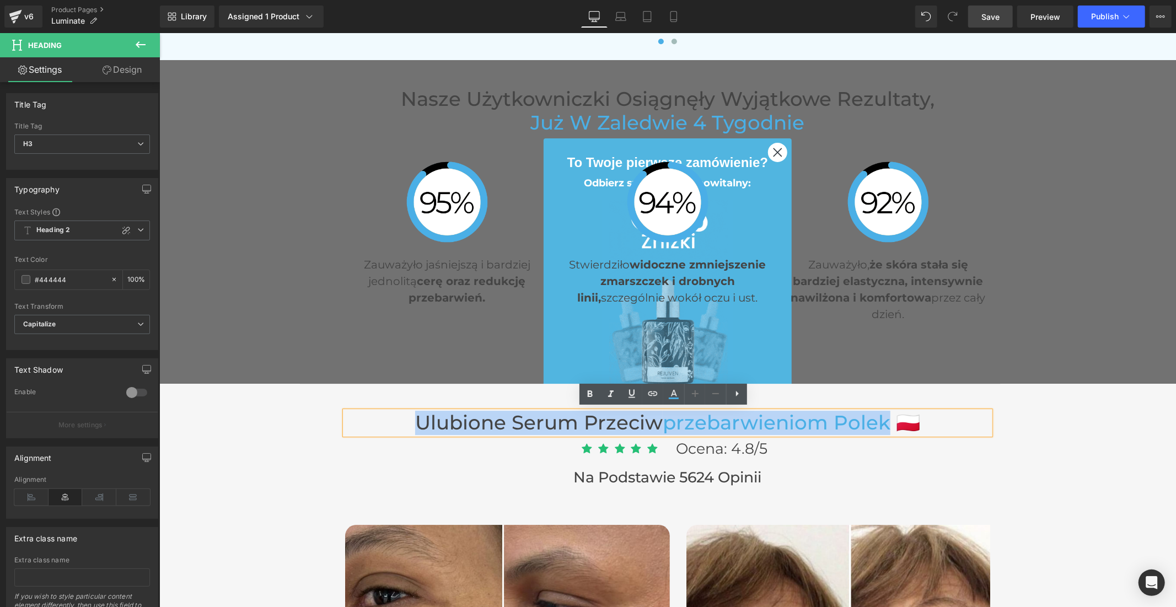
click at [417, 419] on h3 "Ulubione serum przeciw przebarwieniom Polek 🇵🇱" at bounding box center [667, 423] width 645 height 24
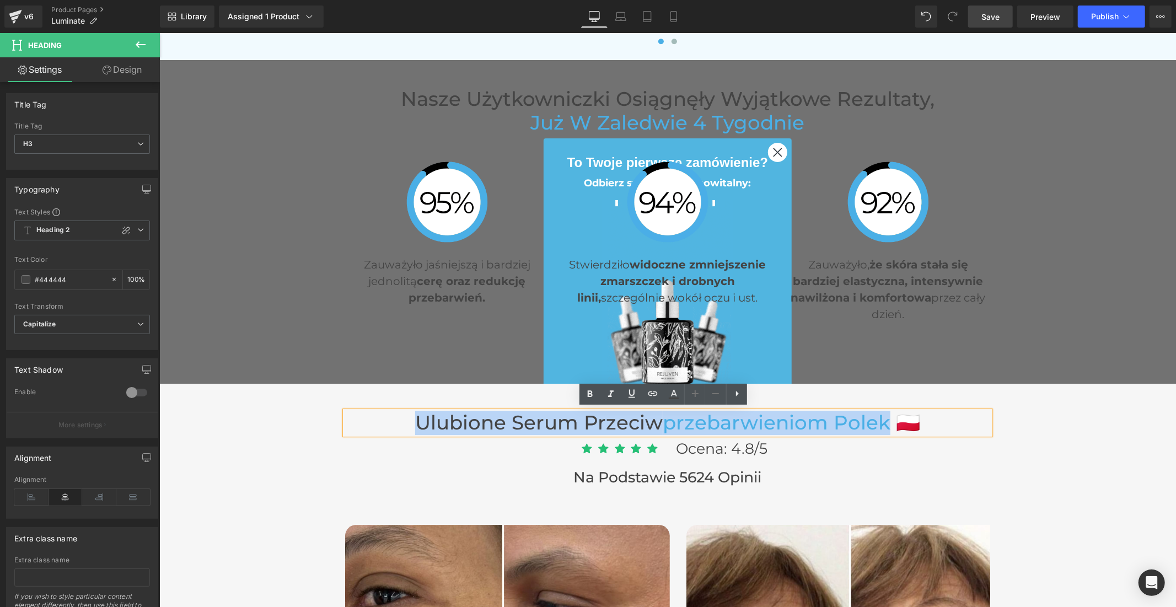
paste div
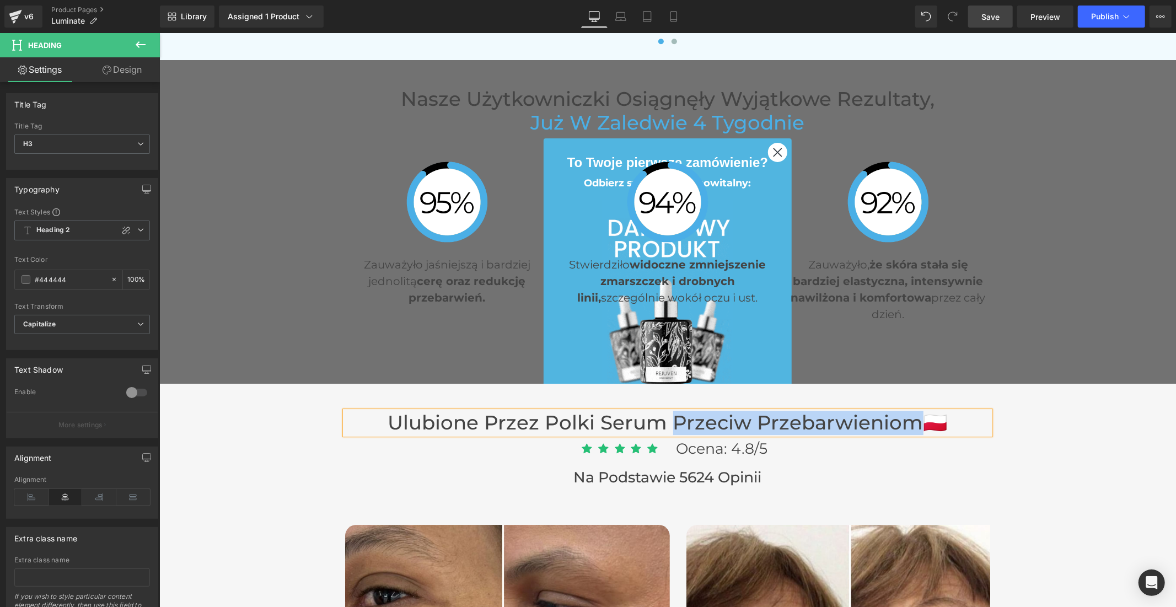
drag, startPoint x: 915, startPoint y: 422, endPoint x: 670, endPoint y: 420, distance: 245.3
click at [670, 420] on h3 "Ulubione przez Polki serum przeciw przebarwieniom 🇵🇱" at bounding box center [667, 423] width 645 height 24
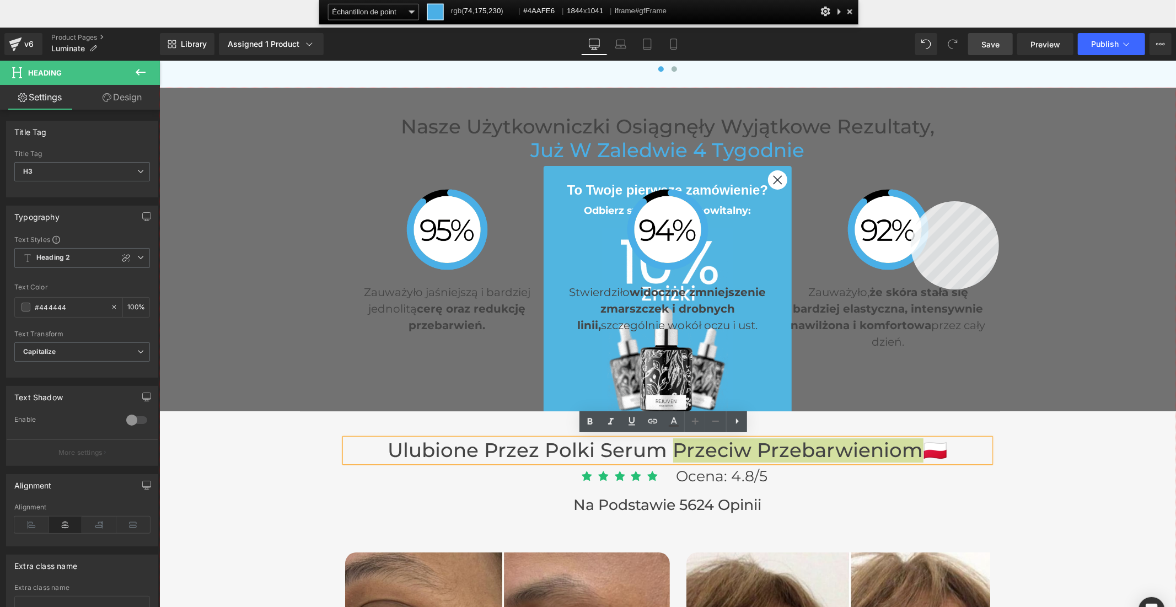
copy h3 "przeciw przebarwieniom"
click at [911, 201] on div at bounding box center [667, 375] width 1016 height 574
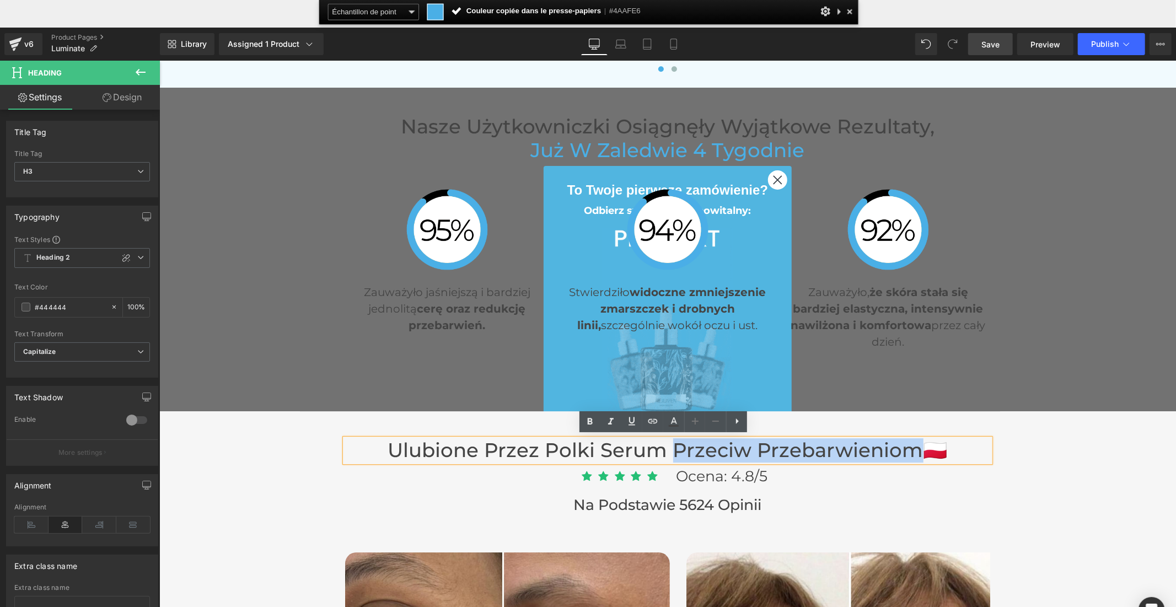
drag, startPoint x: 830, startPoint y: 487, endPoint x: 671, endPoint y: 454, distance: 162.7
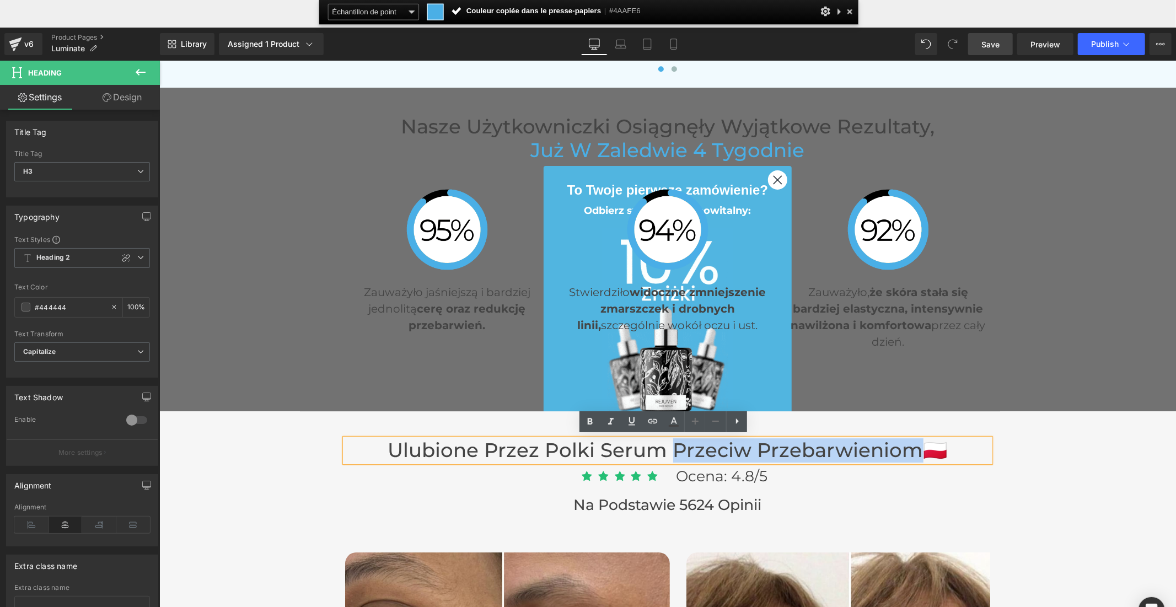
click at [671, 454] on h3 "Ulubione przez Polki serum przeciw przebarwieniom 🇵🇱" at bounding box center [667, 450] width 645 height 24
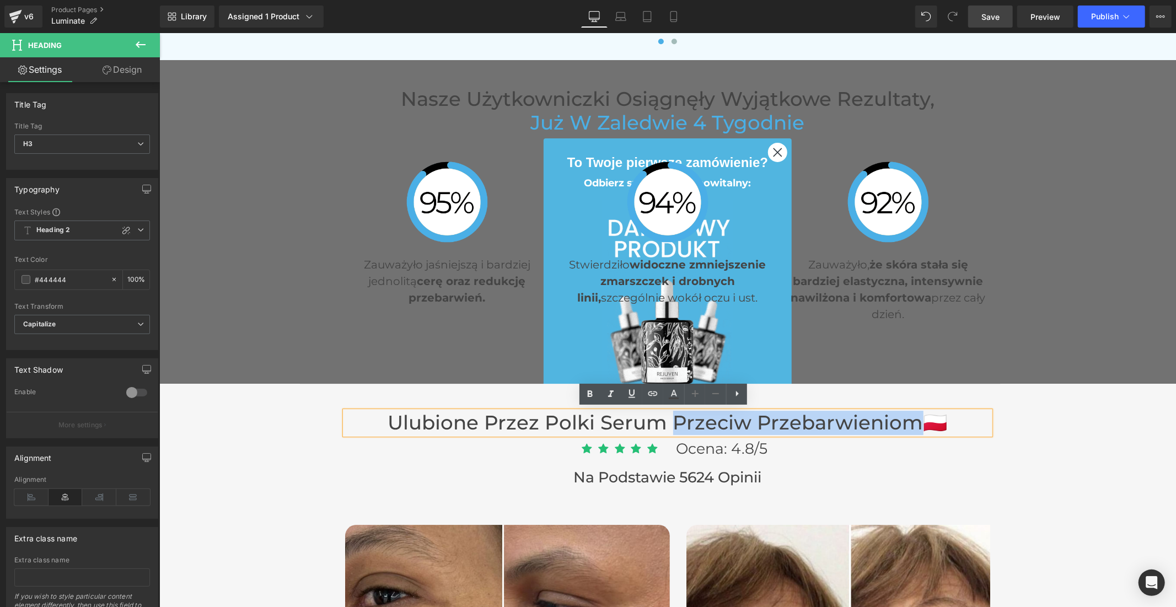
drag, startPoint x: 669, startPoint y: 417, endPoint x: 911, endPoint y: 418, distance: 242.0
click at [911, 418] on h3 "Ulubione przez Polki serum przeciw przebarwieniom 🇵🇱" at bounding box center [667, 423] width 645 height 24
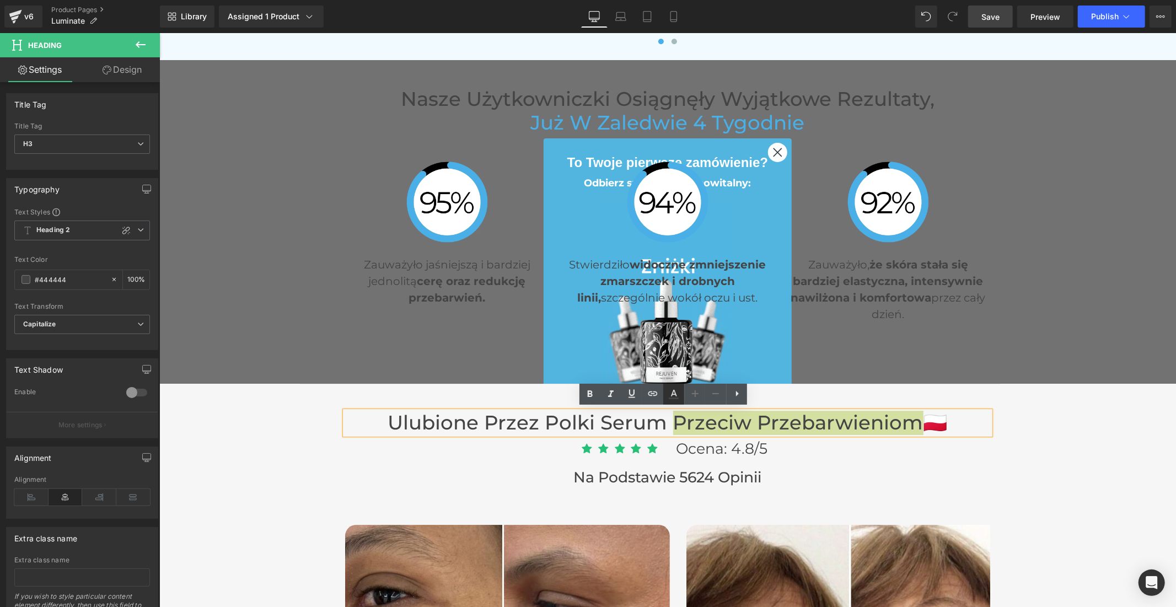
click at [676, 397] on icon at bounding box center [673, 394] width 13 height 13
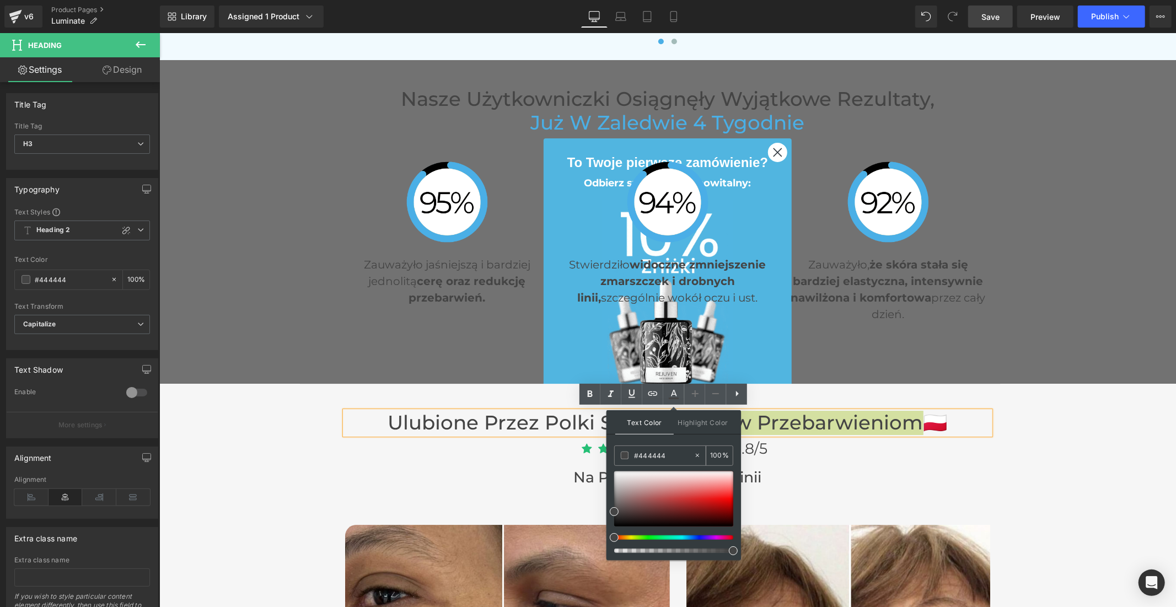
drag, startPoint x: 671, startPoint y: 454, endPoint x: 624, endPoint y: 454, distance: 46.9
click at [624, 454] on div "#444444" at bounding box center [654, 455] width 79 height 19
paste input "AAFE6"
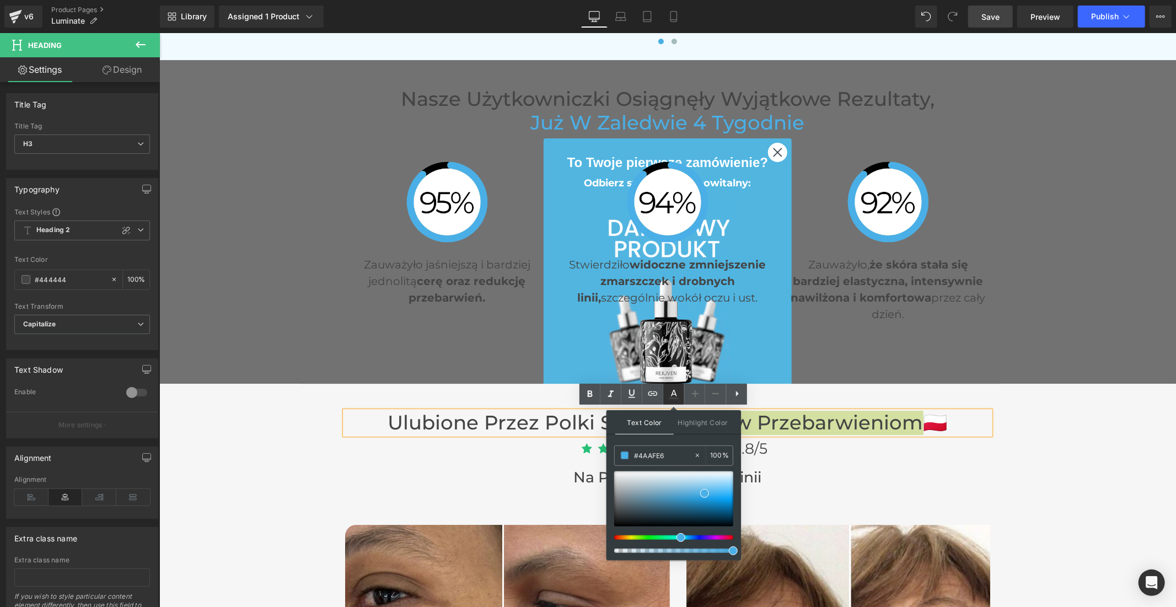
type input "#4AAFE6"
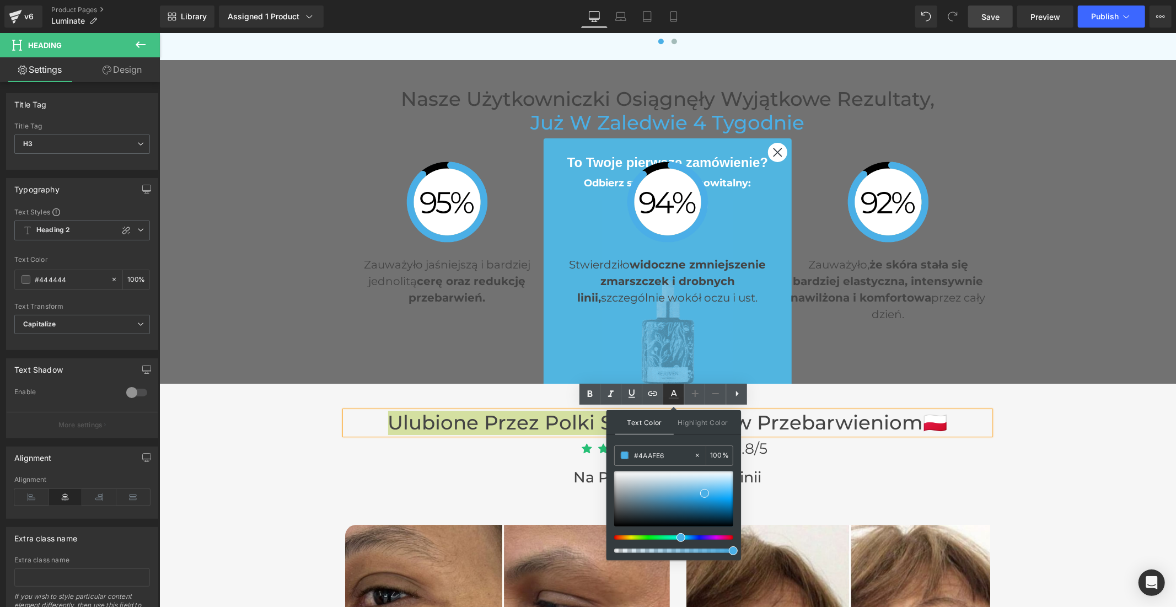
click at [671, 399] on icon at bounding box center [673, 394] width 13 height 13
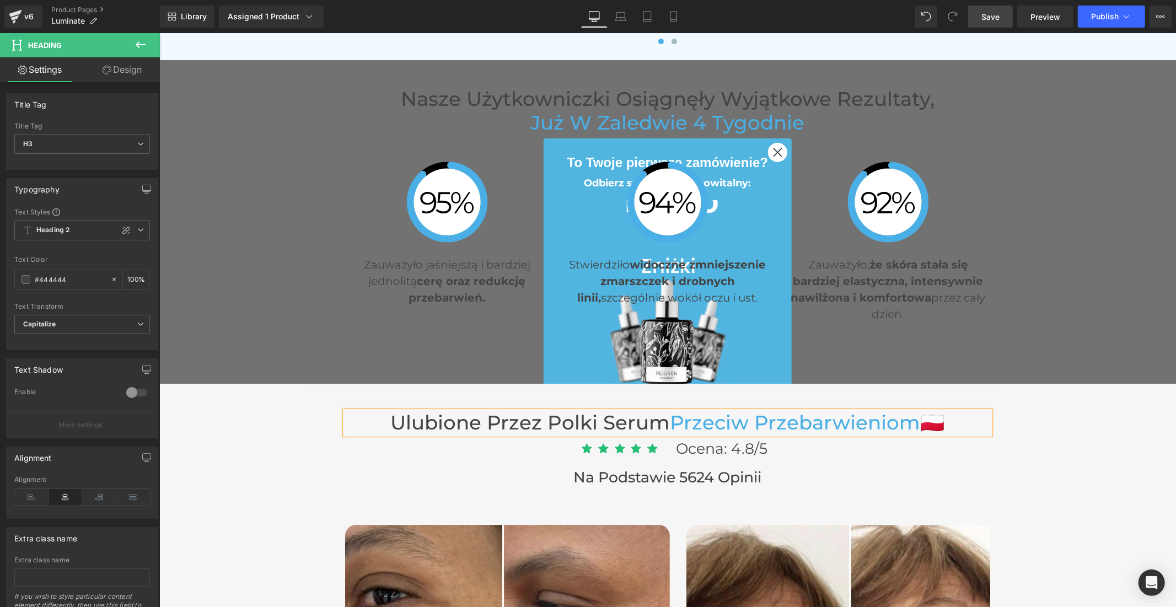
drag, startPoint x: 993, startPoint y: 7, endPoint x: 749, endPoint y: 268, distance: 357.2
click at [993, 7] on link "Save" at bounding box center [990, 17] width 45 height 22
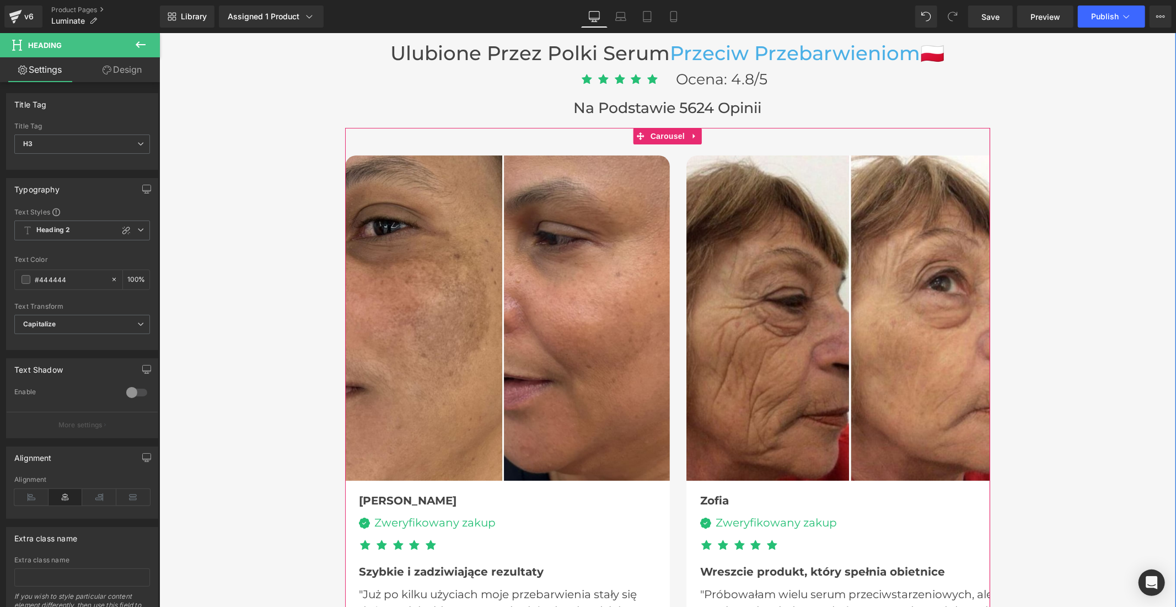
scroll to position [3184, 0]
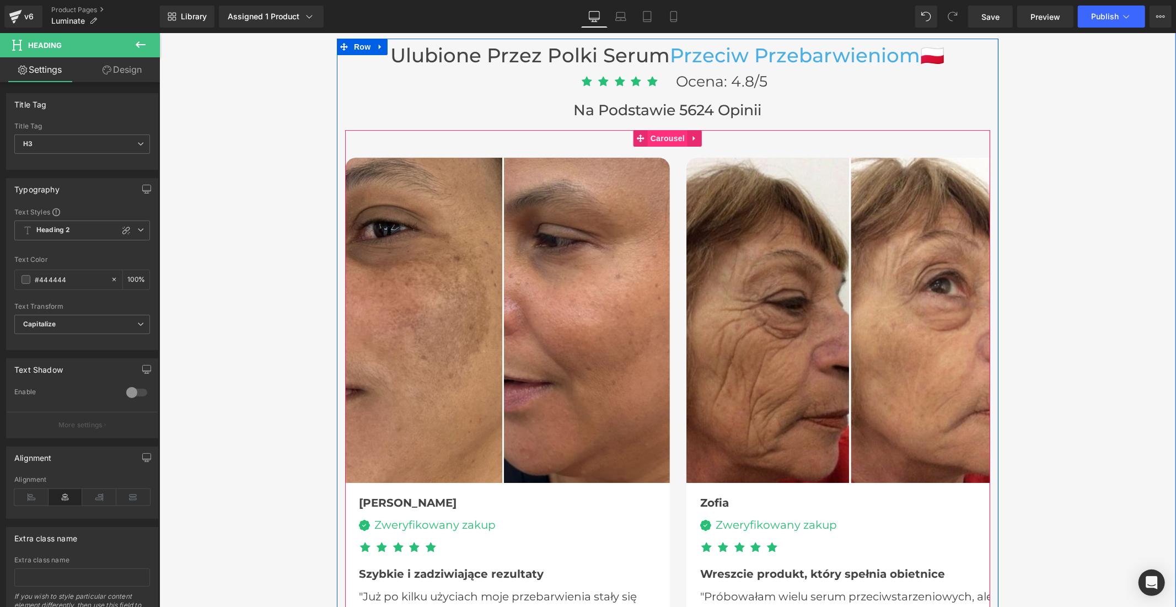
click at [654, 135] on span "Carousel" at bounding box center [667, 138] width 40 height 17
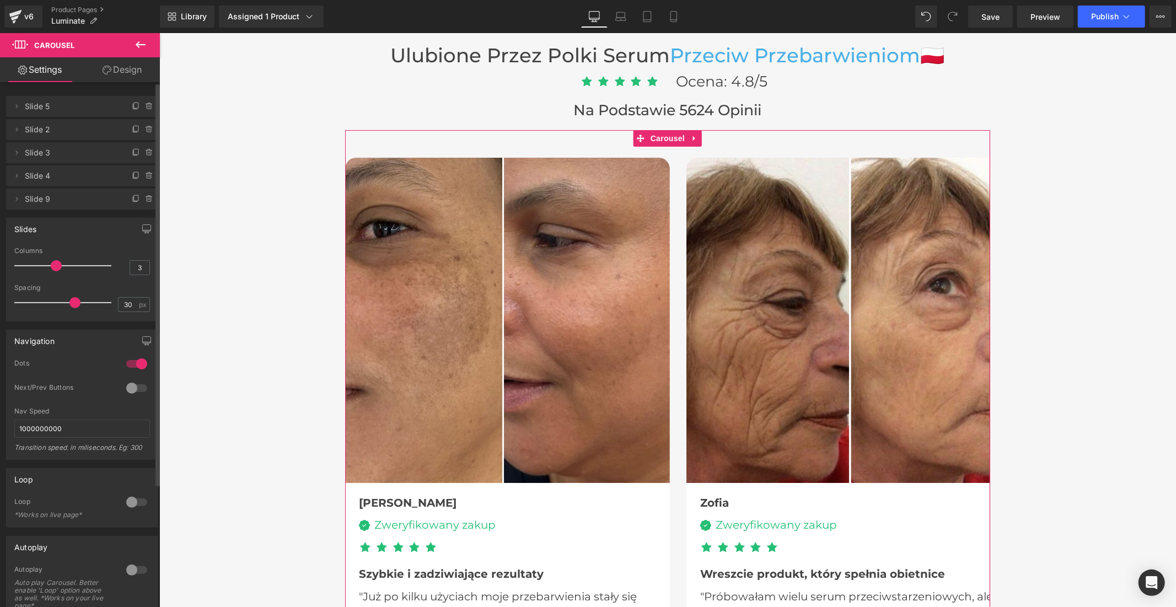
drag, startPoint x: 61, startPoint y: 265, endPoint x: 150, endPoint y: 298, distance: 95.0
click at [144, 263] on div "Columns 3" at bounding box center [82, 265] width 136 height 37
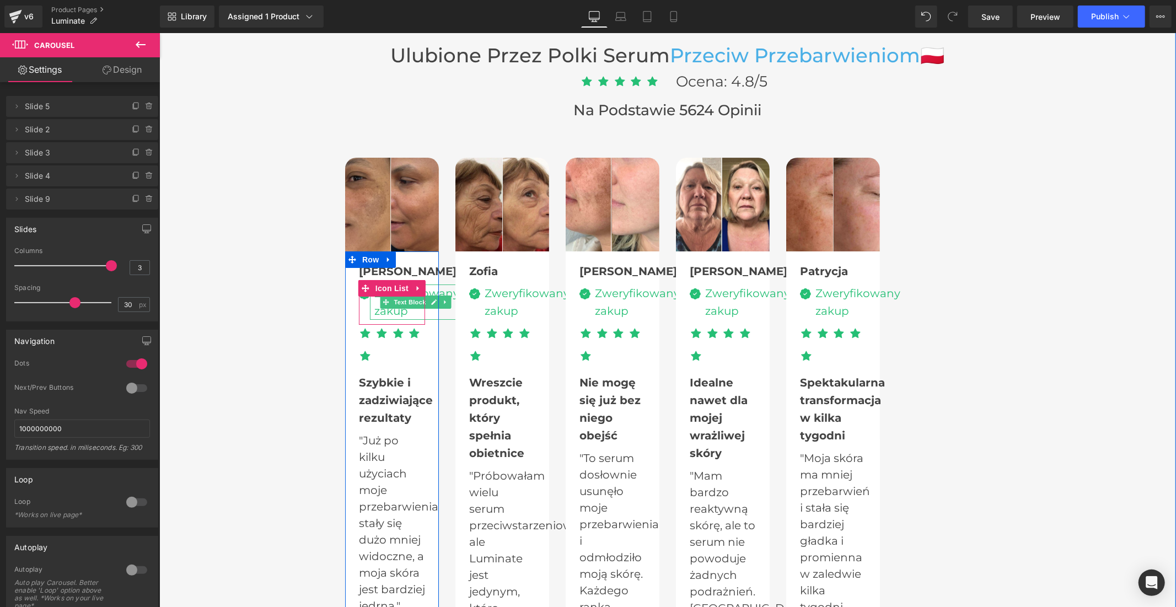
click at [384, 309] on div "Zweryfikowany zakup" at bounding box center [413, 301] width 89 height 35
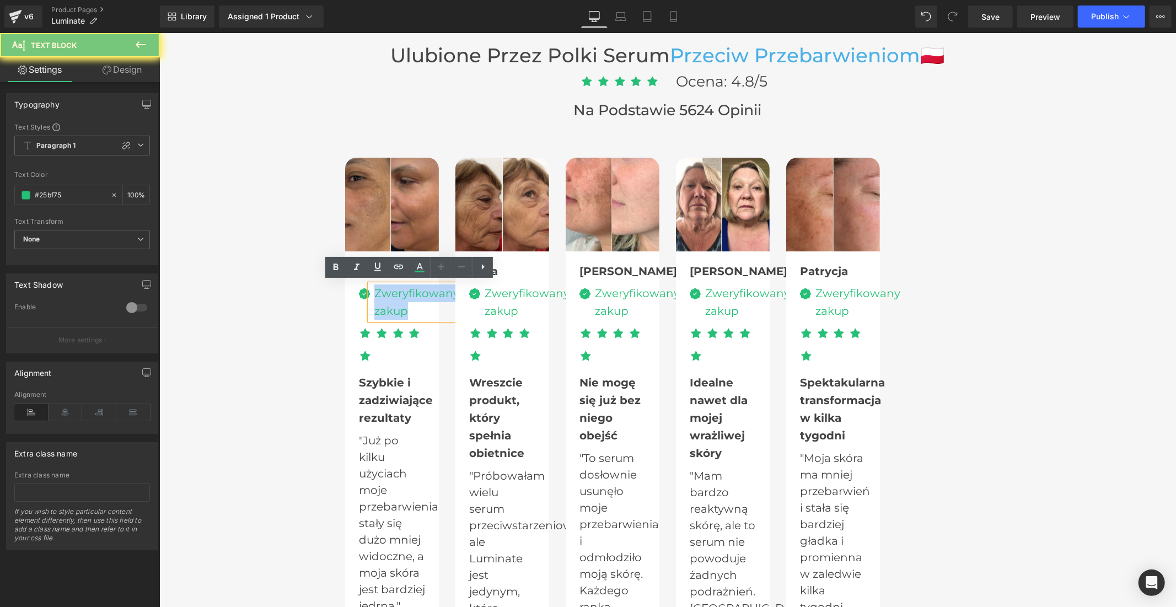
click at [384, 309] on div "Zweryfikowany zakup" at bounding box center [413, 301] width 89 height 35
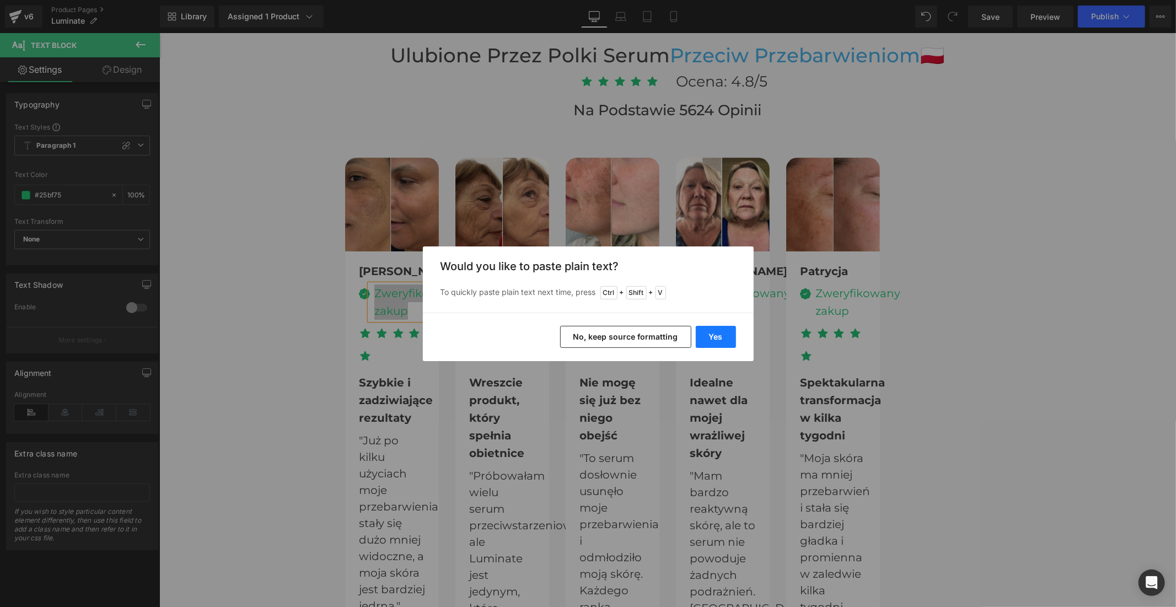
click at [712, 333] on button "Yes" at bounding box center [716, 337] width 40 height 22
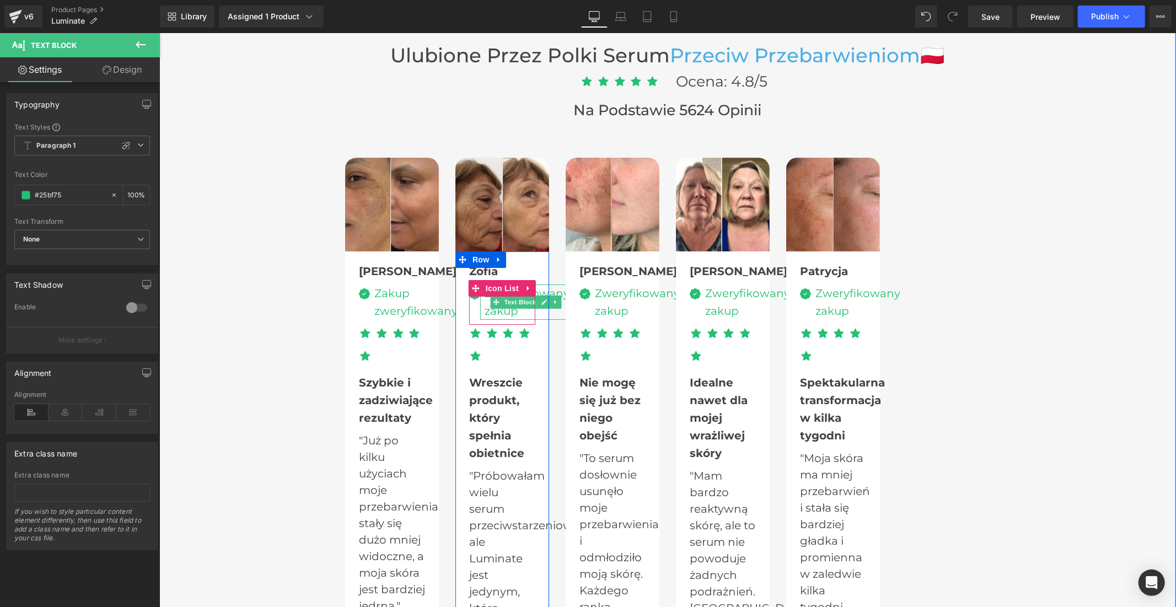
click at [503, 309] on div "Zweryfikowany zakup" at bounding box center [524, 301] width 89 height 35
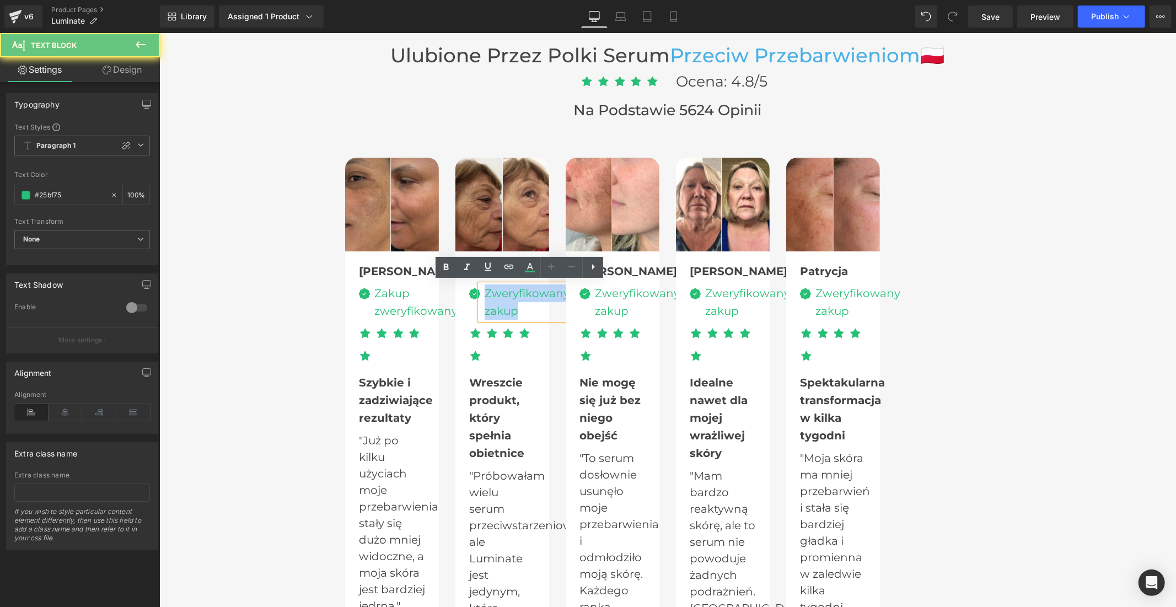
click at [503, 309] on div "Zweryfikowany zakup" at bounding box center [524, 301] width 89 height 35
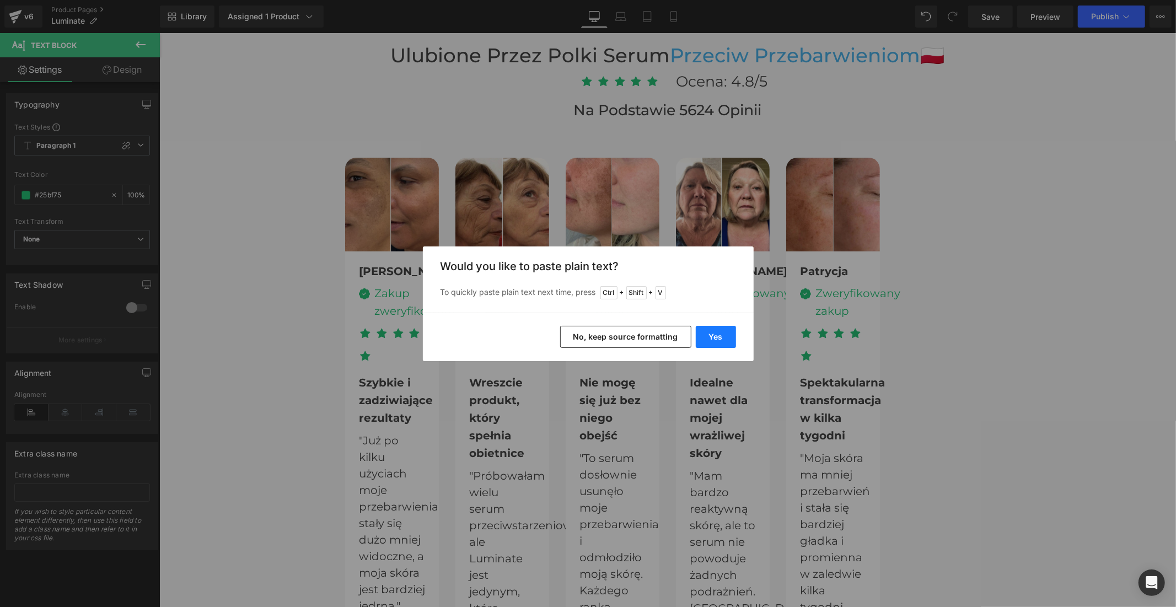
click at [713, 335] on button "Yes" at bounding box center [716, 337] width 40 height 22
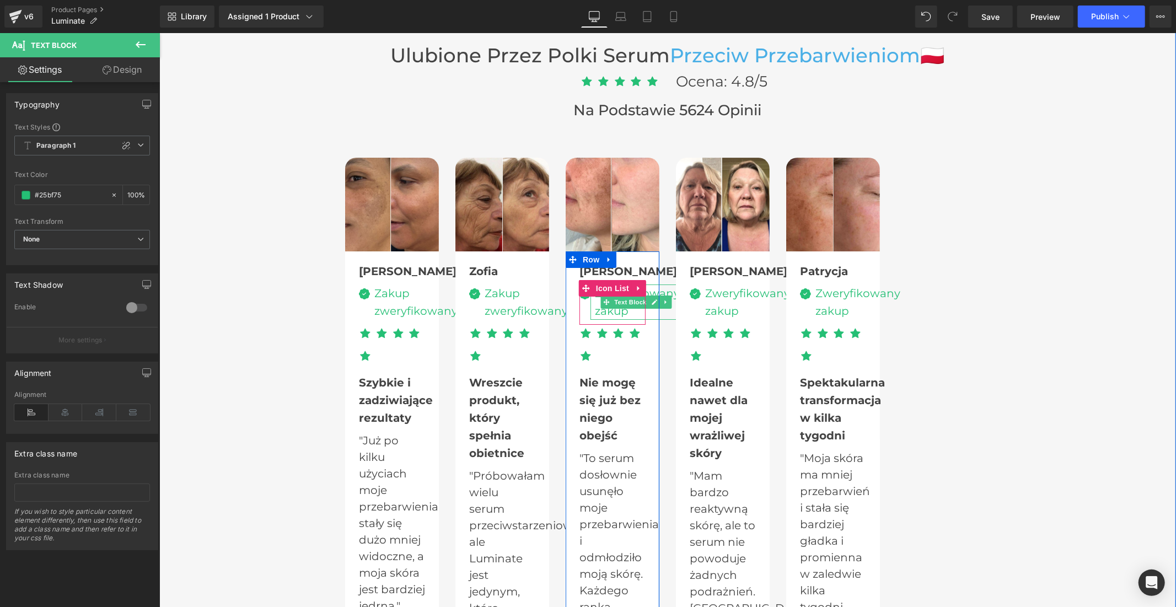
click at [598, 310] on div "Zweryfikowany zakup" at bounding box center [634, 301] width 89 height 35
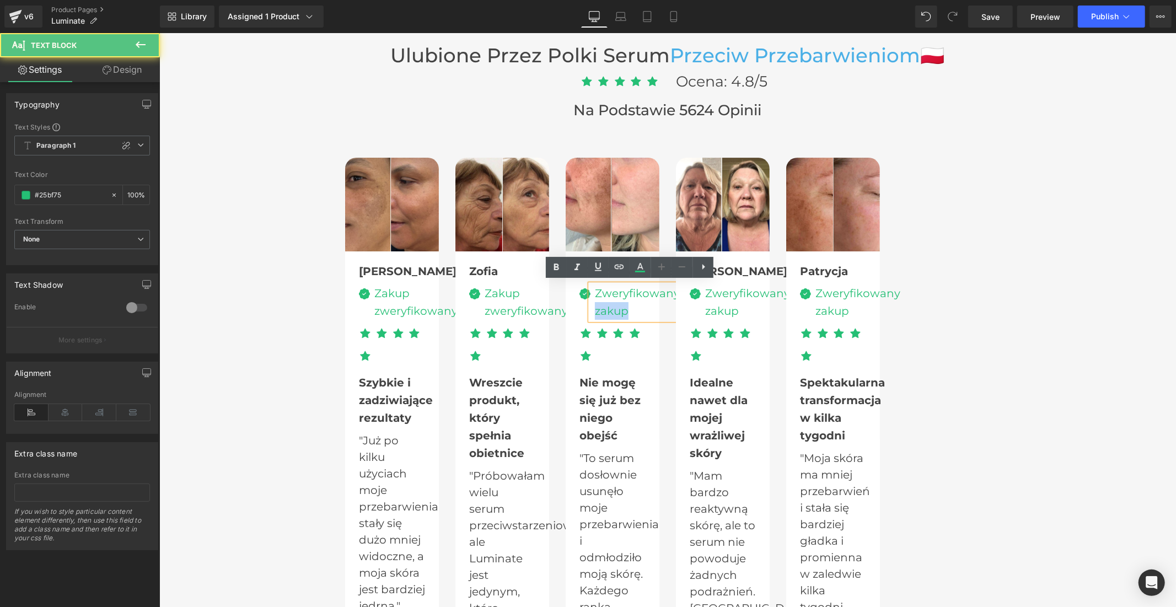
click at [598, 310] on div "Zweryfikowany zakup" at bounding box center [634, 301] width 89 height 35
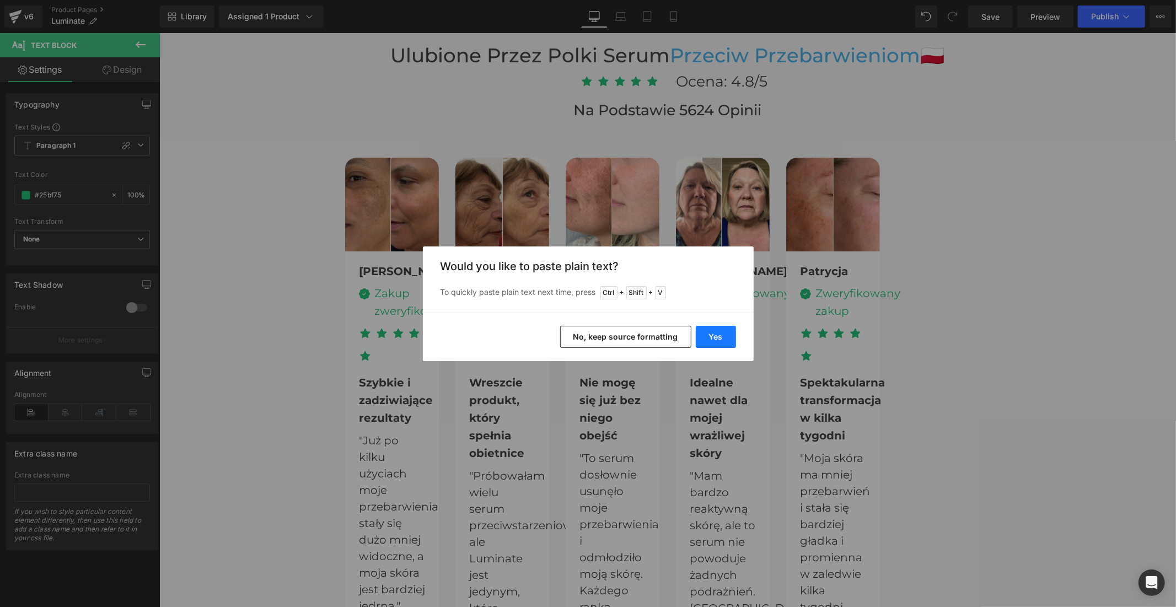
click at [713, 334] on button "Yes" at bounding box center [716, 337] width 40 height 22
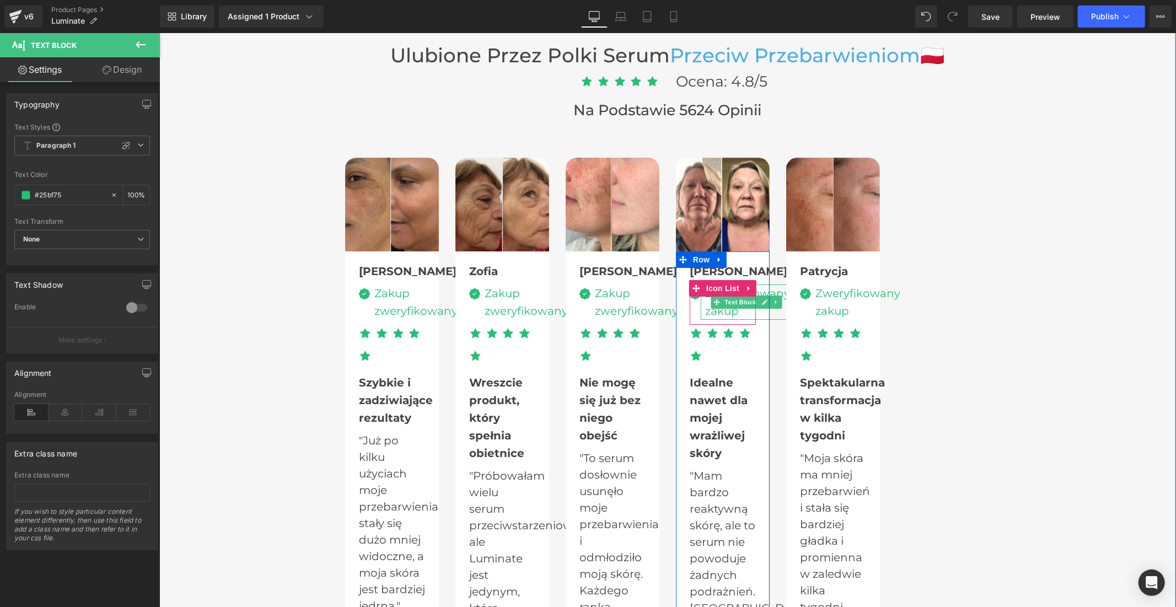
click at [723, 310] on div "Zweryfikowany zakup" at bounding box center [744, 301] width 89 height 35
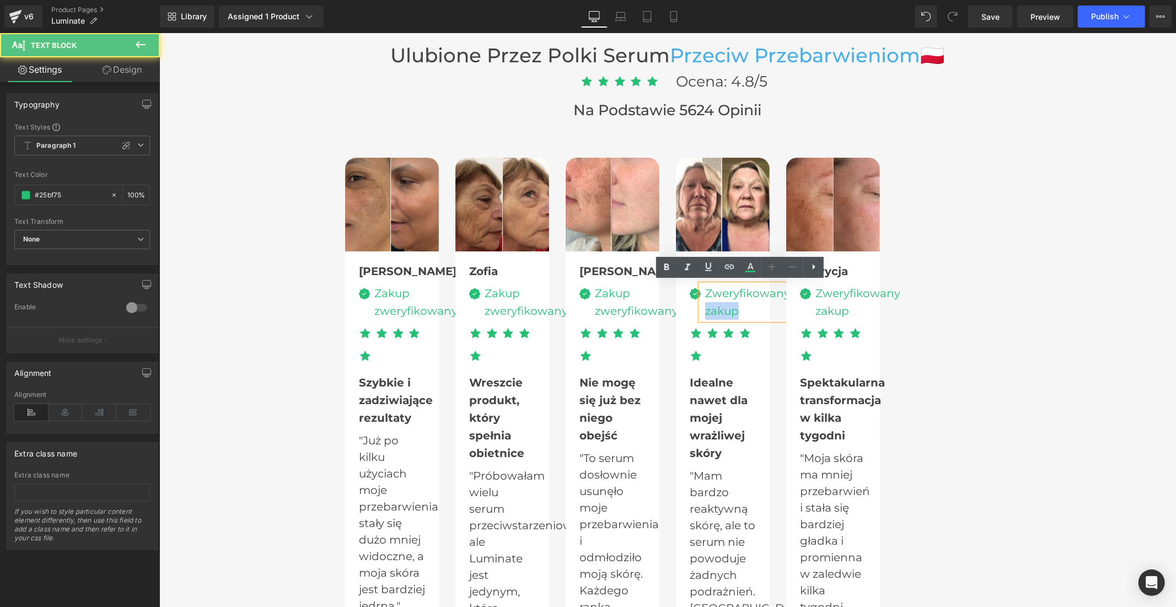
click at [723, 310] on div "Zweryfikowany zakup" at bounding box center [744, 301] width 89 height 35
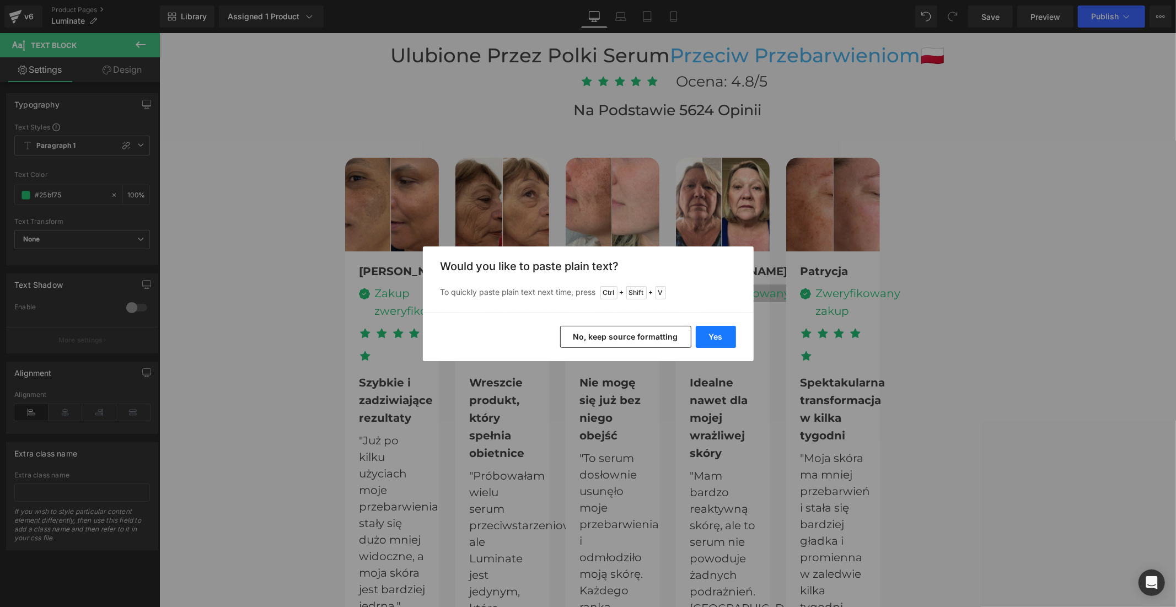
click at [723, 337] on button "Yes" at bounding box center [716, 337] width 40 height 22
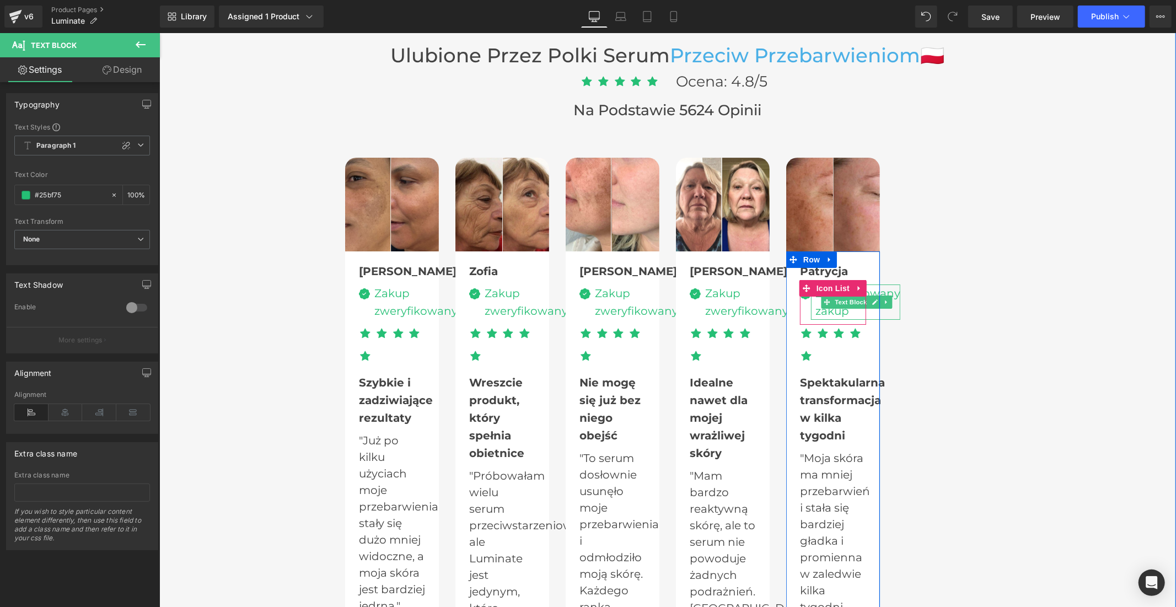
click at [815, 306] on div "Zweryfikowany zakup" at bounding box center [854, 301] width 89 height 35
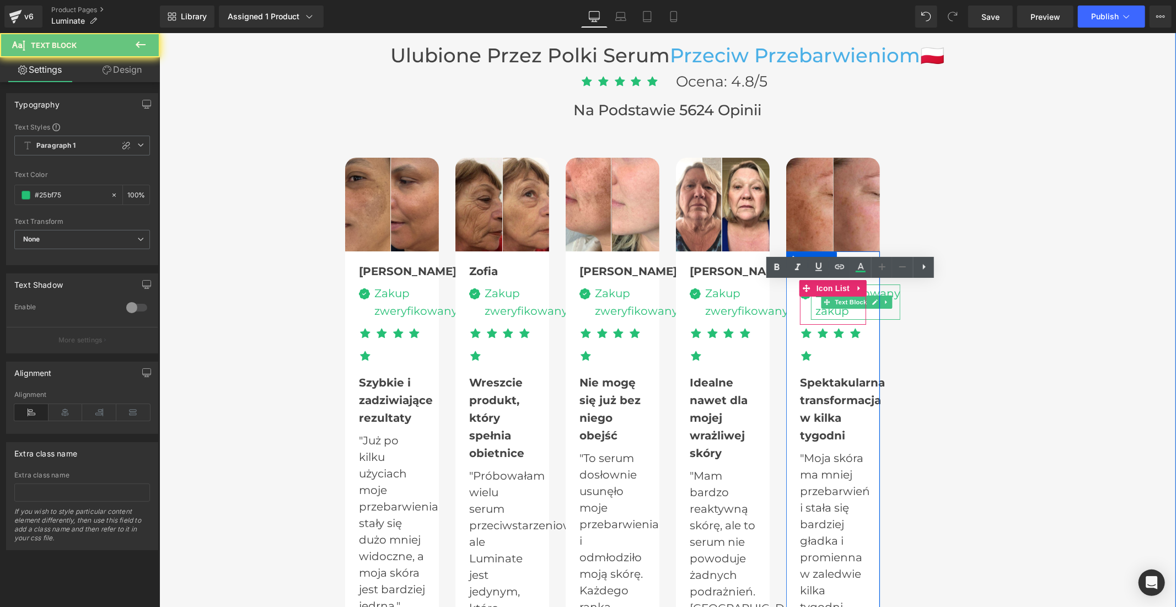
click at [815, 306] on div "Zweryfikowany zakup" at bounding box center [854, 301] width 89 height 35
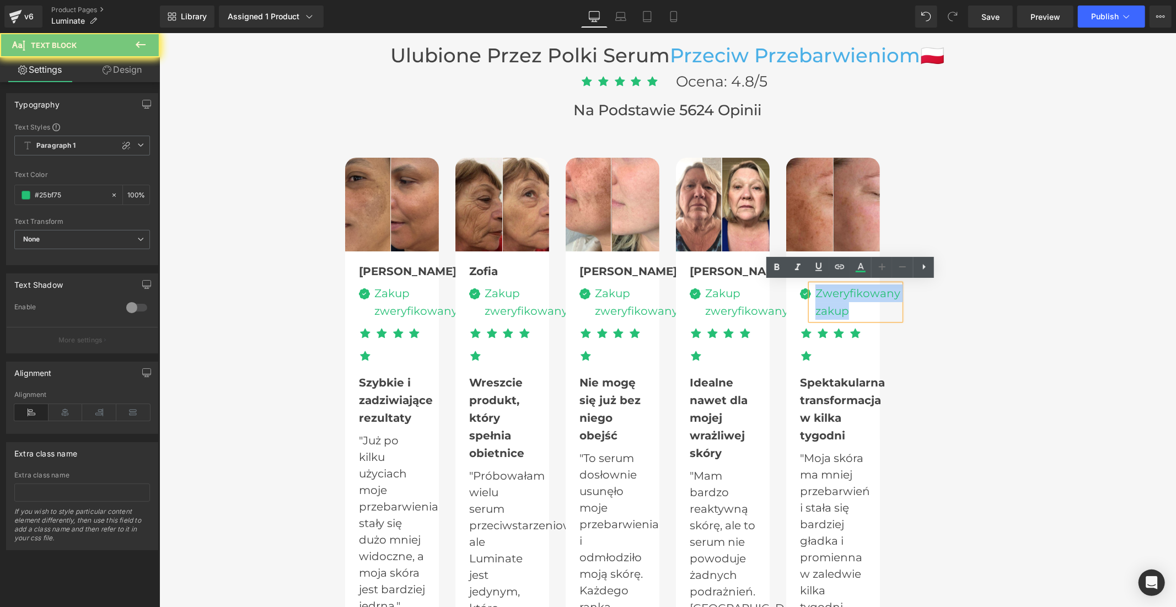
click at [815, 306] on div "Zweryfikowany zakup" at bounding box center [854, 301] width 89 height 35
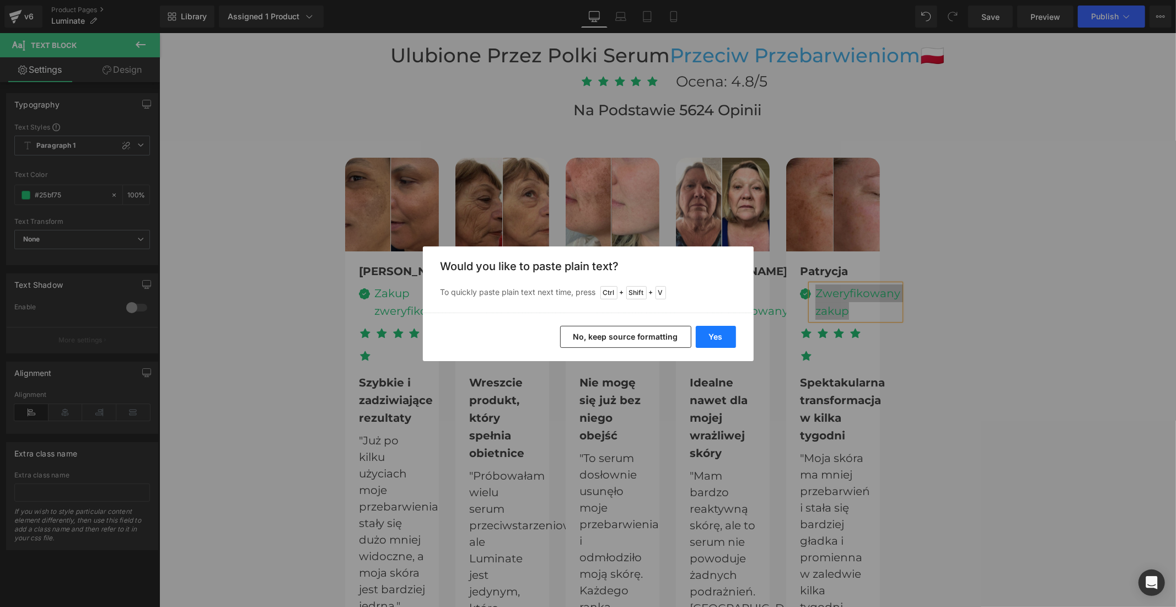
click at [721, 336] on button "Yes" at bounding box center [716, 337] width 40 height 22
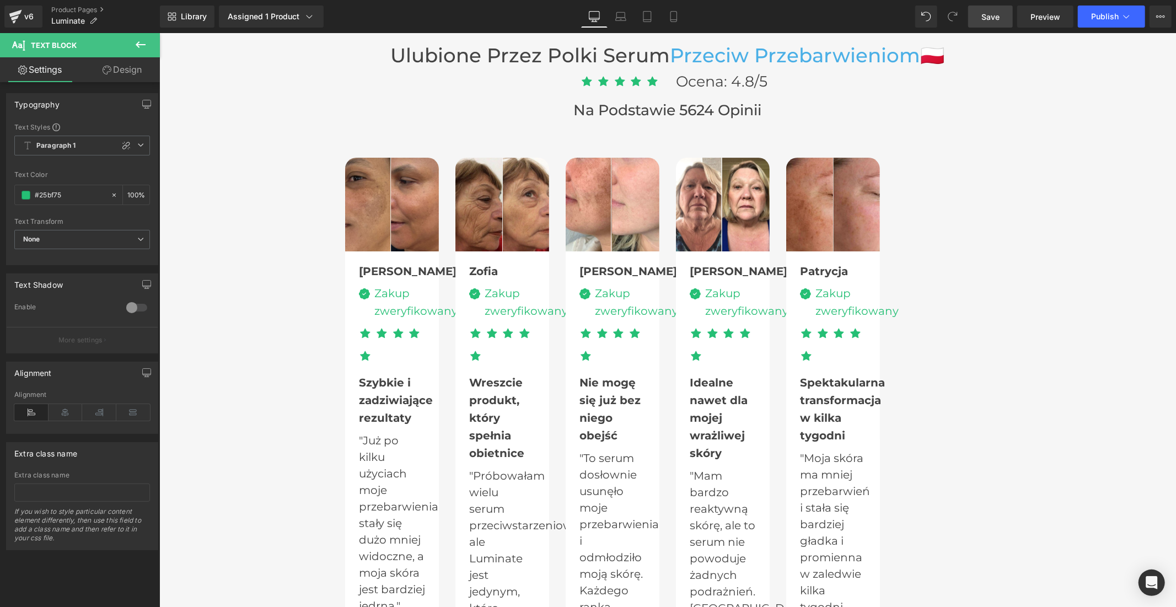
click at [992, 14] on span "Save" at bounding box center [990, 17] width 18 height 12
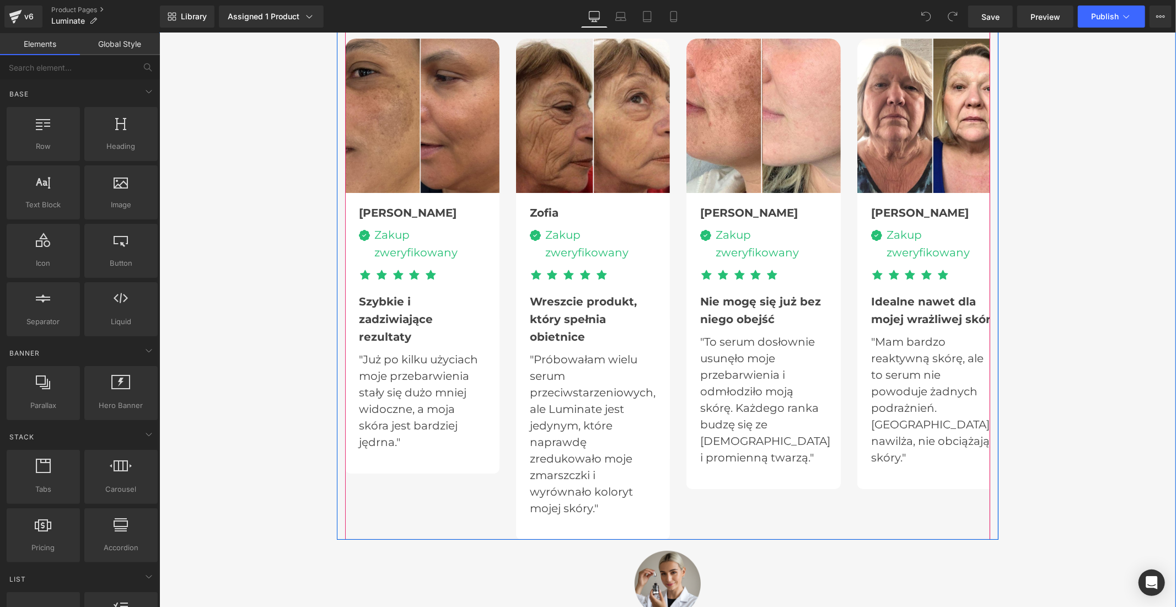
scroll to position [3307, 0]
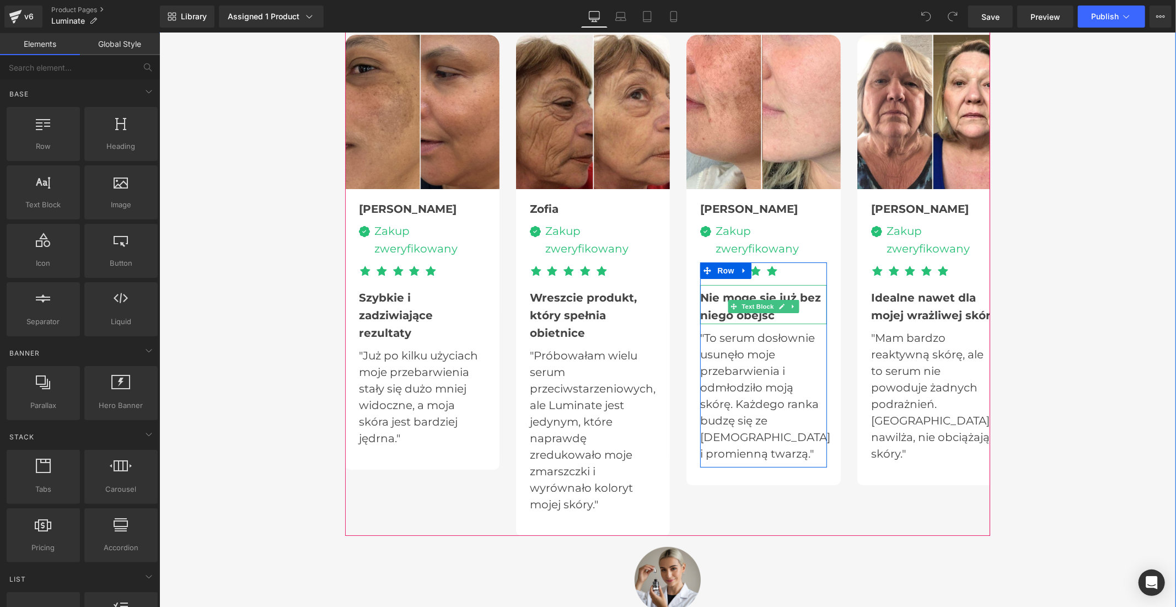
click at [712, 306] on b "Nie mogę się już bez niego obejść" at bounding box center [759, 305] width 121 height 31
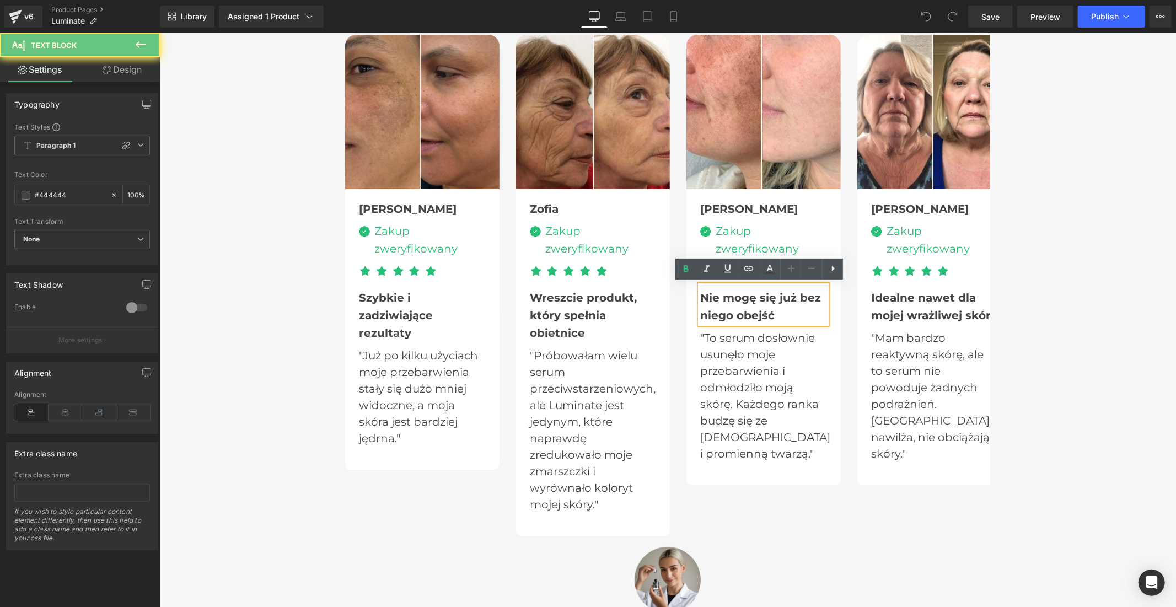
click at [712, 306] on b "Nie mogę się już bez niego obejść" at bounding box center [759, 305] width 121 height 31
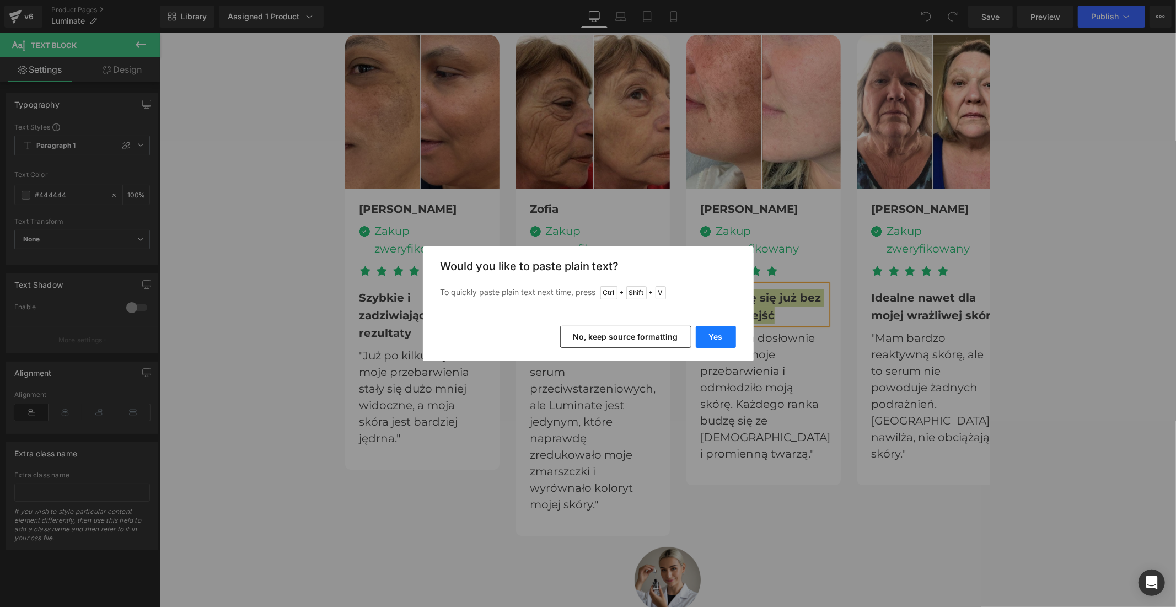
click at [720, 331] on button "Yes" at bounding box center [716, 337] width 40 height 22
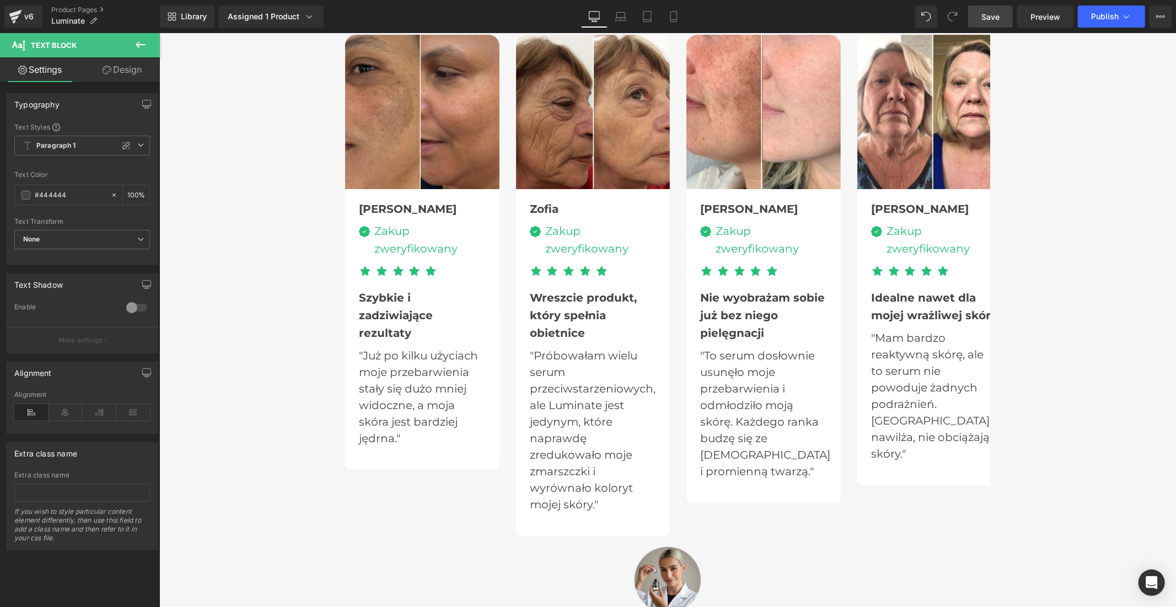
click at [992, 11] on span "Save" at bounding box center [990, 17] width 18 height 12
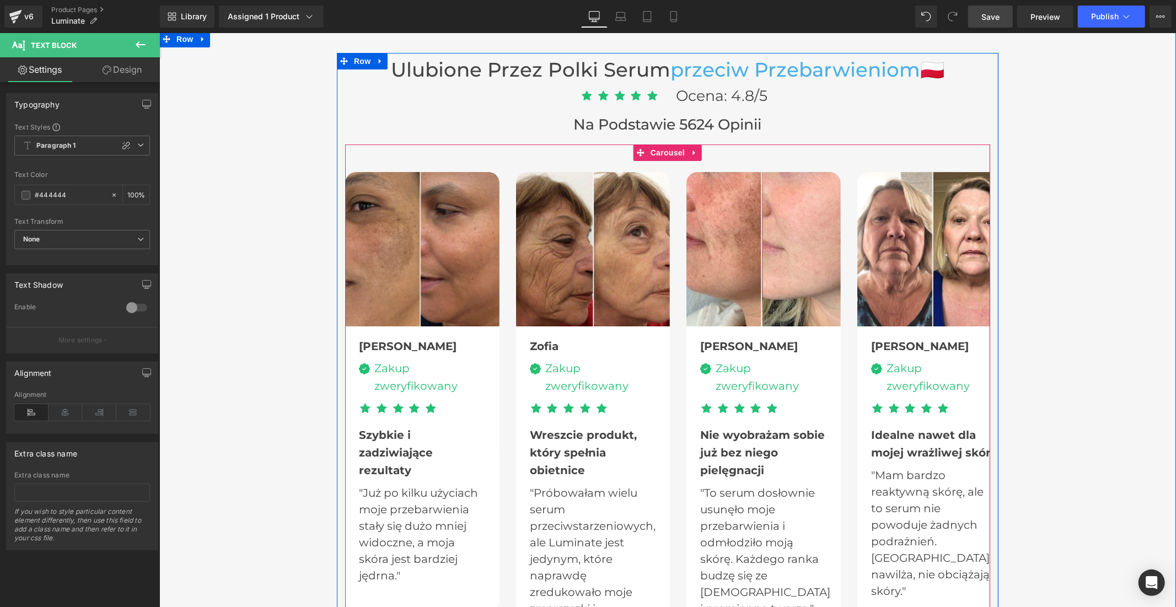
scroll to position [3062, 0]
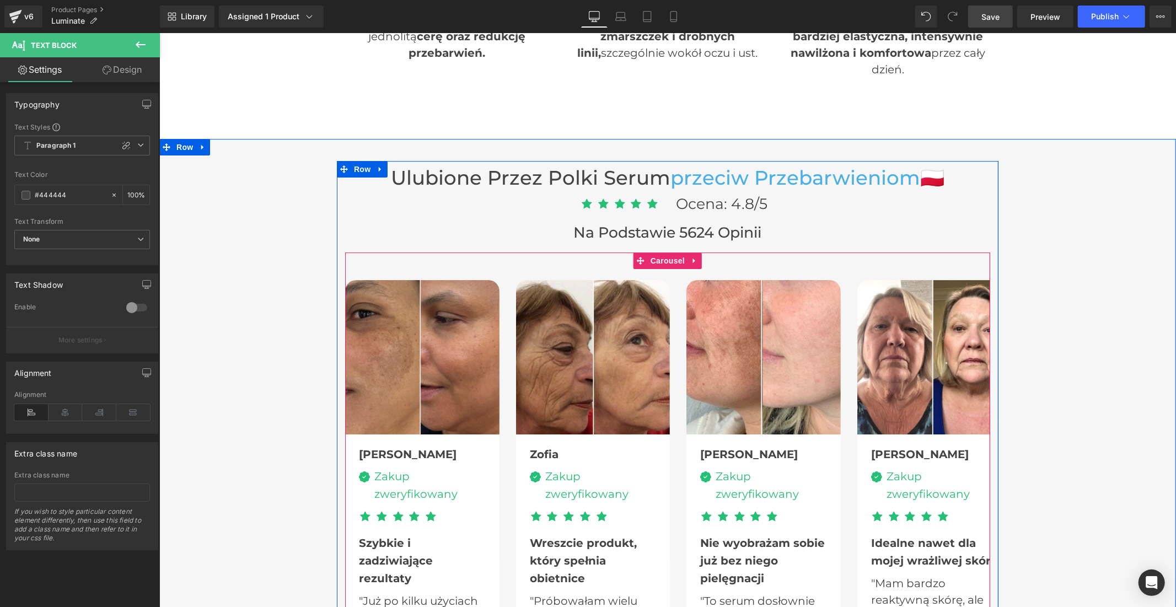
drag, startPoint x: 662, startPoint y: 257, endPoint x: 559, endPoint y: 228, distance: 107.1
click at [662, 257] on span "Carousel" at bounding box center [667, 260] width 40 height 17
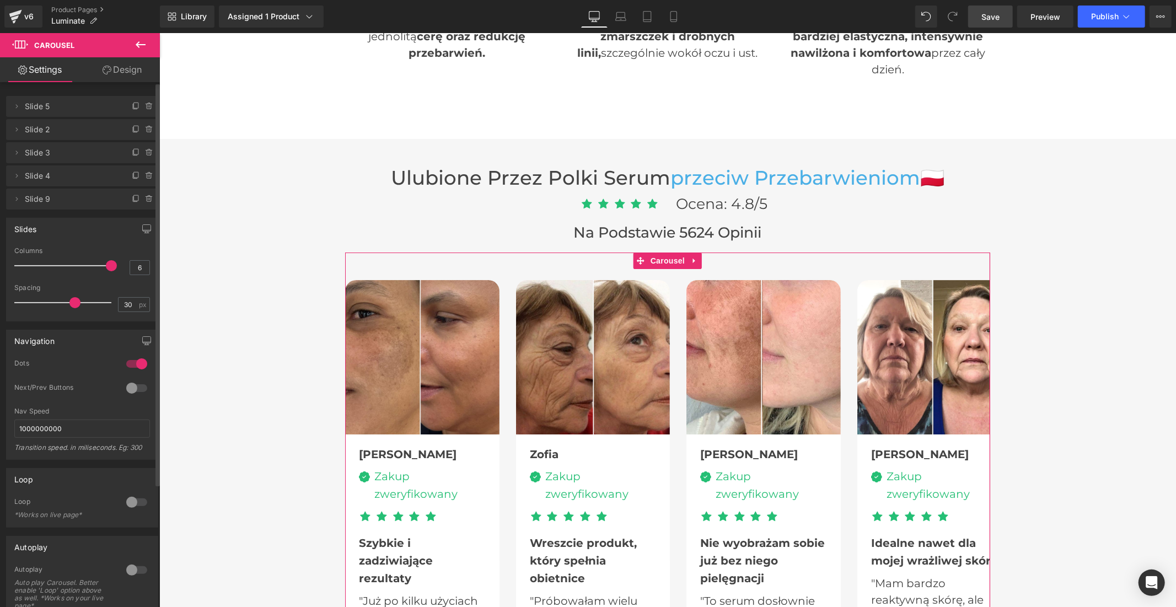
click at [60, 266] on div at bounding box center [66, 266] width 92 height 22
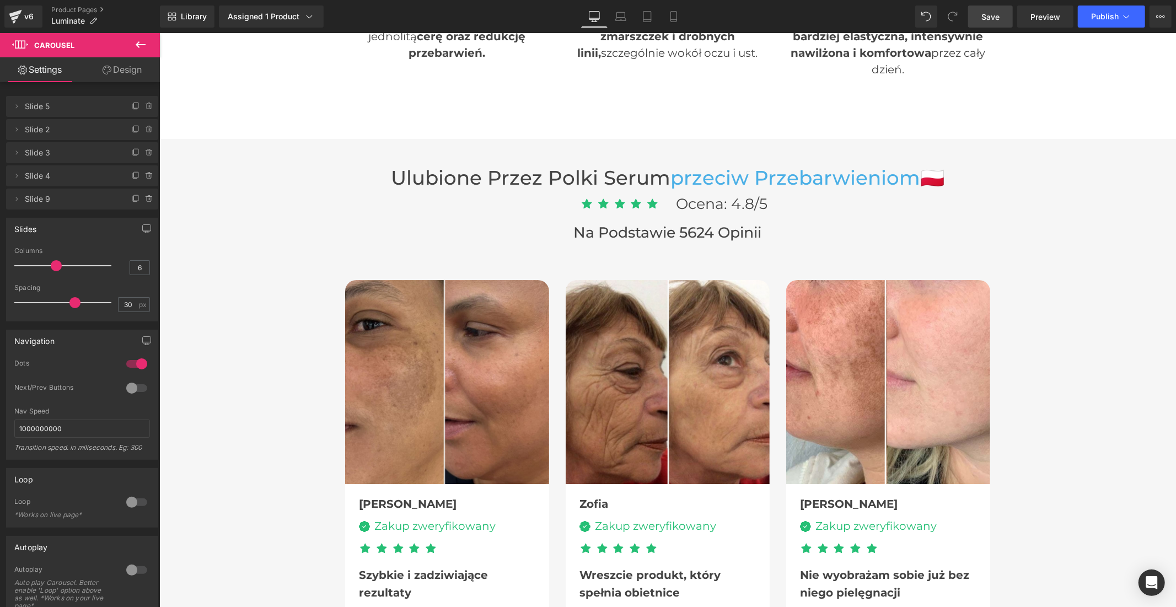
click at [999, 24] on link "Save" at bounding box center [990, 17] width 45 height 22
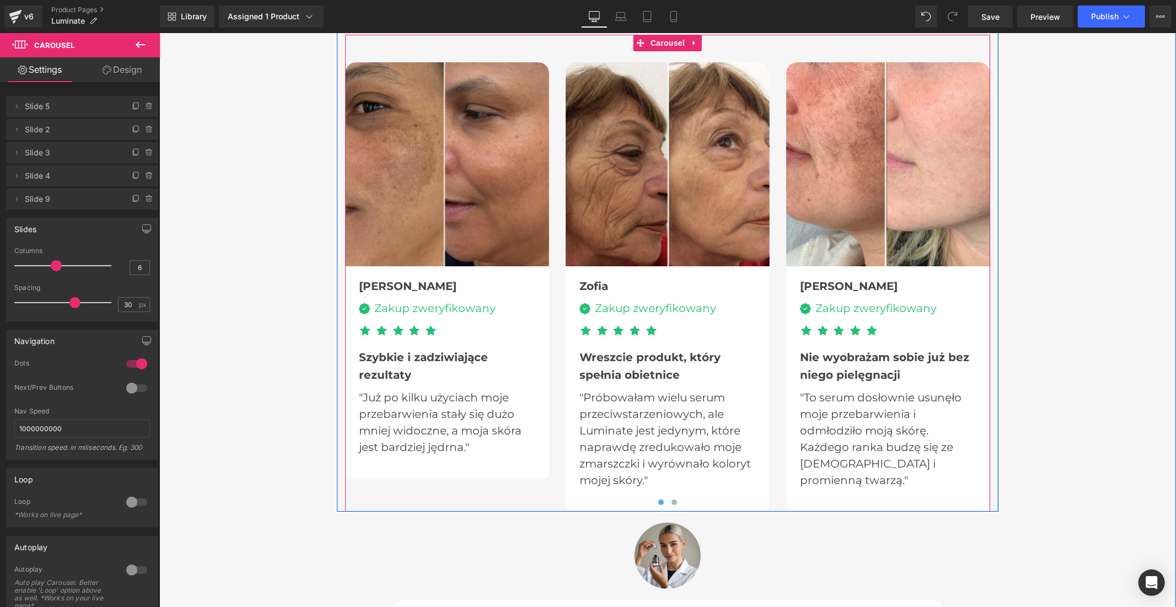
scroll to position [3491, 0]
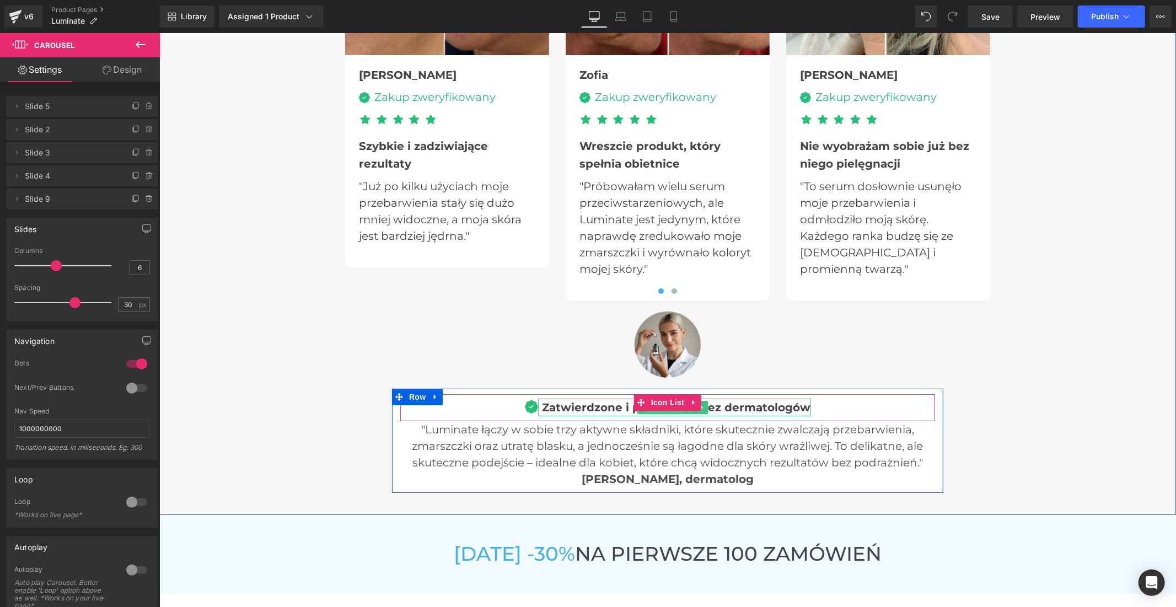
drag, startPoint x: 613, startPoint y: 403, endPoint x: 681, endPoint y: 414, distance: 68.1
click at [613, 403] on b "Zatwierdzone i polecane przez dermatologów" at bounding box center [676, 406] width 268 height 13
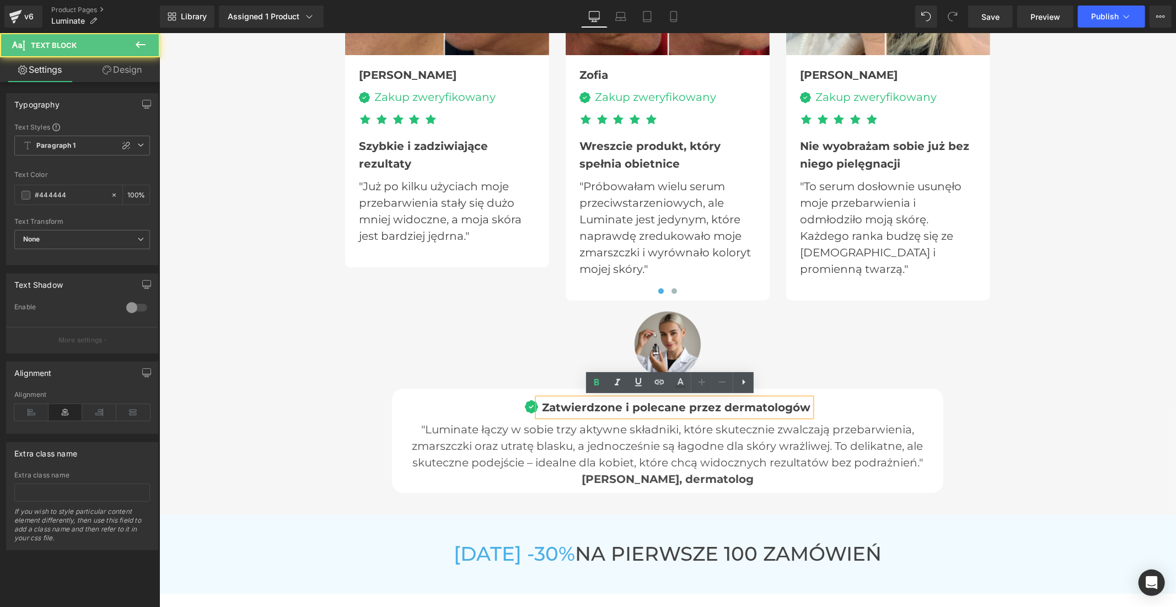
click at [763, 406] on b "Zatwierdzone i polecane przez dermatologów" at bounding box center [676, 406] width 268 height 13
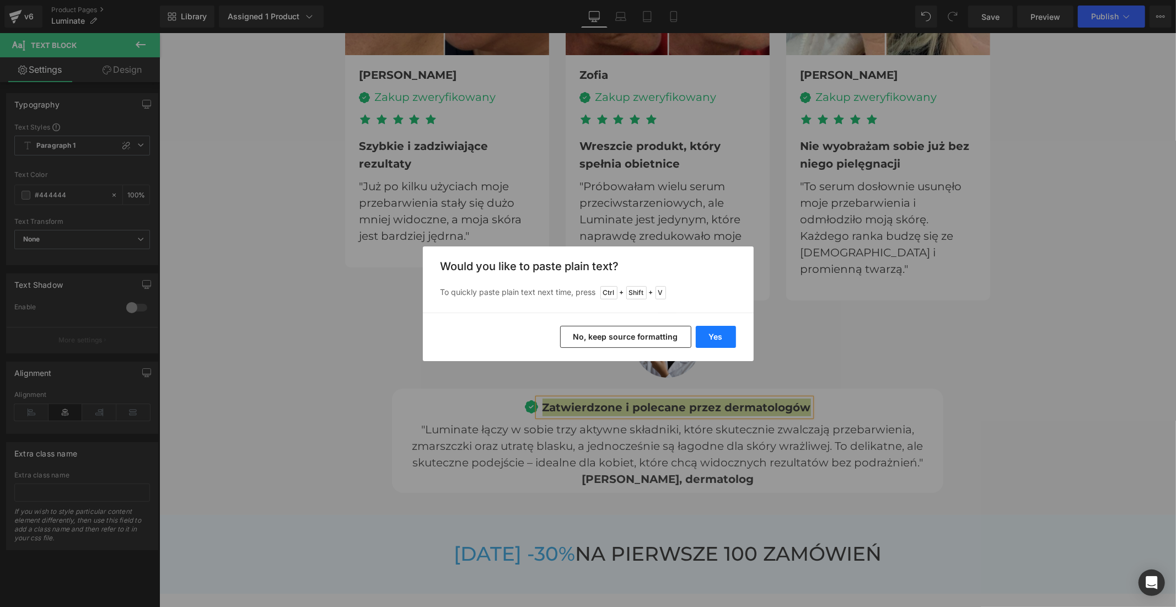
click at [715, 332] on button "Yes" at bounding box center [716, 337] width 40 height 22
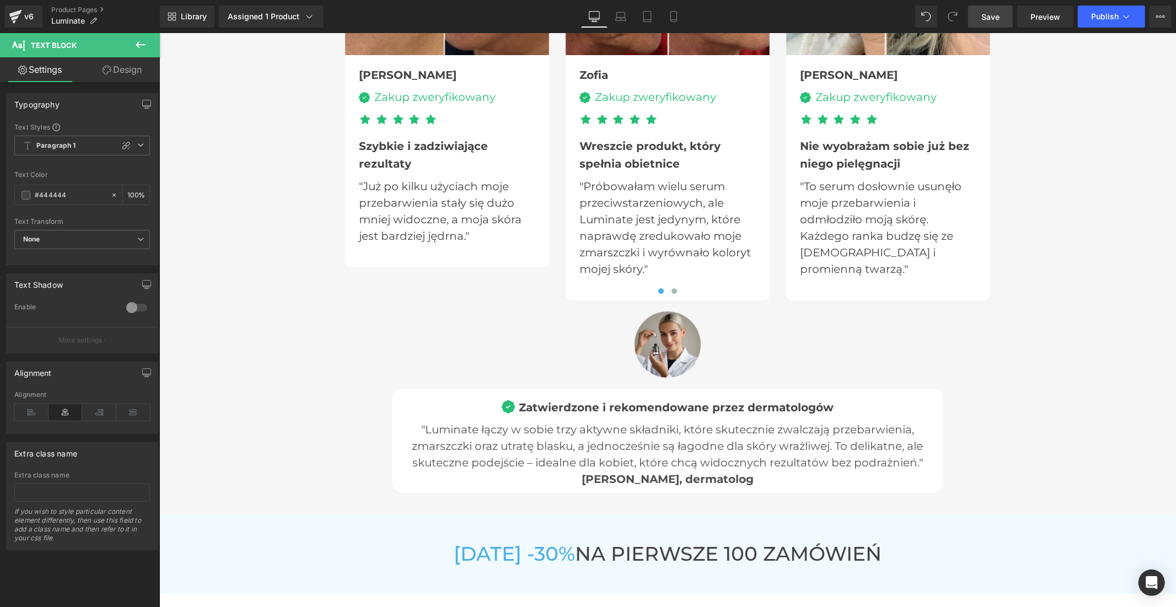
click at [971, 12] on link "Save" at bounding box center [990, 17] width 45 height 22
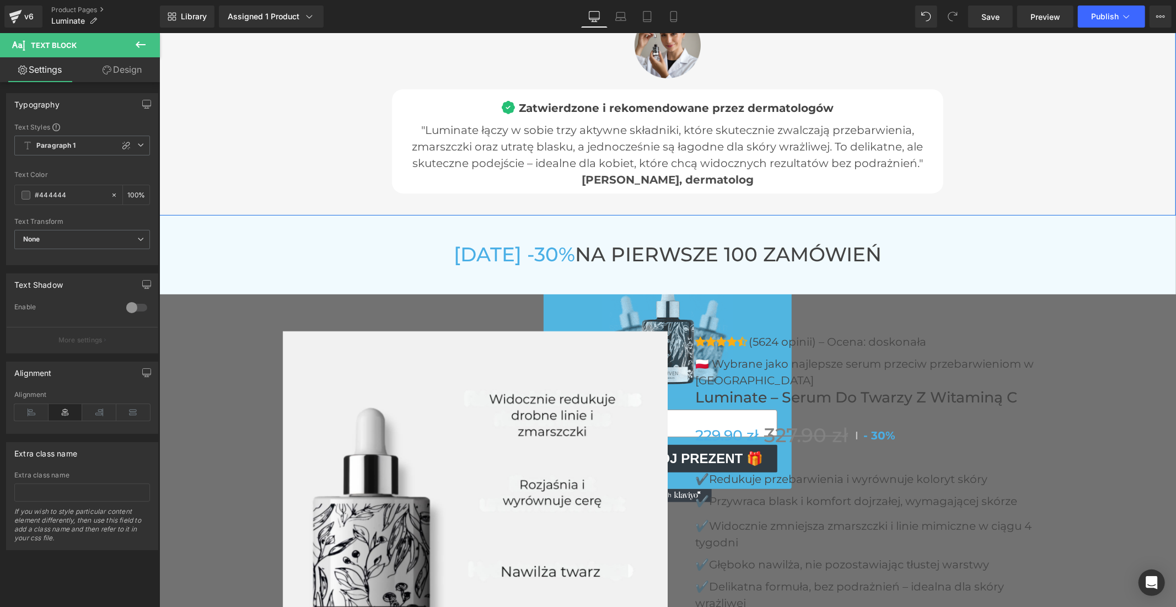
scroll to position [3797, 0]
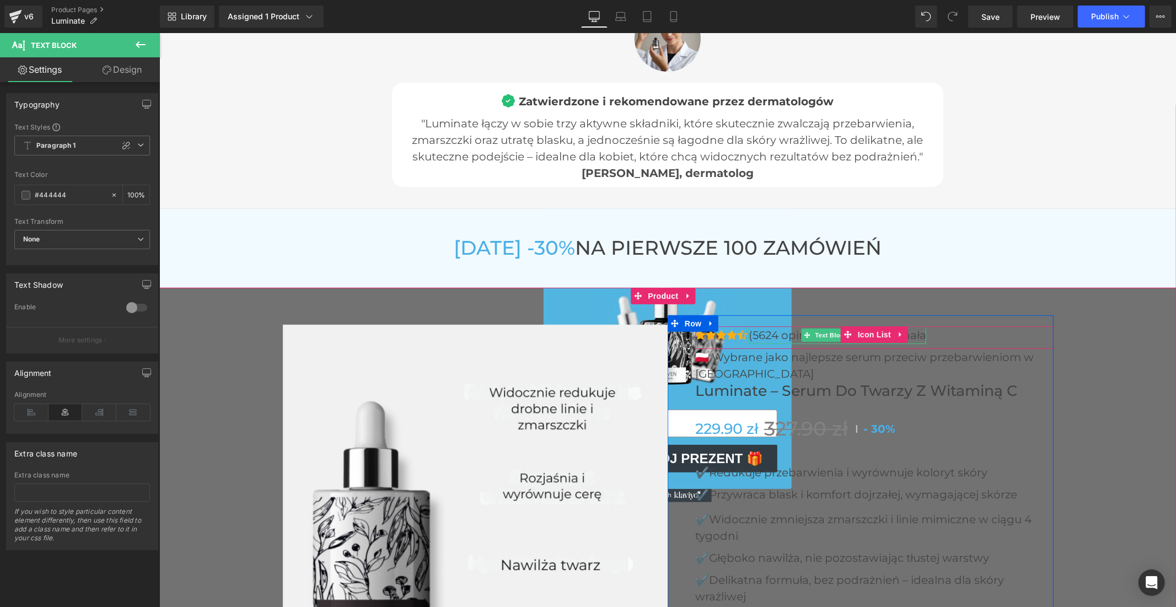
click at [788, 331] on p "(5624 opinii) – Ocena: doskonała" at bounding box center [836, 335] width 177 height 18
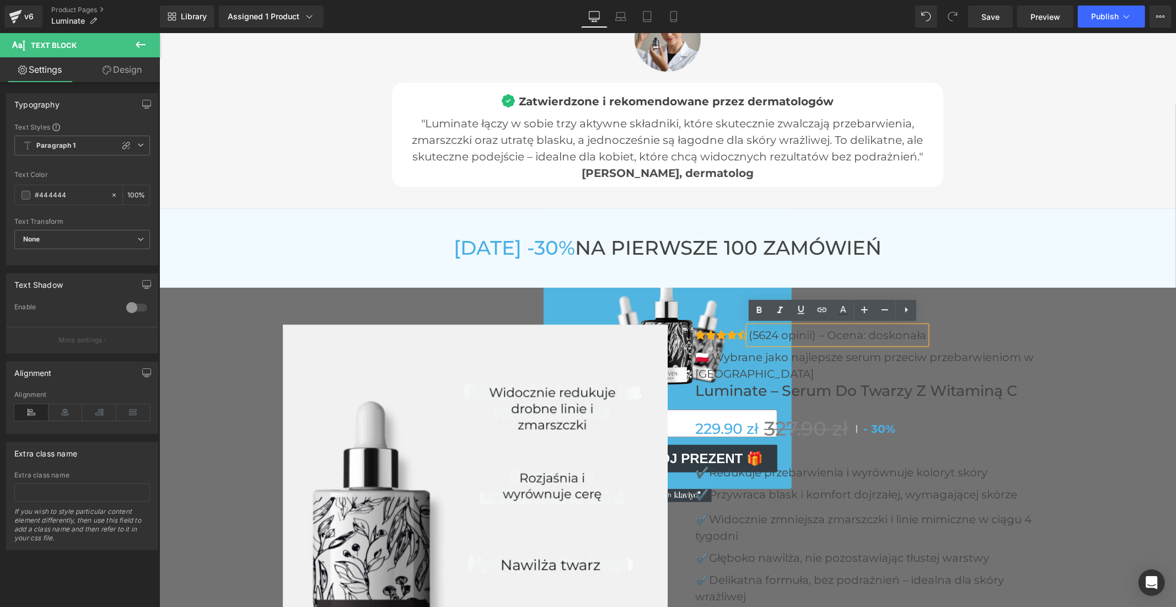
click at [804, 331] on p "(5624 opinii) – Ocena: doskonała" at bounding box center [836, 335] width 177 height 18
click at [979, 18] on link "Save" at bounding box center [990, 17] width 45 height 22
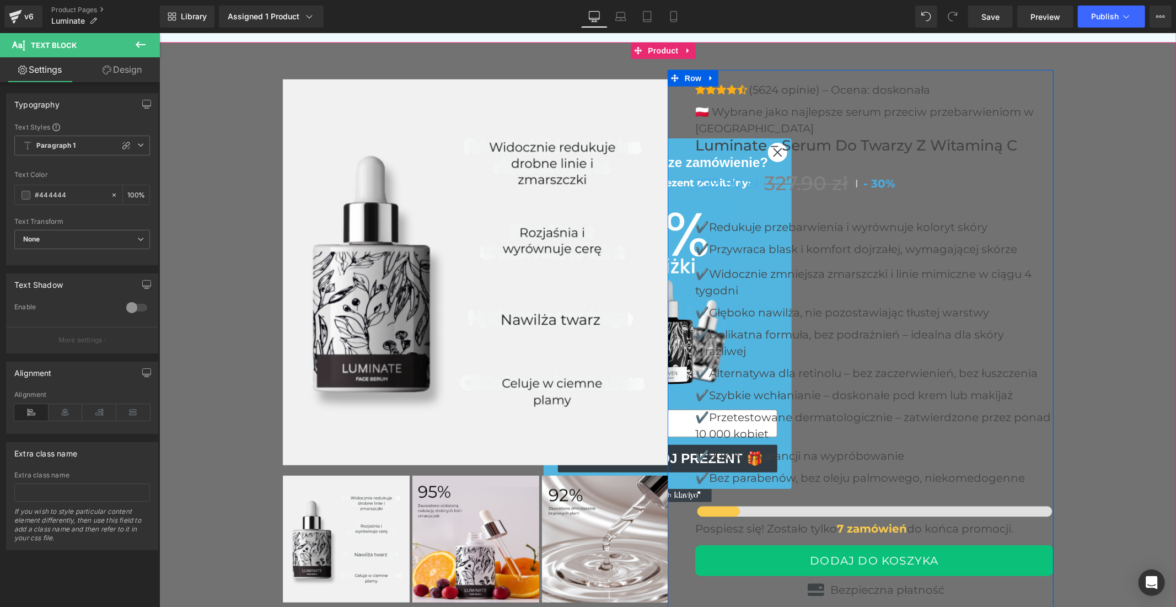
scroll to position [4103, 0]
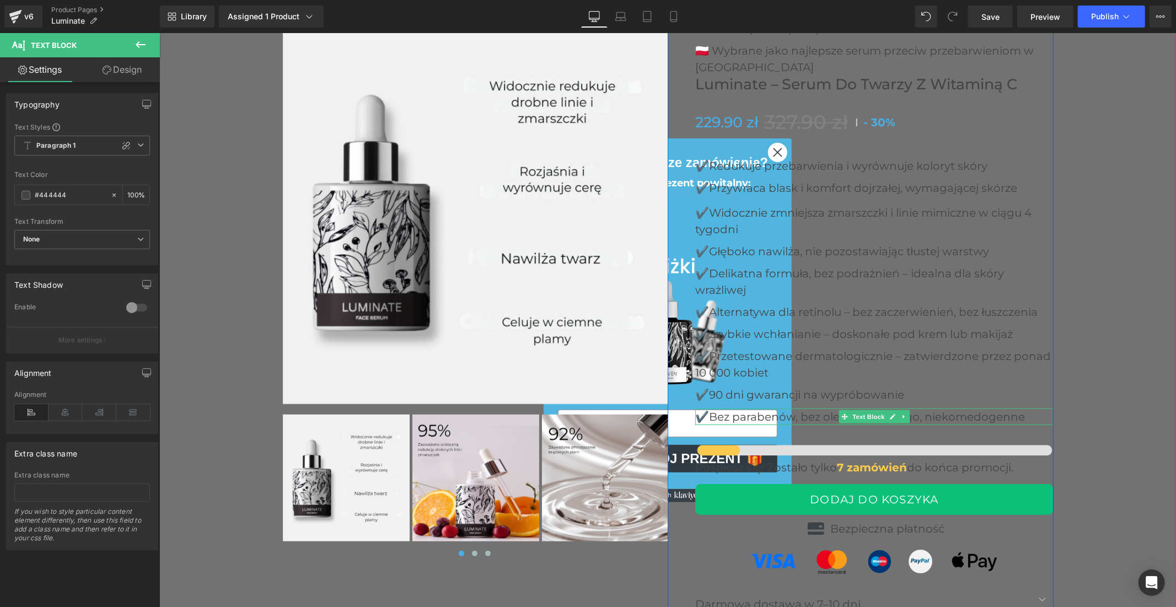
click at [814, 415] on p "✔️Bez parabenów, bez oleju palmowego, niekomedogenne" at bounding box center [874, 416] width 358 height 17
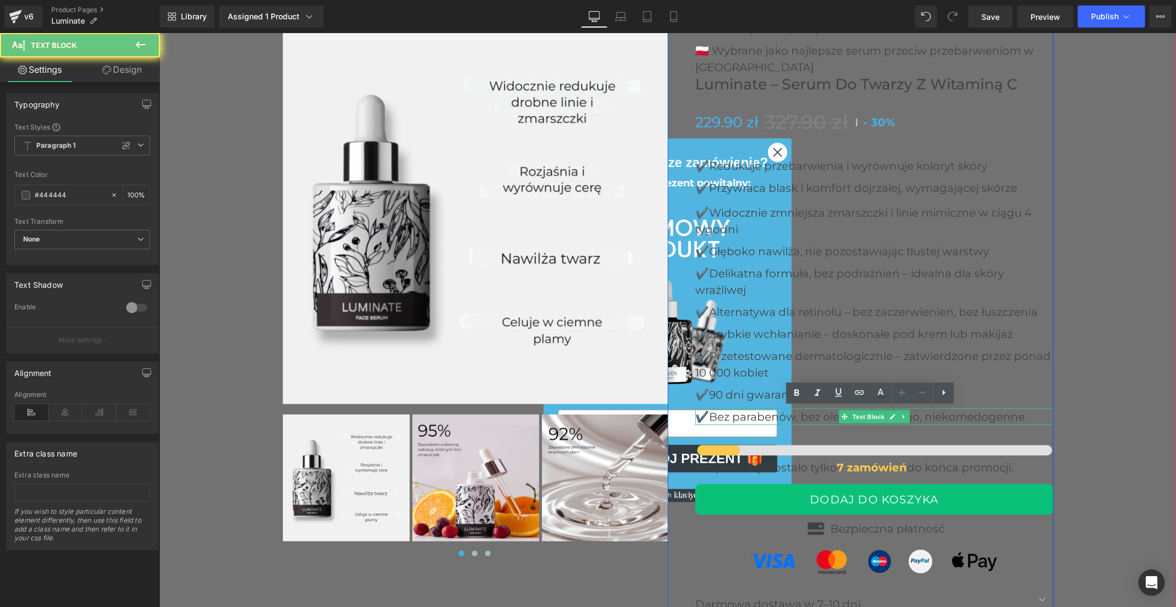
click at [814, 415] on p "✔️Bez parabenów, bez oleju palmowego, niekomedogenne" at bounding box center [874, 416] width 358 height 17
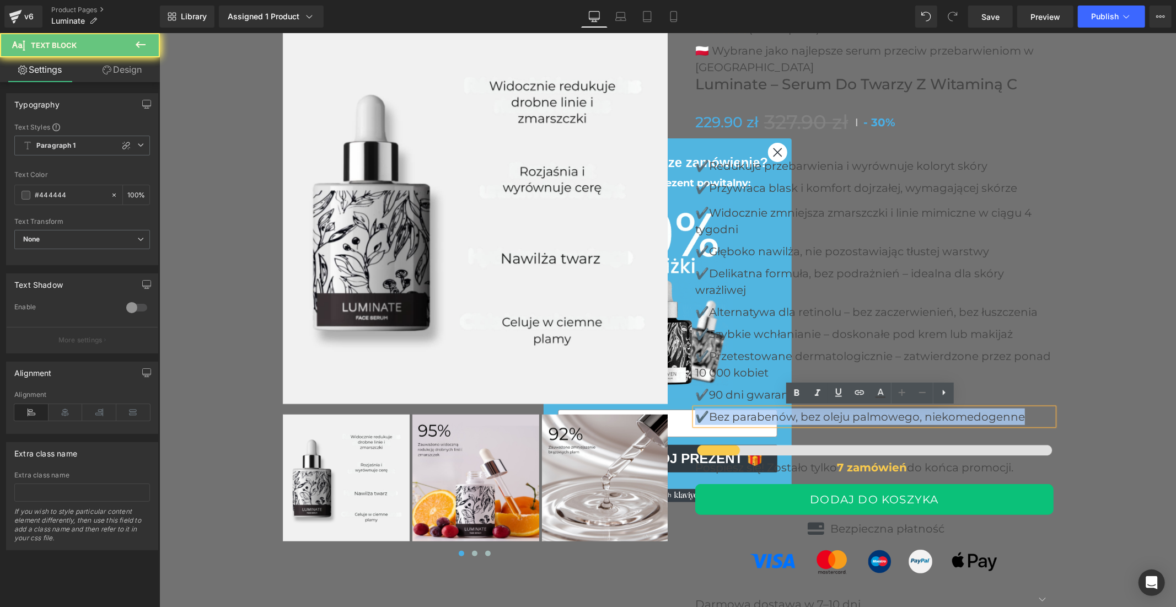
click at [814, 415] on p "✔️Bez parabenów, bez oleju palmowego, niekomedogenne" at bounding box center [874, 416] width 358 height 17
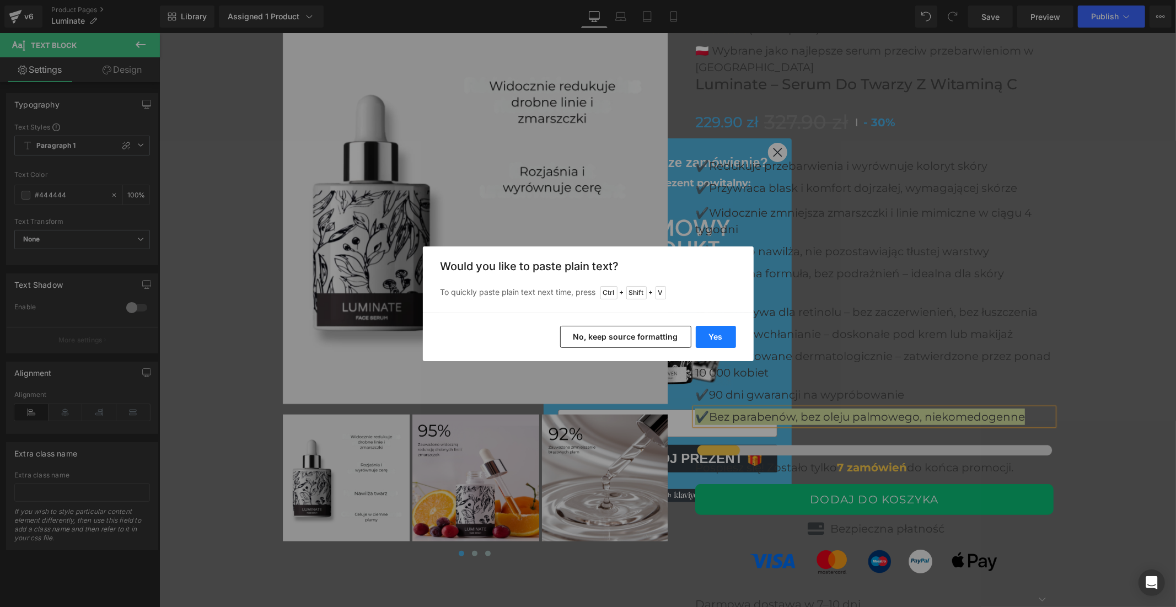
click at [728, 331] on button "Yes" at bounding box center [716, 337] width 40 height 22
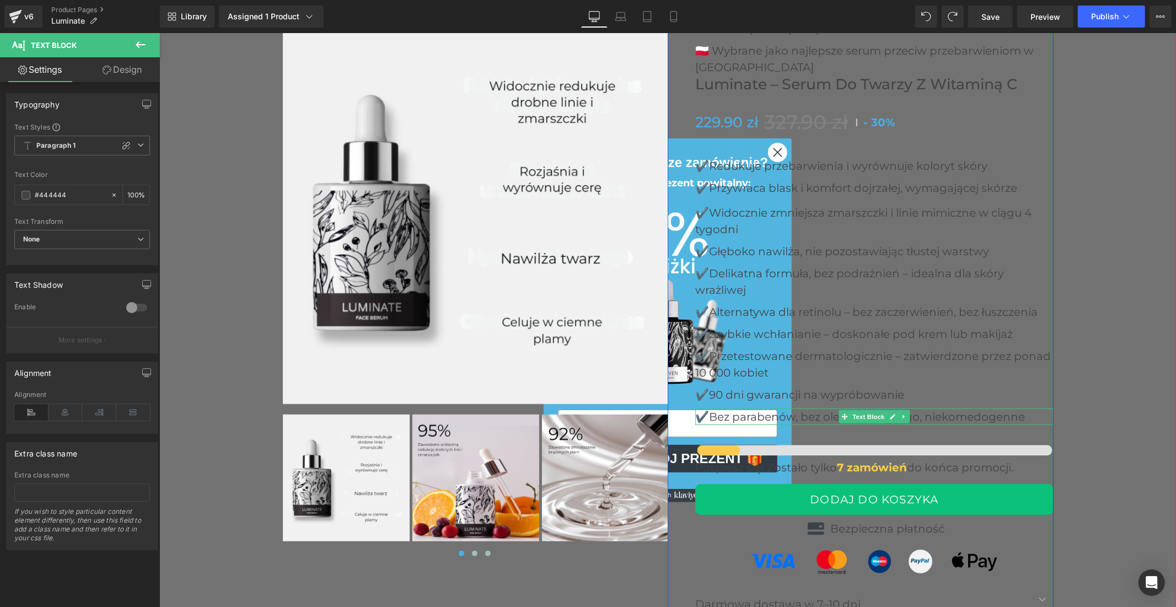
click at [772, 416] on p "✔️Bez parabenów, bez oleju palmowego, niekomedogenne" at bounding box center [874, 416] width 358 height 17
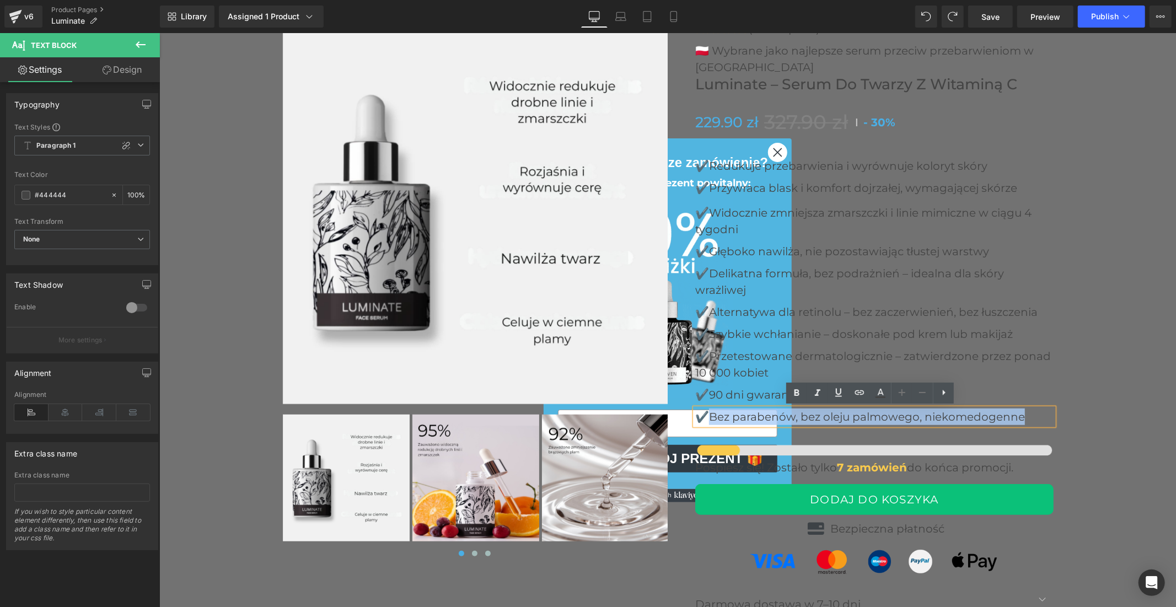
drag, startPoint x: 706, startPoint y: 414, endPoint x: 1020, endPoint y: 405, distance: 314.9
click at [1020, 408] on div "✔️Bez parabenów, bez oleju palmowego, niekomedogenne" at bounding box center [874, 416] width 358 height 17
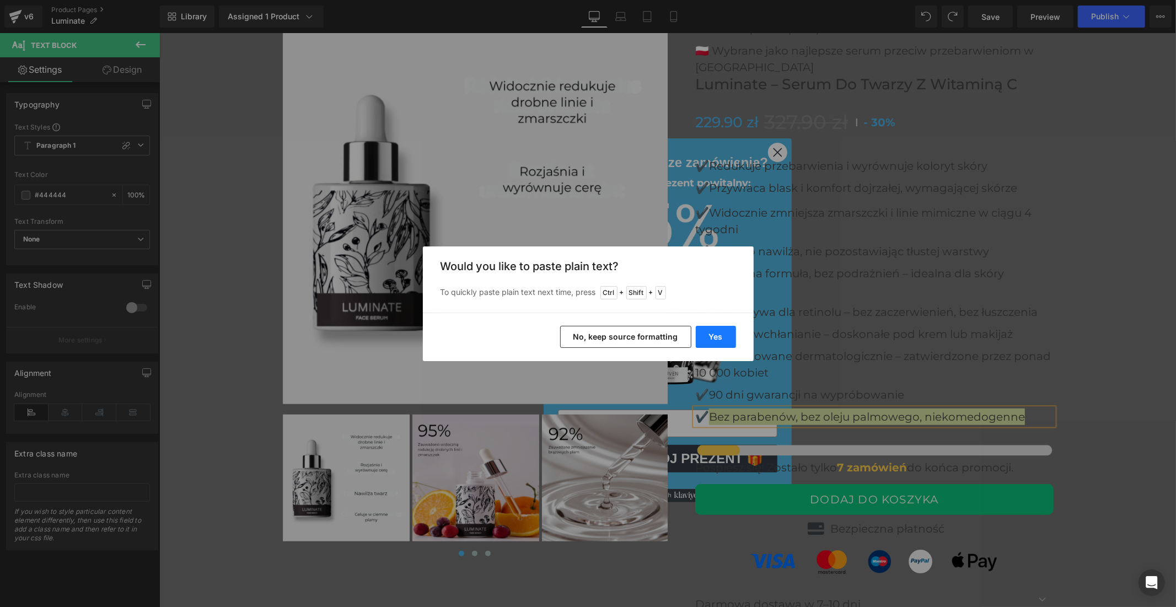
click at [717, 336] on button "Yes" at bounding box center [716, 337] width 40 height 22
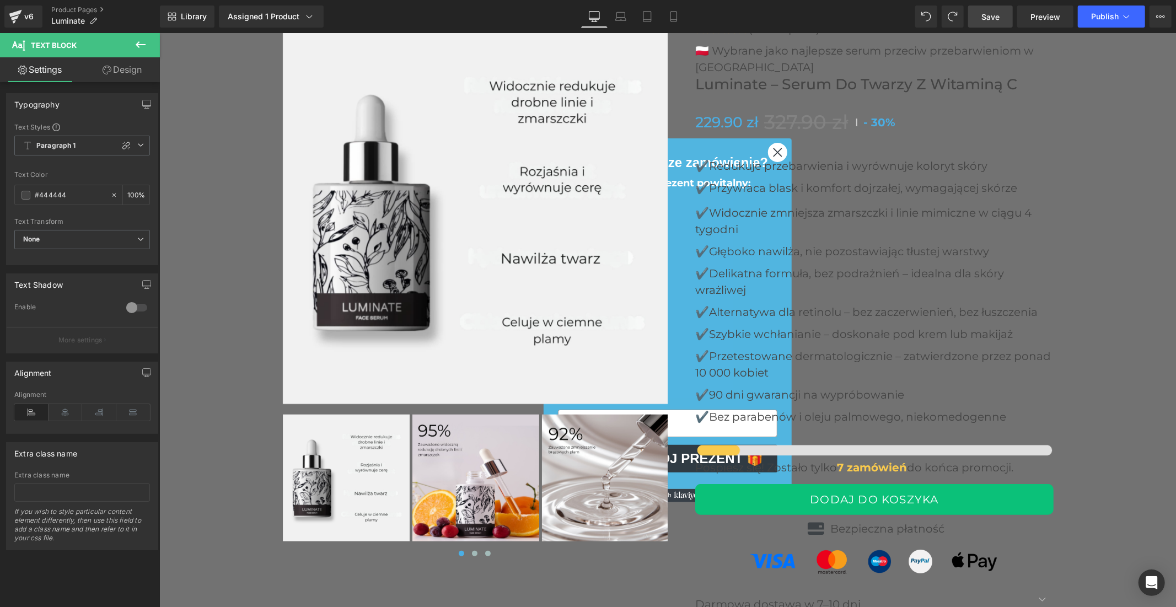
click at [984, 13] on span "Save" at bounding box center [990, 17] width 18 height 12
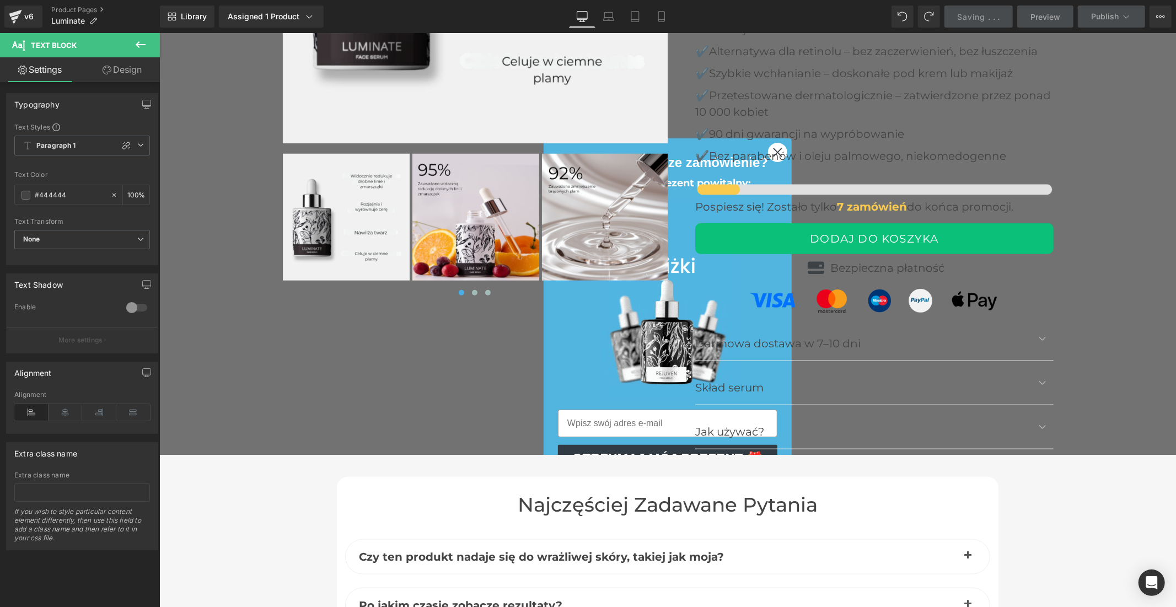
scroll to position [4410, 0]
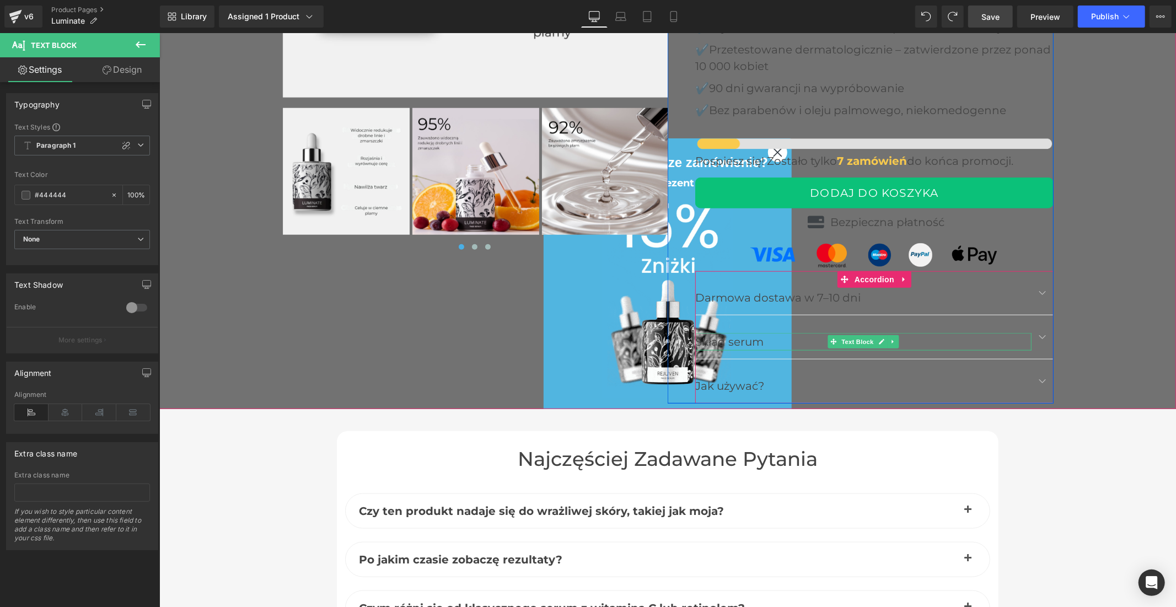
click at [737, 340] on p "Skład serum" at bounding box center [863, 341] width 336 height 18
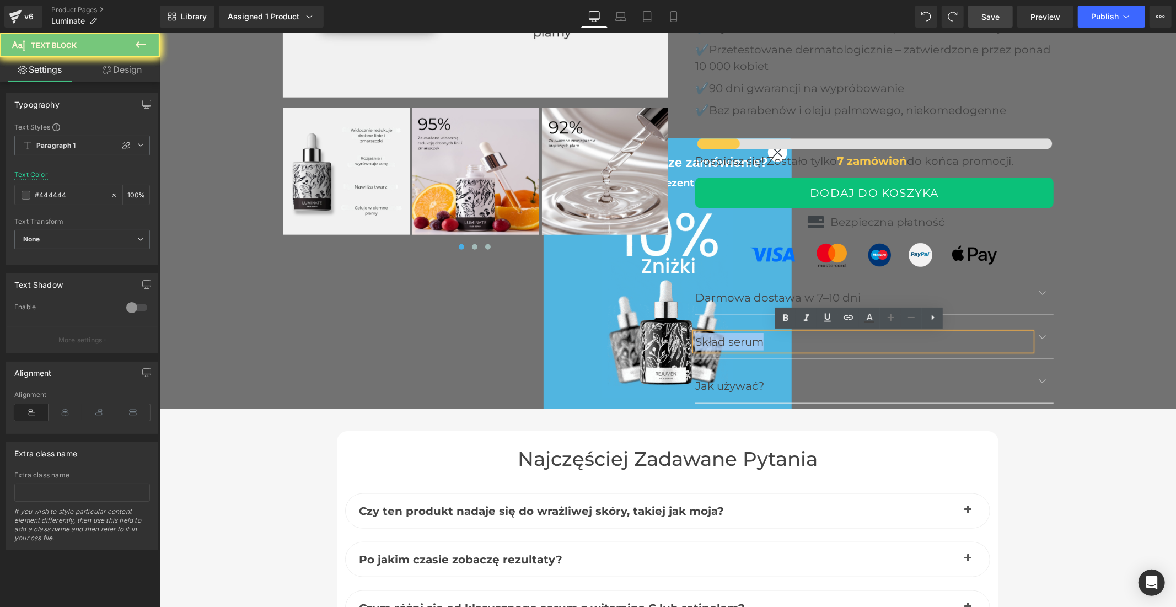
click at [737, 340] on p "Skład serum" at bounding box center [863, 341] width 336 height 18
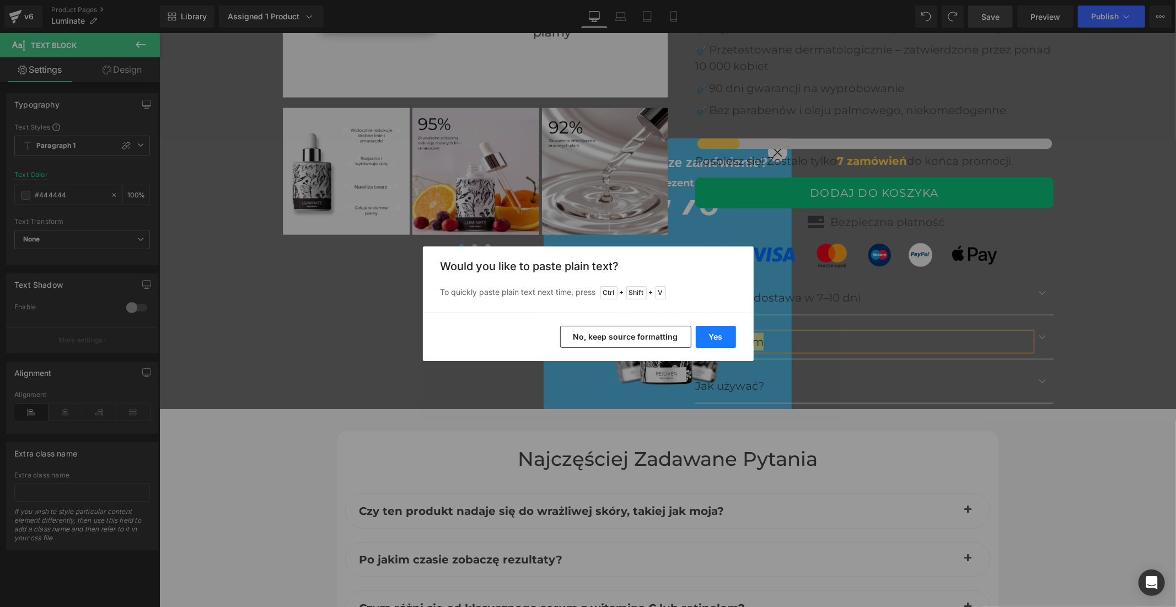
drag, startPoint x: 728, startPoint y: 333, endPoint x: 568, endPoint y: 299, distance: 163.6
click at [728, 333] on button "Yes" at bounding box center [716, 337] width 40 height 22
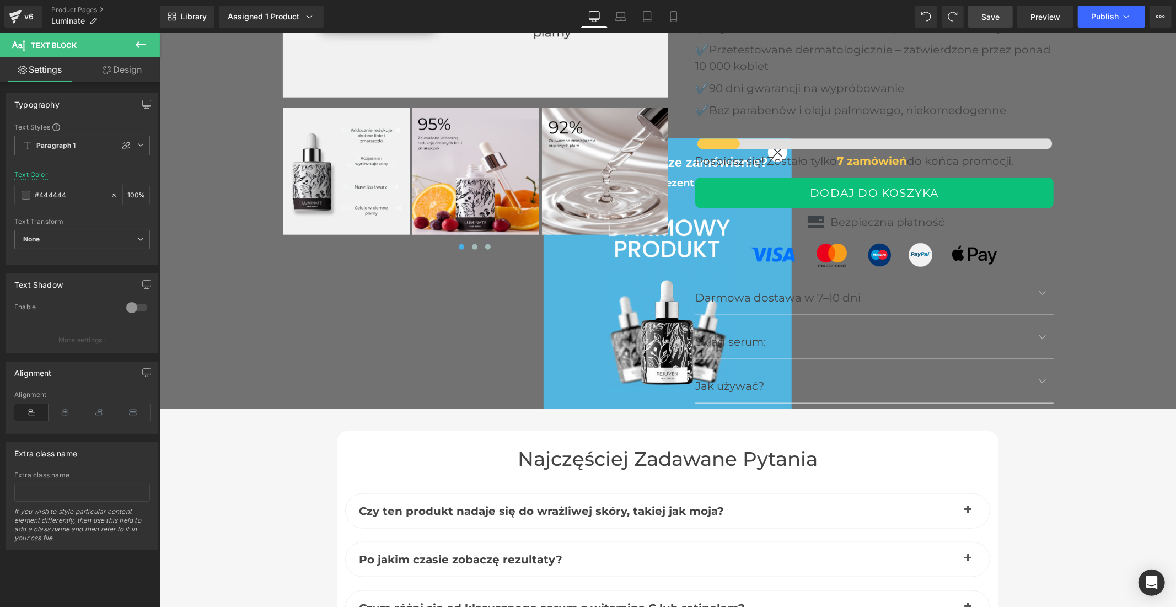
click at [990, 19] on span "Save" at bounding box center [990, 17] width 18 height 12
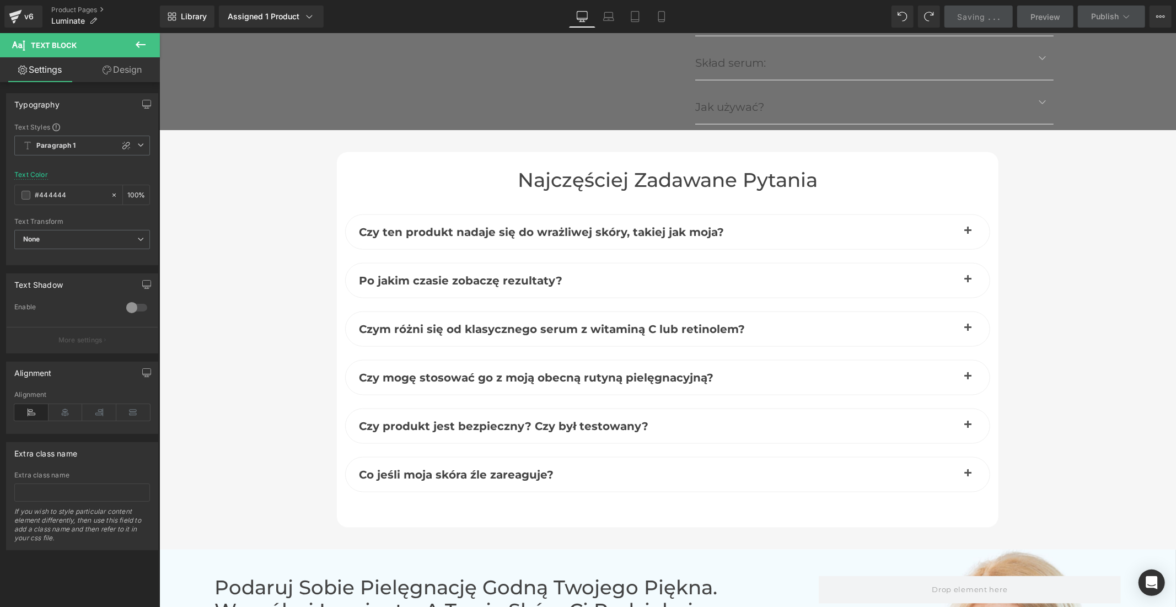
scroll to position [4716, 0]
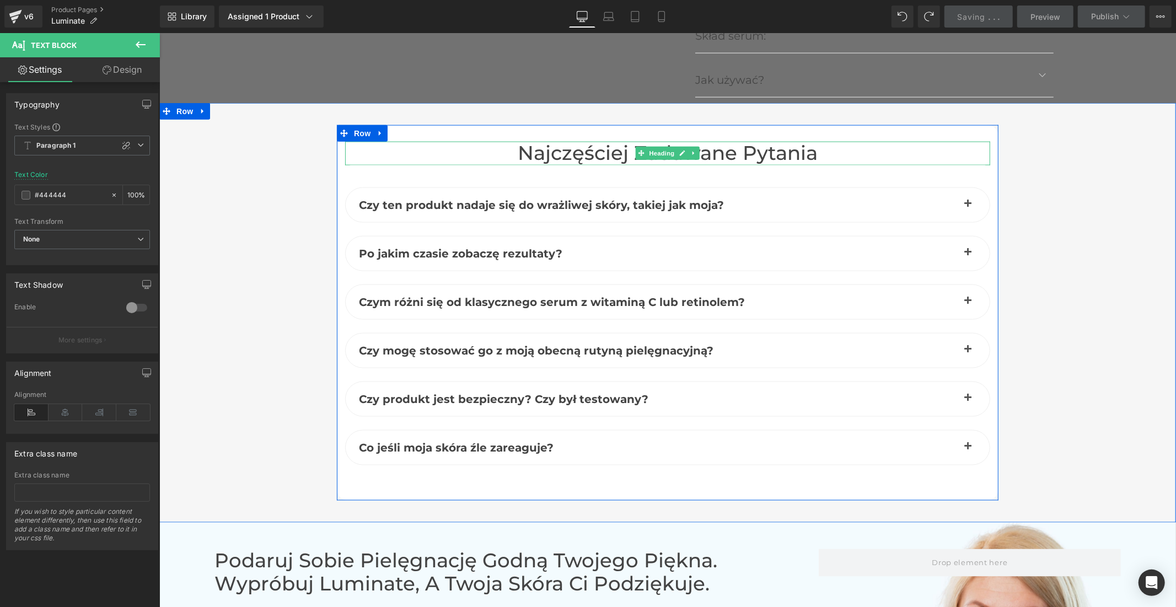
click at [600, 149] on h2 "Najczęściej zadawane pytania" at bounding box center [667, 153] width 645 height 24
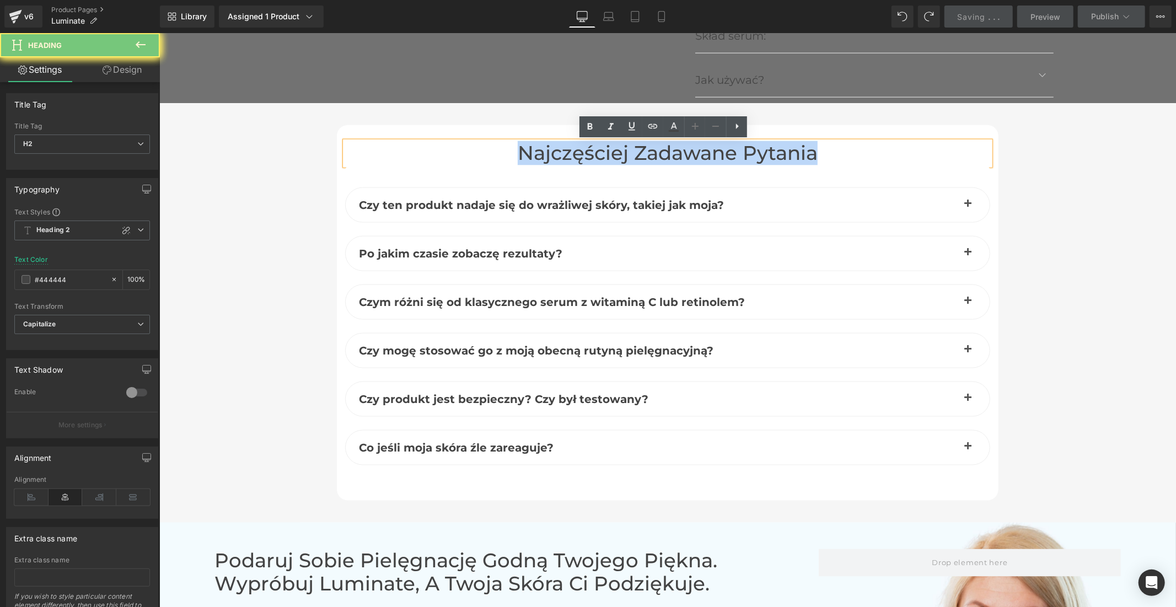
click at [600, 149] on h2 "Najczęściej zadawane pytania" at bounding box center [667, 153] width 645 height 24
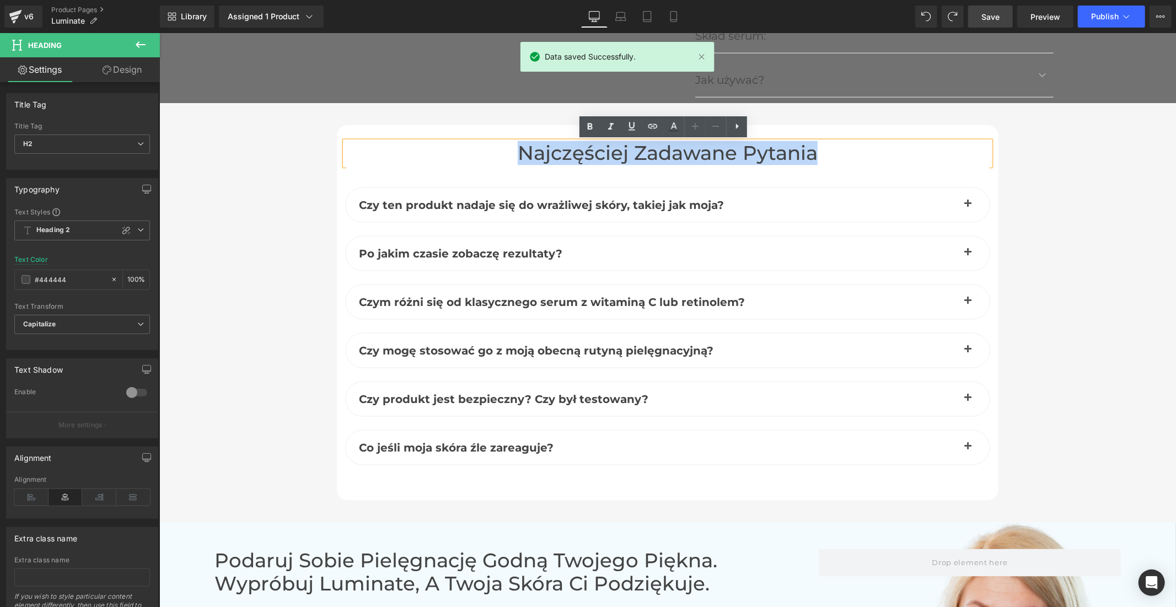
copy h2 "Najczęściej zadawane pytania"
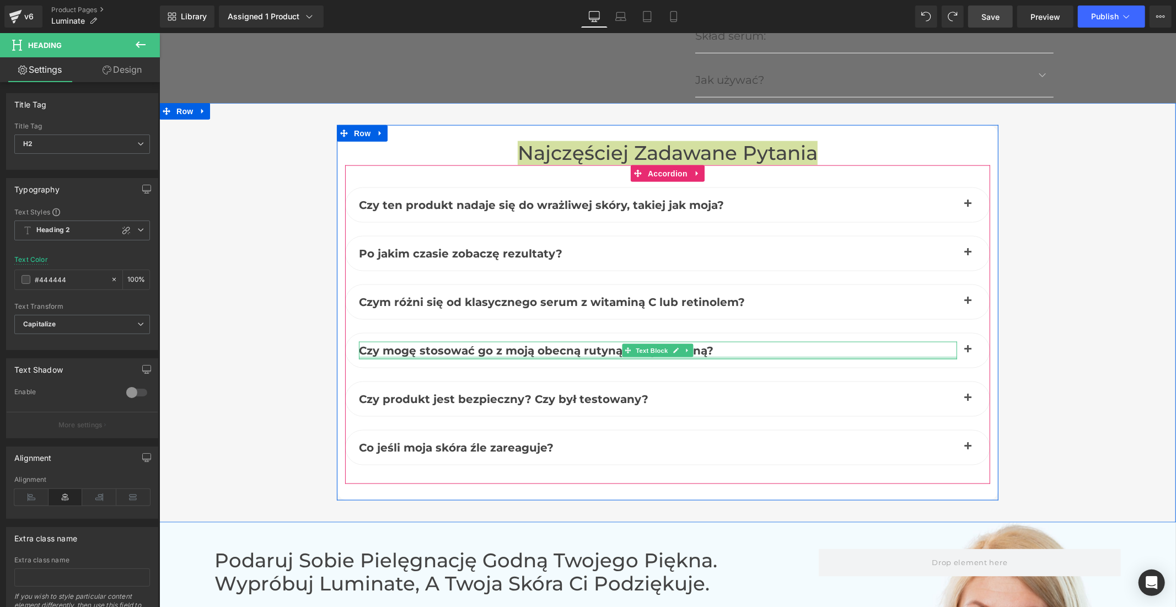
click at [507, 358] on div at bounding box center [657, 357] width 598 height 3
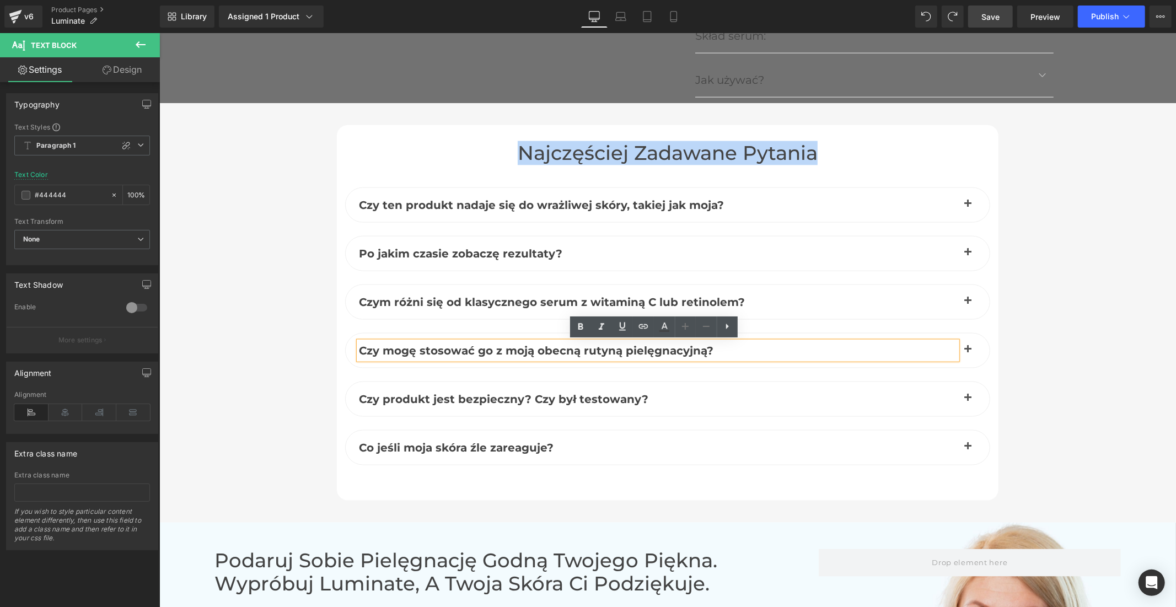
click at [961, 345] on button "button" at bounding box center [967, 350] width 22 height 34
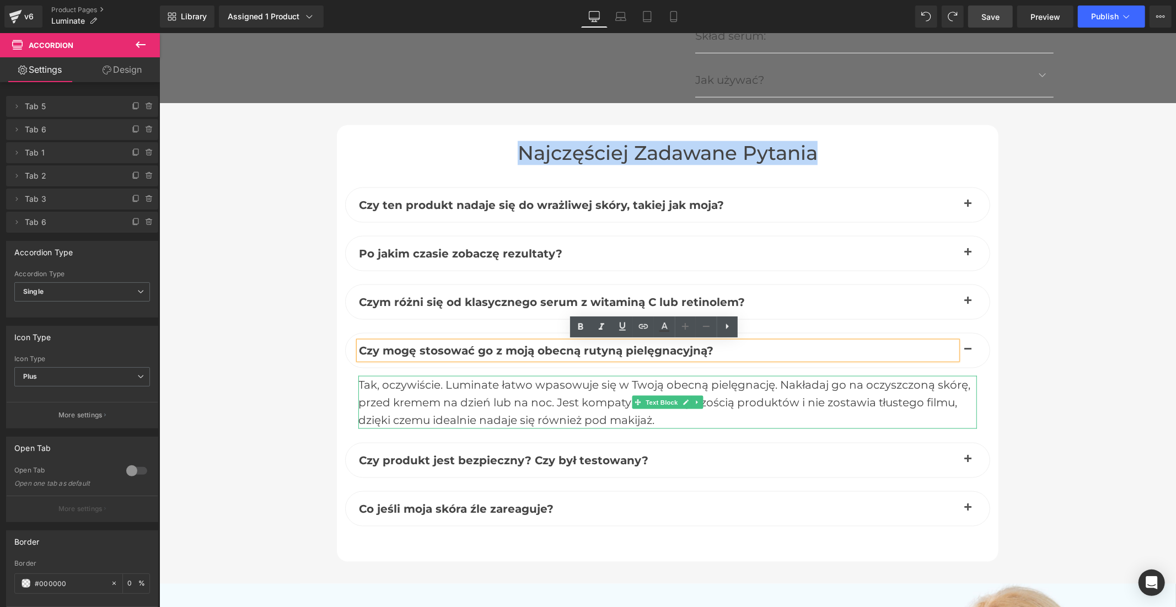
click at [487, 409] on div "Tak, oczywiście. Luminate łatwo wpasowuje się w Twoją obecną pielęgnację. Nakła…" at bounding box center [667, 401] width 618 height 53
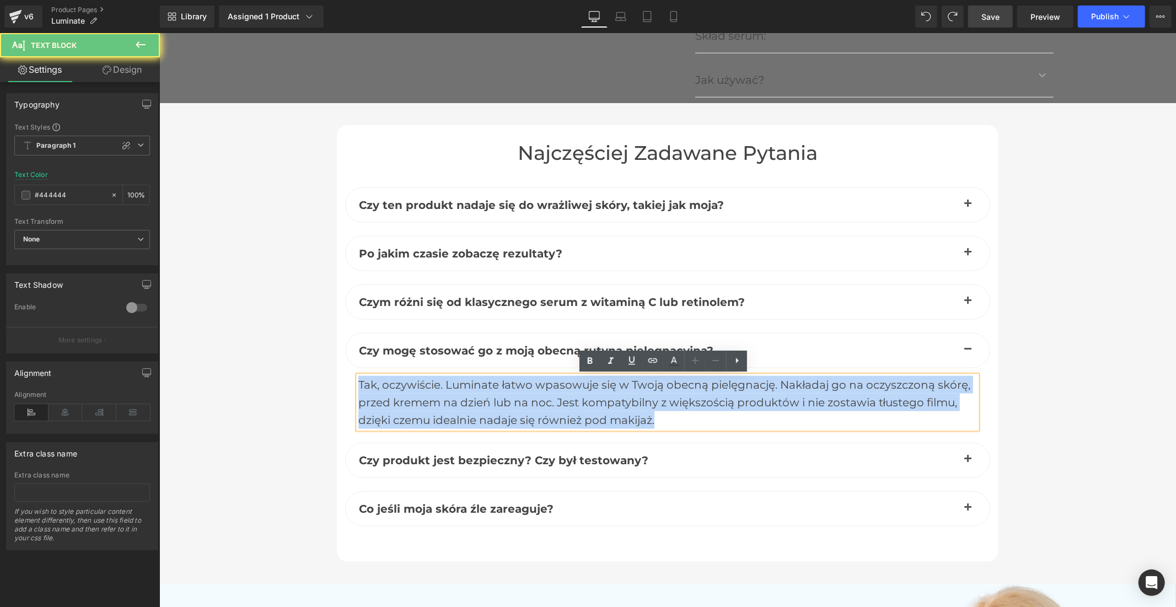
click at [487, 409] on div "Tak, oczywiście. Luminate łatwo wpasowuje się w Twoją obecną pielęgnację. Nakła…" at bounding box center [667, 401] width 618 height 53
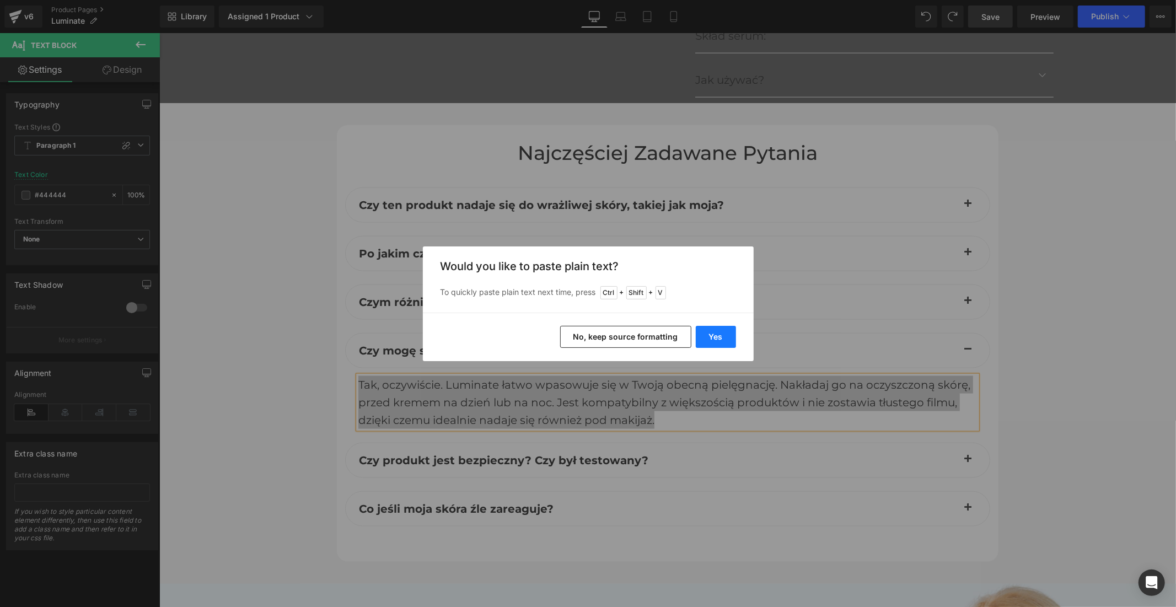
click at [715, 342] on button "Yes" at bounding box center [716, 337] width 40 height 22
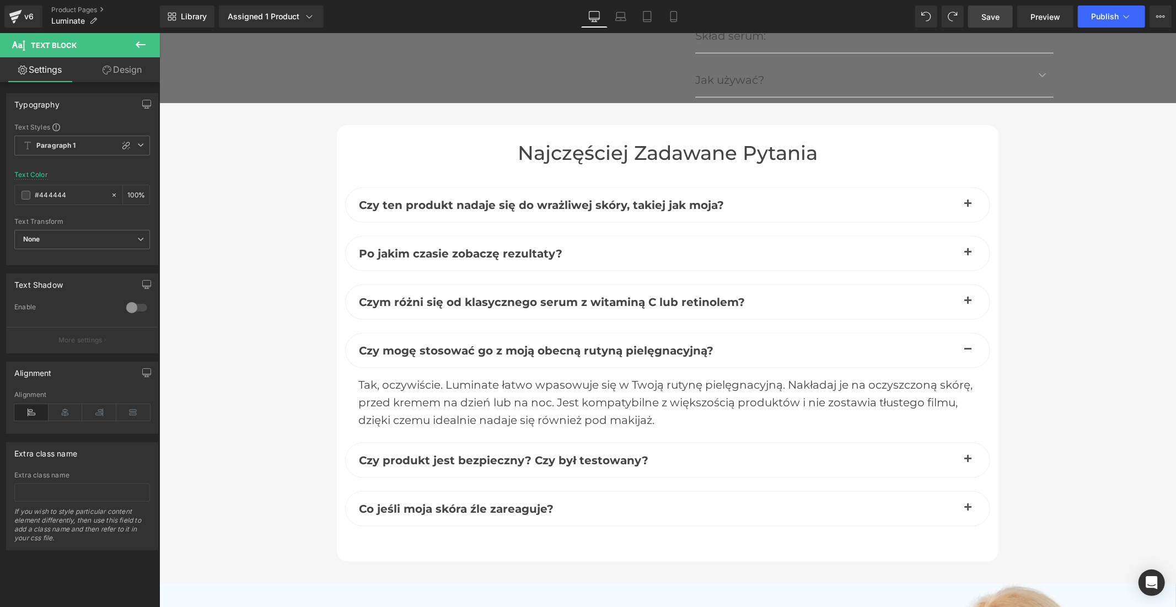
click at [989, 14] on span "Save" at bounding box center [990, 17] width 18 height 12
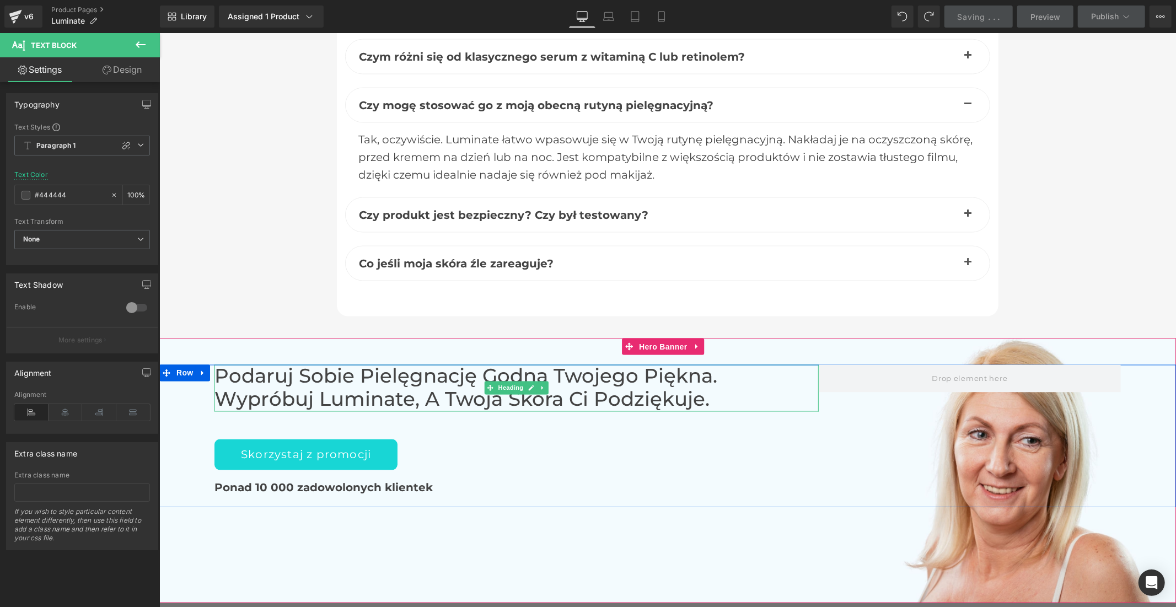
click at [451, 395] on h2 "Podaruj sobie pielęgnację godną Twojego piękna. Wypróbuj Luminate, a Twoja skór…" at bounding box center [516, 387] width 604 height 47
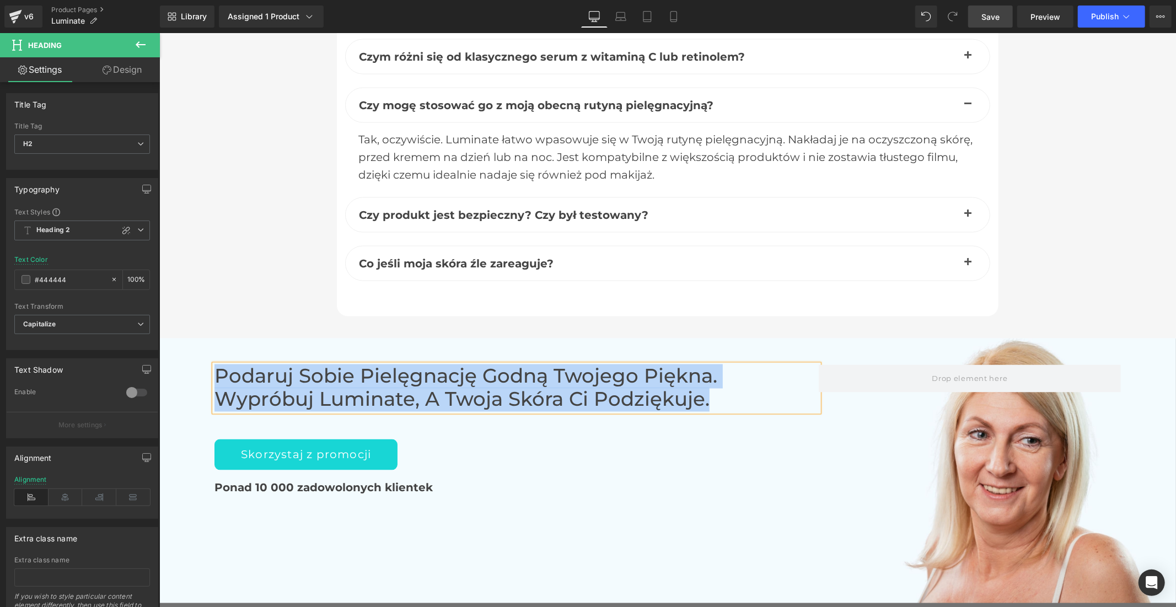
paste div
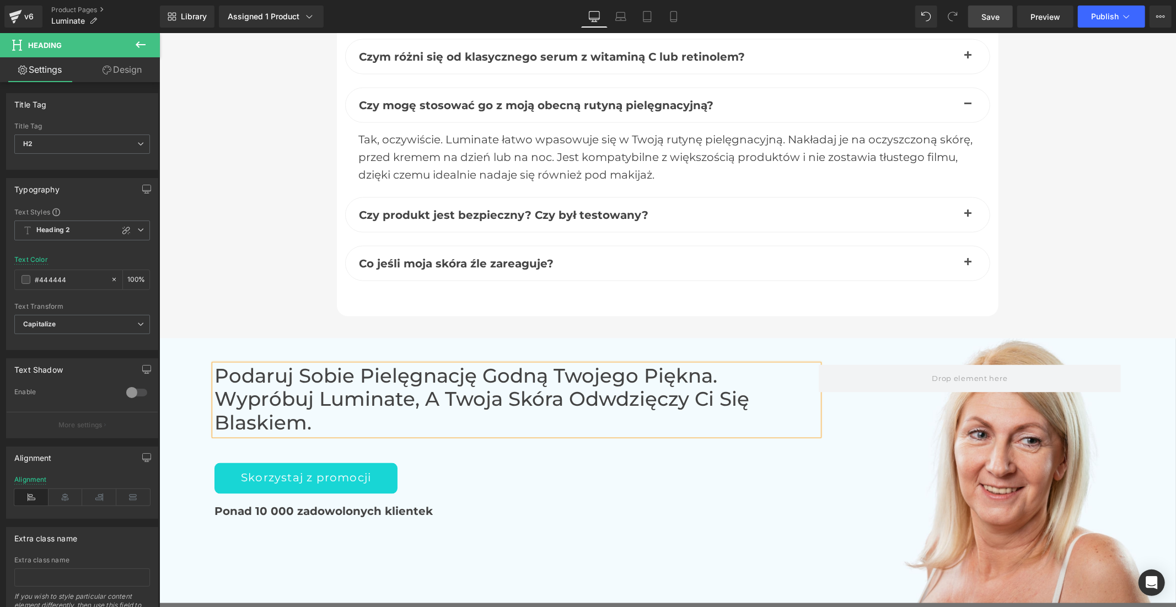
click at [995, 18] on span "Save" at bounding box center [990, 17] width 18 height 12
click at [1112, 19] on span "Publish" at bounding box center [1105, 16] width 28 height 9
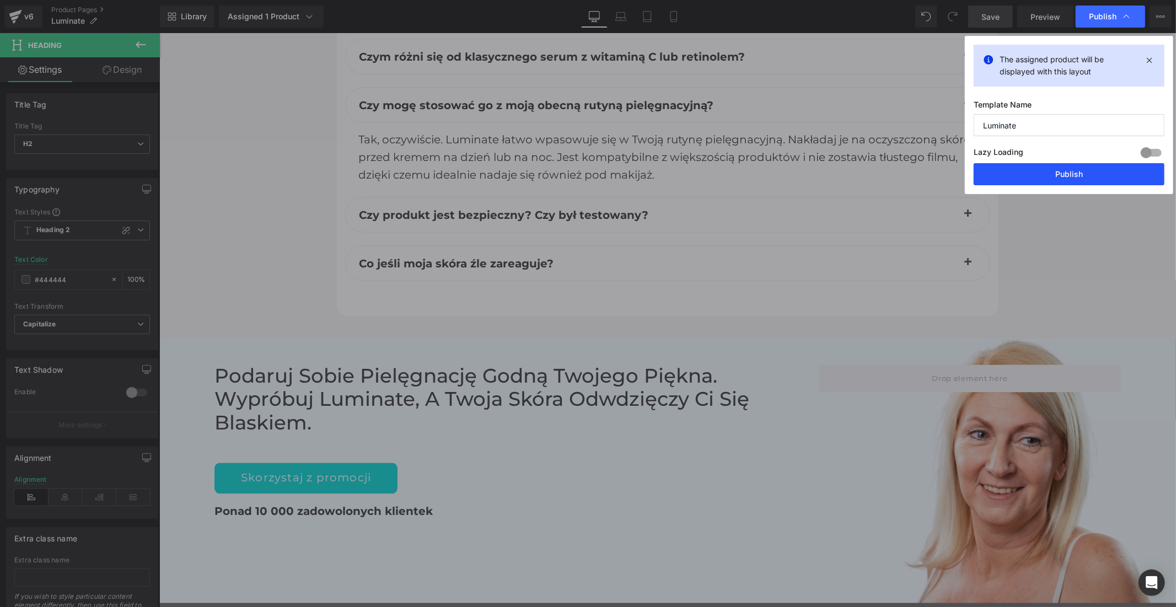
drag, startPoint x: 1085, startPoint y: 174, endPoint x: 914, endPoint y: 132, distance: 175.4
click at [1085, 174] on button "Publish" at bounding box center [1068, 174] width 191 height 22
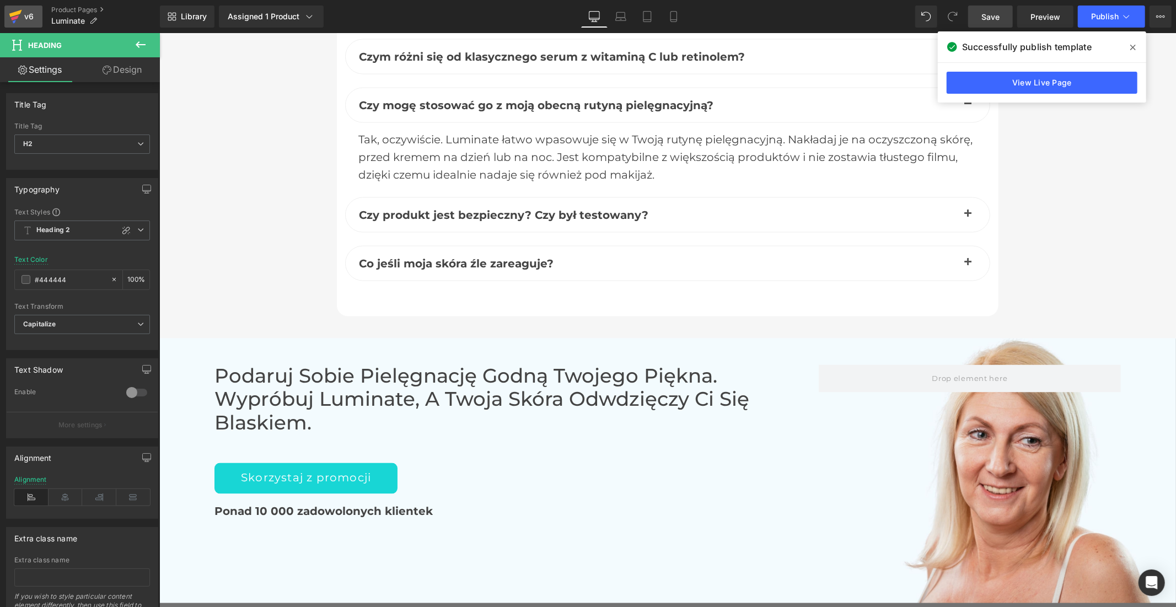
click at [22, 19] on div "v6" at bounding box center [29, 16] width 14 height 14
